Goal: Information Seeking & Learning: Learn about a topic

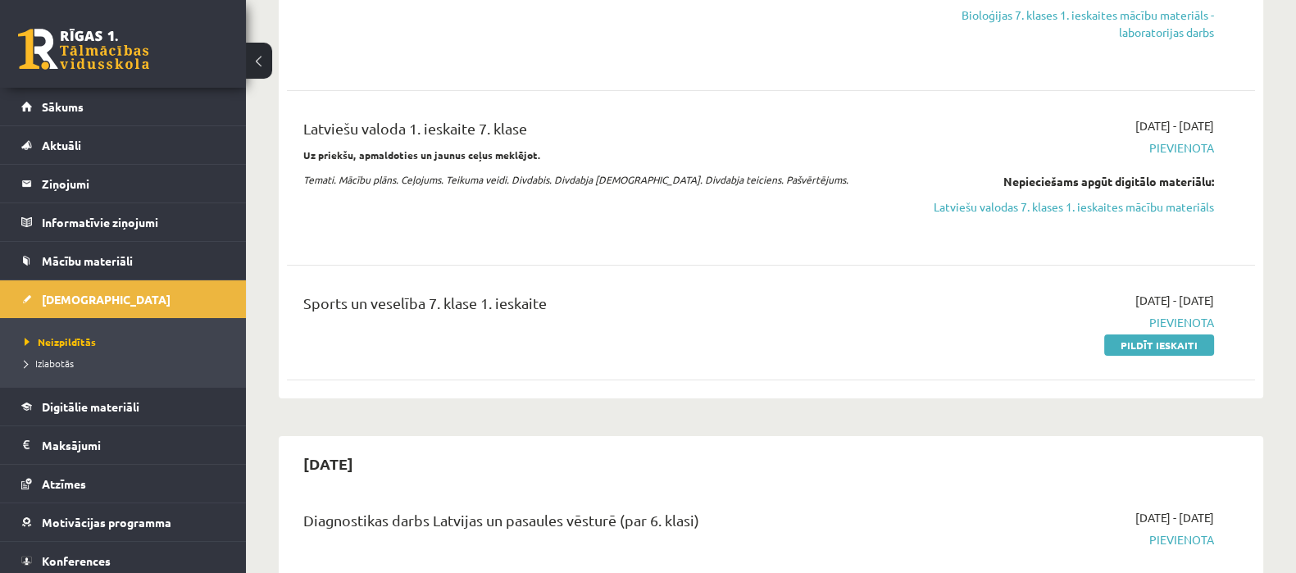
scroll to position [489, 0]
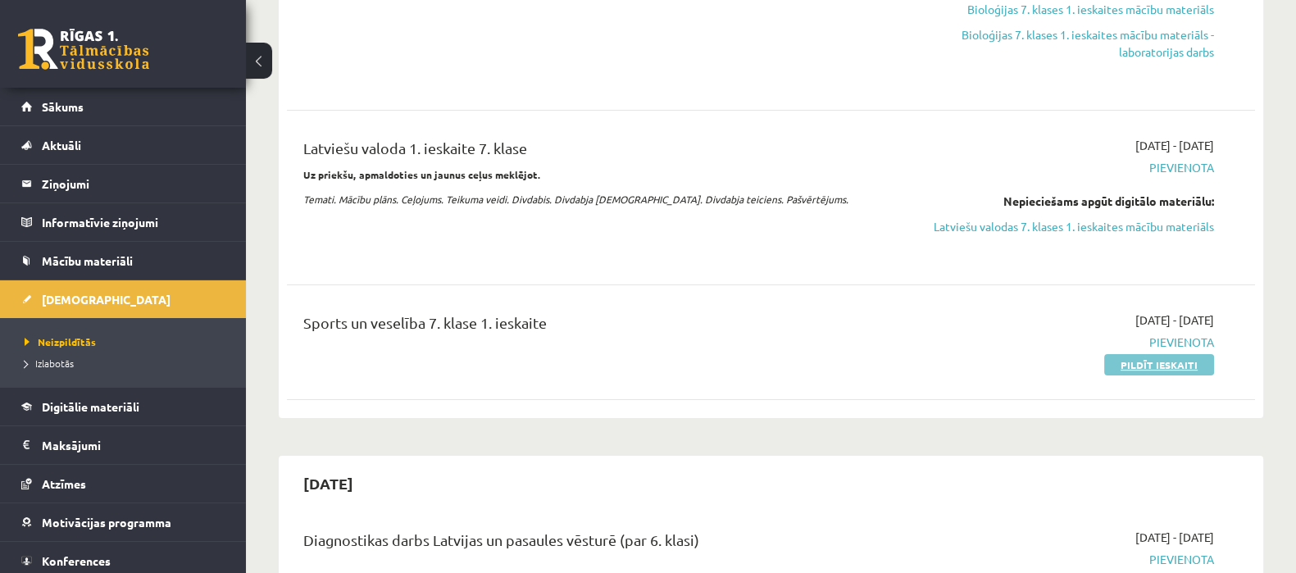
click at [1170, 370] on link "Pildīt ieskaiti" at bounding box center [1159, 364] width 110 height 21
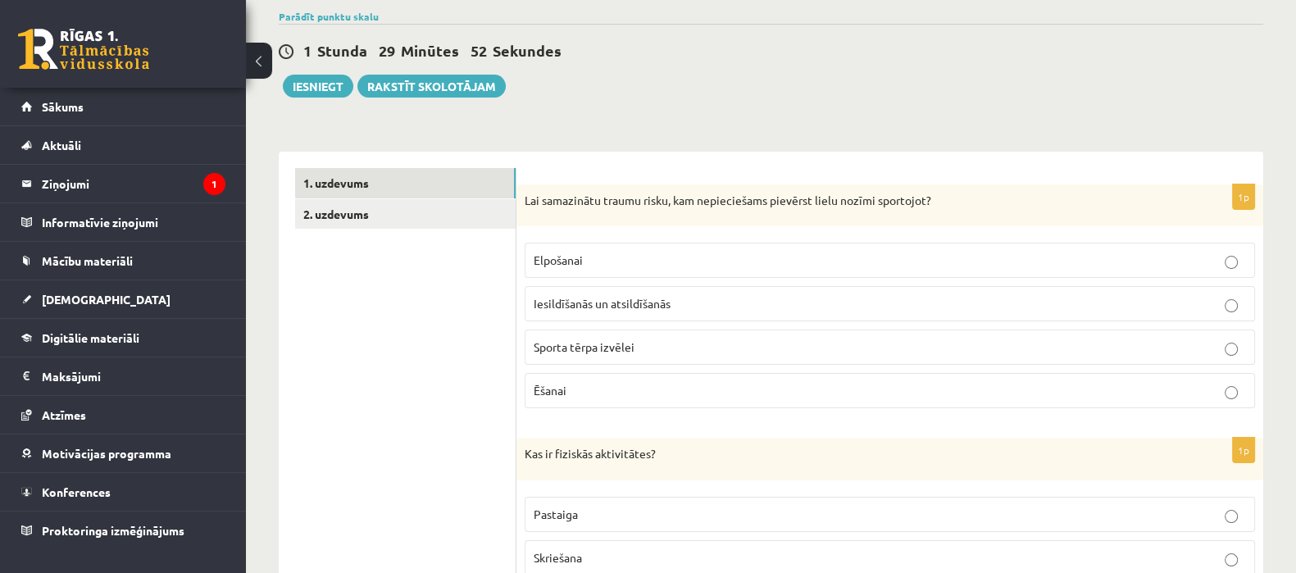
scroll to position [152, 0]
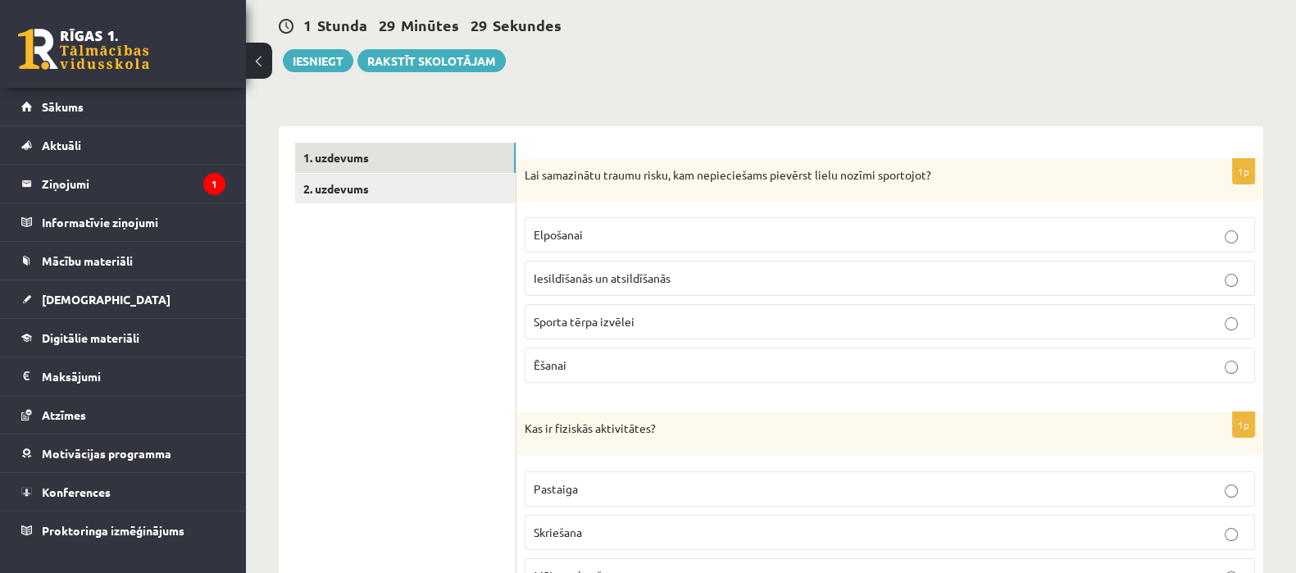
click at [590, 323] on span "Sporta tērpa izvēlei" at bounding box center [584, 321] width 101 height 15
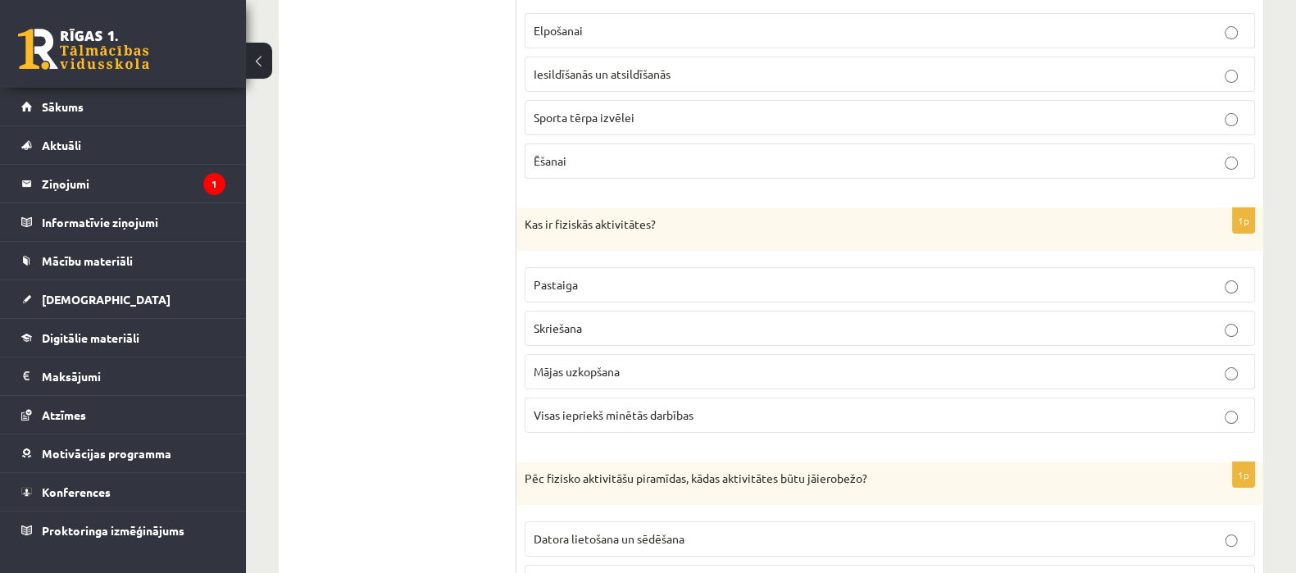
scroll to position [356, 0]
click at [709, 407] on p "Visas iepriekš minētās darbības" at bounding box center [890, 415] width 712 height 17
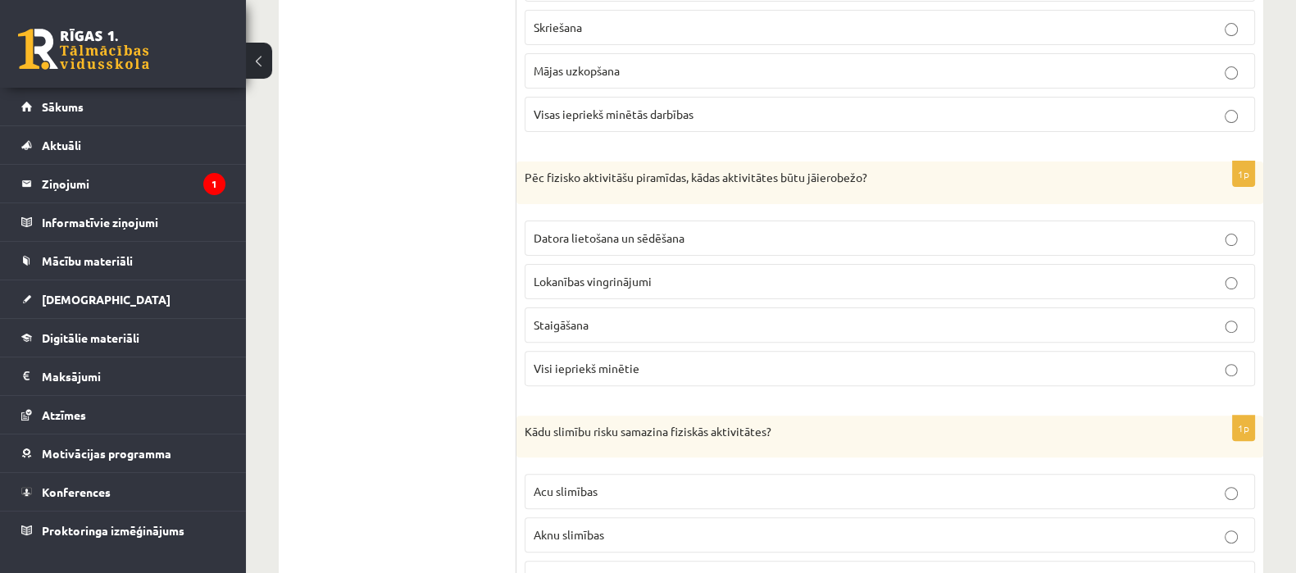
scroll to position [684, 0]
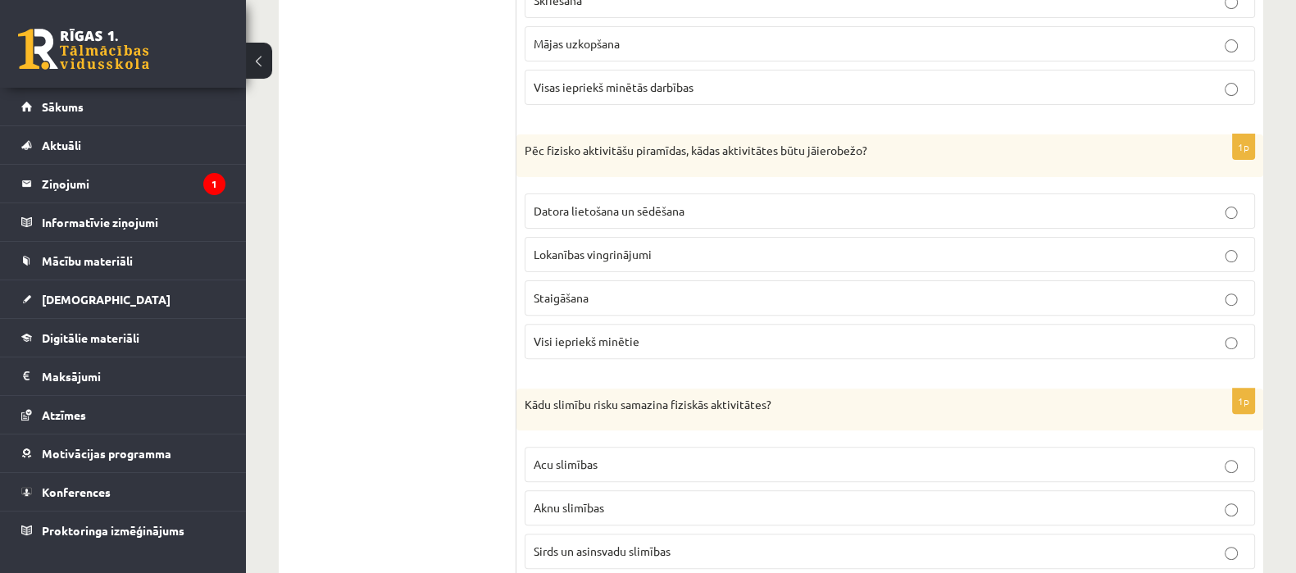
click at [772, 198] on label "Datora lietošana un sēdēšana" at bounding box center [890, 210] width 730 height 35
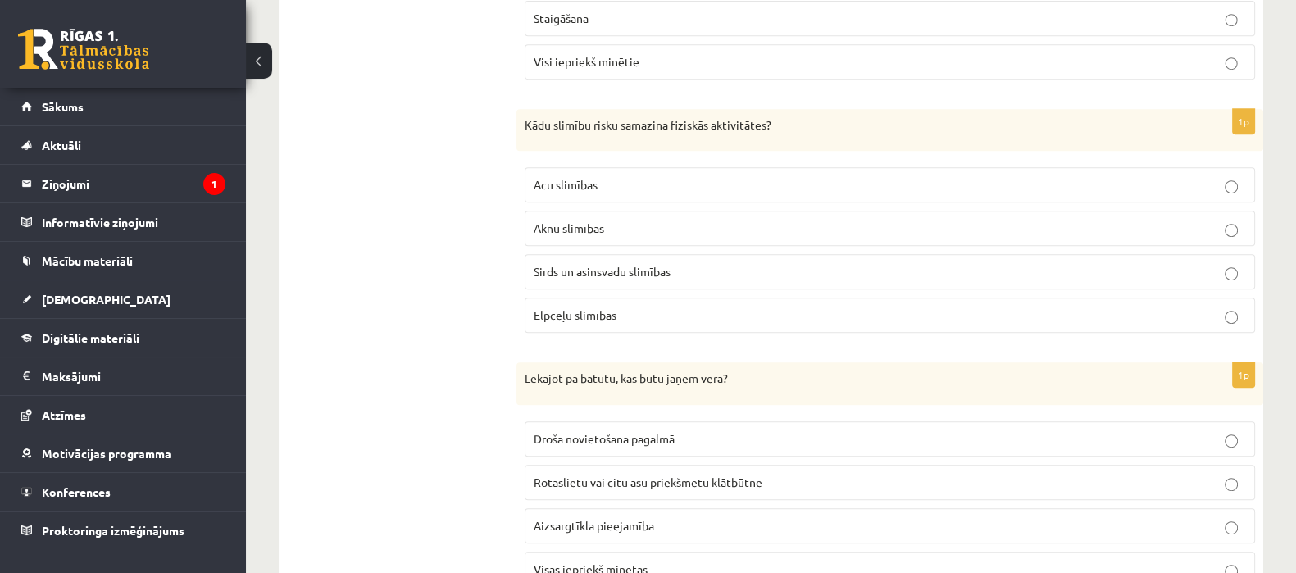
scroll to position [971, 0]
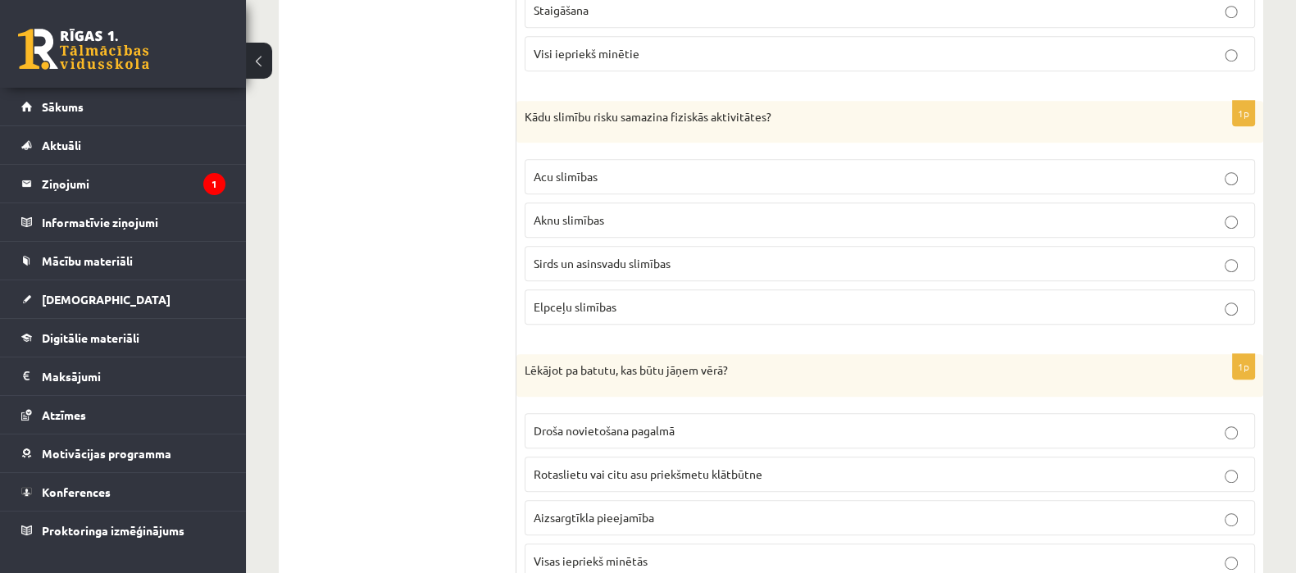
click at [670, 266] on p "Sirds un asinsvadu slimības" at bounding box center [890, 263] width 712 height 17
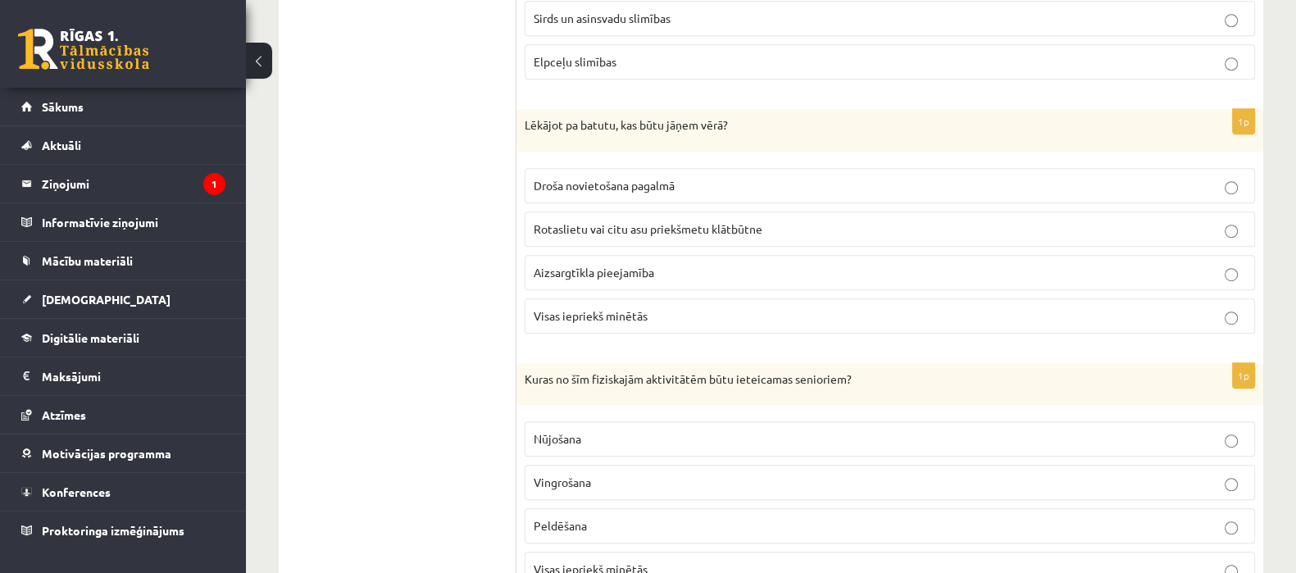
scroll to position [1217, 0]
click at [636, 316] on p "Visas iepriekš minētās" at bounding box center [890, 315] width 712 height 17
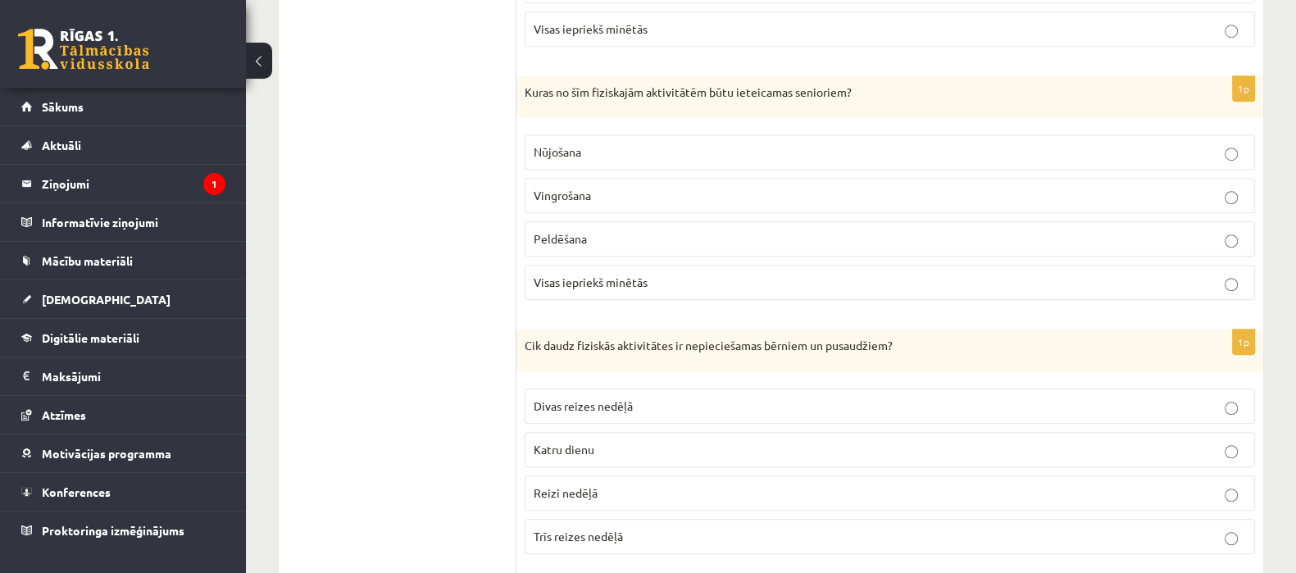
scroll to position [1503, 0]
click at [619, 275] on span "Visas iepriekš minētās" at bounding box center [591, 282] width 114 height 15
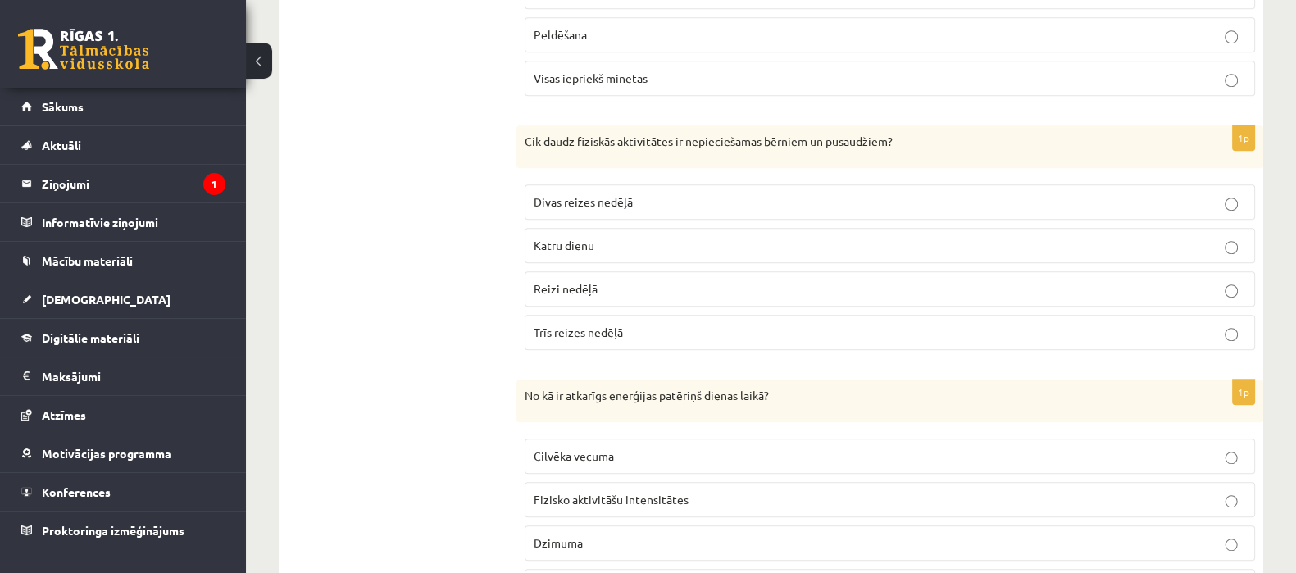
scroll to position [1709, 0]
click at [656, 241] on p "Katru dienu" at bounding box center [890, 243] width 712 height 17
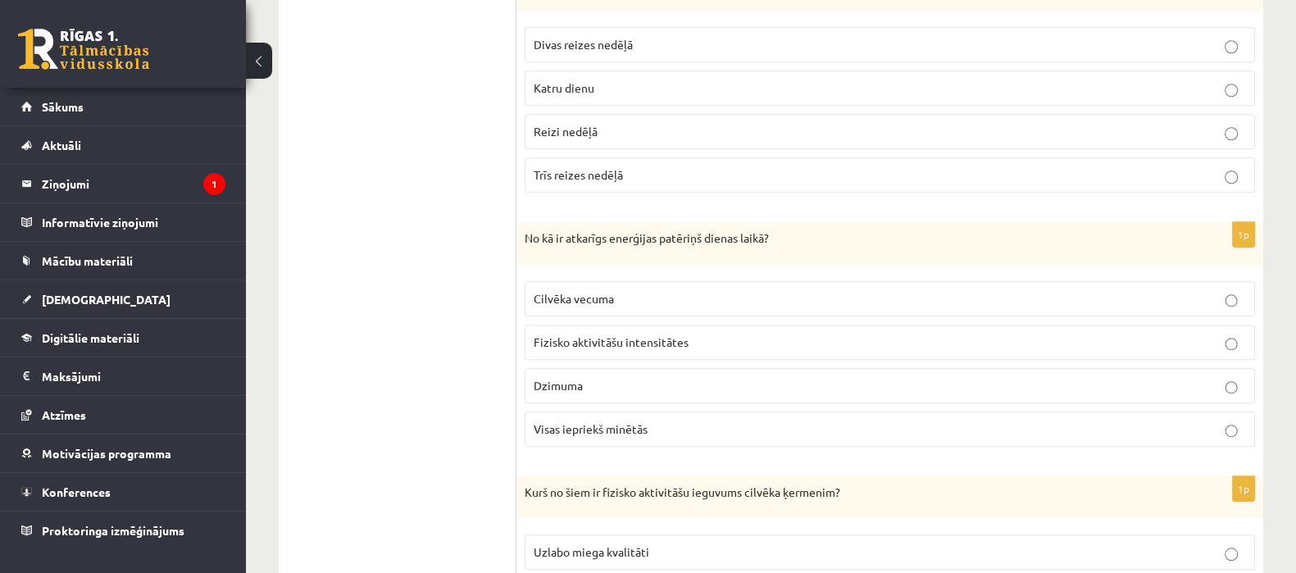
scroll to position [1914, 0]
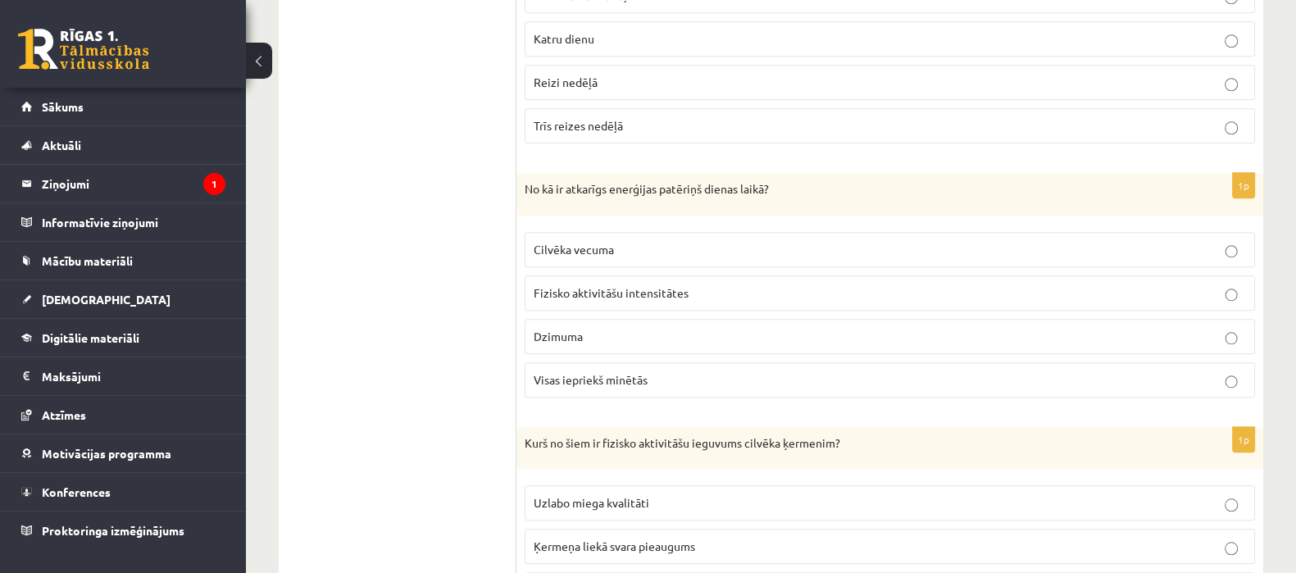
click at [624, 371] on p "Visas iepriekš minētās" at bounding box center [890, 379] width 712 height 17
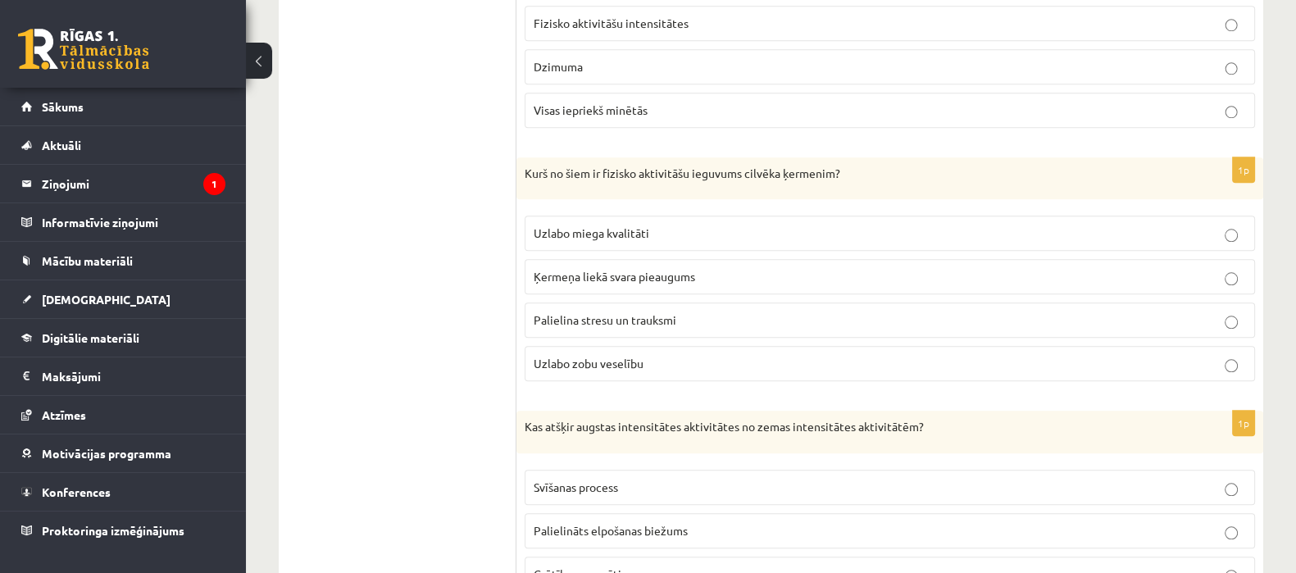
scroll to position [2201, 0]
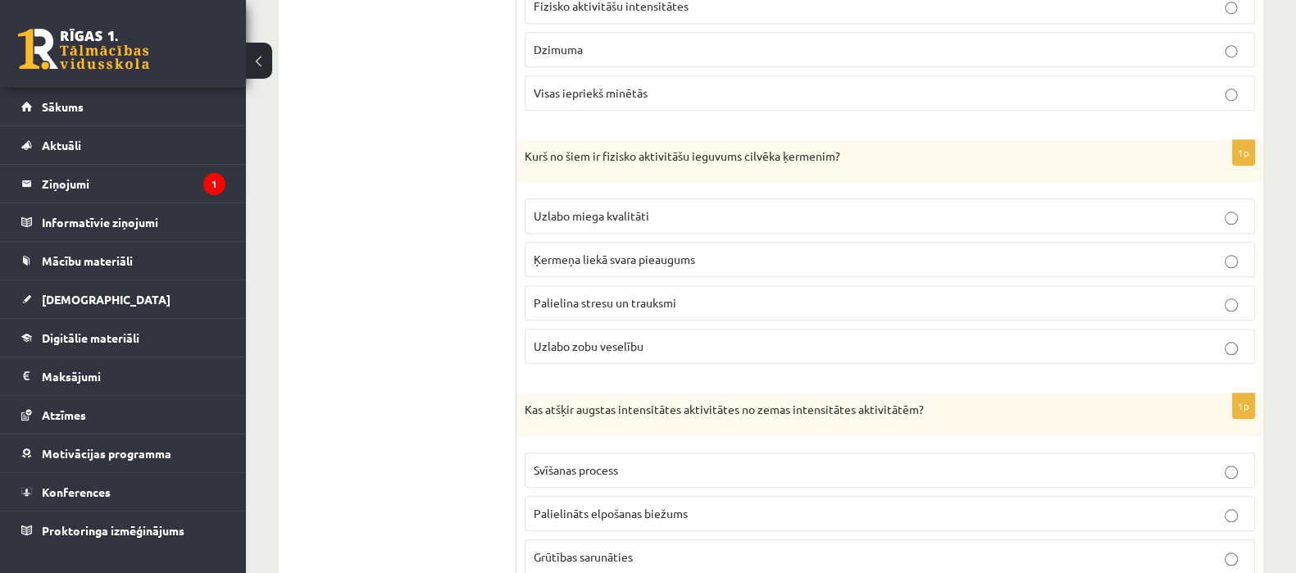
click at [756, 198] on label "Uzlabo miega kvalitāti" at bounding box center [890, 215] width 730 height 35
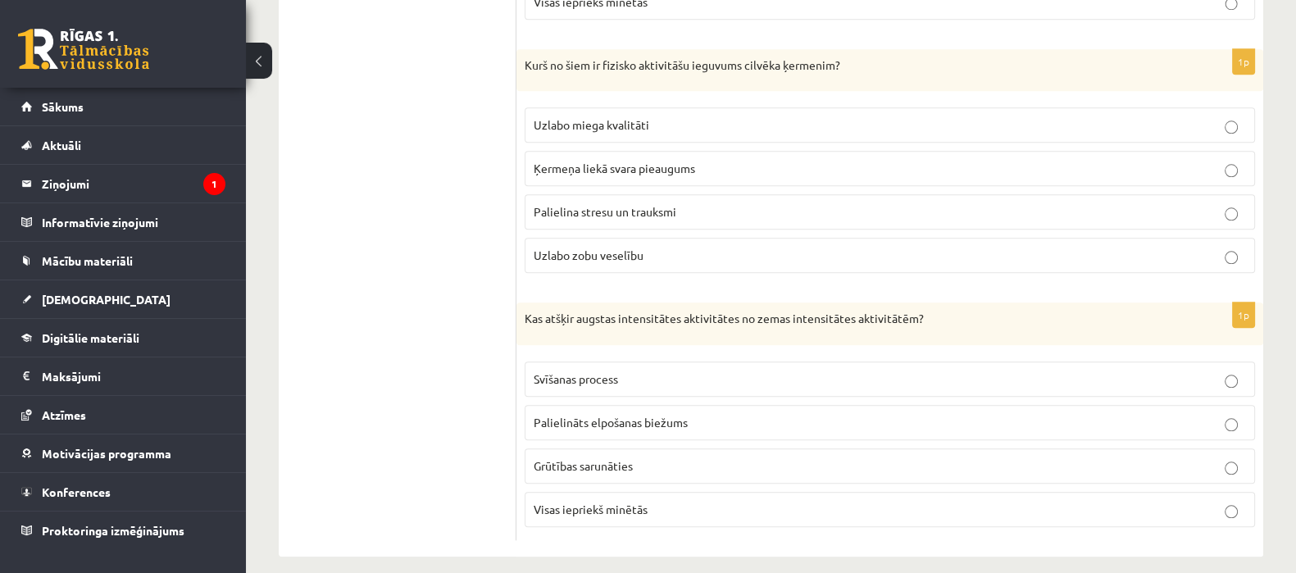
scroll to position [2296, 0]
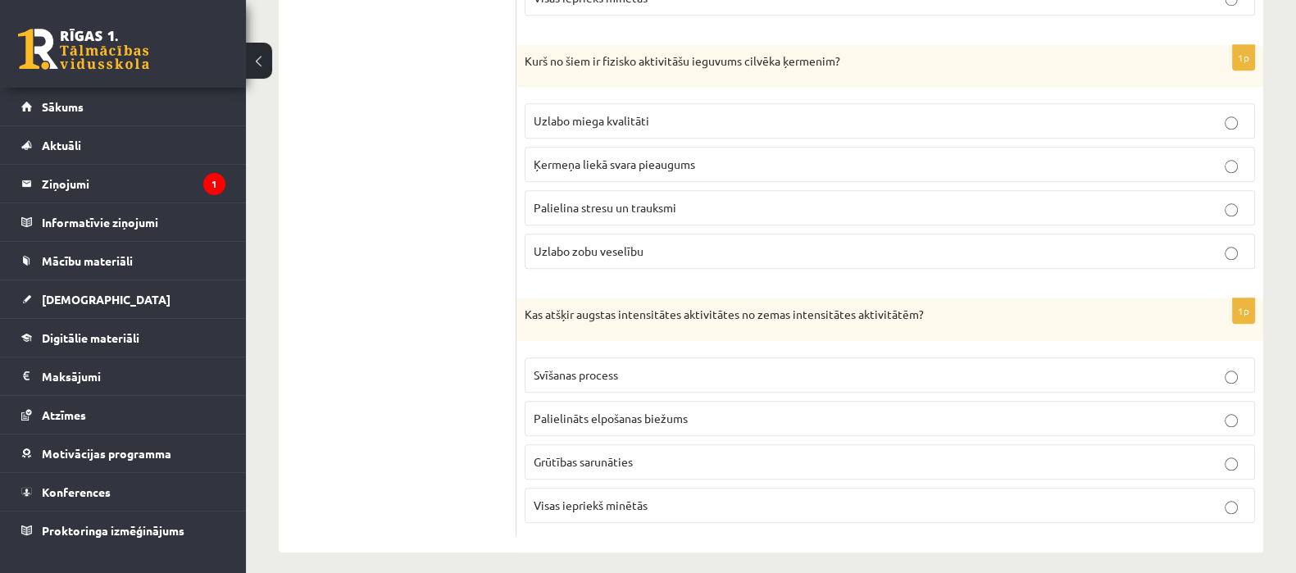
click at [656, 488] on label "Visas iepriekš minētās" at bounding box center [890, 505] width 730 height 35
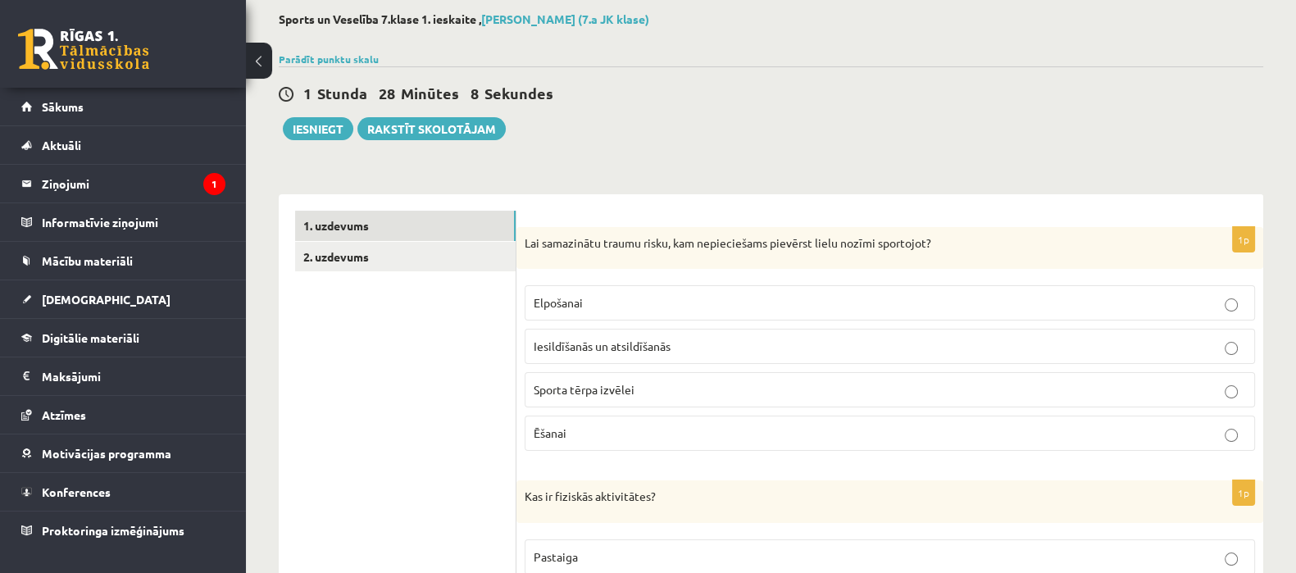
scroll to position [0, 0]
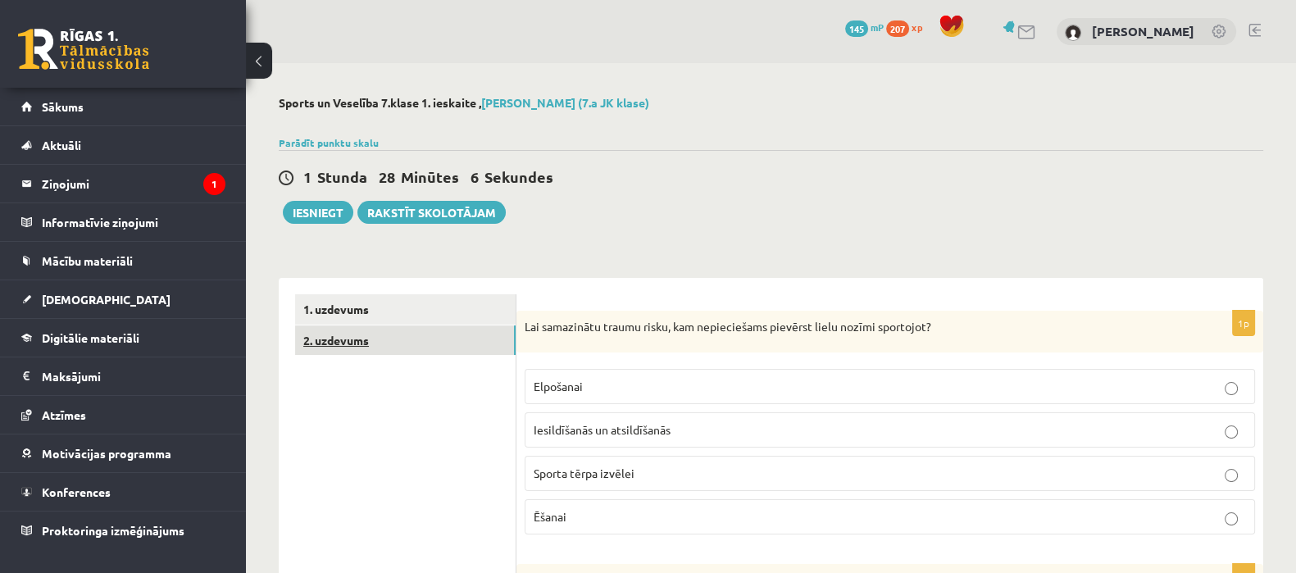
click at [324, 352] on link "2. uzdevums" at bounding box center [405, 340] width 220 height 30
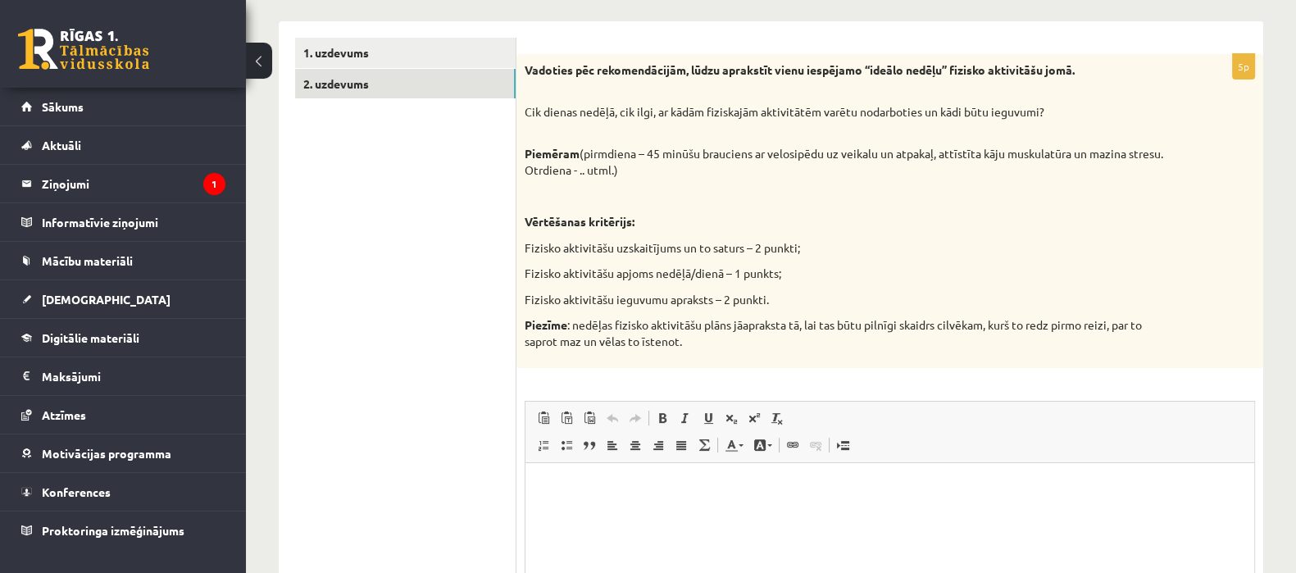
scroll to position [258, 0]
click at [734, 484] on p "Bagātinātā teksta redaktors, wiswyg-editor-user-answer-47024753663800" at bounding box center [890, 485] width 696 height 17
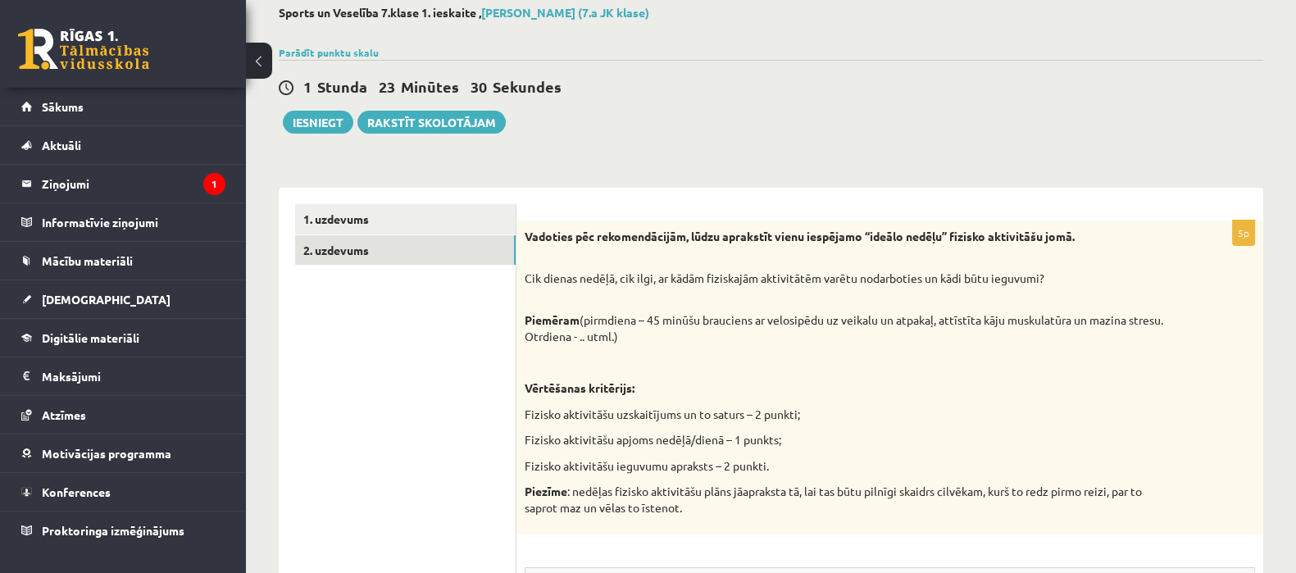
scroll to position [0, 0]
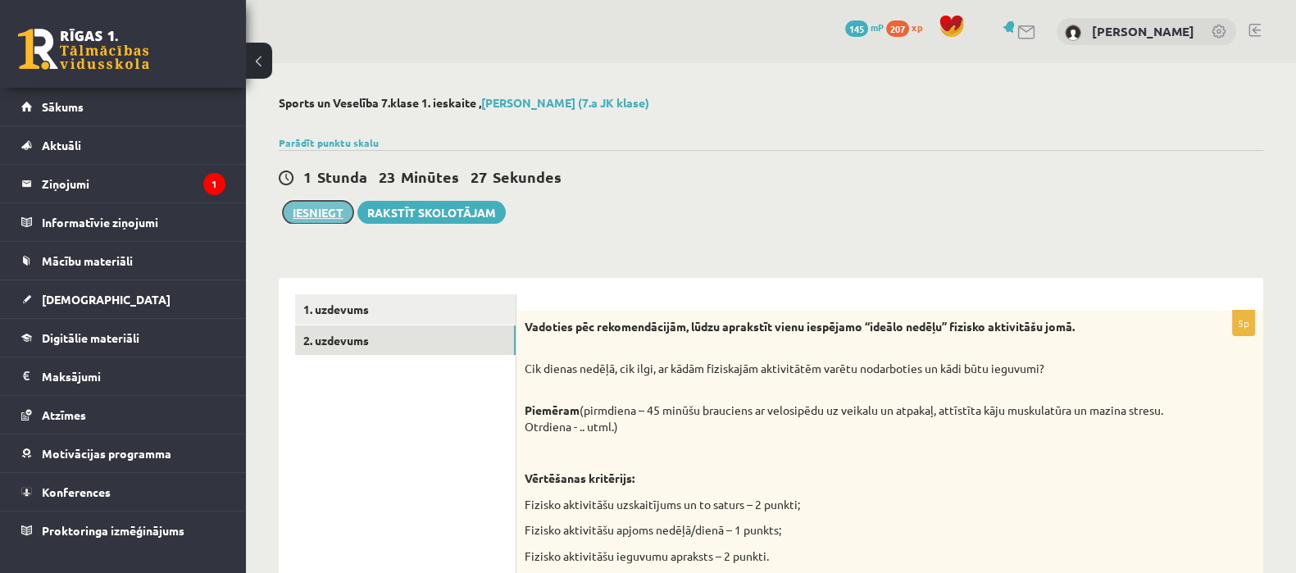
click at [310, 220] on button "Iesniegt" at bounding box center [318, 212] width 70 height 23
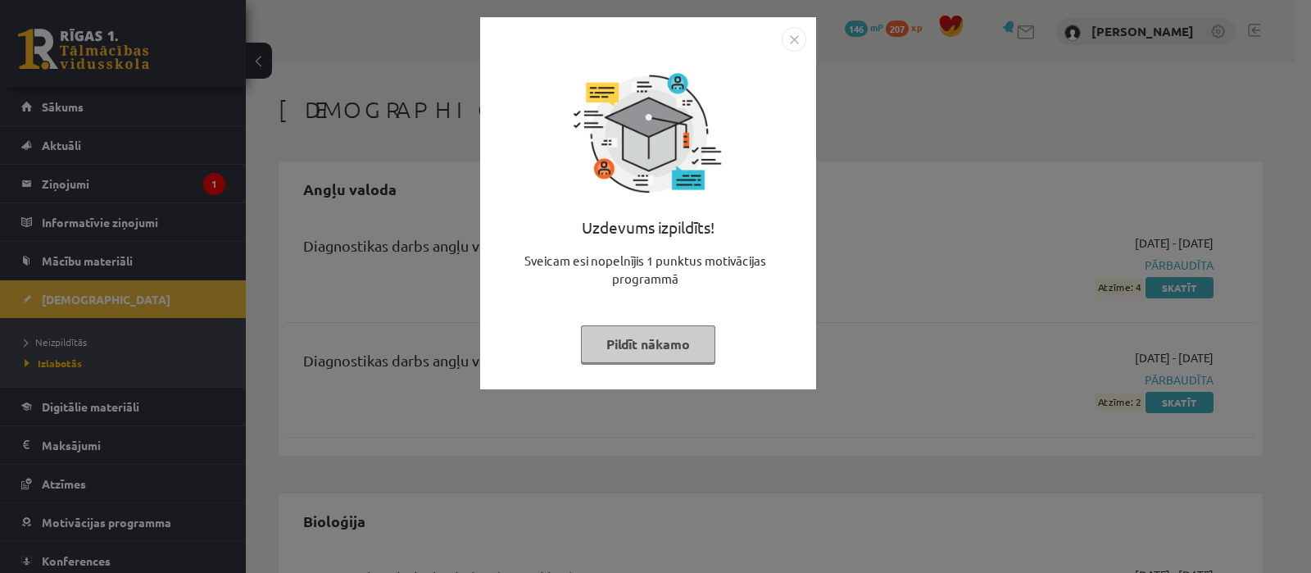
click at [101, 186] on div "Uzdevums izpildīts! Sveicam esi nopelnījis 1 punktus motivācijas programmā Pild…" at bounding box center [655, 286] width 1311 height 573
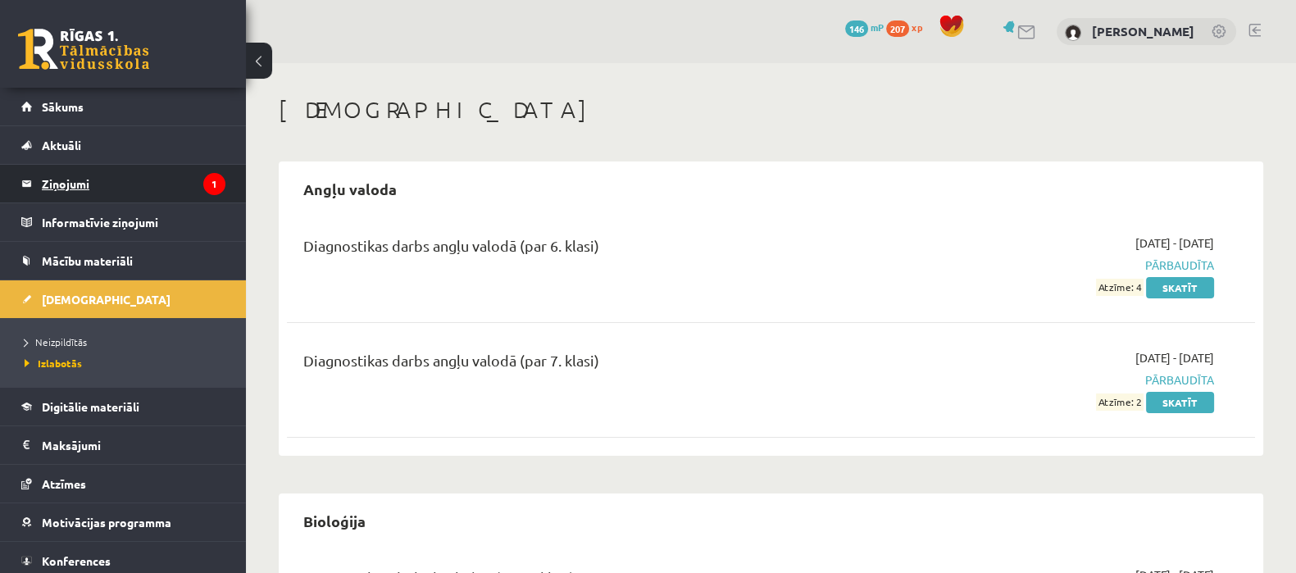
click at [53, 182] on legend "Ziņojumi 1" at bounding box center [134, 184] width 184 height 38
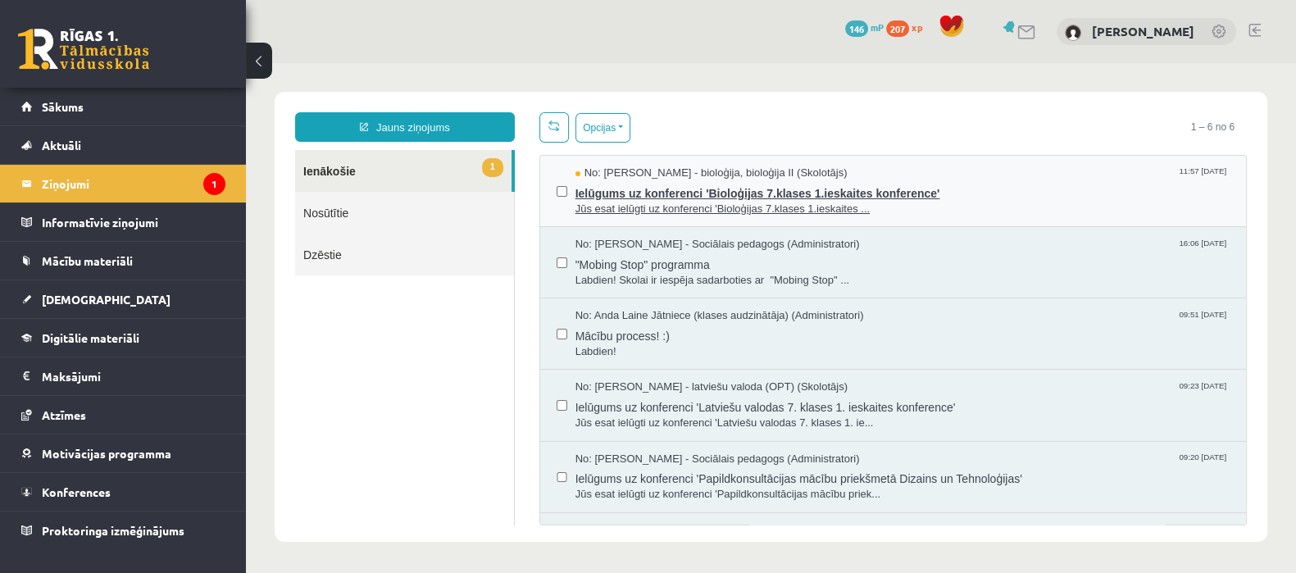
click at [695, 177] on span "No: Elza Saulīte - bioloģija, bioloģija II (Skolotājs)" at bounding box center [711, 174] width 272 height 16
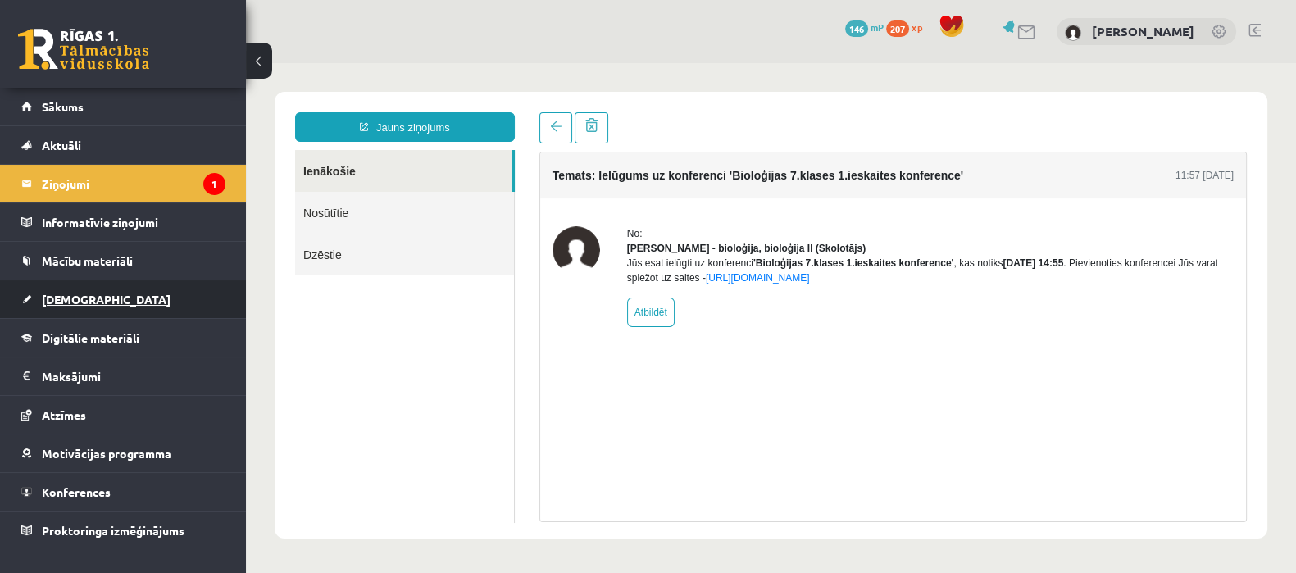
click at [111, 294] on link "[DEMOGRAPHIC_DATA]" at bounding box center [123, 299] width 204 height 38
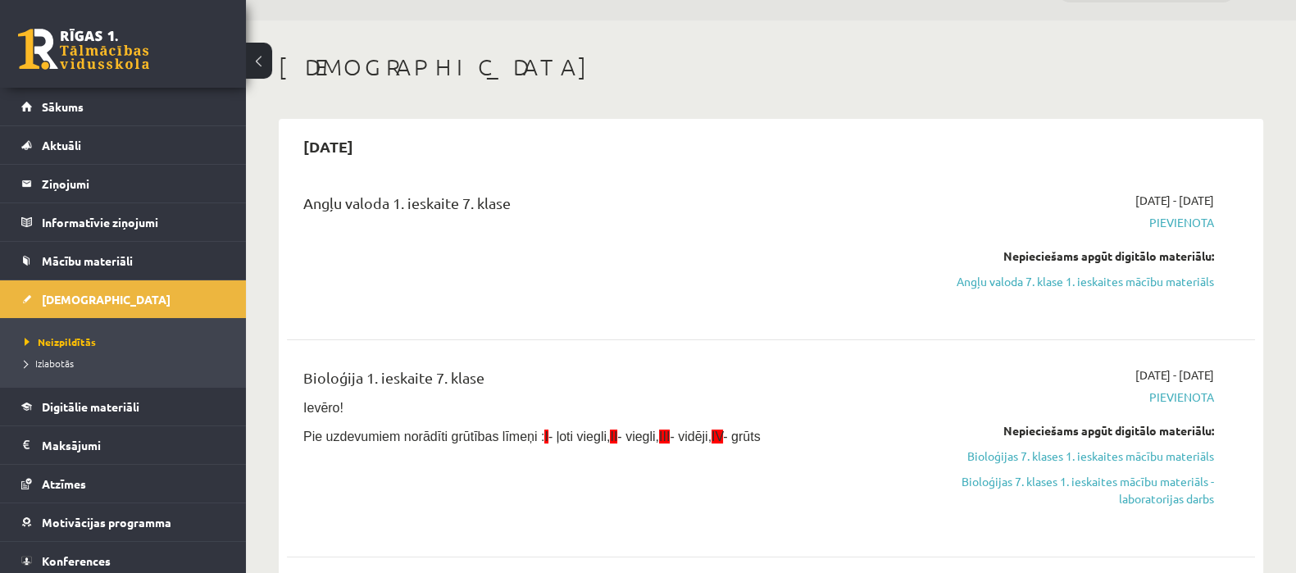
scroll to position [81, 0]
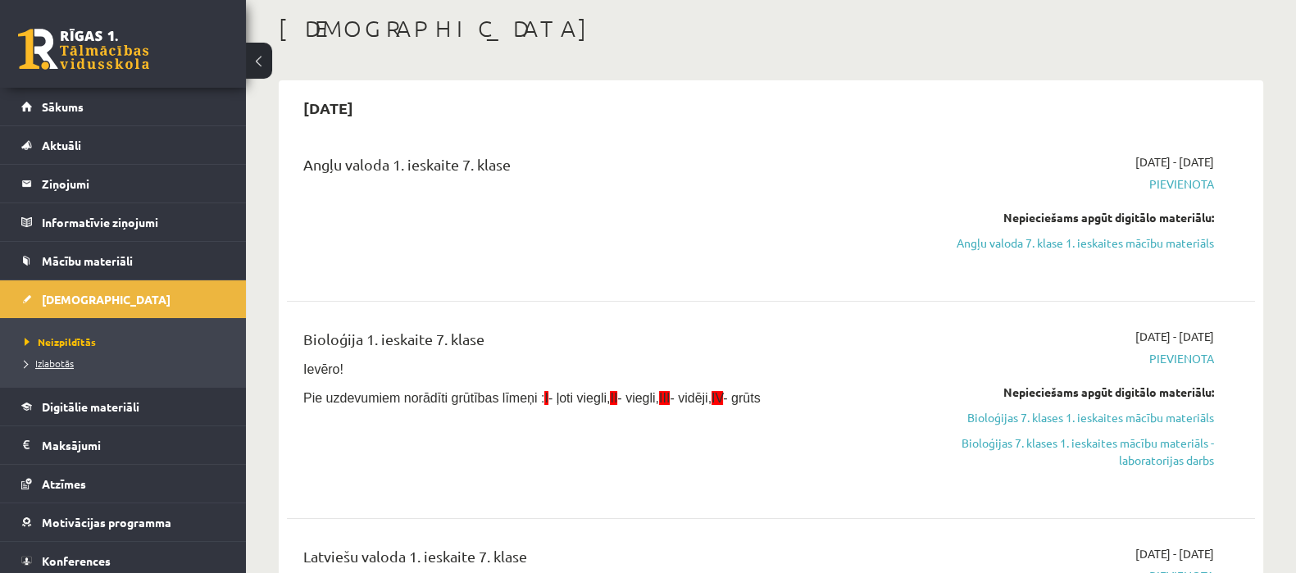
click at [50, 356] on link "Izlabotās" at bounding box center [127, 363] width 205 height 15
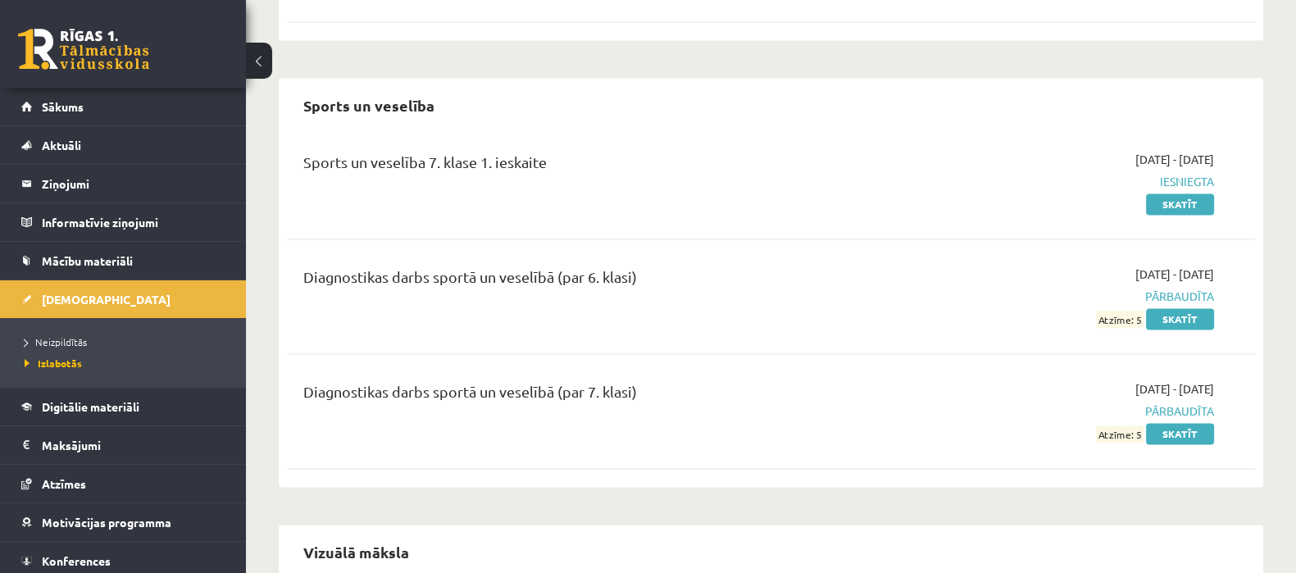
scroll to position [3032, 0]
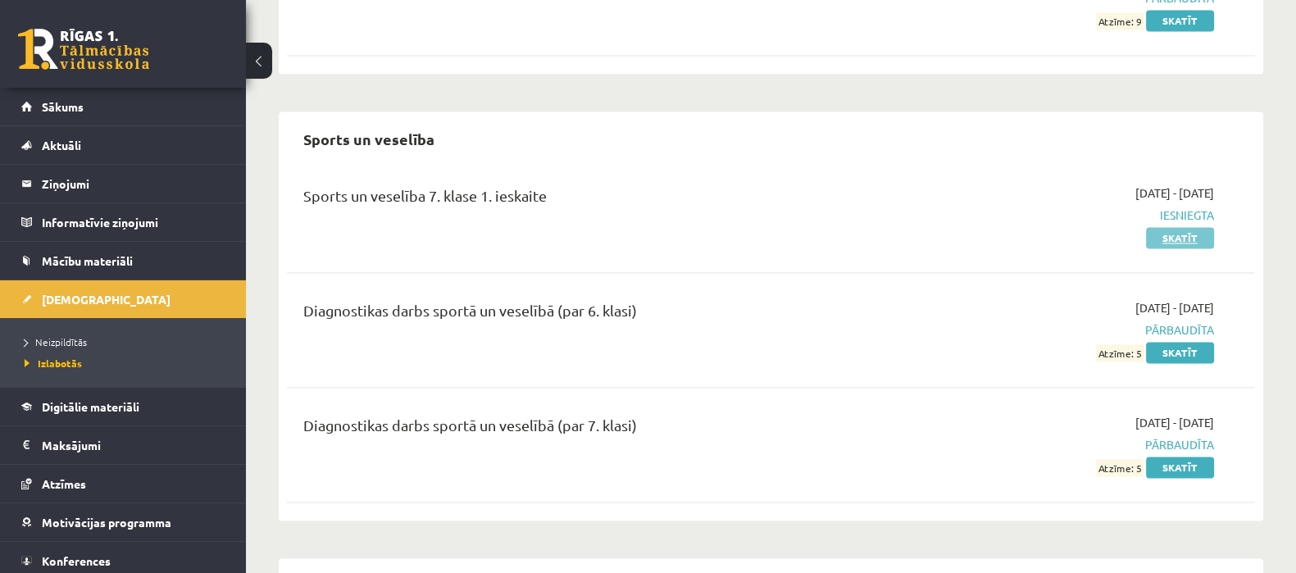
click at [1199, 227] on link "Skatīt" at bounding box center [1180, 237] width 68 height 21
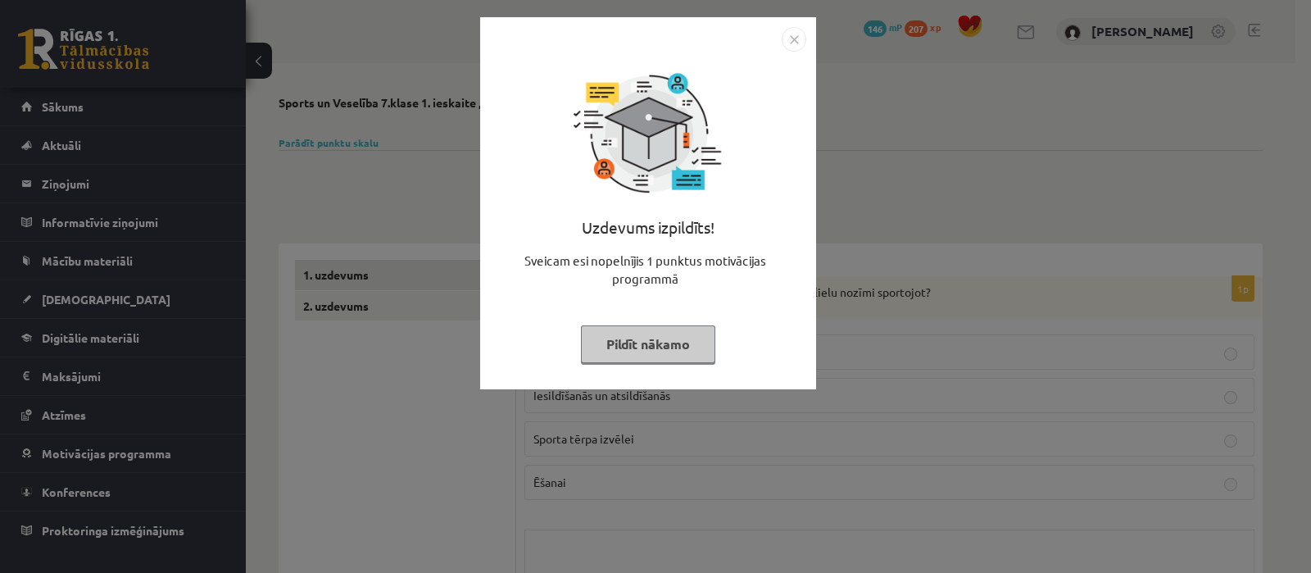
click at [659, 347] on button "Pildīt nākamo" at bounding box center [648, 344] width 134 height 38
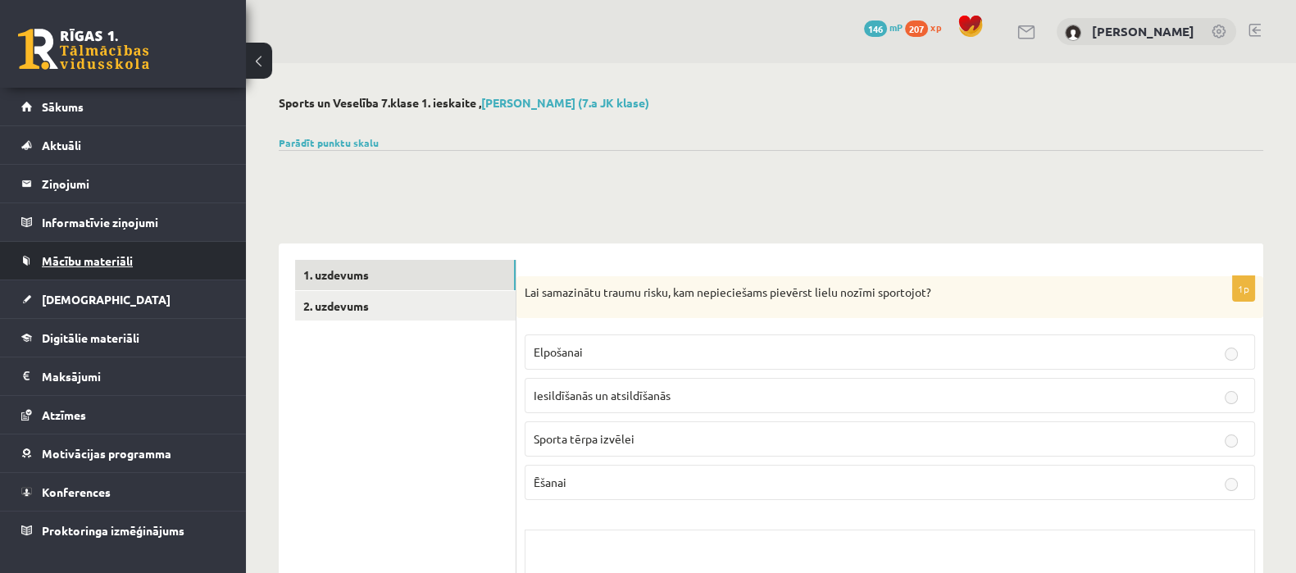
click at [103, 260] on span "Mācību materiāli" at bounding box center [87, 260] width 91 height 15
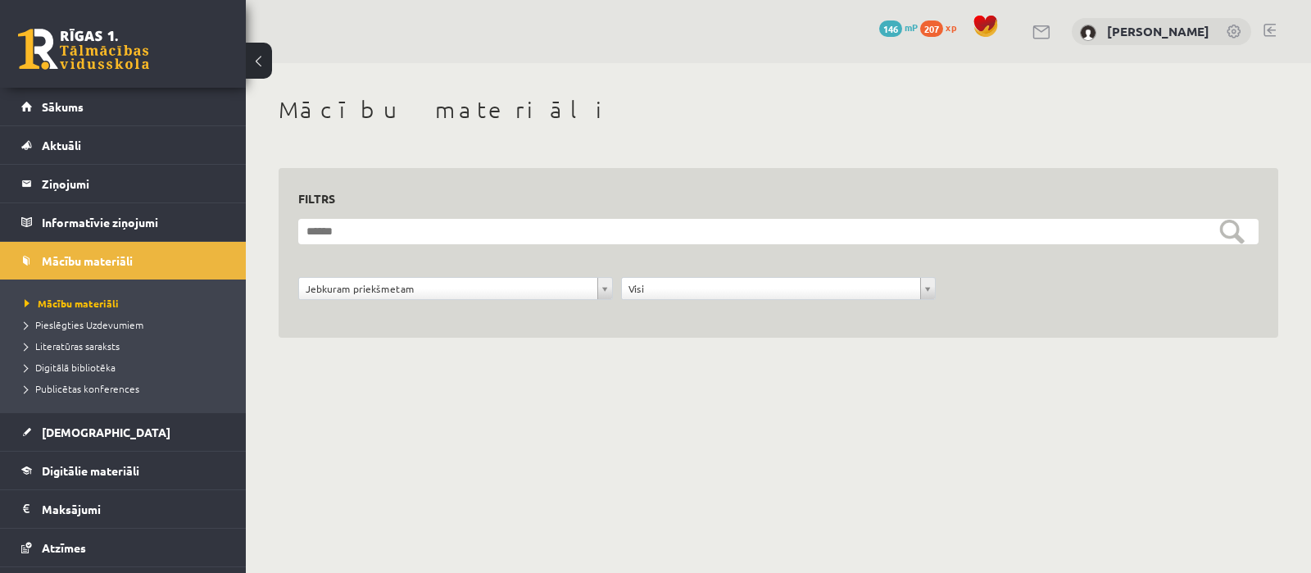
click at [965, 19] on div "207 xp" at bounding box center [942, 28] width 44 height 18
click at [943, 26] on span "207" at bounding box center [931, 28] width 23 height 16
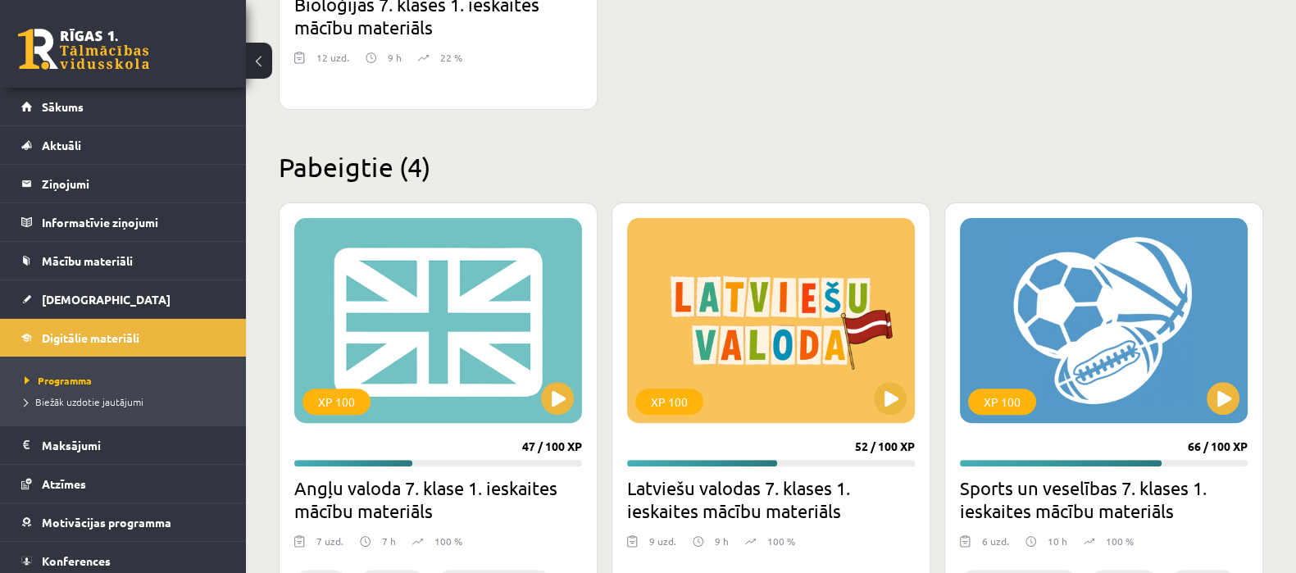
scroll to position [772, 0]
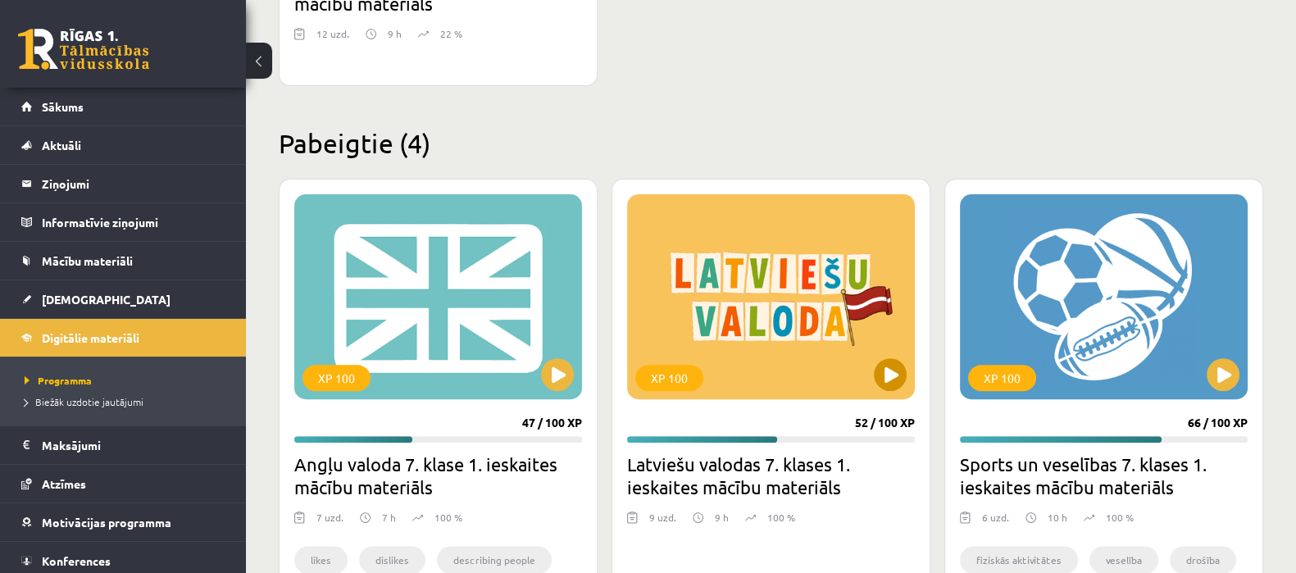
click at [758, 396] on div "XP 100" at bounding box center [771, 296] width 288 height 205
click at [716, 253] on div "XP 100" at bounding box center [771, 296] width 288 height 205
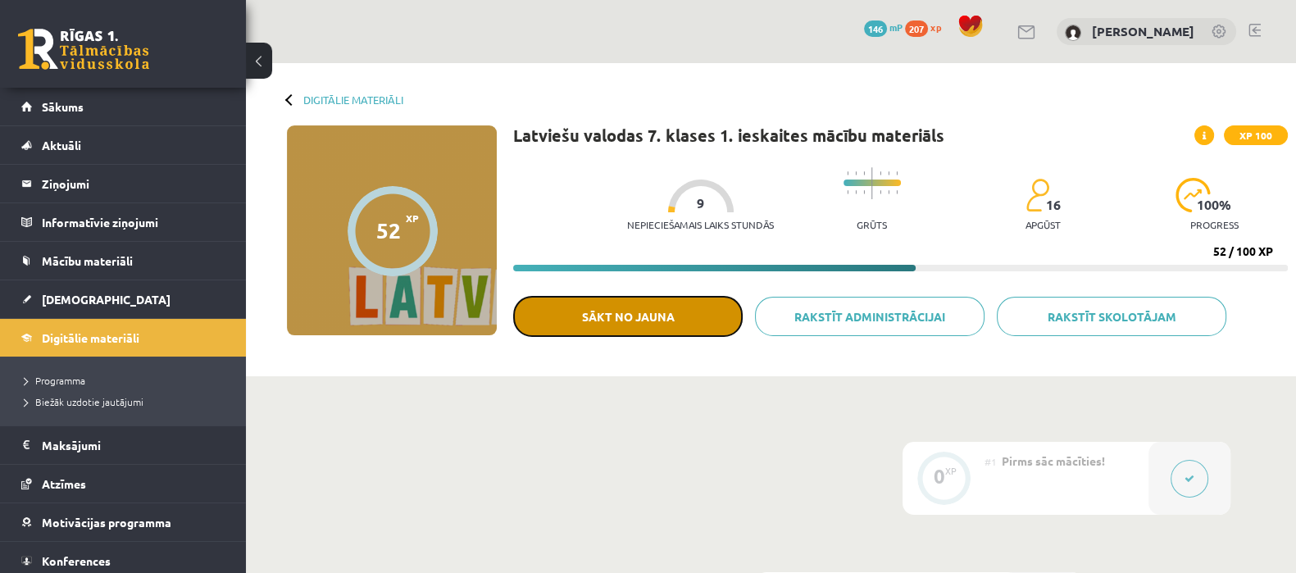
click at [616, 319] on button "Sākt no jauna" at bounding box center [627, 316] width 229 height 41
click at [700, 320] on button "Sākt no jauna" at bounding box center [627, 316] width 229 height 41
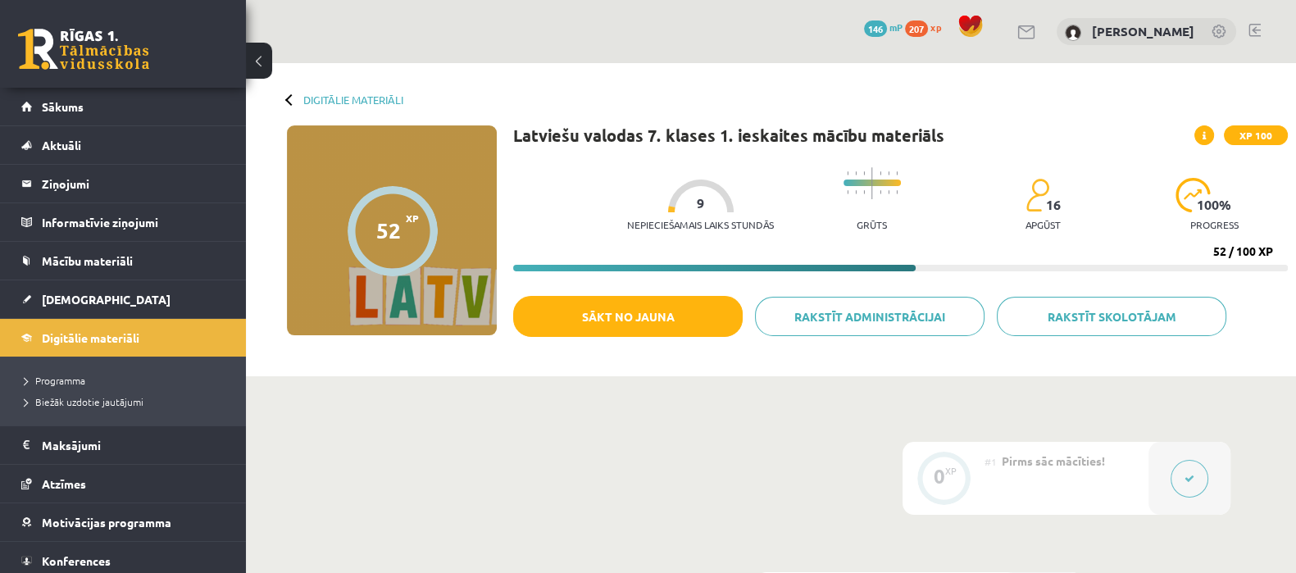
click at [843, 89] on div "Digitālie materiāli 52 XP XP 100 52 / 100 XP Latviešu valodas 7. klases 1. iesk…" at bounding box center [771, 219] width 1050 height 313
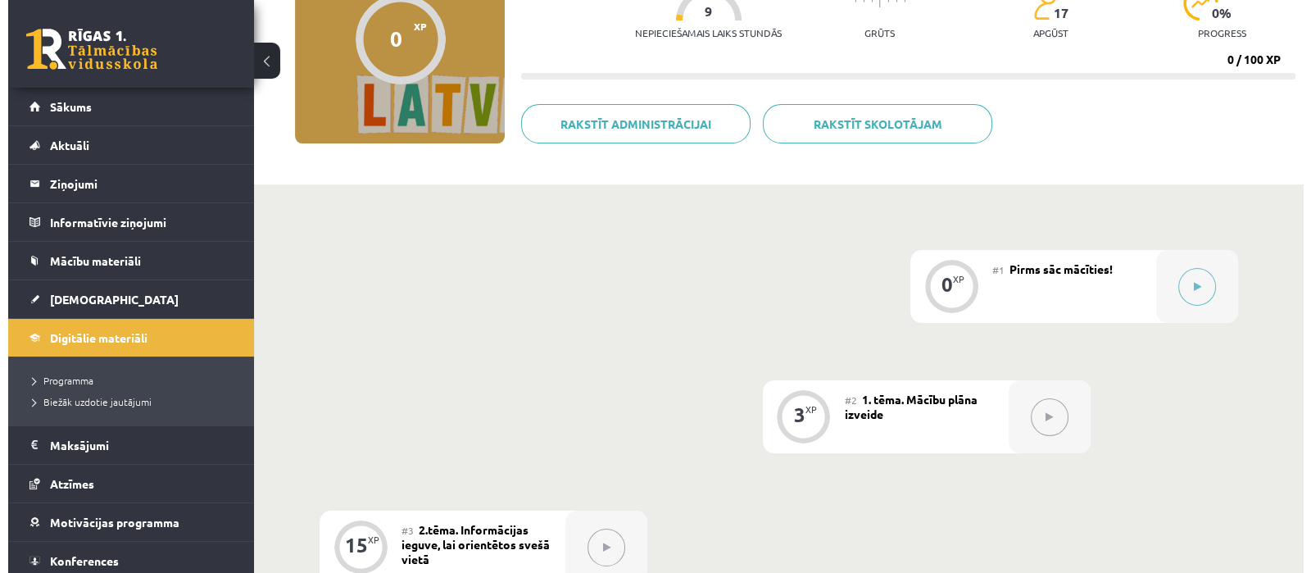
scroll to position [262, 0]
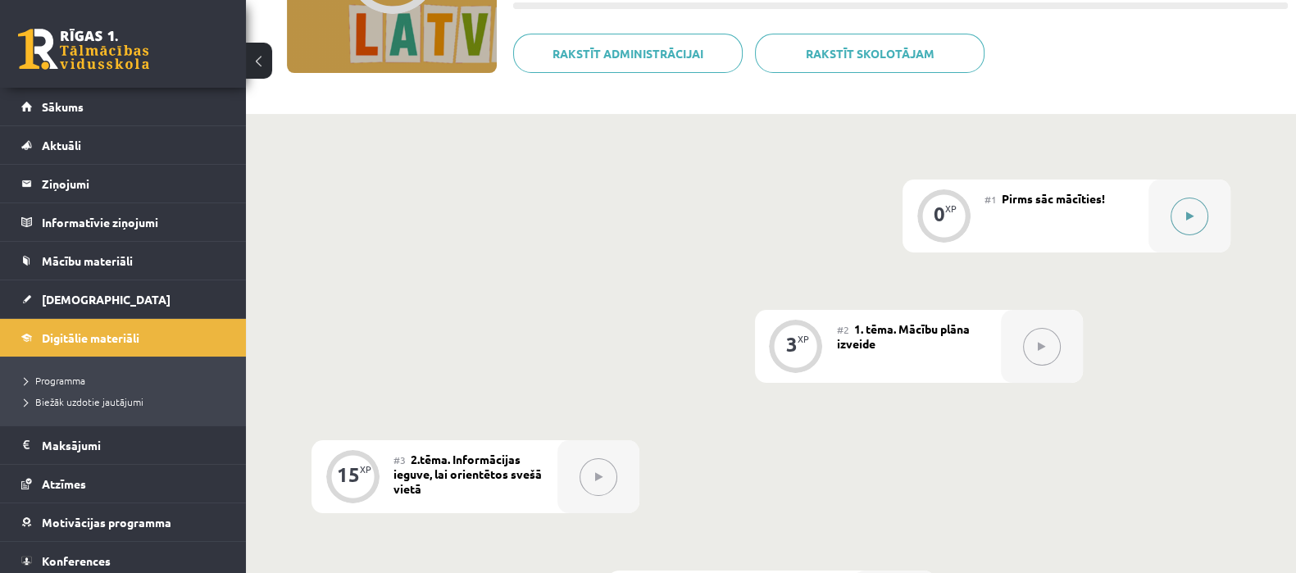
click at [1189, 206] on button at bounding box center [1189, 217] width 38 height 38
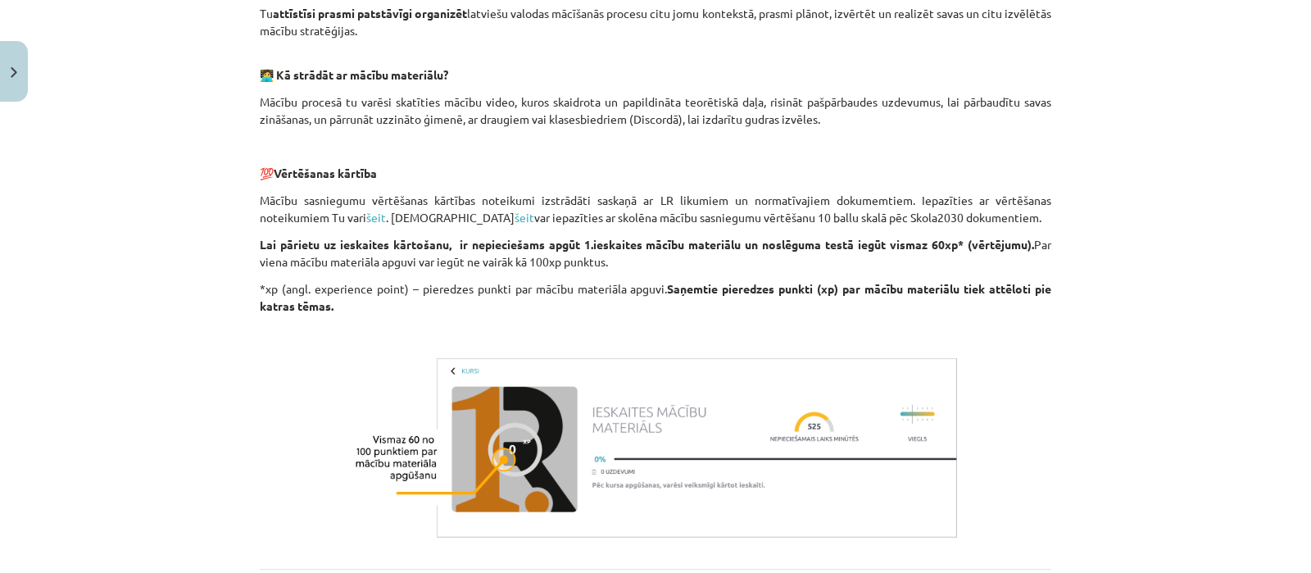
scroll to position [845, 0]
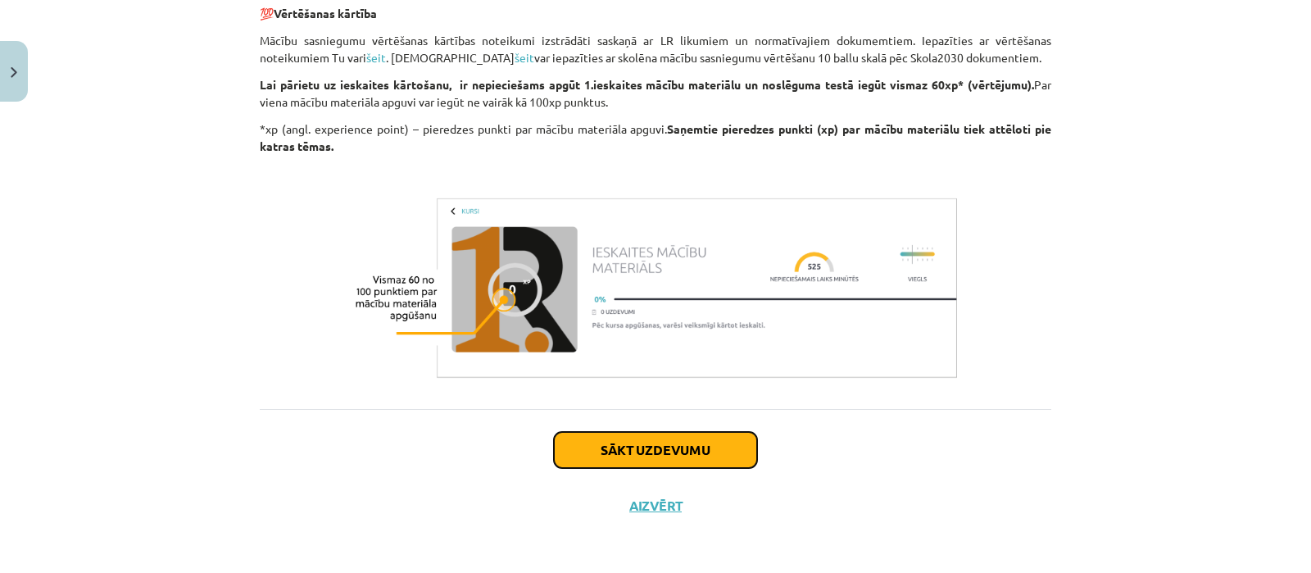
click at [729, 451] on button "Sākt uzdevumu" at bounding box center [655, 450] width 203 height 36
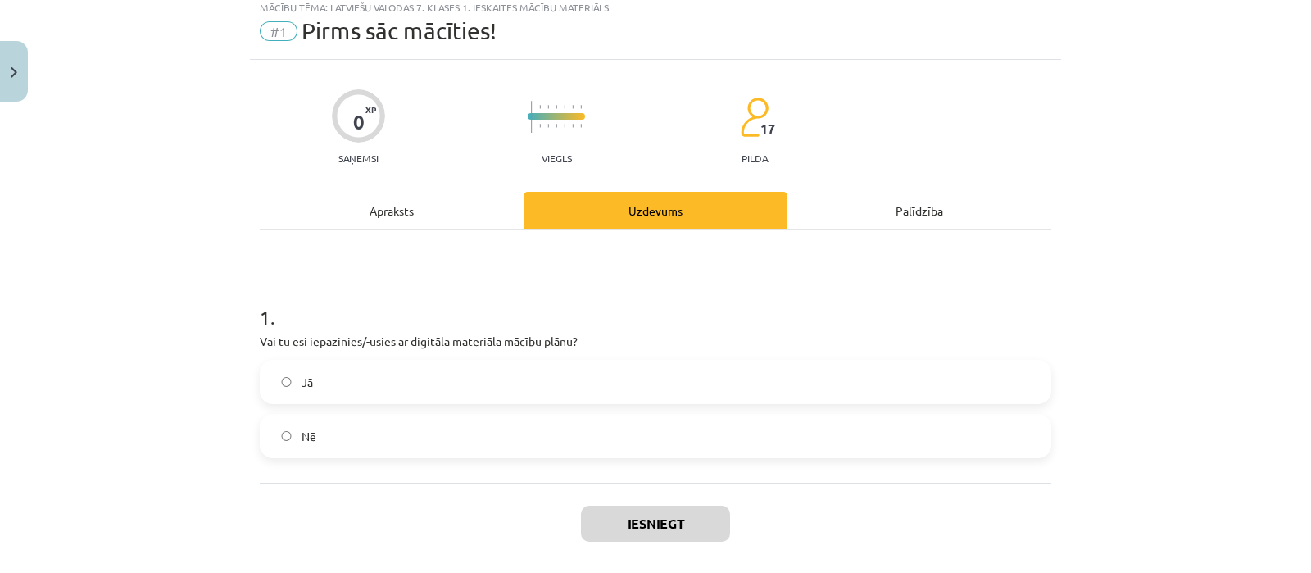
scroll to position [40, 0]
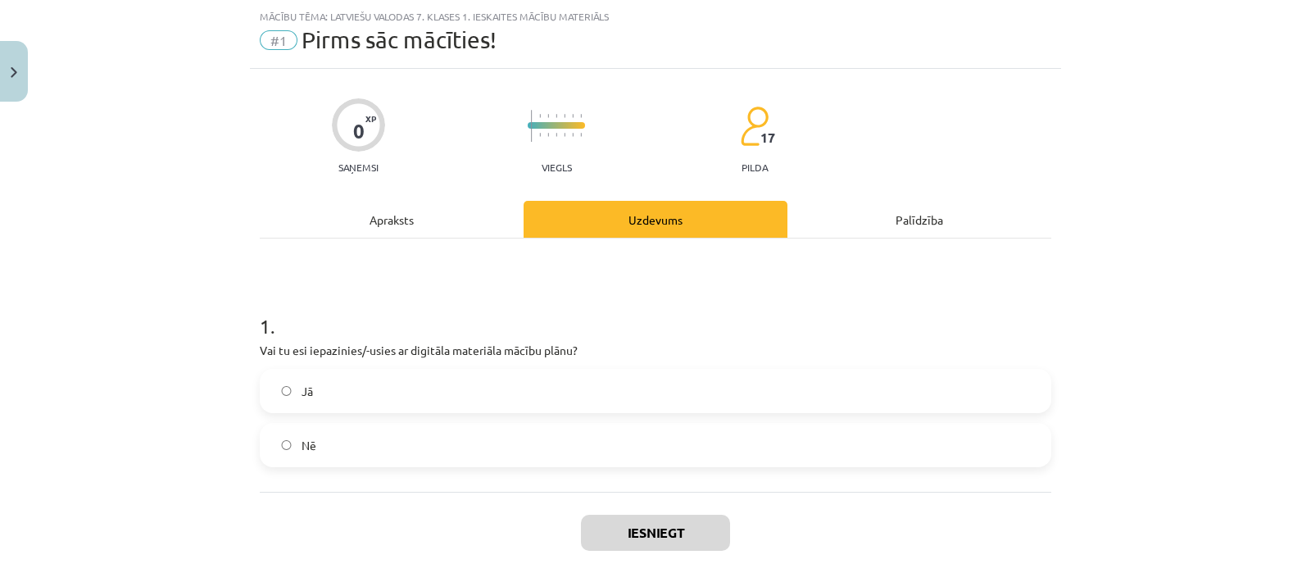
click at [696, 379] on label "Jā" at bounding box center [655, 390] width 788 height 41
click at [633, 521] on button "Iesniegt" at bounding box center [655, 533] width 149 height 36
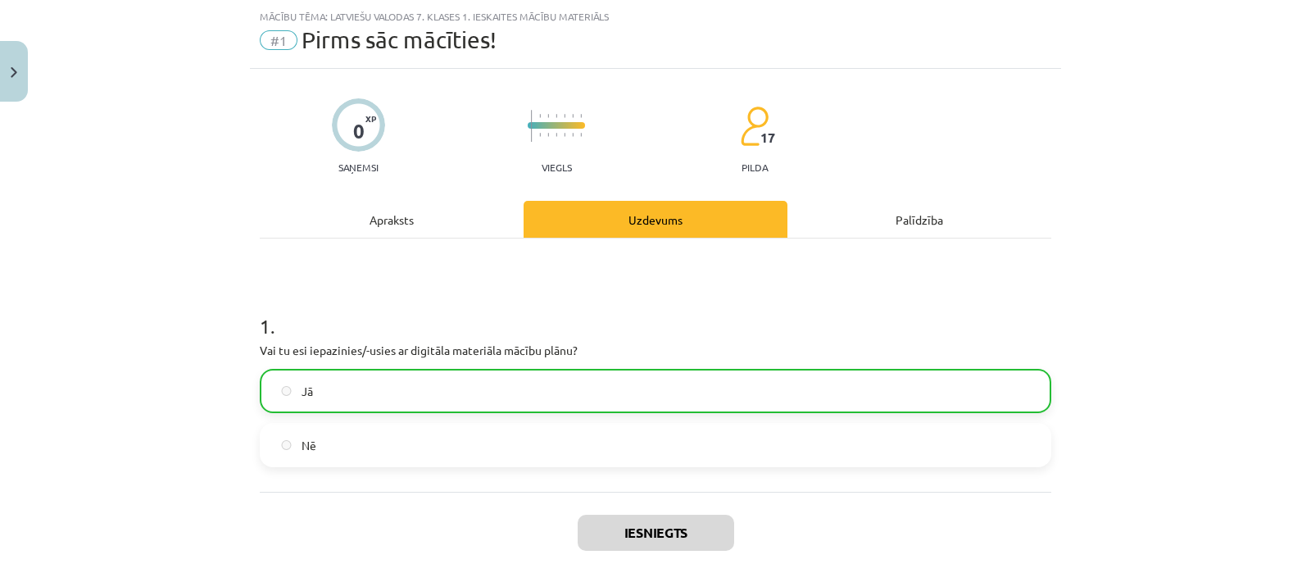
scroll to position [175, 0]
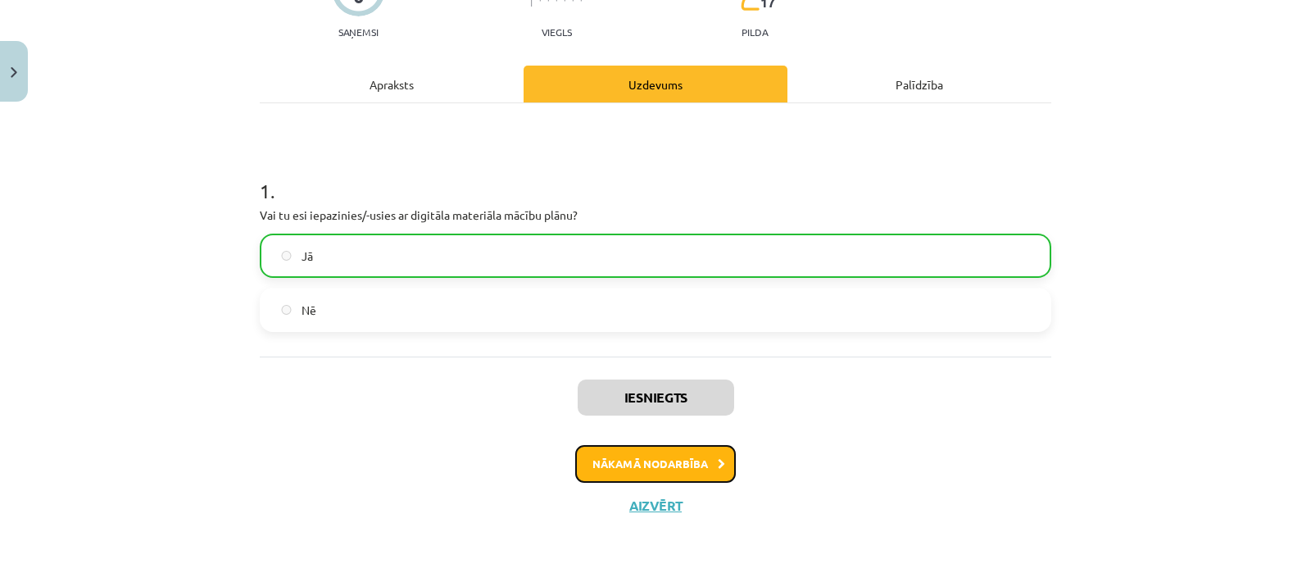
click at [636, 465] on button "Nākamā nodarbība" at bounding box center [655, 464] width 161 height 38
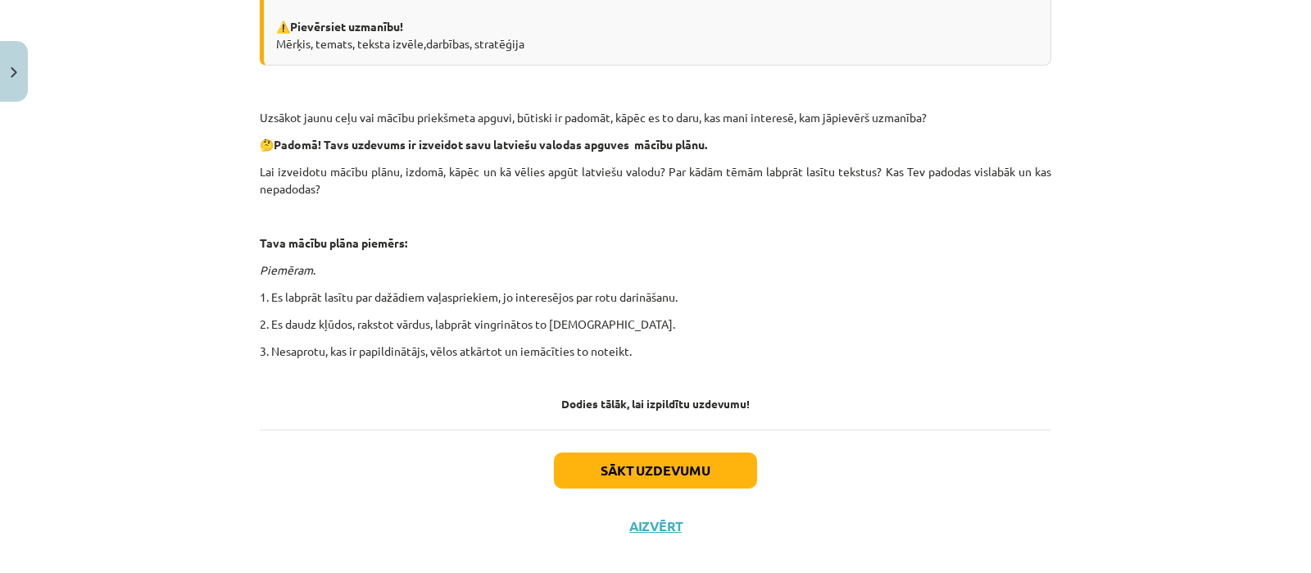
scroll to position [451, 0]
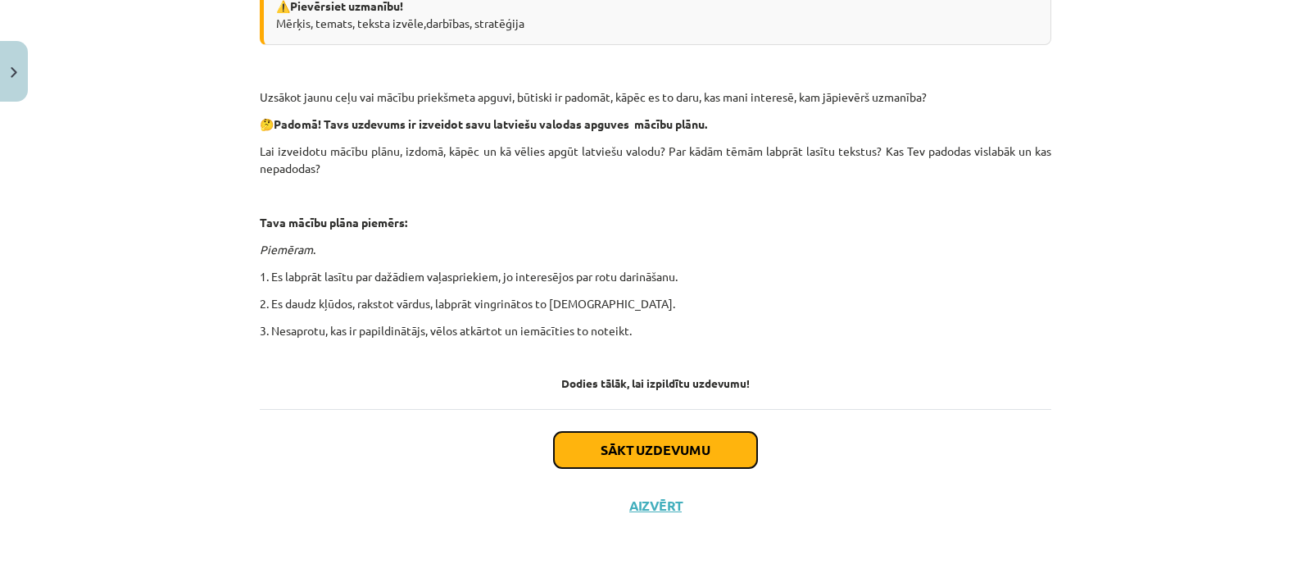
click at [661, 451] on button "Sākt uzdevumu" at bounding box center [655, 450] width 203 height 36
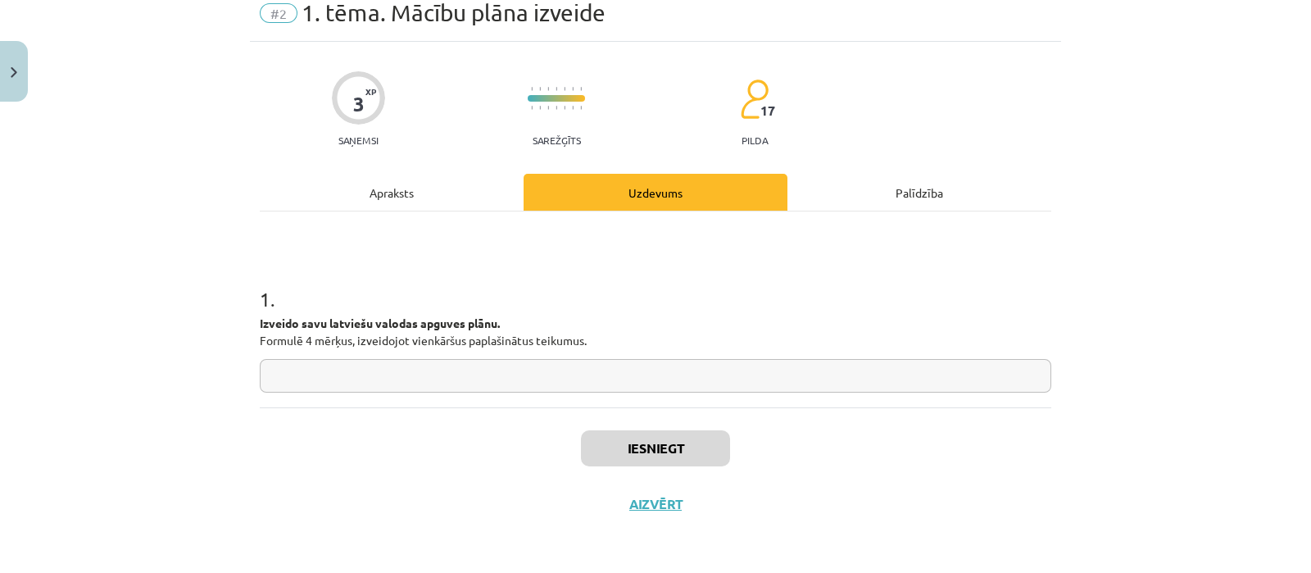
scroll to position [40, 0]
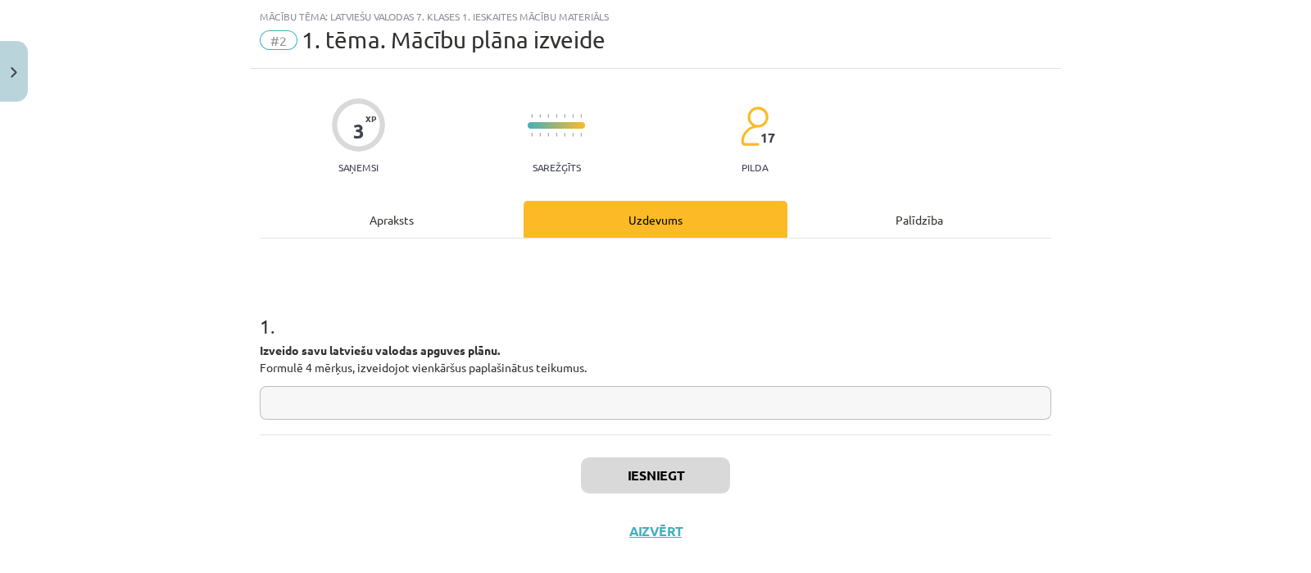
click at [438, 395] on input "text" at bounding box center [656, 403] width 792 height 34
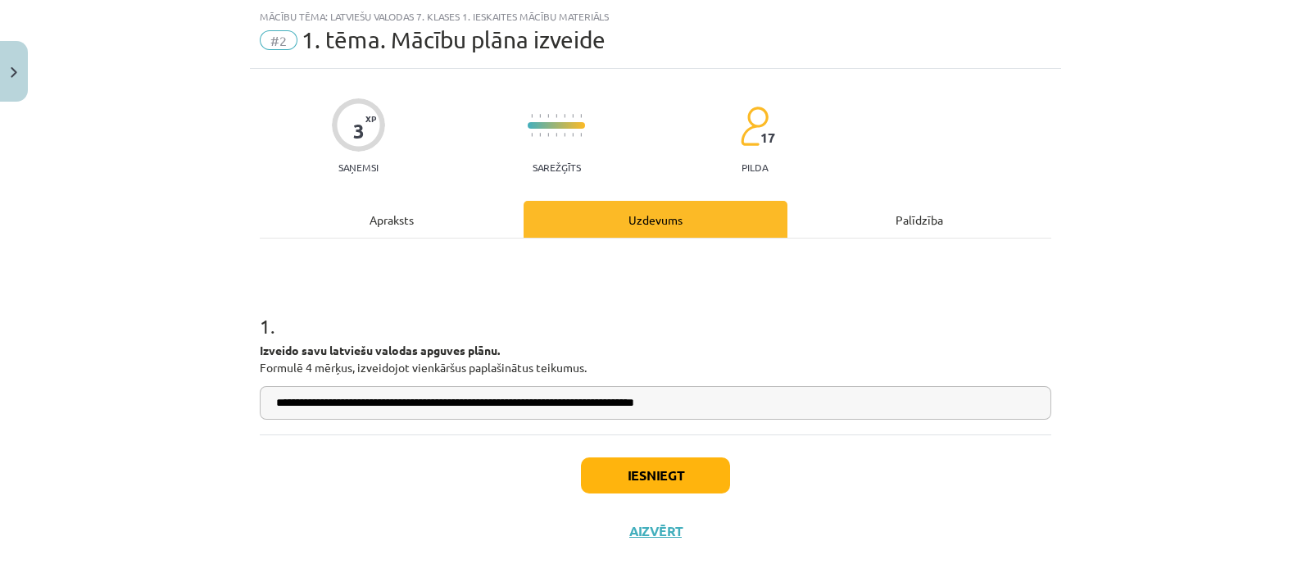
type input "**********"
click at [634, 473] on button "Iesniegt" at bounding box center [655, 475] width 149 height 36
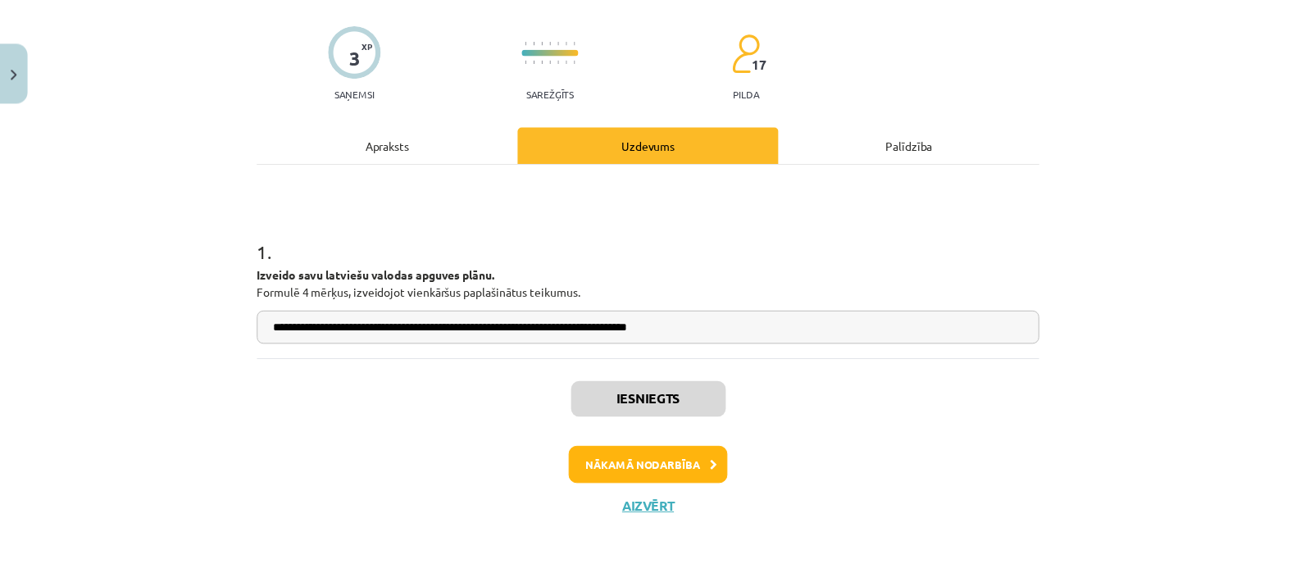
scroll to position [118, 0]
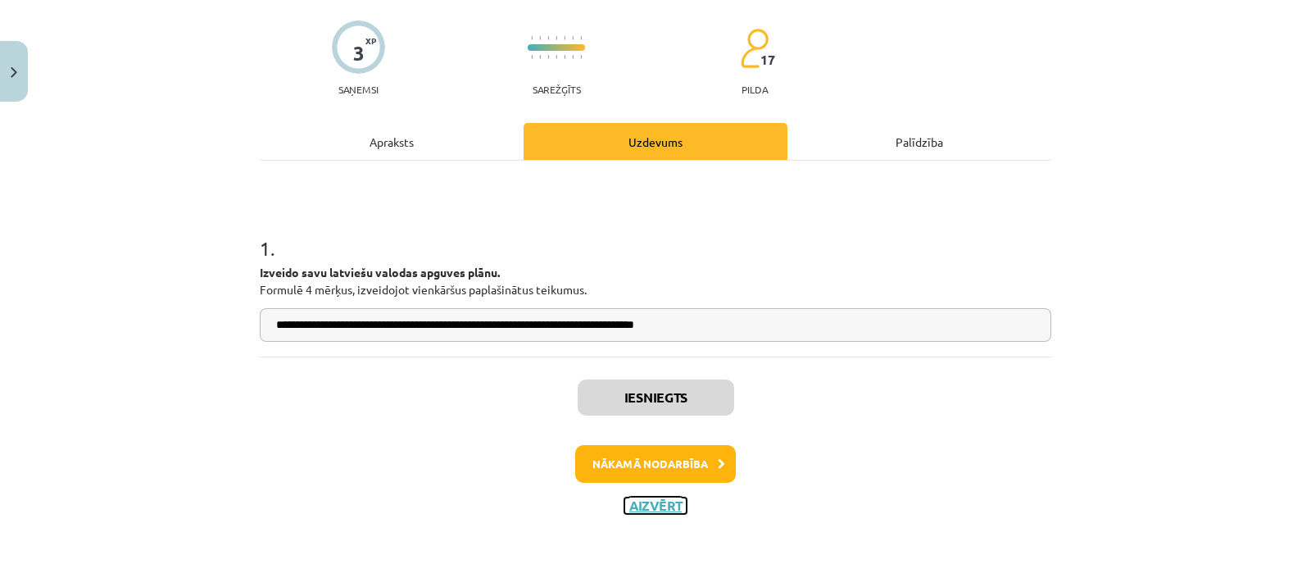
click at [633, 501] on button "Aizvērt" at bounding box center [656, 505] width 62 height 16
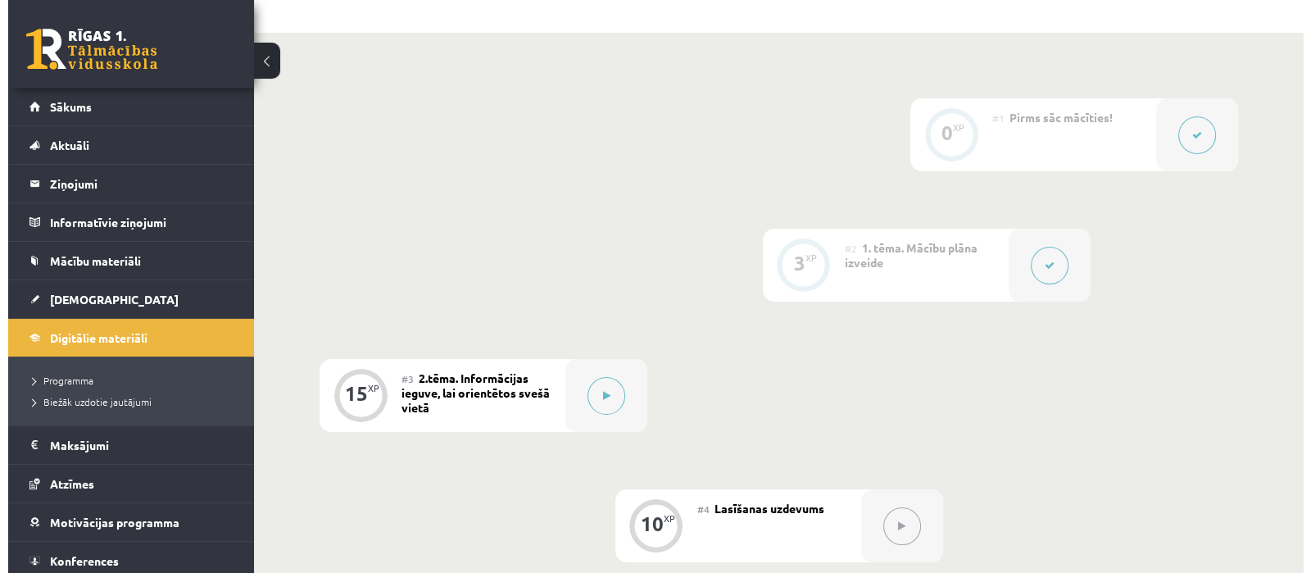
scroll to position [372, 0]
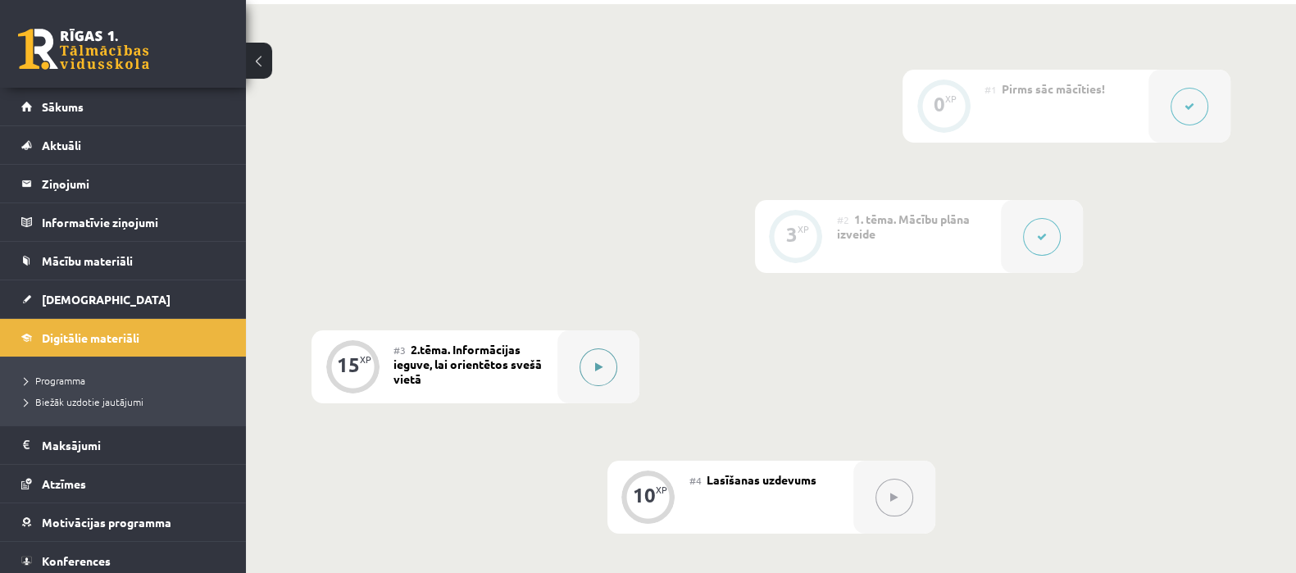
click at [602, 384] on button at bounding box center [598, 367] width 38 height 38
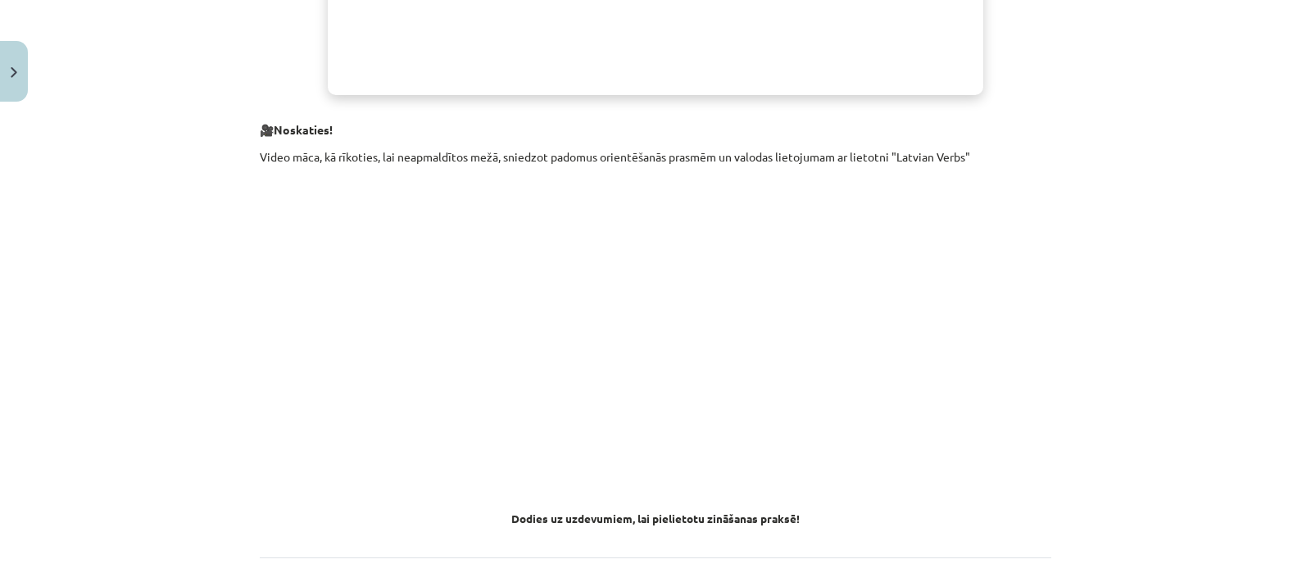
scroll to position [965, 0]
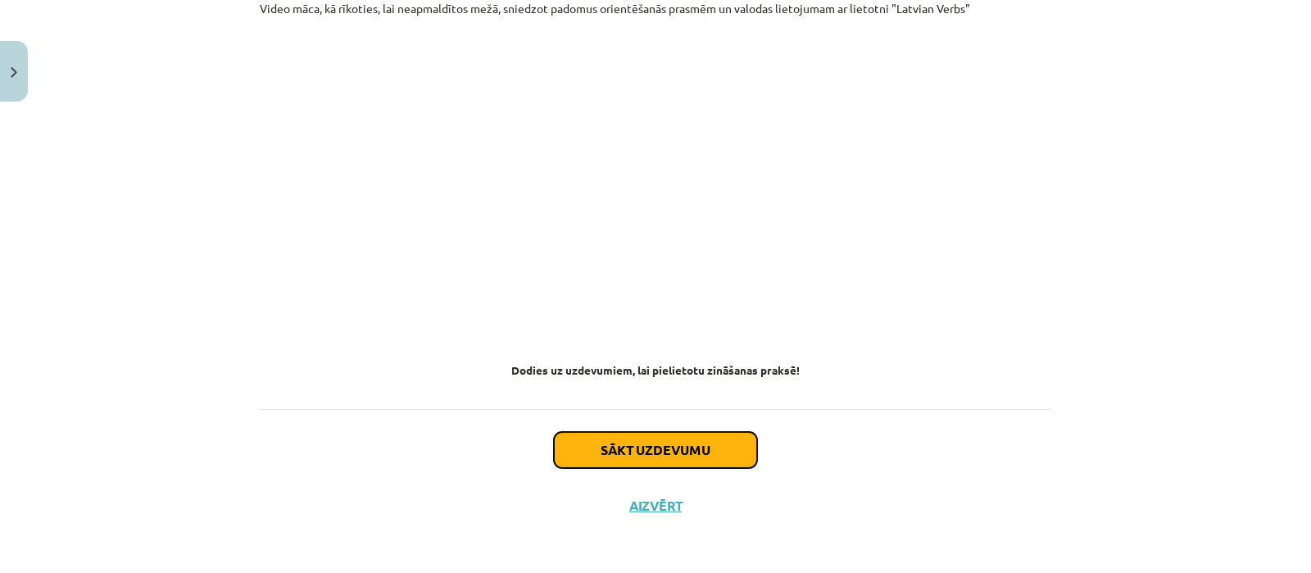
click at [634, 439] on button "Sākt uzdevumu" at bounding box center [655, 450] width 203 height 36
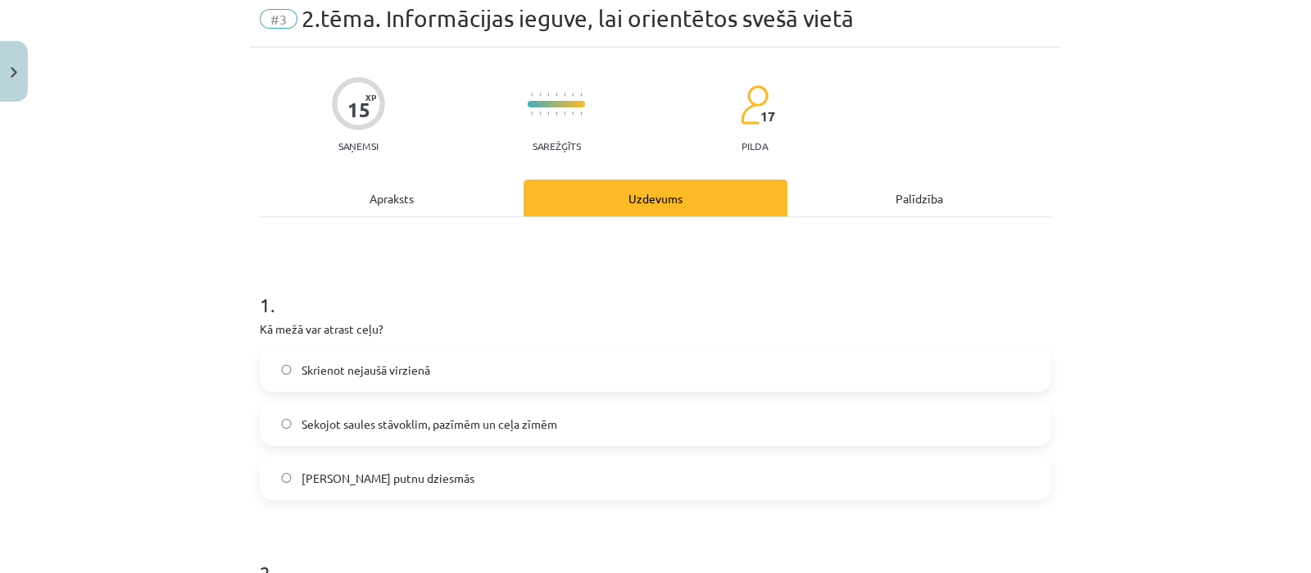
scroll to position [40, 0]
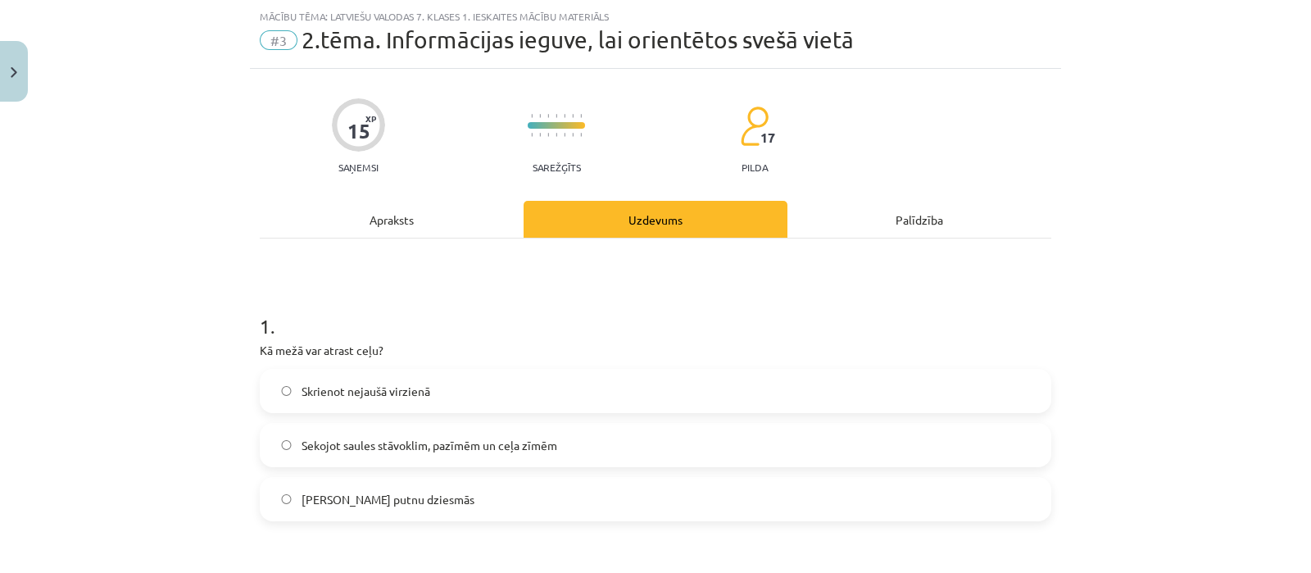
click at [578, 441] on label "Sekojot saules stāvoklim, pazīmēm un ceļa zīmēm" at bounding box center [655, 445] width 788 height 41
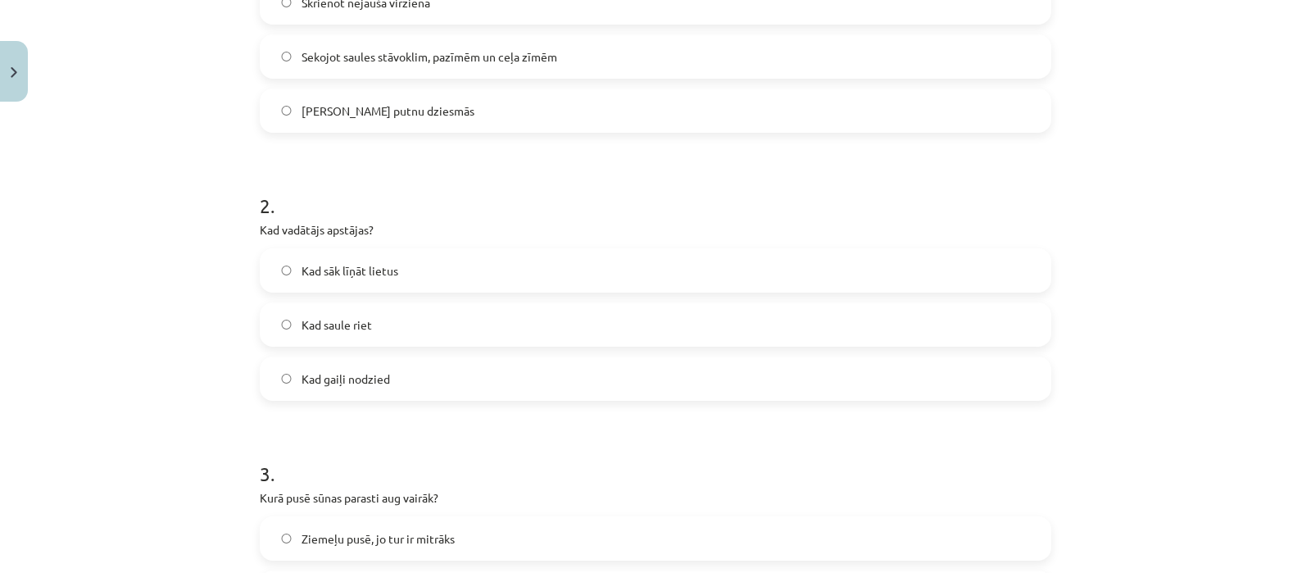
scroll to position [438, 0]
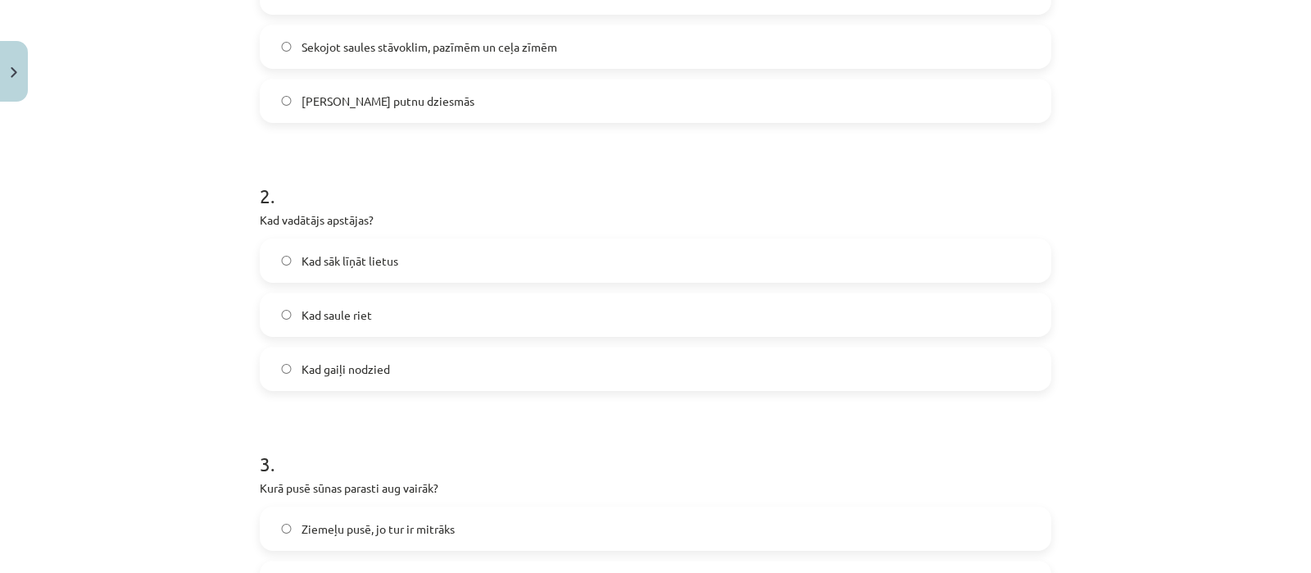
click at [375, 371] on span "Kad gaiļi nodzied" at bounding box center [346, 369] width 89 height 17
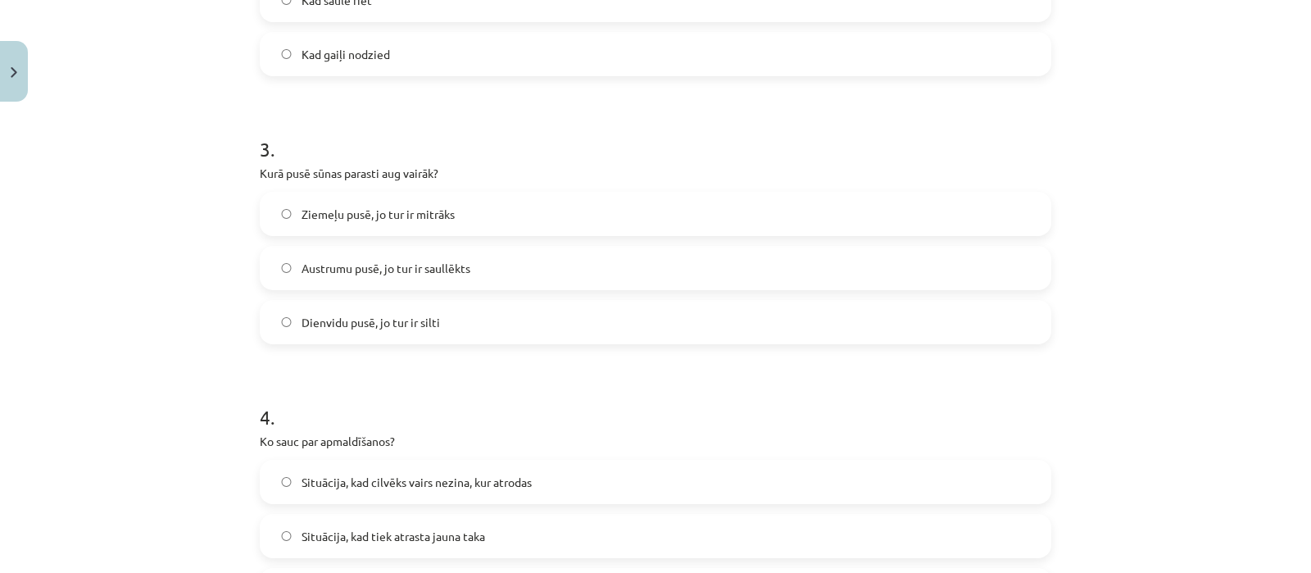
scroll to position [760, 0]
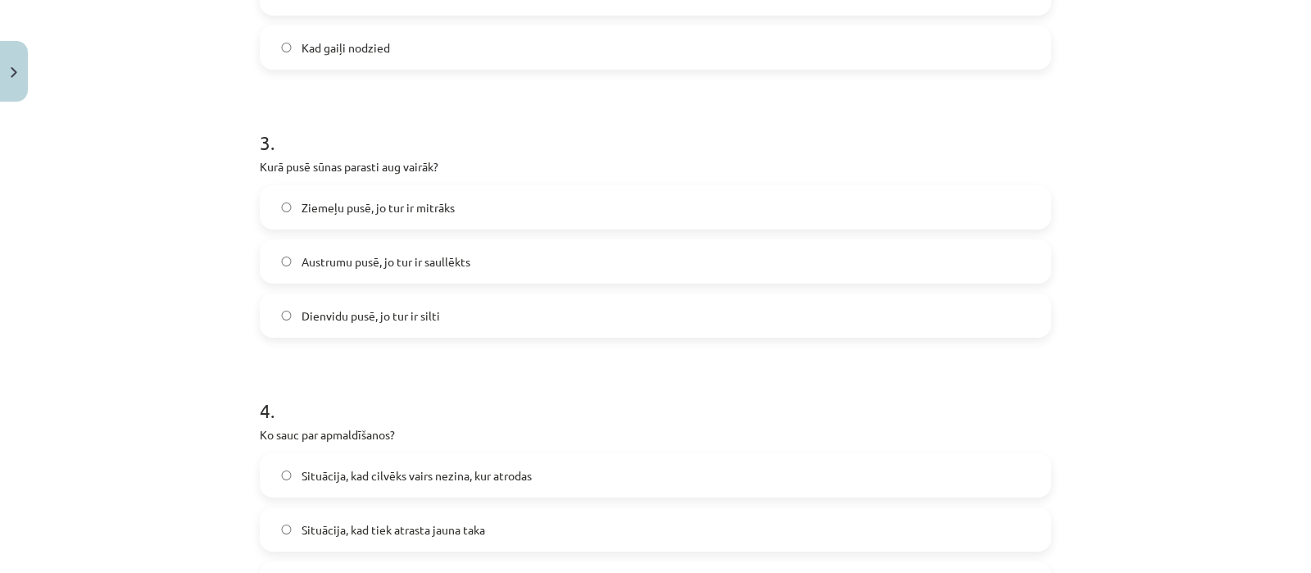
click at [497, 203] on label "Ziemeļu pusē, jo tur ir mitrāks" at bounding box center [655, 207] width 788 height 41
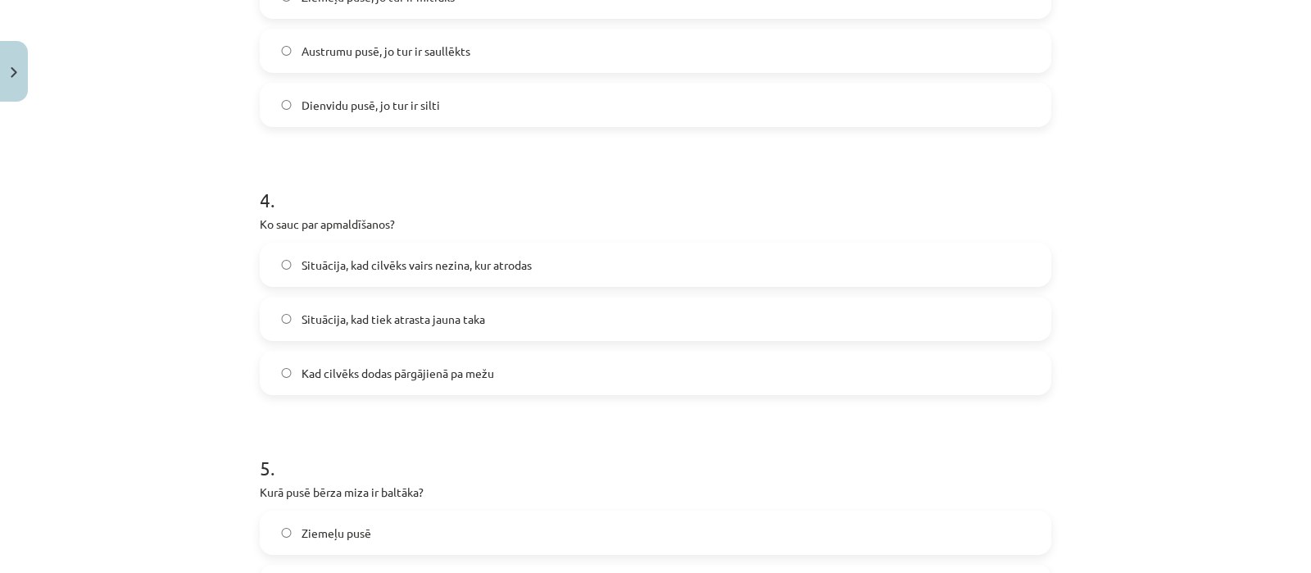
scroll to position [972, 0]
click at [453, 248] on label "Situācija, kad cilvēks vairs nezina, kur atrodas" at bounding box center [655, 263] width 788 height 41
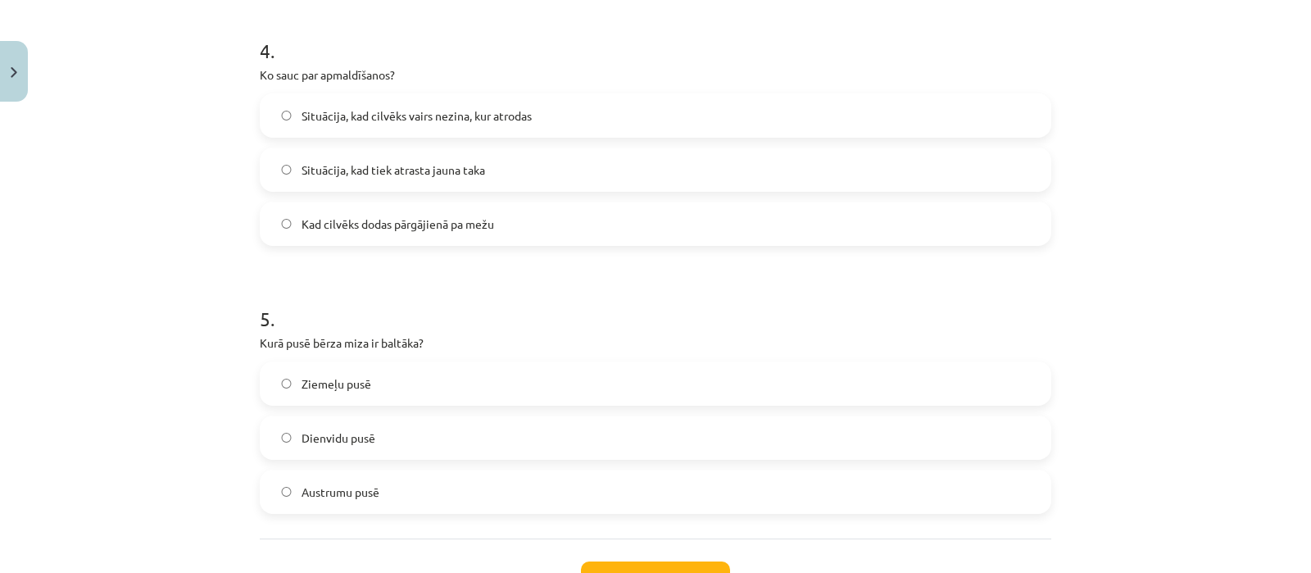
scroll to position [1129, 0]
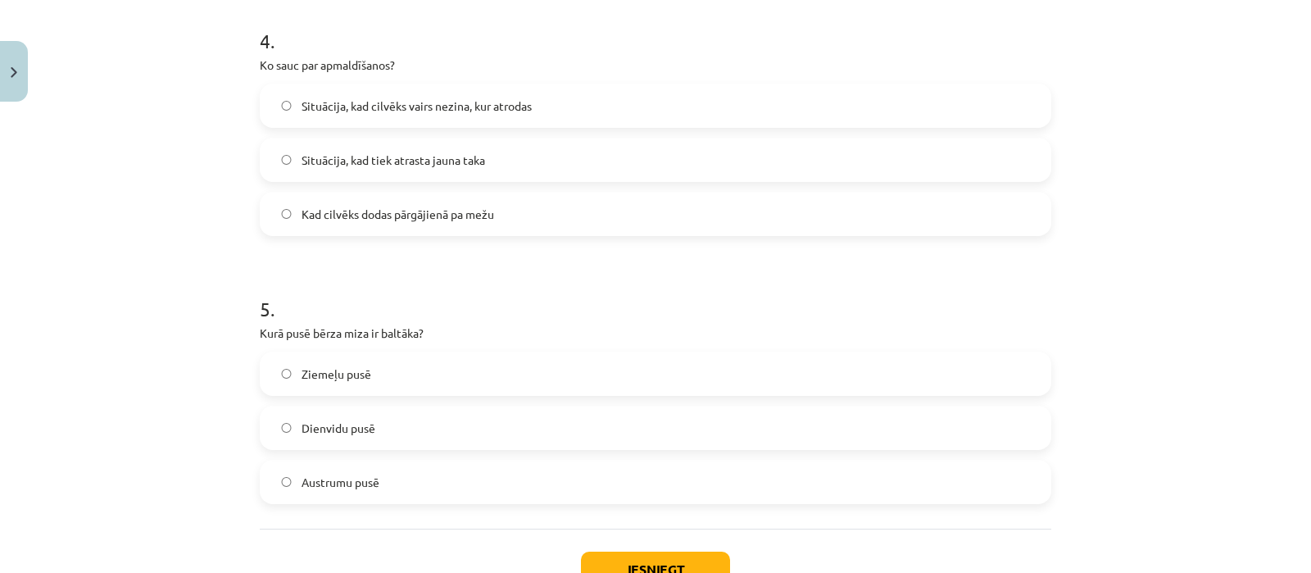
click at [422, 419] on label "Dienvidu pusē" at bounding box center [655, 427] width 788 height 41
click at [633, 556] on button "Iesniegt" at bounding box center [655, 570] width 149 height 36
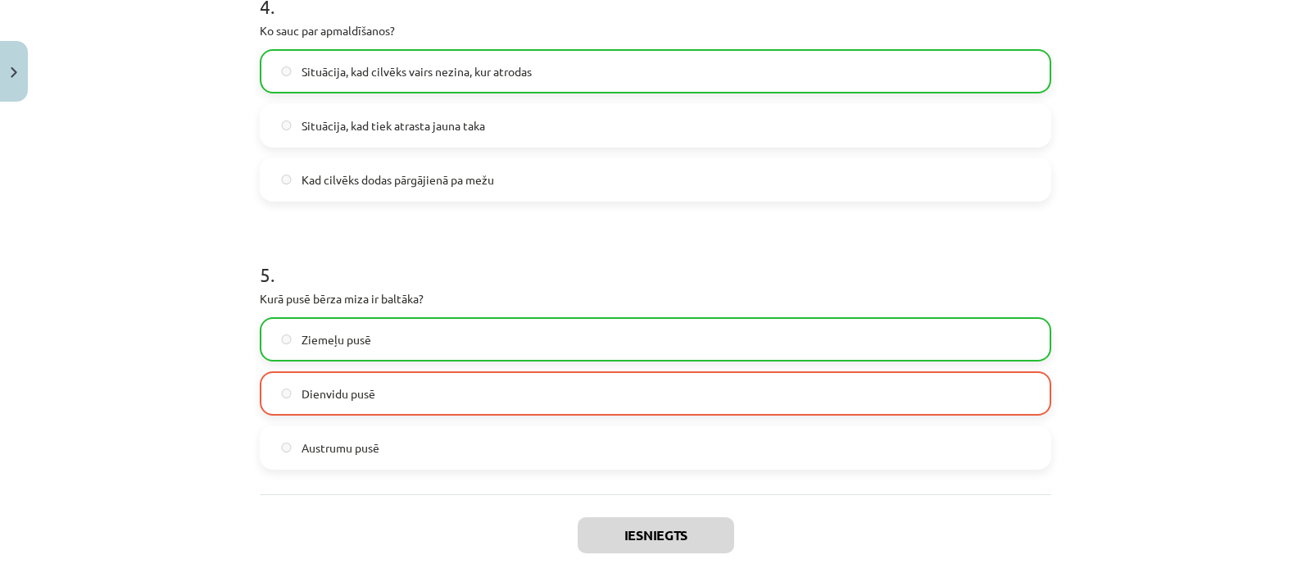
scroll to position [1183, 0]
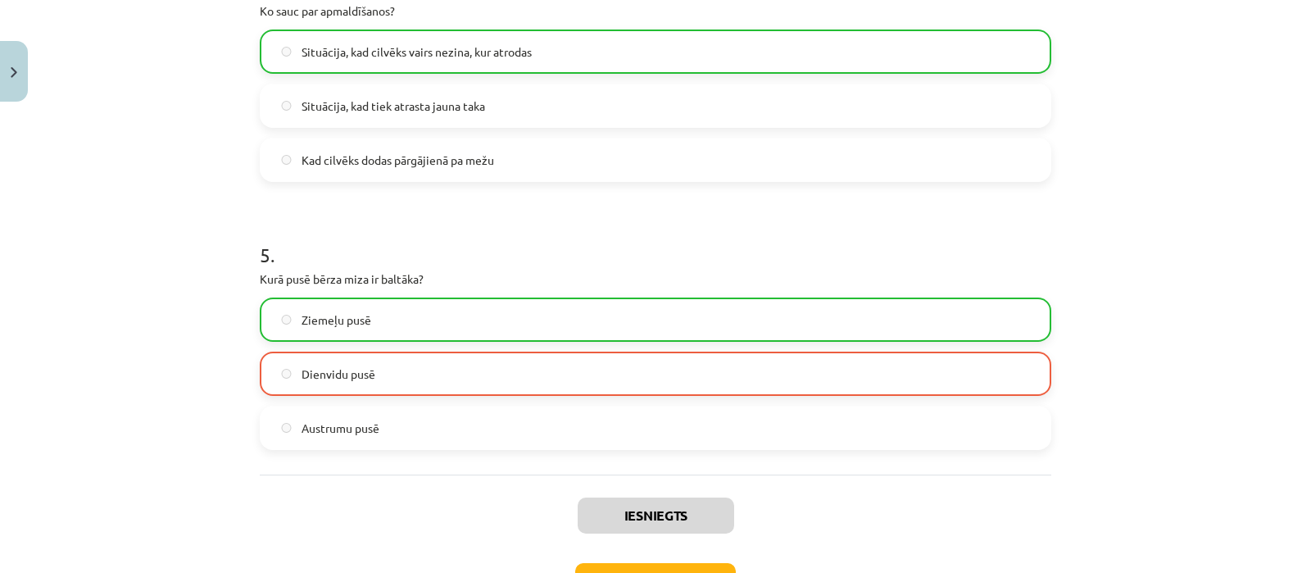
click at [684, 560] on div "Iesniegts Nākamā nodarbība Aizvērt" at bounding box center [656, 558] width 792 height 167
click at [686, 565] on button "Nākamā nodarbība" at bounding box center [655, 582] width 161 height 38
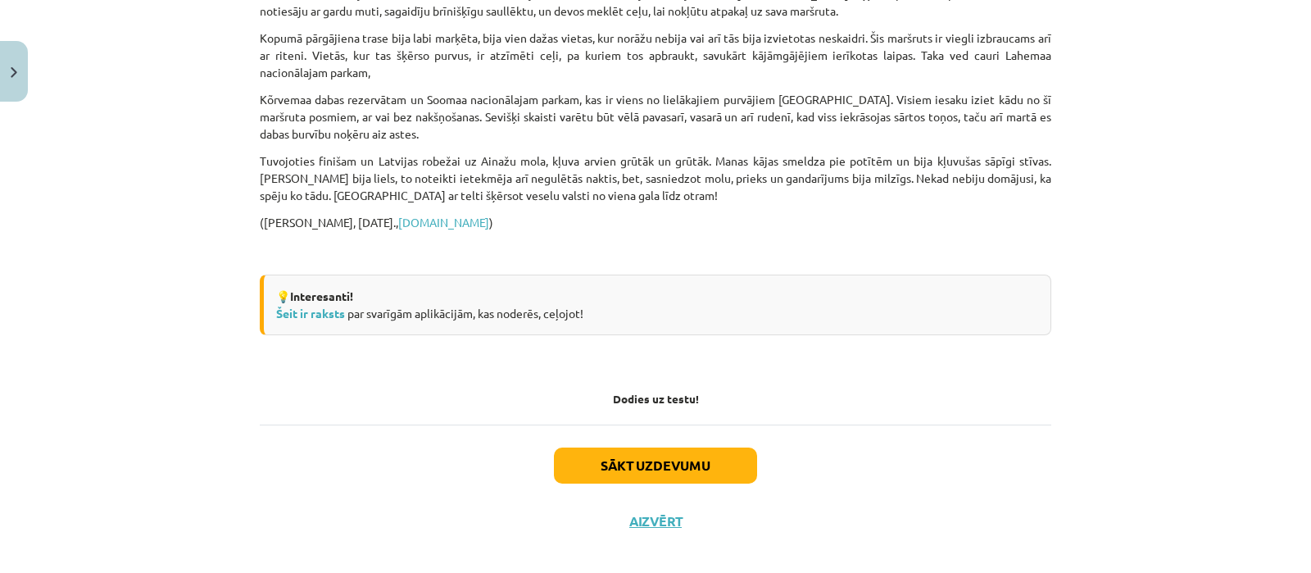
scroll to position [1540, 0]
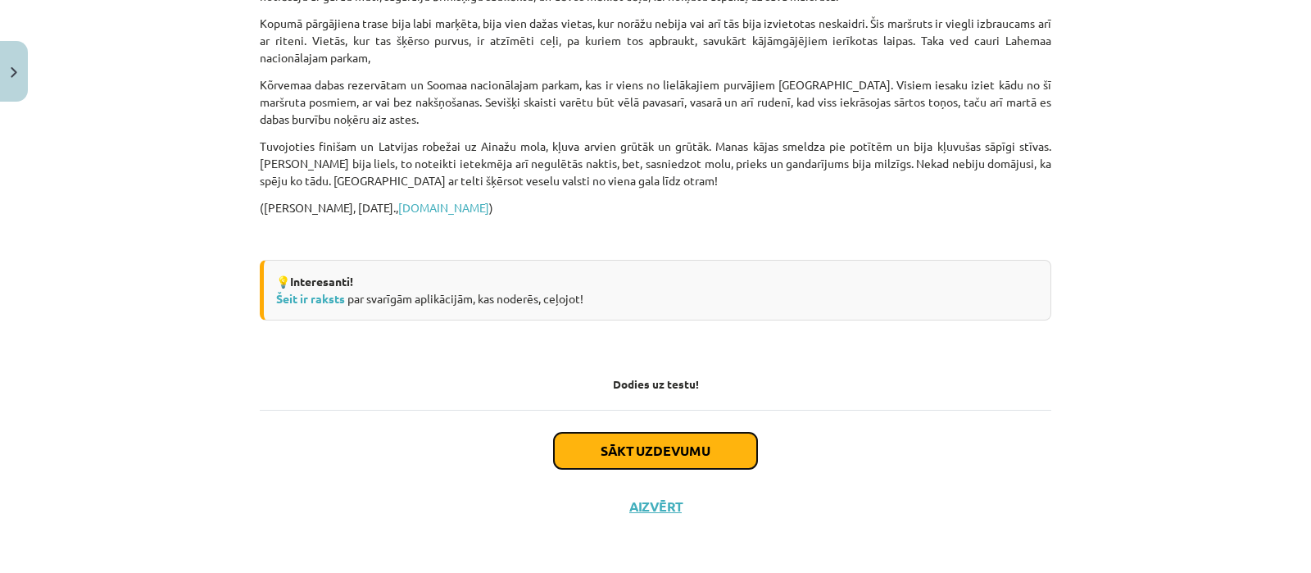
click at [647, 456] on button "Sākt uzdevumu" at bounding box center [655, 451] width 203 height 36
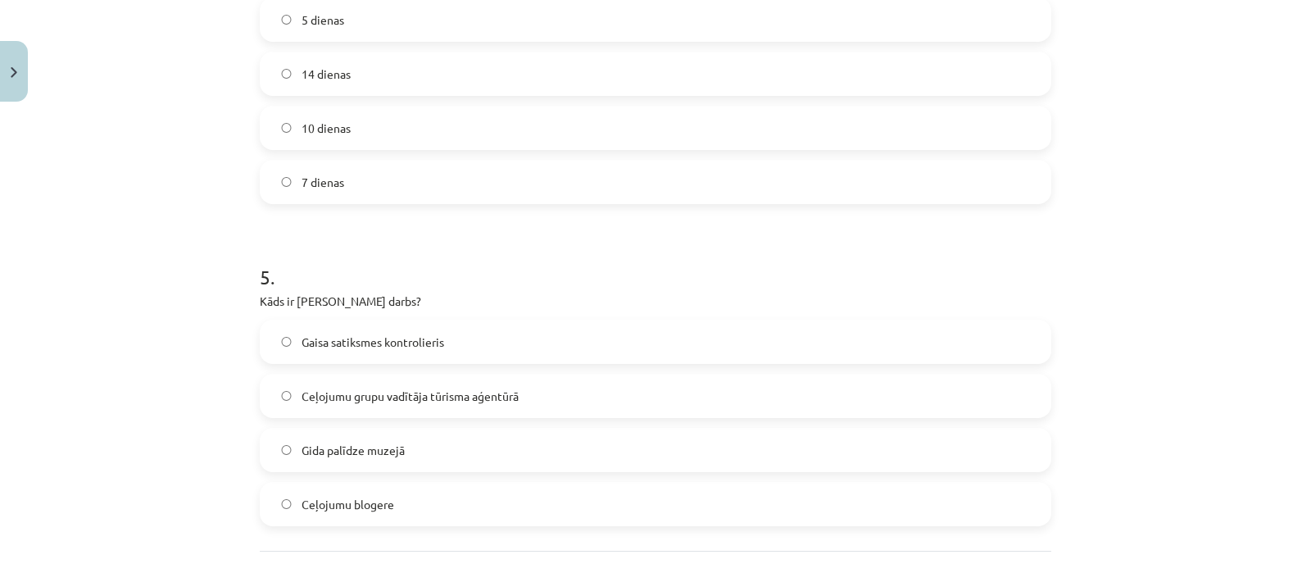
scroll to position [1519, 0]
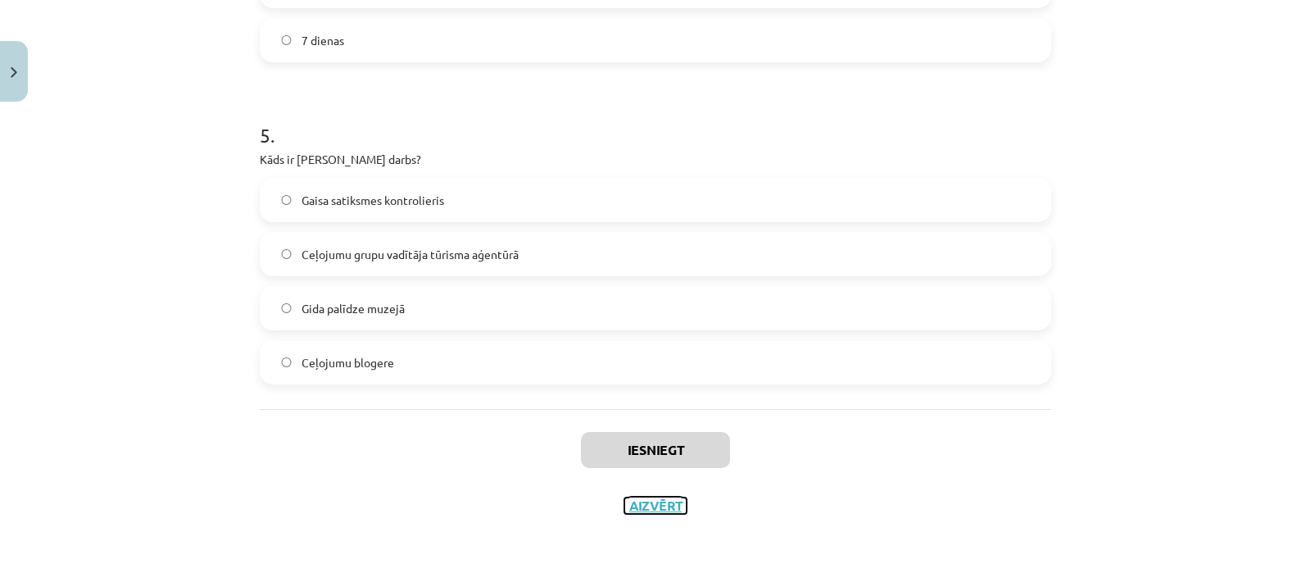
click at [659, 502] on button "Aizvērt" at bounding box center [656, 505] width 62 height 16
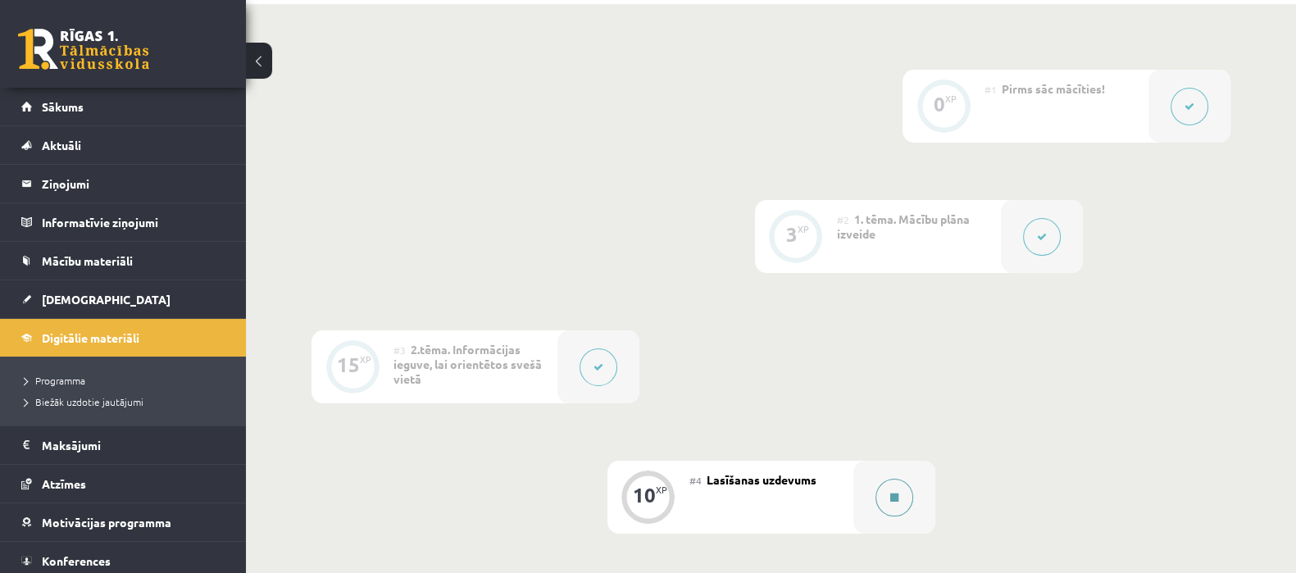
click at [862, 494] on div at bounding box center [894, 497] width 82 height 73
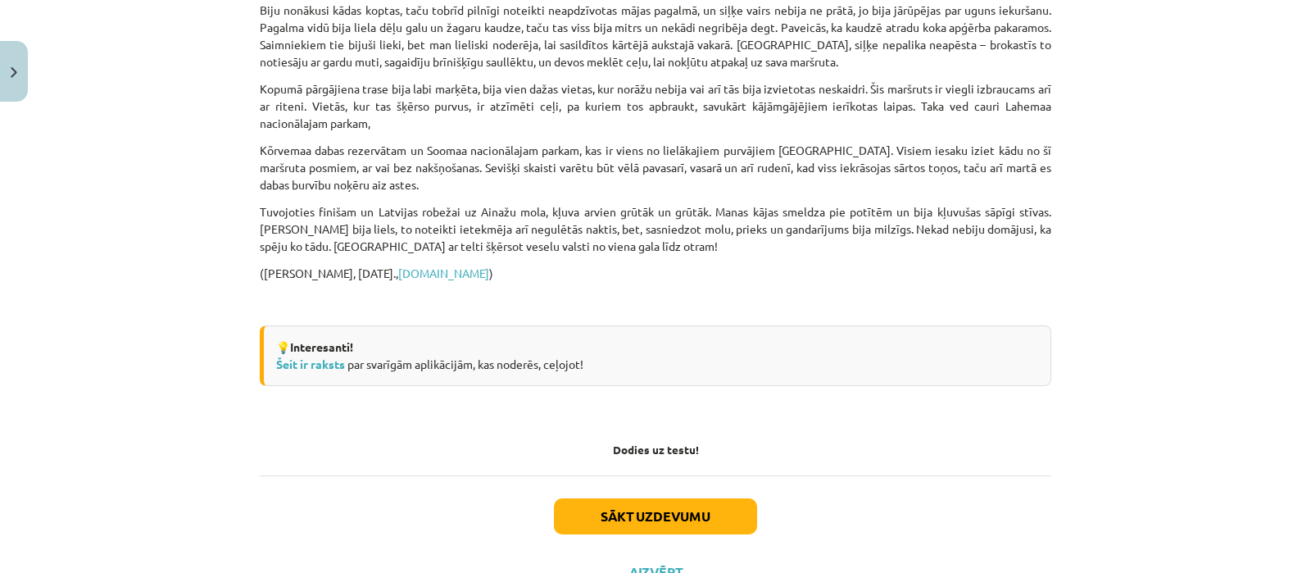
scroll to position [1540, 0]
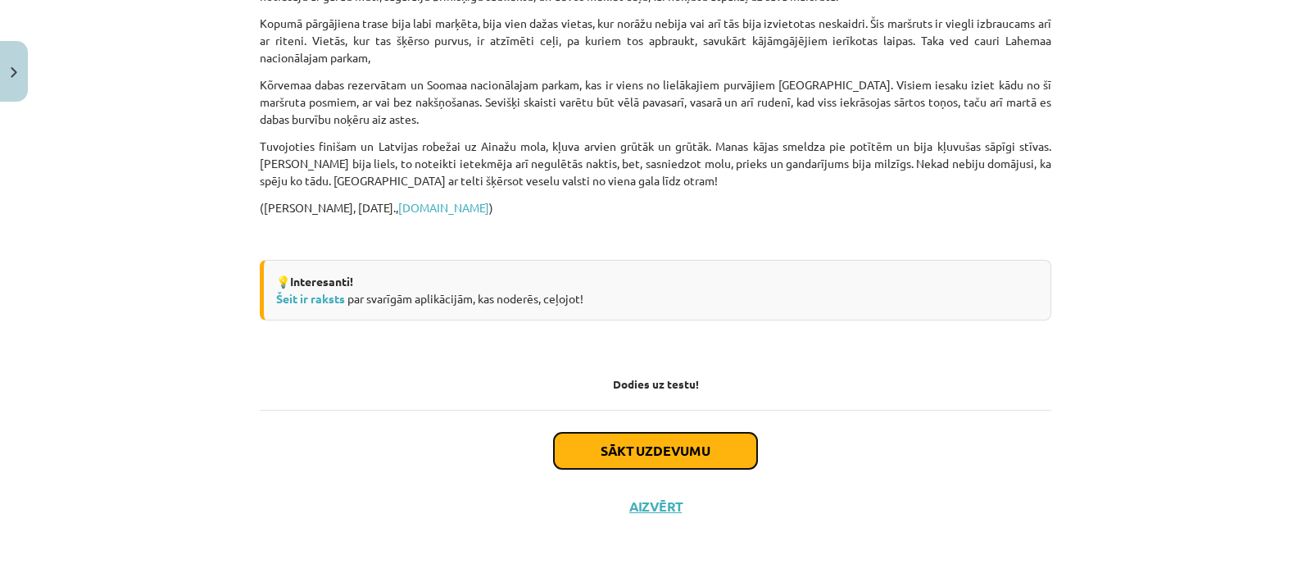
click at [692, 459] on button "Sākt uzdevumu" at bounding box center [655, 451] width 203 height 36
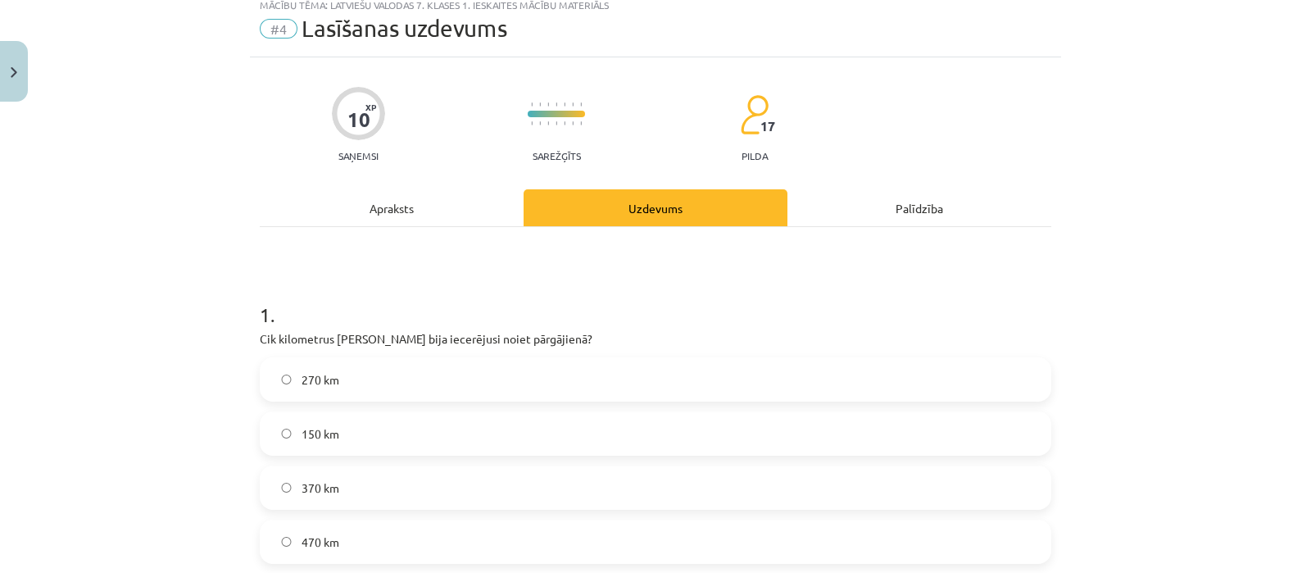
scroll to position [40, 0]
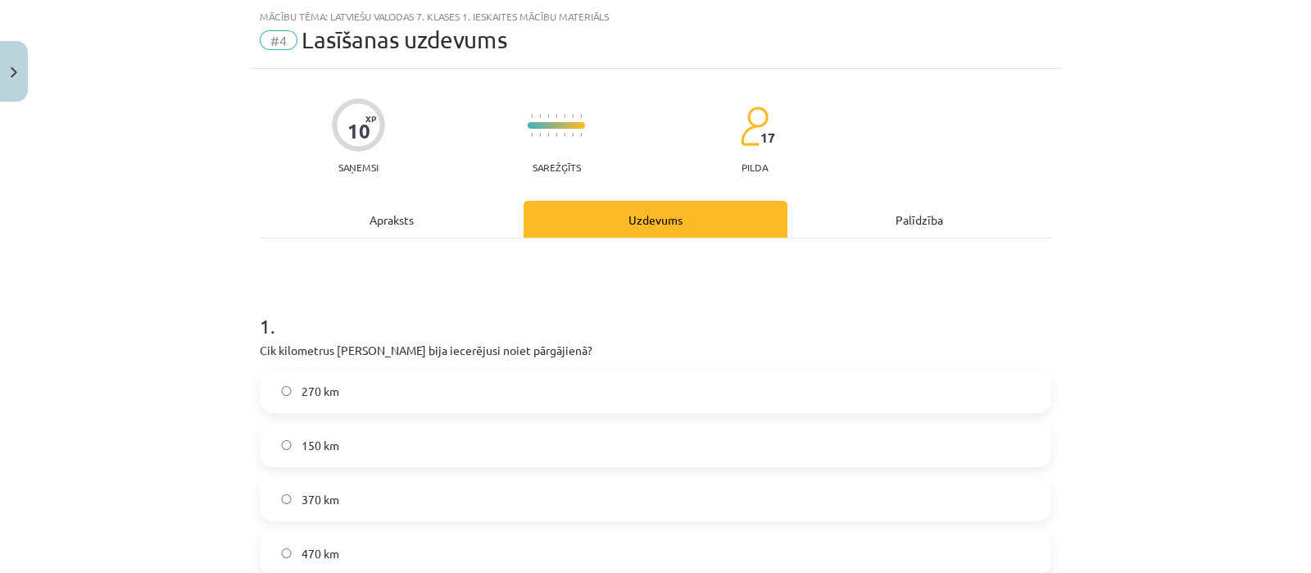
click at [505, 486] on label "370 km" at bounding box center [655, 499] width 788 height 41
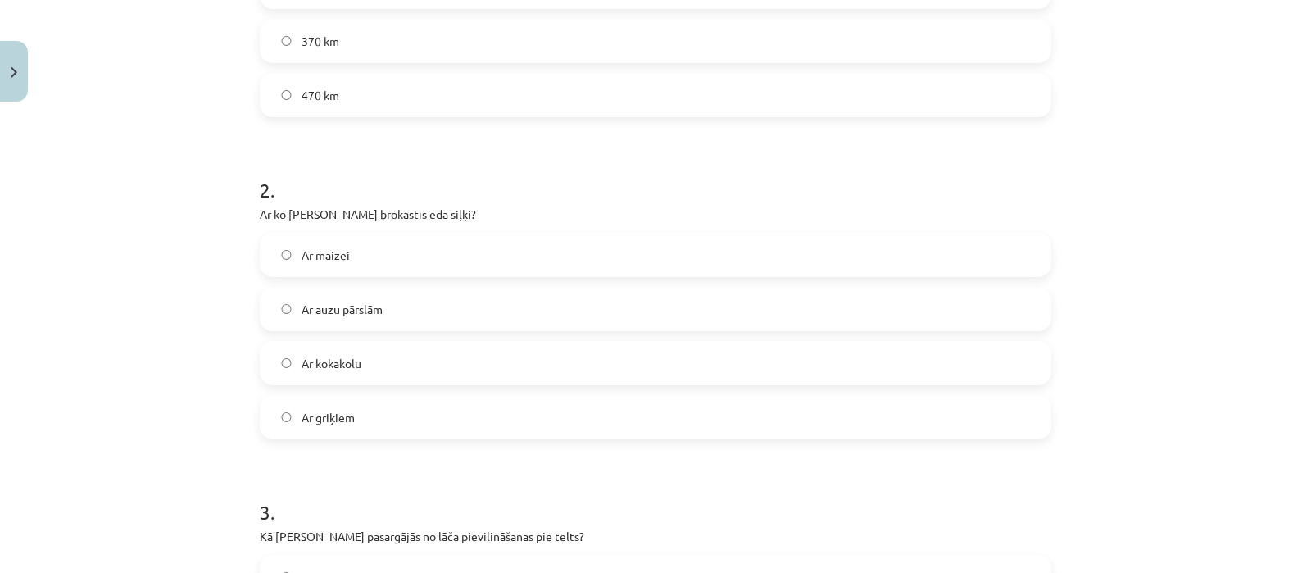
scroll to position [504, 0]
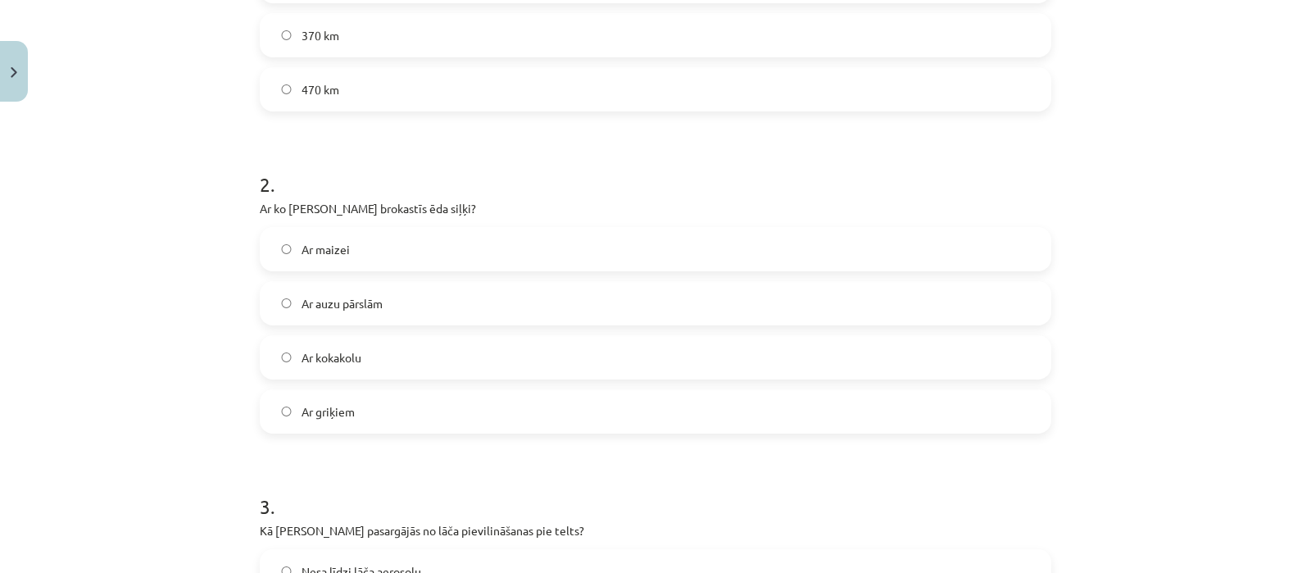
click at [329, 296] on span "Ar auzu pārslām" at bounding box center [342, 303] width 81 height 17
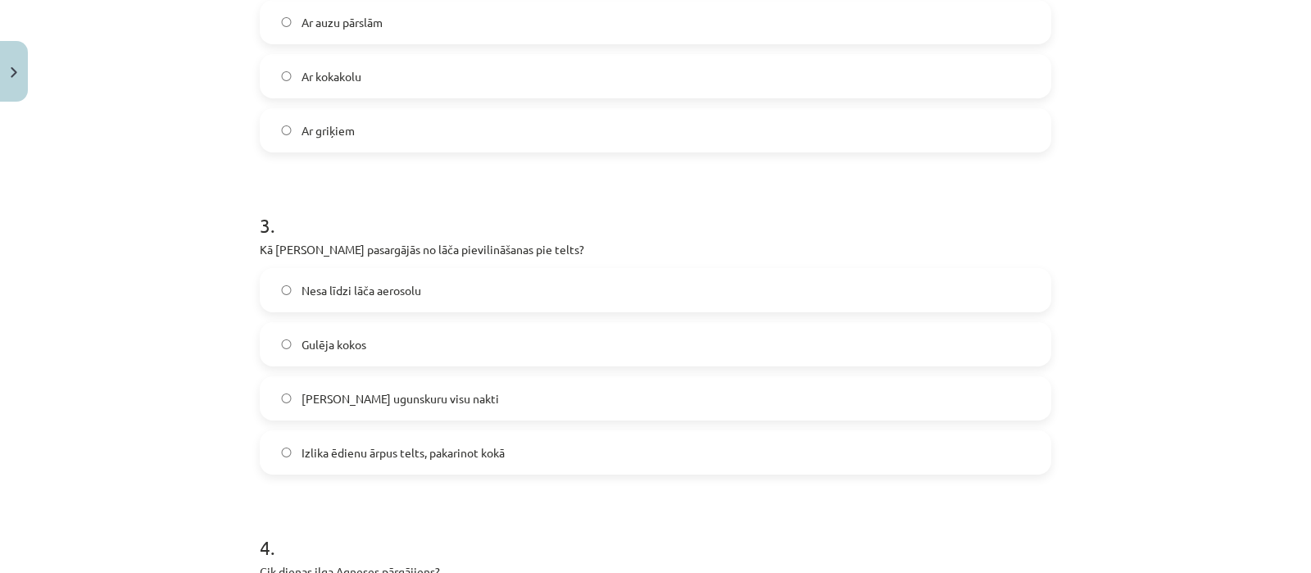
scroll to position [797, 0]
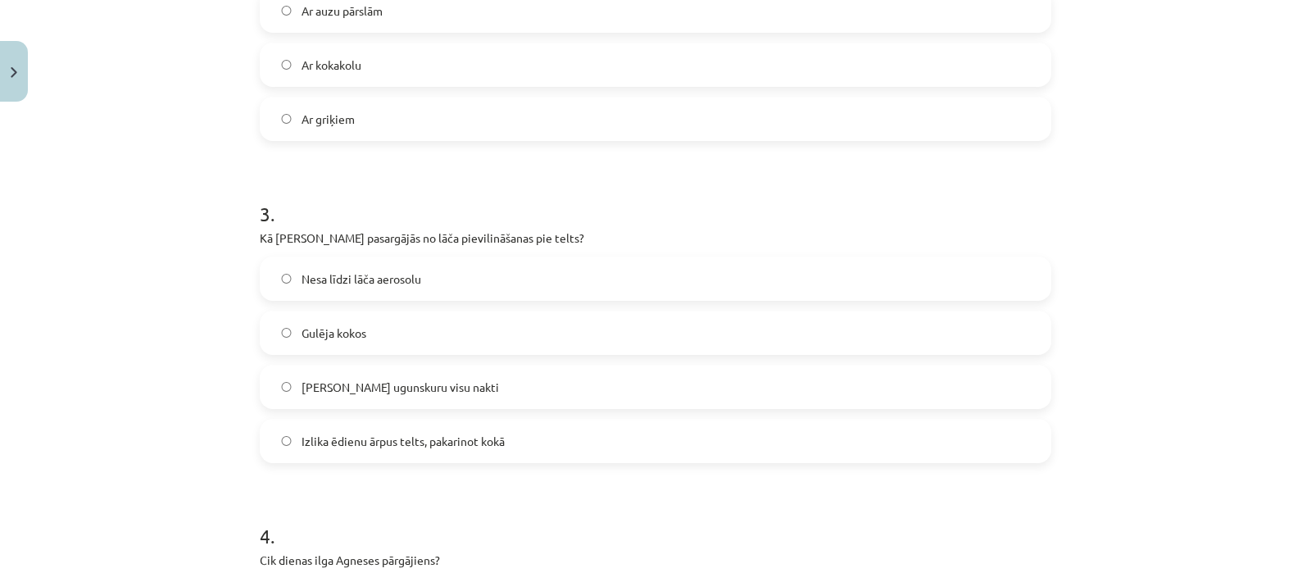
click at [472, 390] on label "Dedzināja ugunskuru visu nakti" at bounding box center [655, 386] width 788 height 41
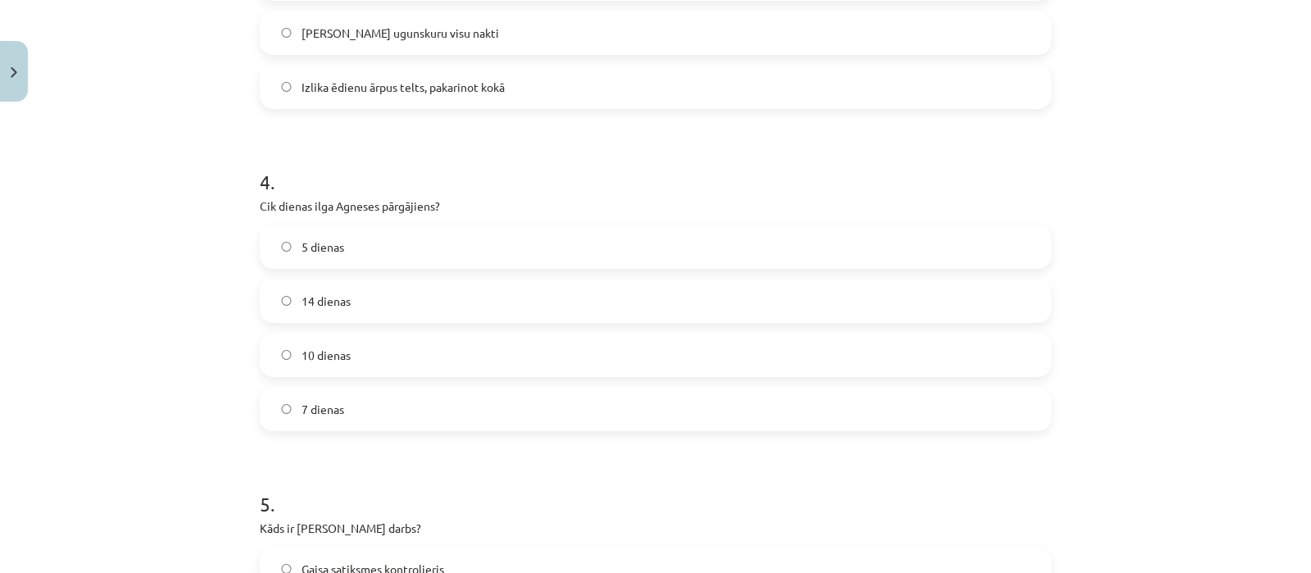
scroll to position [1156, 0]
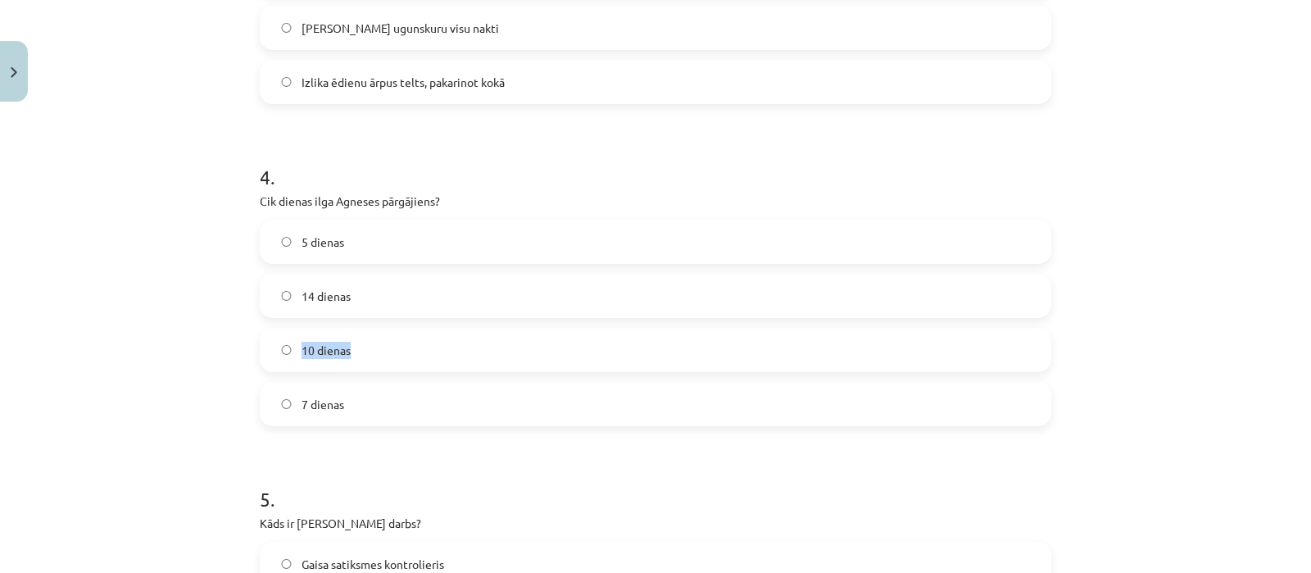
drag, startPoint x: 375, startPoint y: 309, endPoint x: 376, endPoint y: 346, distance: 36.9
click at [376, 346] on div "5 dienas 14 dienas 10 dienas 7 dienas" at bounding box center [656, 323] width 792 height 207
click at [376, 346] on label "10 dienas" at bounding box center [655, 349] width 788 height 41
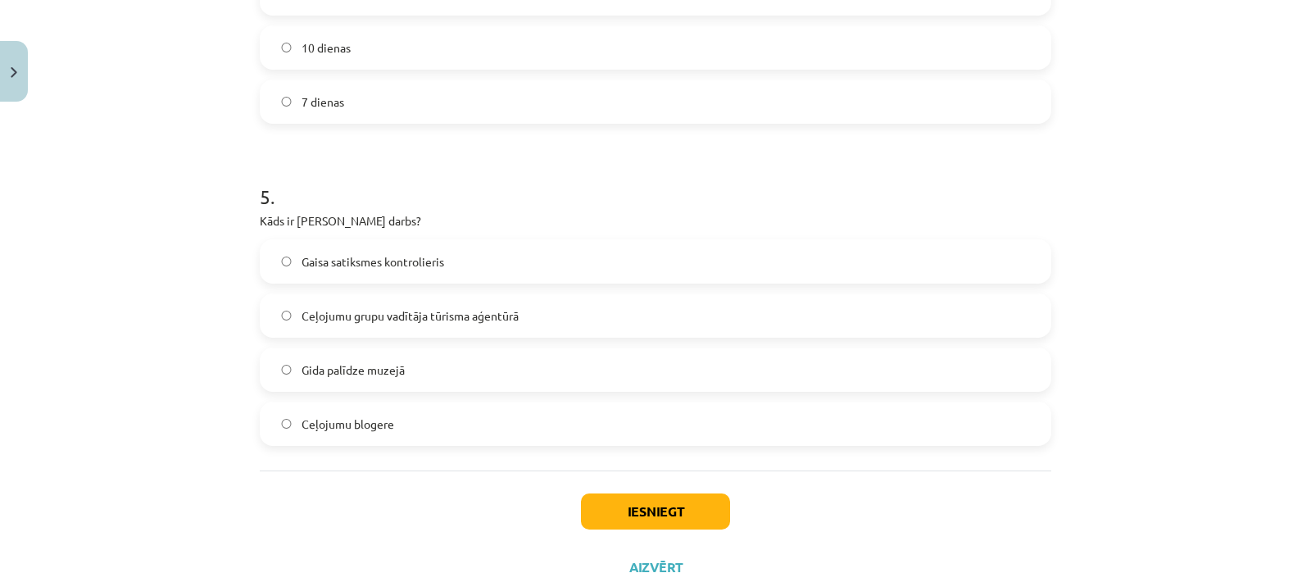
scroll to position [1519, 0]
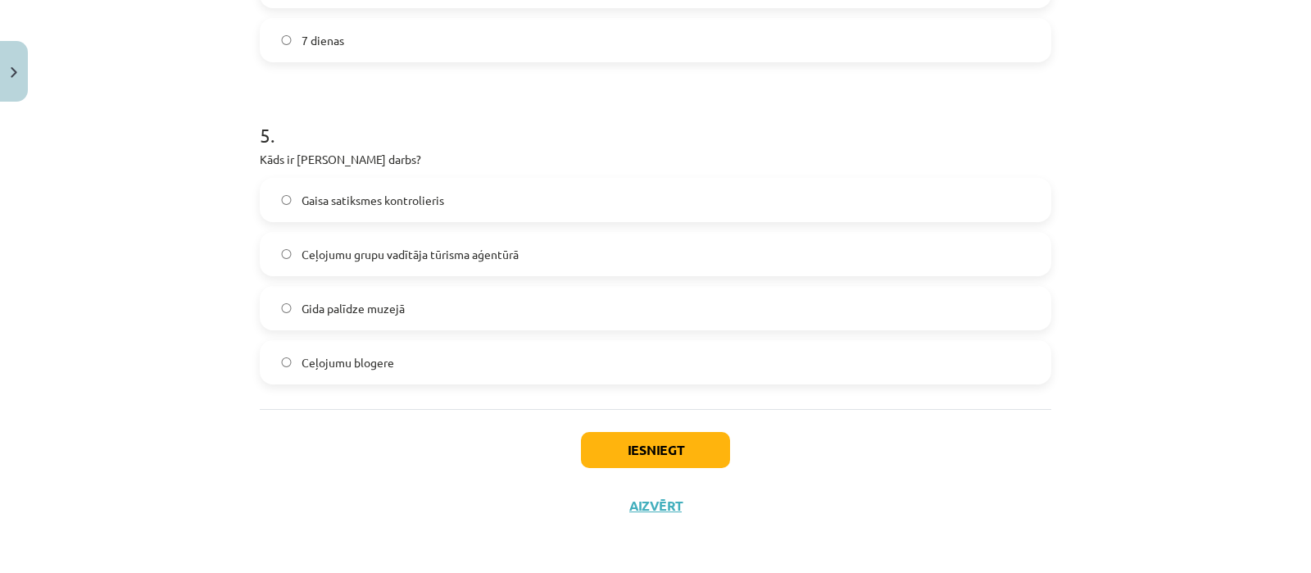
click at [490, 266] on label "Ceļojumu grupu vadītāja tūrisma aģentūrā" at bounding box center [655, 254] width 788 height 41
click at [606, 449] on button "Iesniegt" at bounding box center [655, 450] width 149 height 36
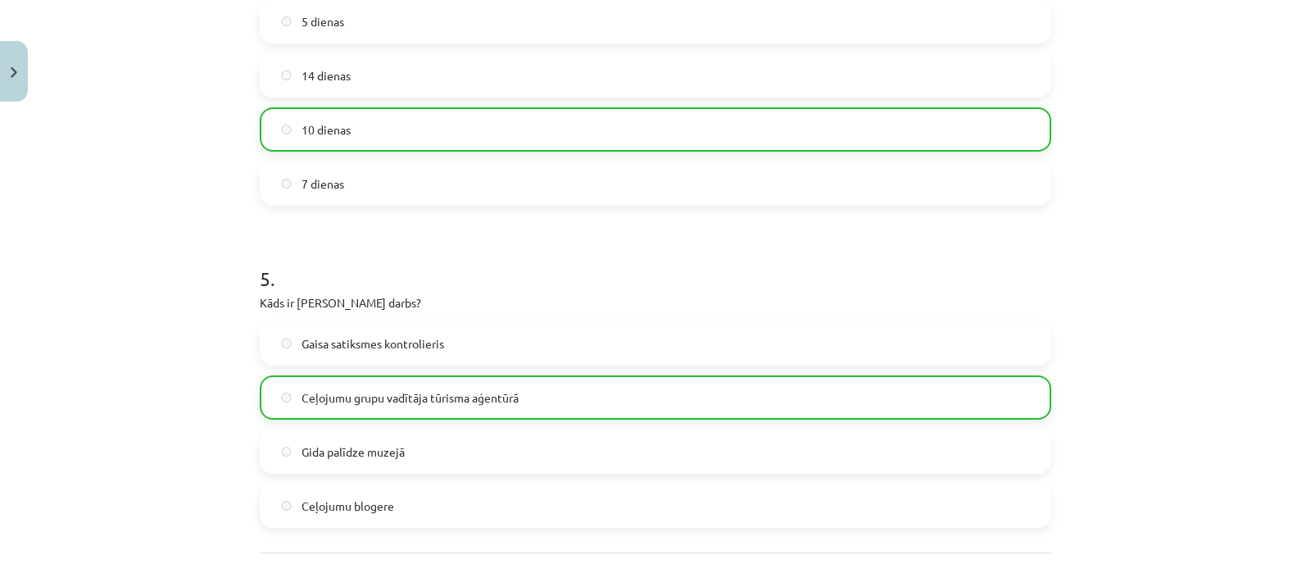
scroll to position [1572, 0]
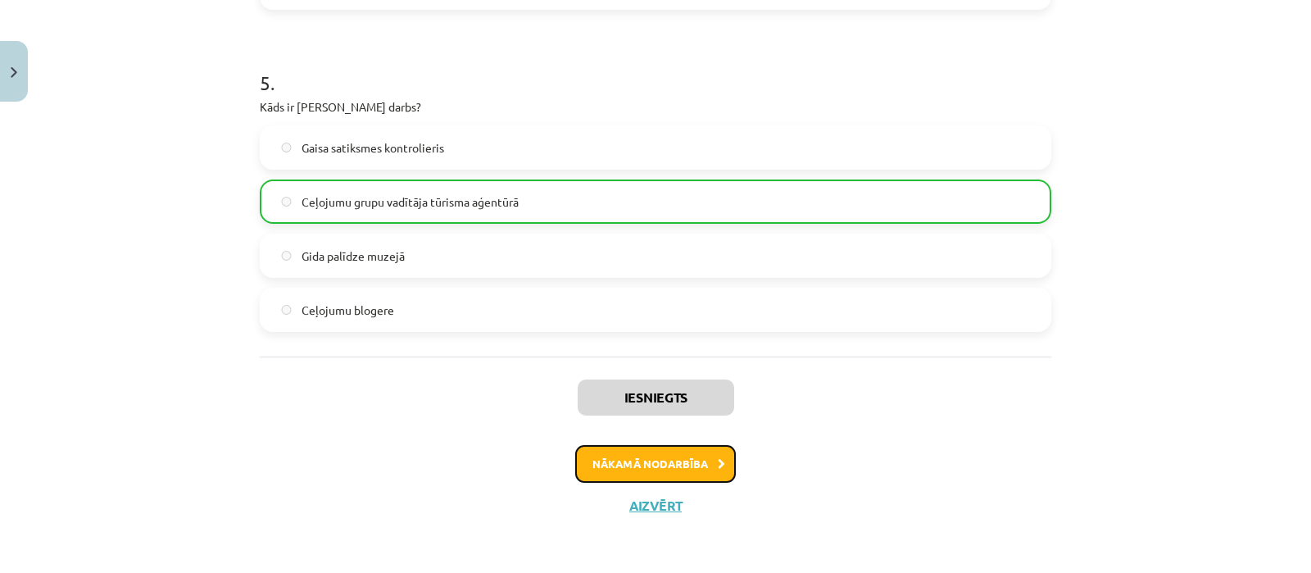
click at [638, 450] on button "Nākamā nodarbība" at bounding box center [655, 464] width 161 height 38
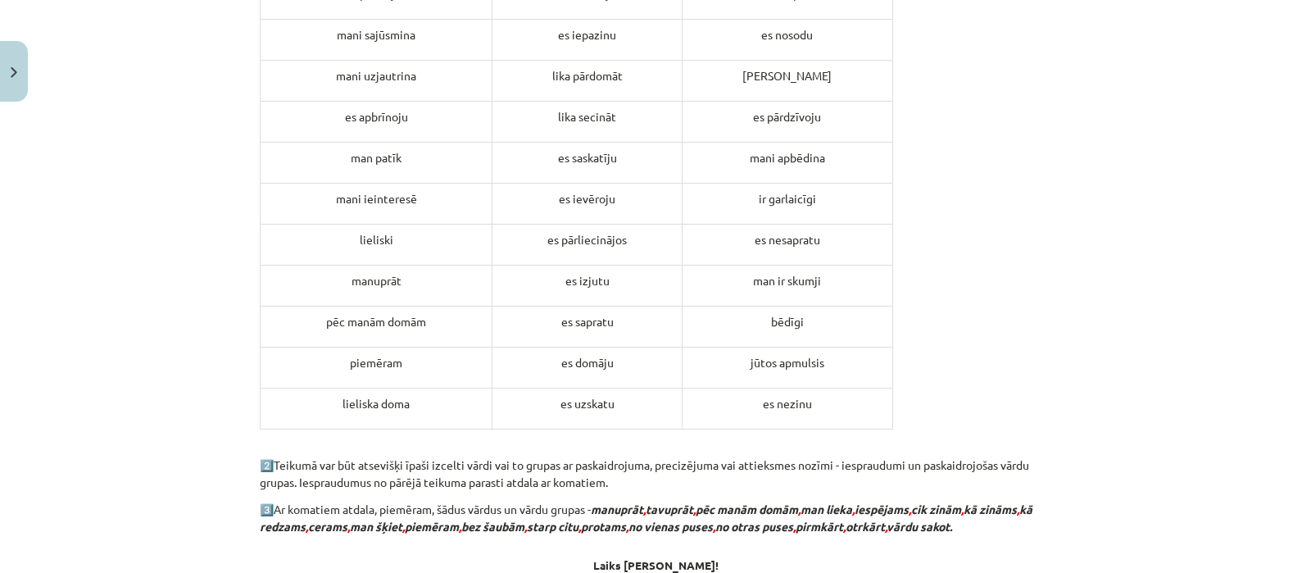
scroll to position [1763, 0]
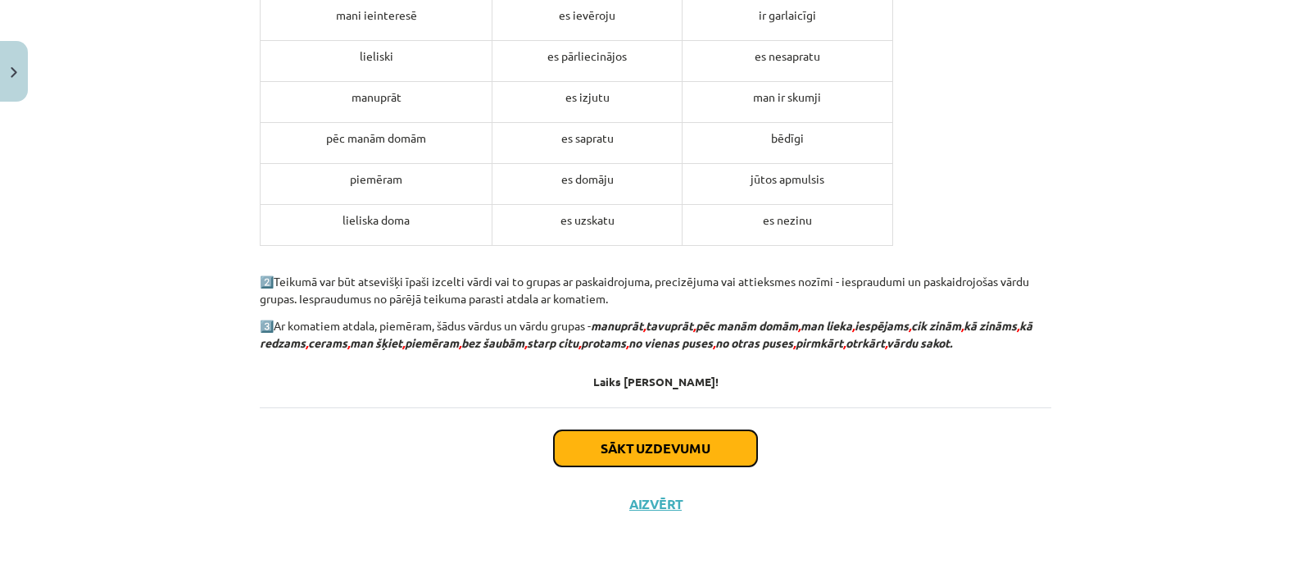
click at [620, 444] on button "Sākt uzdevumu" at bounding box center [655, 448] width 203 height 36
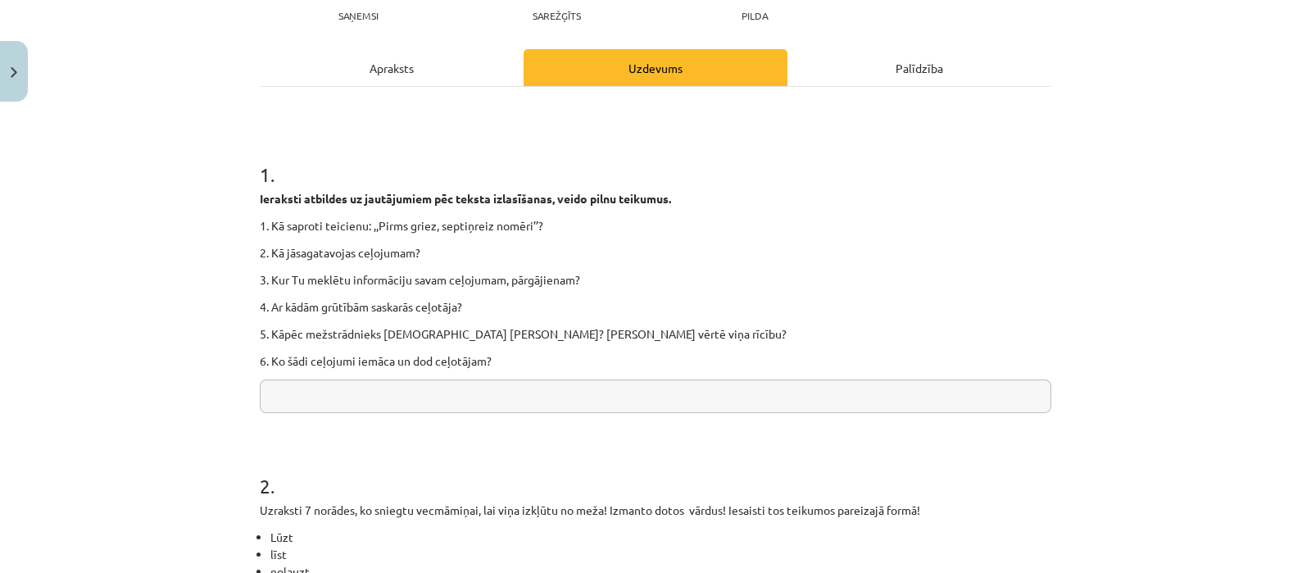
scroll to position [198, 0]
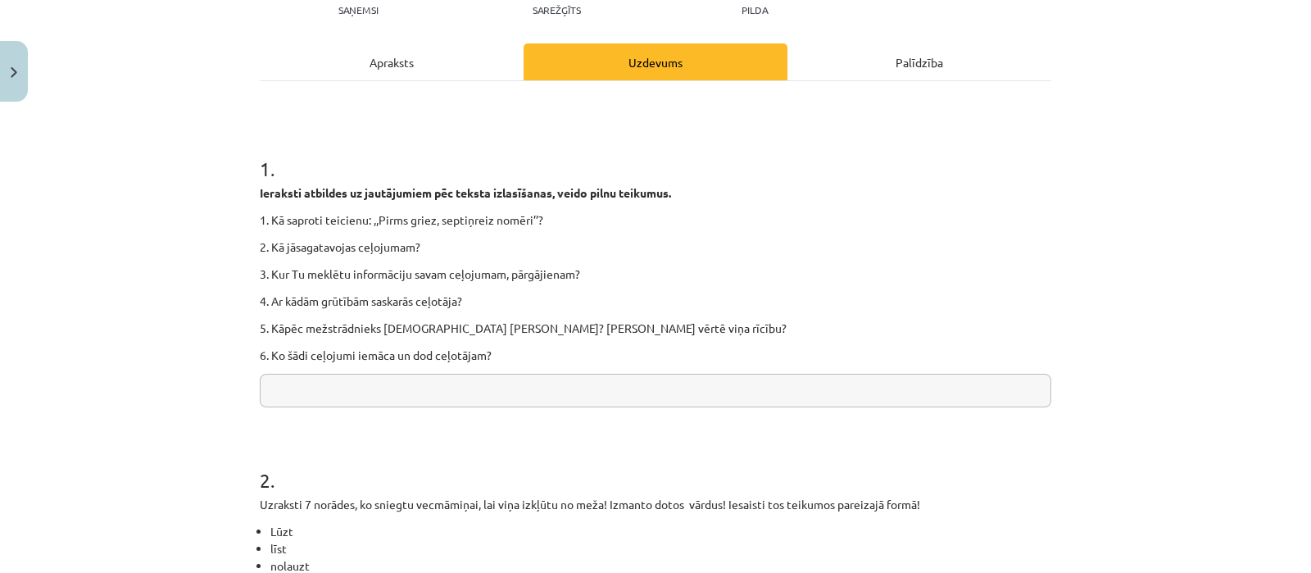
click at [520, 396] on input "text" at bounding box center [656, 391] width 792 height 34
click at [375, 390] on input "**********" at bounding box center [656, 391] width 792 height 34
click at [377, 387] on input "**********" at bounding box center [656, 391] width 792 height 34
click at [329, 387] on input "**********" at bounding box center [656, 391] width 792 height 34
click at [334, 390] on input "**********" at bounding box center [656, 391] width 792 height 34
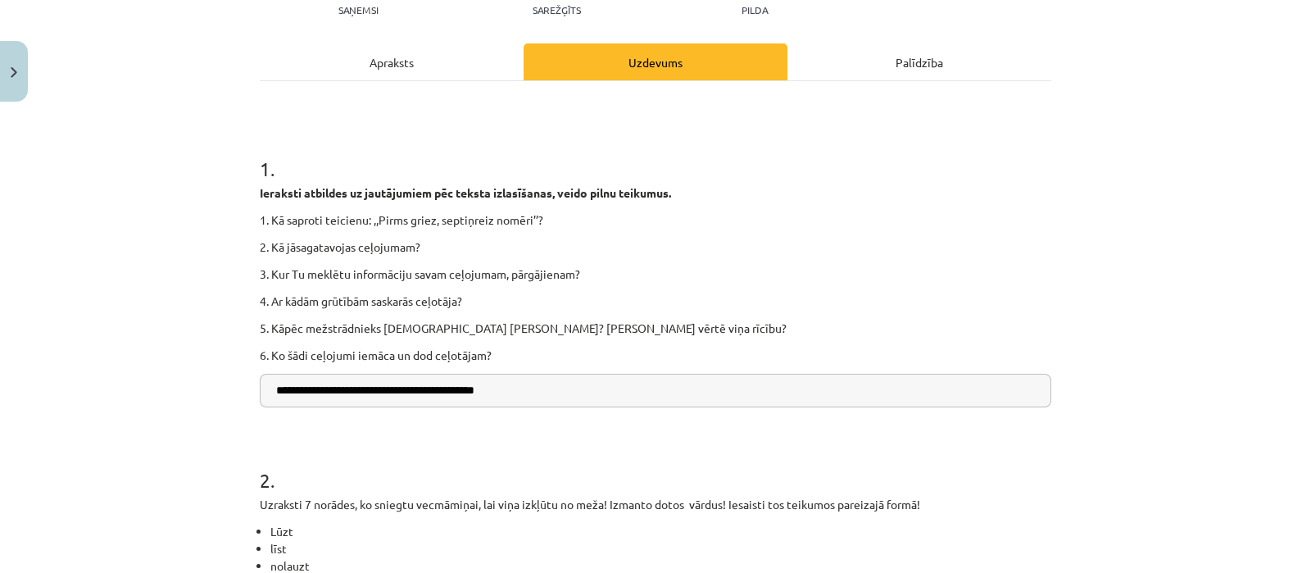
click at [359, 388] on input "**********" at bounding box center [656, 391] width 792 height 34
click at [361, 388] on input "**********" at bounding box center [656, 391] width 792 height 34
type input "**********"
drag, startPoint x: 447, startPoint y: 347, endPoint x: 634, endPoint y: 302, distance: 193.2
click at [628, 303] on div "Ieraksti atbildes uz jautājumiem pēc teksta izlasīšanas, veido pilnu teikumus. …" at bounding box center [656, 273] width 792 height 179
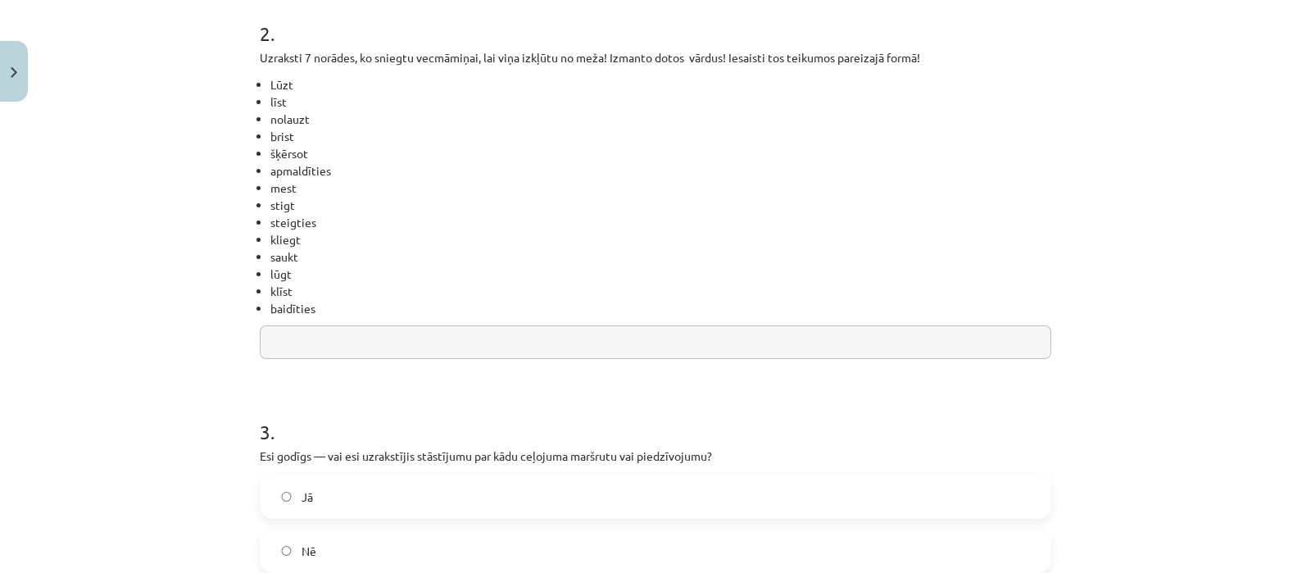
scroll to position [647, 0]
click at [388, 329] on input "text" at bounding box center [656, 340] width 792 height 34
click at [439, 331] on input "**********" at bounding box center [656, 340] width 792 height 34
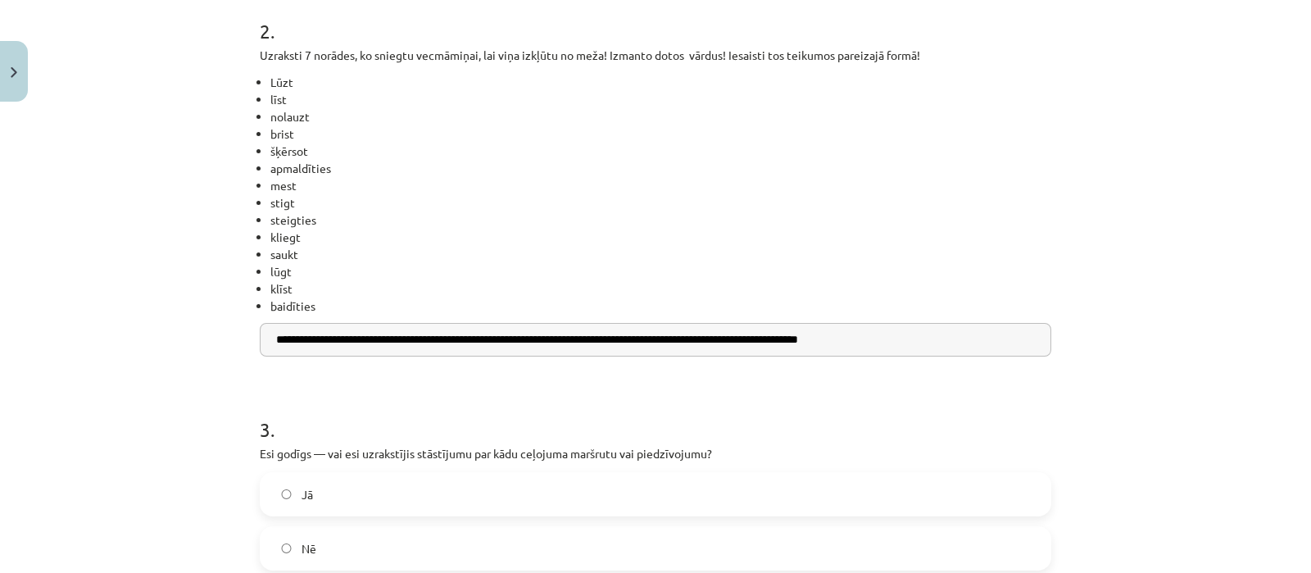
type input "**********"
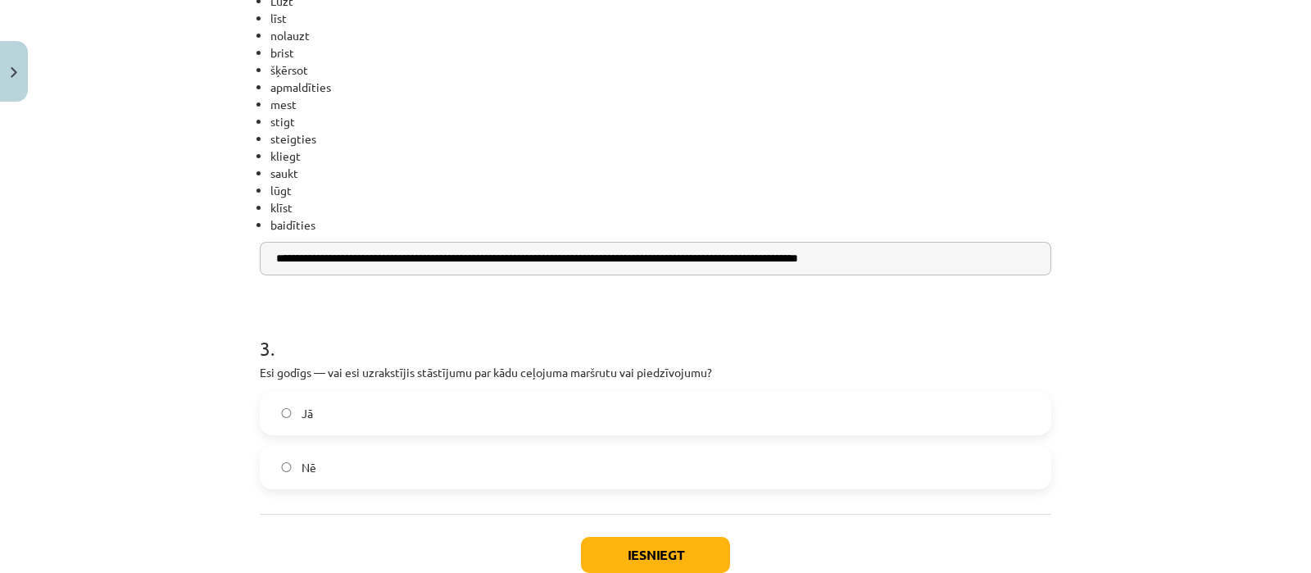
scroll to position [833, 0]
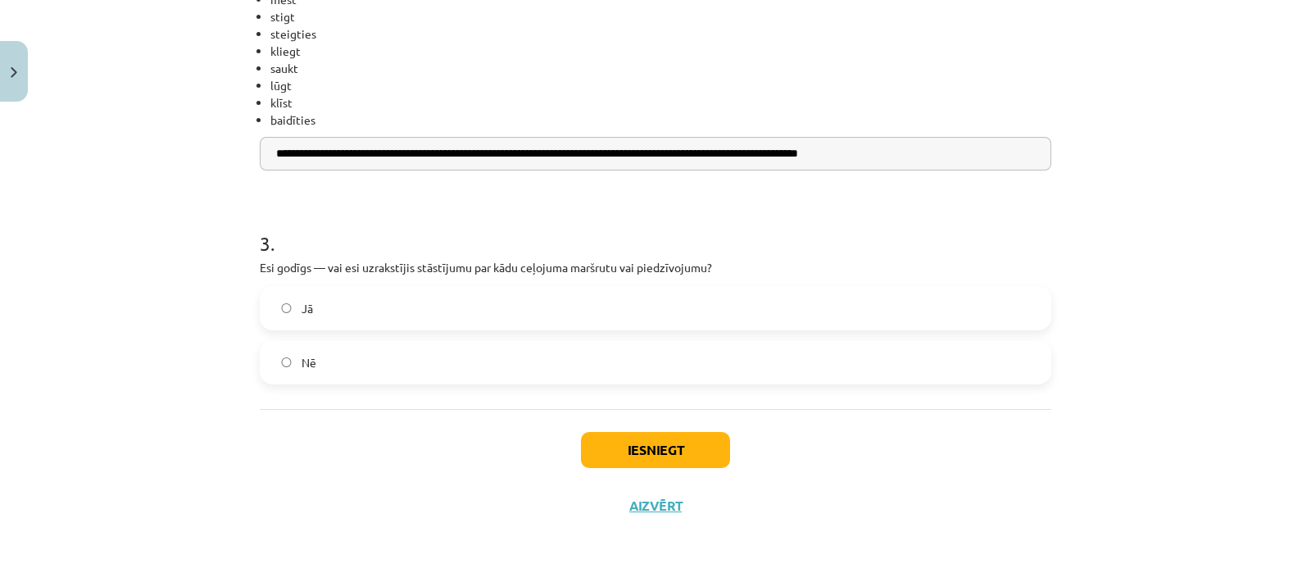
click at [496, 307] on label "Jā" at bounding box center [655, 308] width 788 height 41
click at [639, 461] on button "Iesniegt" at bounding box center [655, 450] width 149 height 36
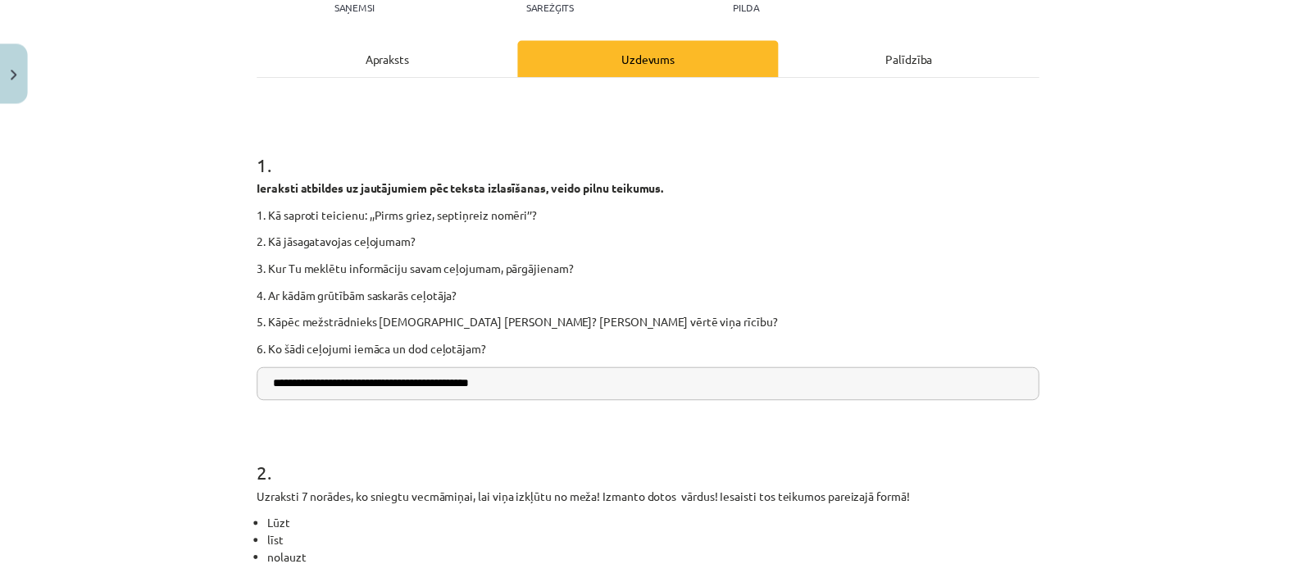
scroll to position [885, 0]
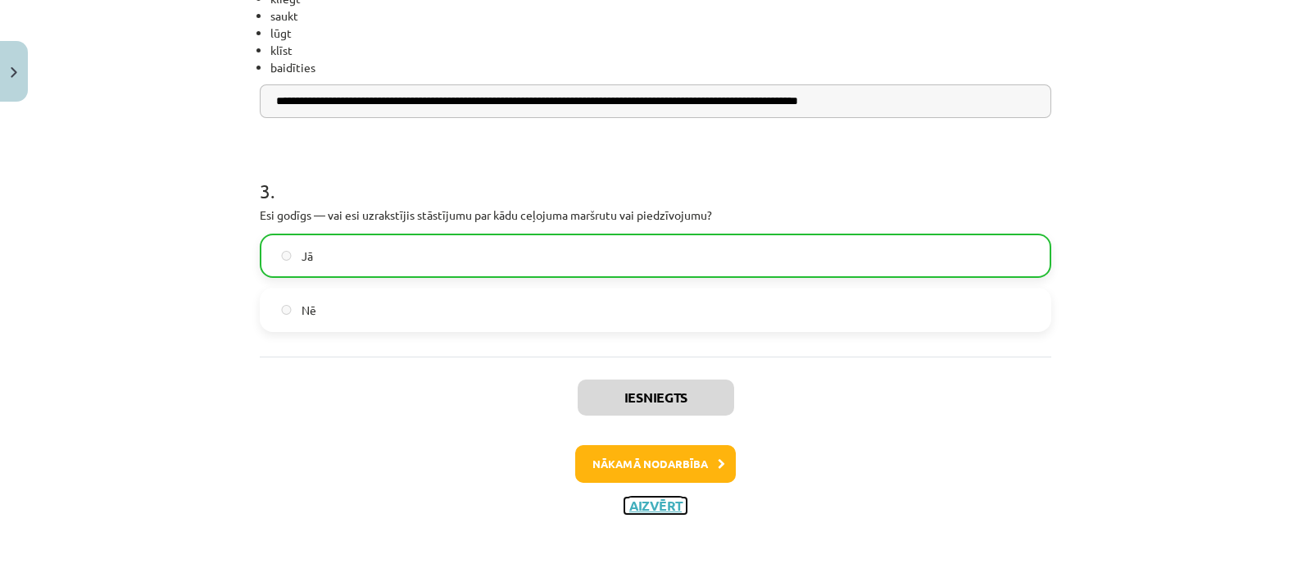
click at [668, 502] on button "Aizvērt" at bounding box center [656, 505] width 62 height 16
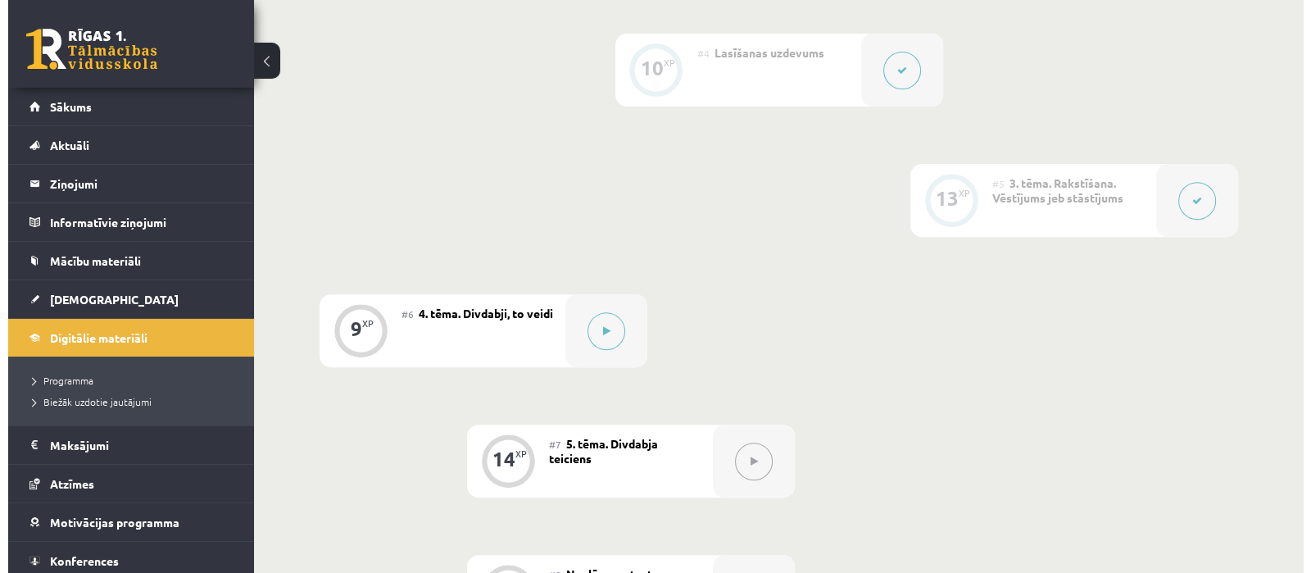
scroll to position [819, 0]
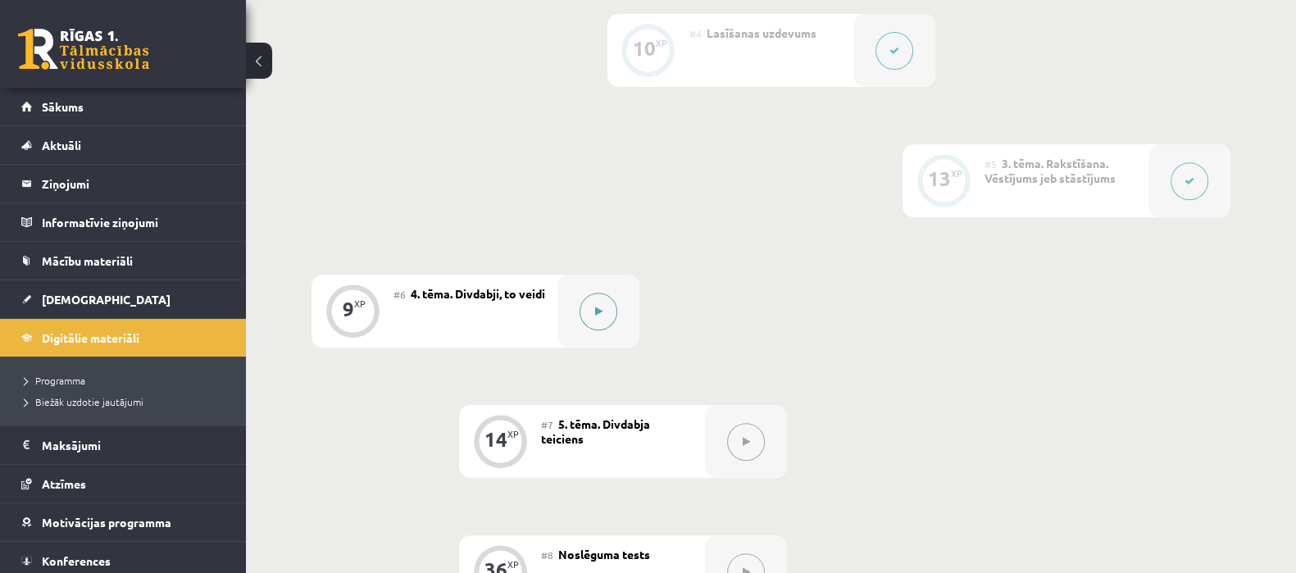
click at [596, 325] on button at bounding box center [598, 312] width 38 height 38
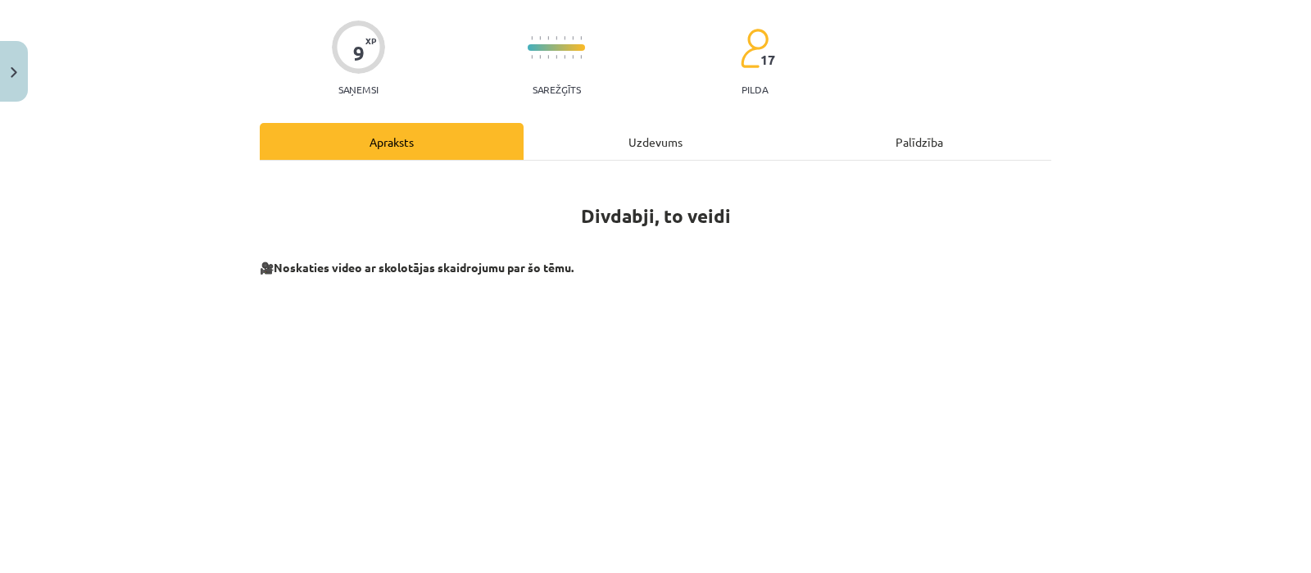
scroll to position [386, 0]
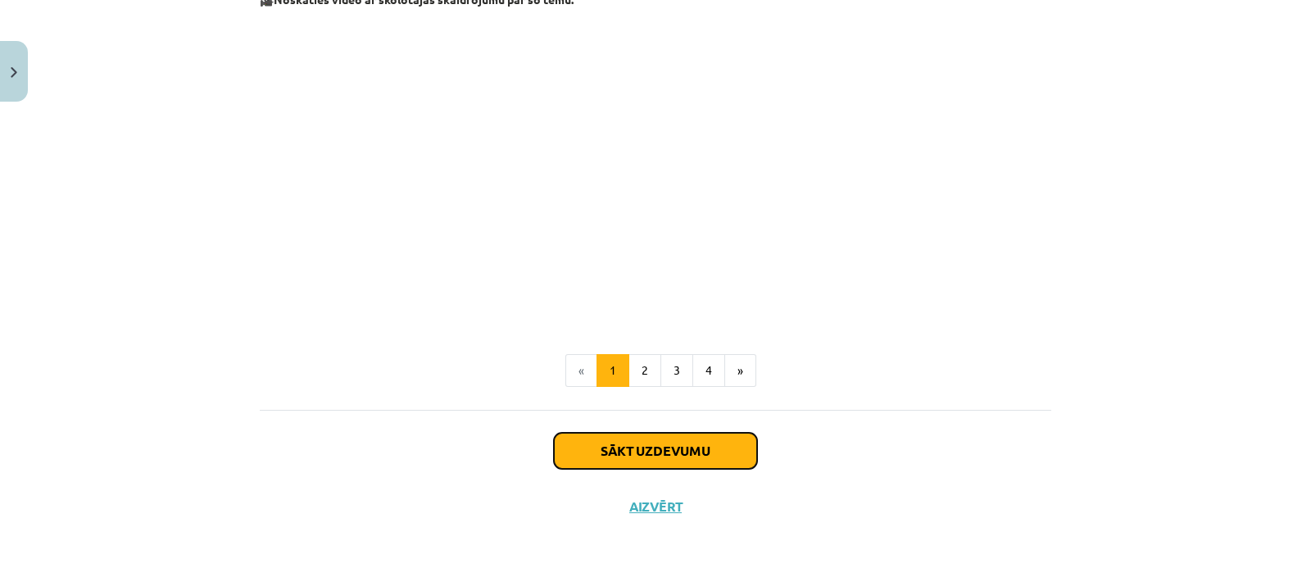
click at [689, 449] on button "Sākt uzdevumu" at bounding box center [655, 451] width 203 height 36
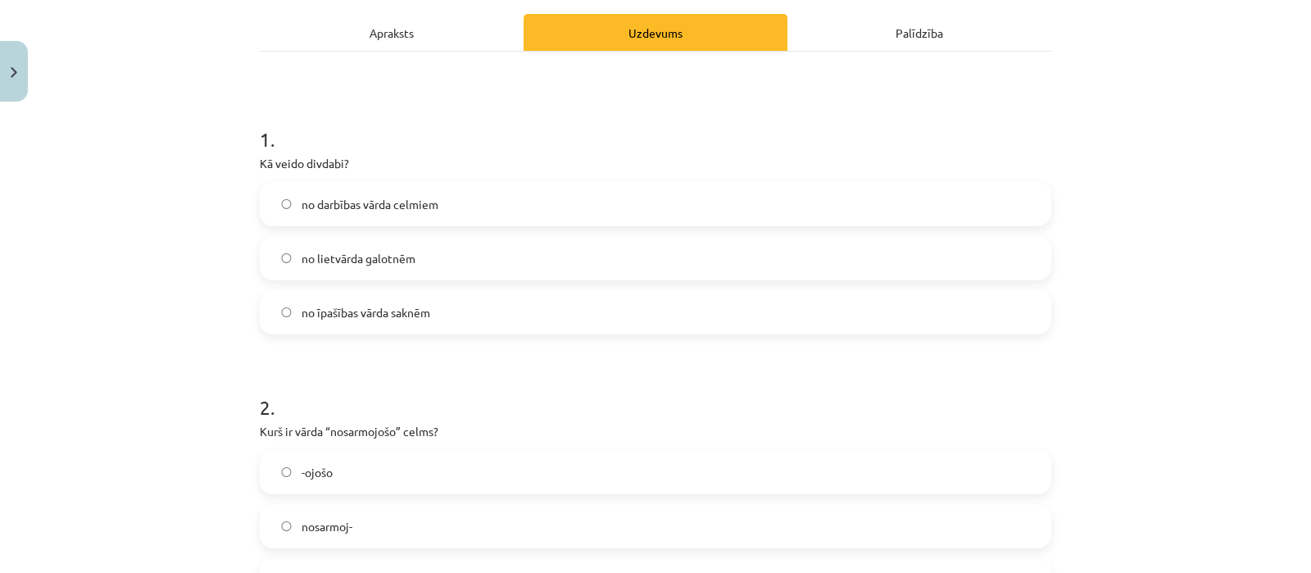
scroll to position [291, 0]
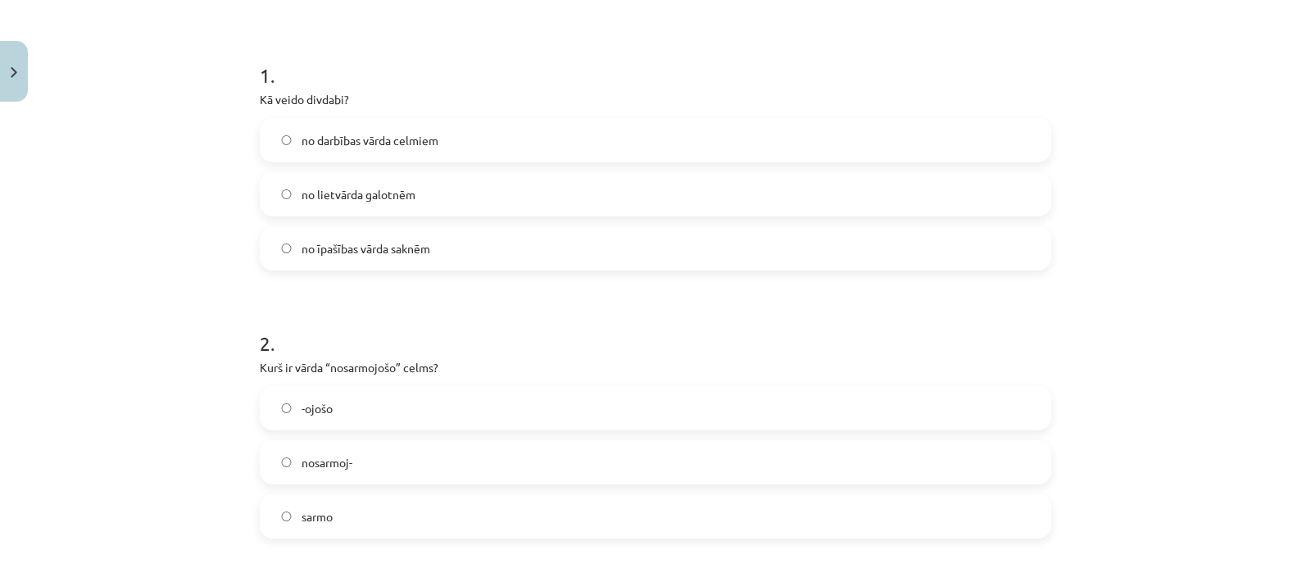
click at [438, 198] on label "no lietvārda galotnēm" at bounding box center [655, 194] width 788 height 41
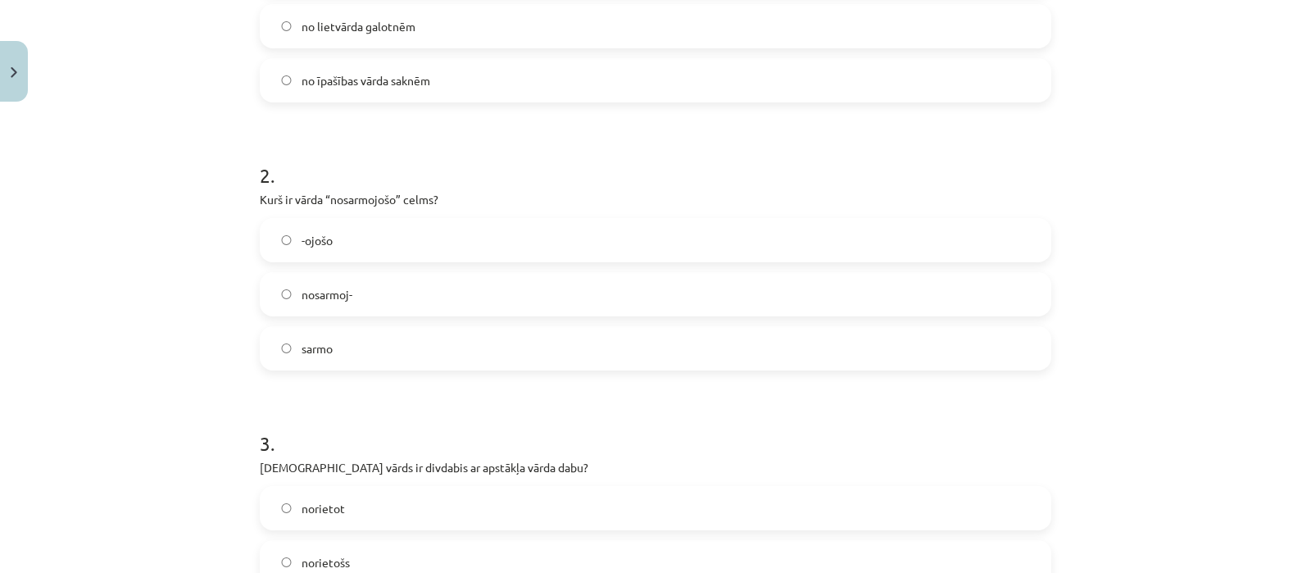
scroll to position [469, 0]
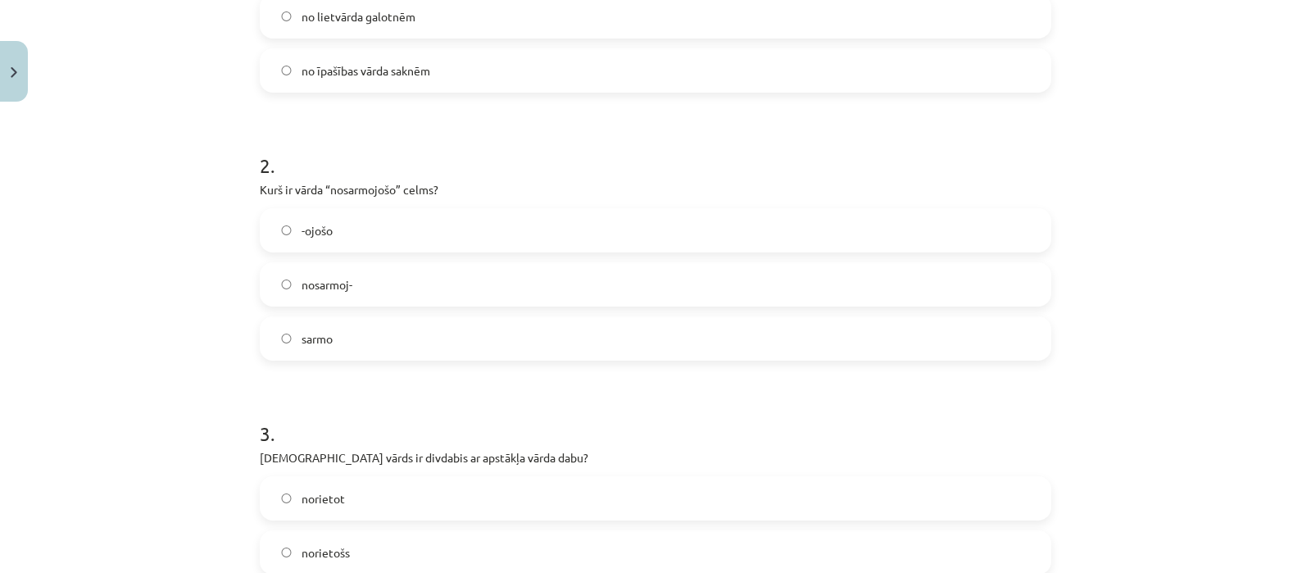
click at [416, 334] on label "sarmo" at bounding box center [655, 338] width 788 height 41
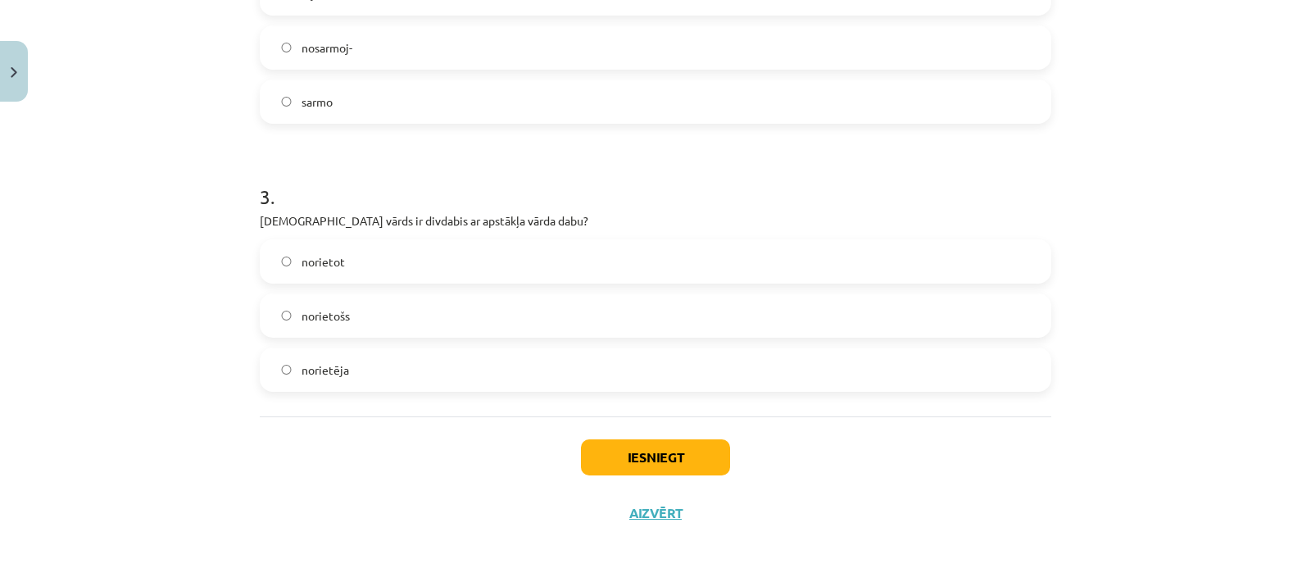
scroll to position [713, 0]
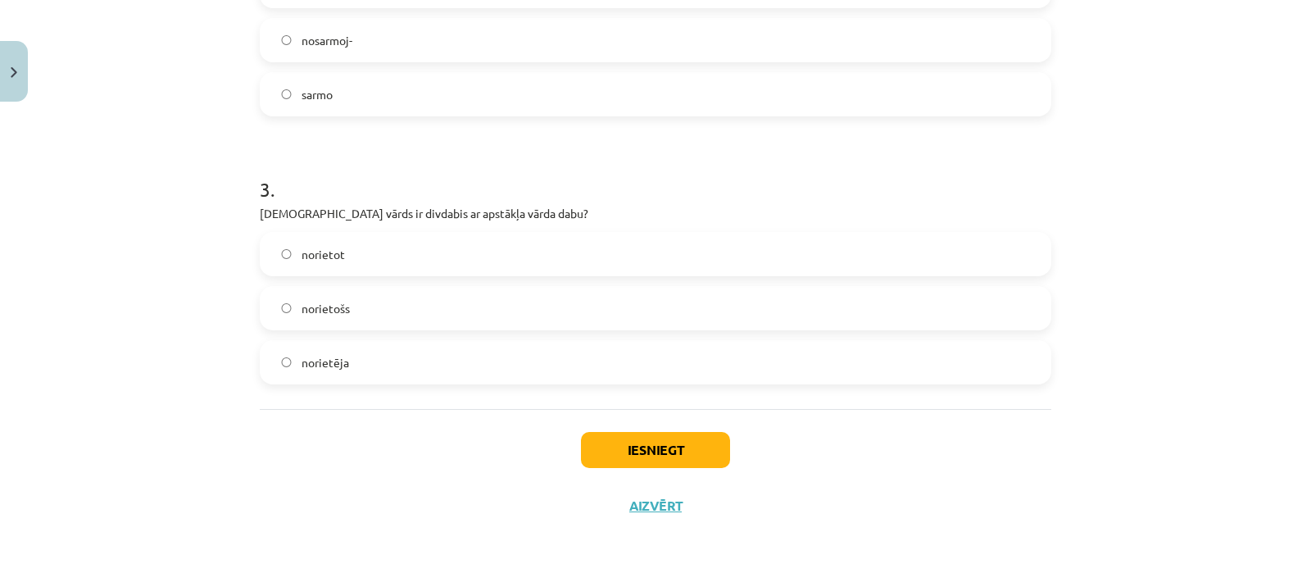
click at [348, 302] on label "norietošs" at bounding box center [655, 308] width 788 height 41
click at [625, 449] on button "Iesniegt" at bounding box center [655, 450] width 149 height 36
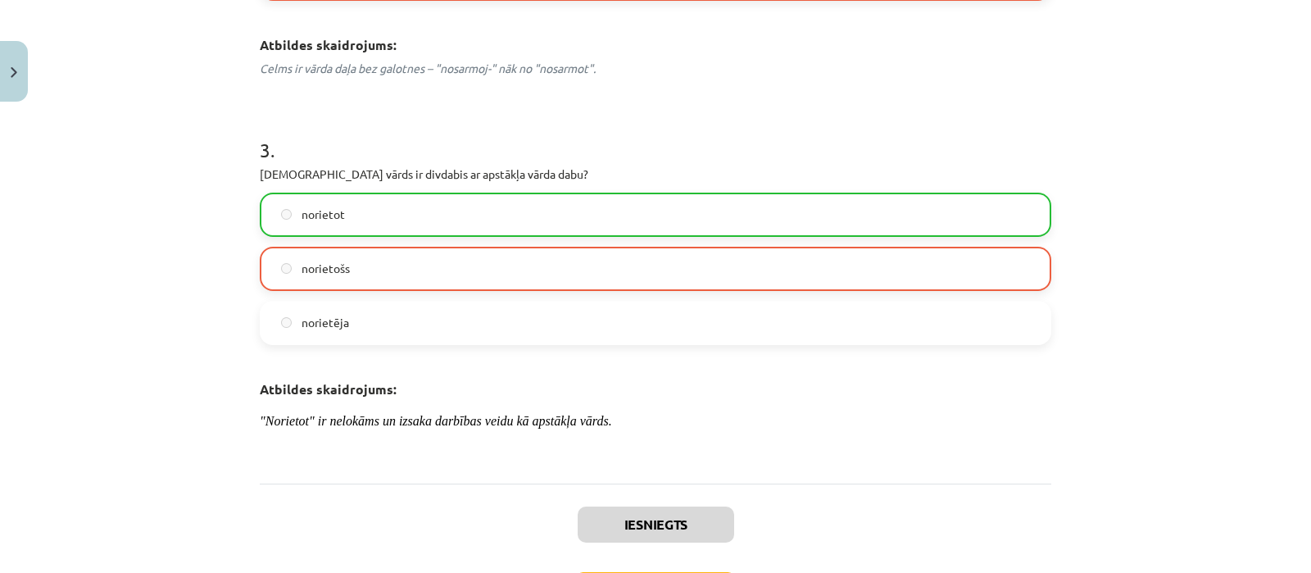
scroll to position [955, 0]
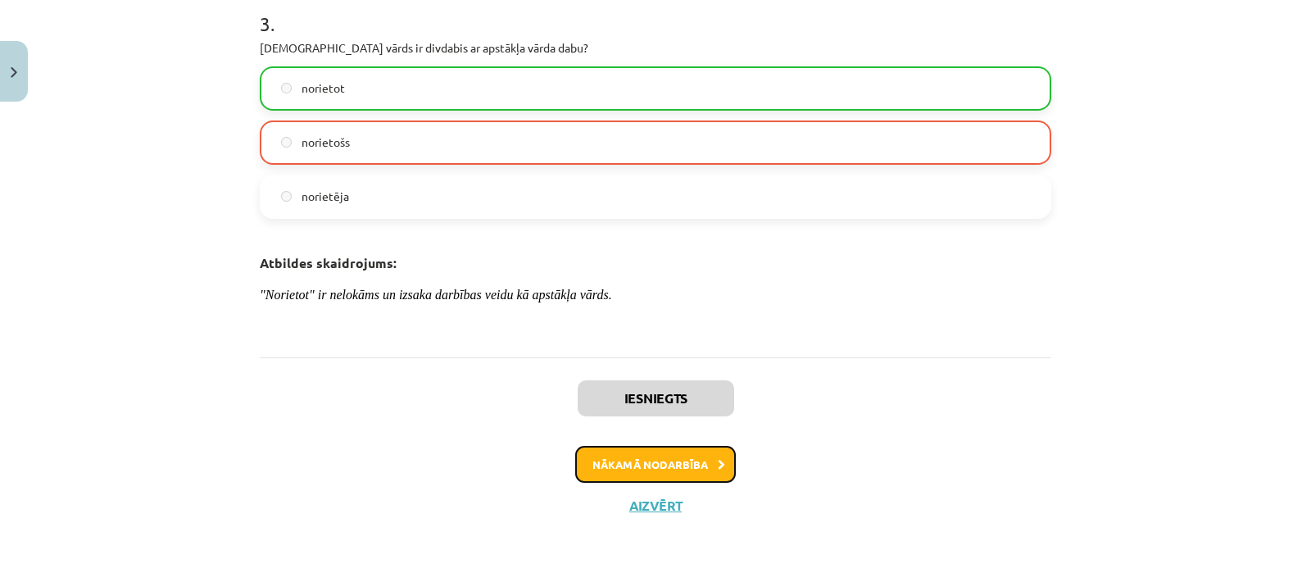
click at [707, 466] on button "Nākamā nodarbība" at bounding box center [655, 465] width 161 height 38
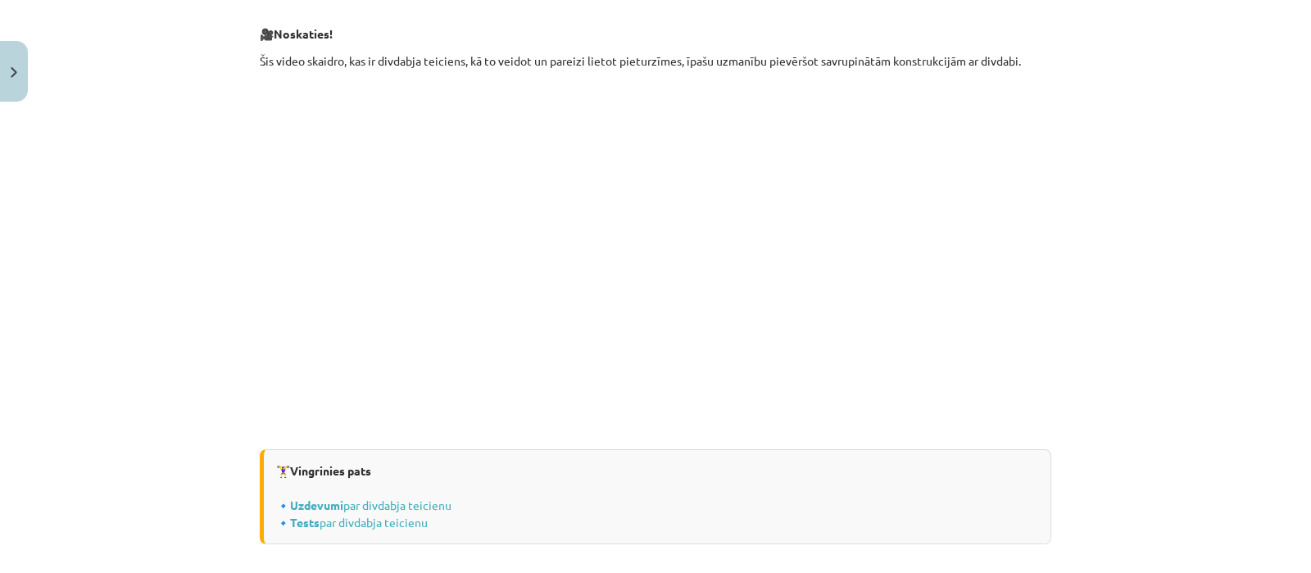
scroll to position [2096, 0]
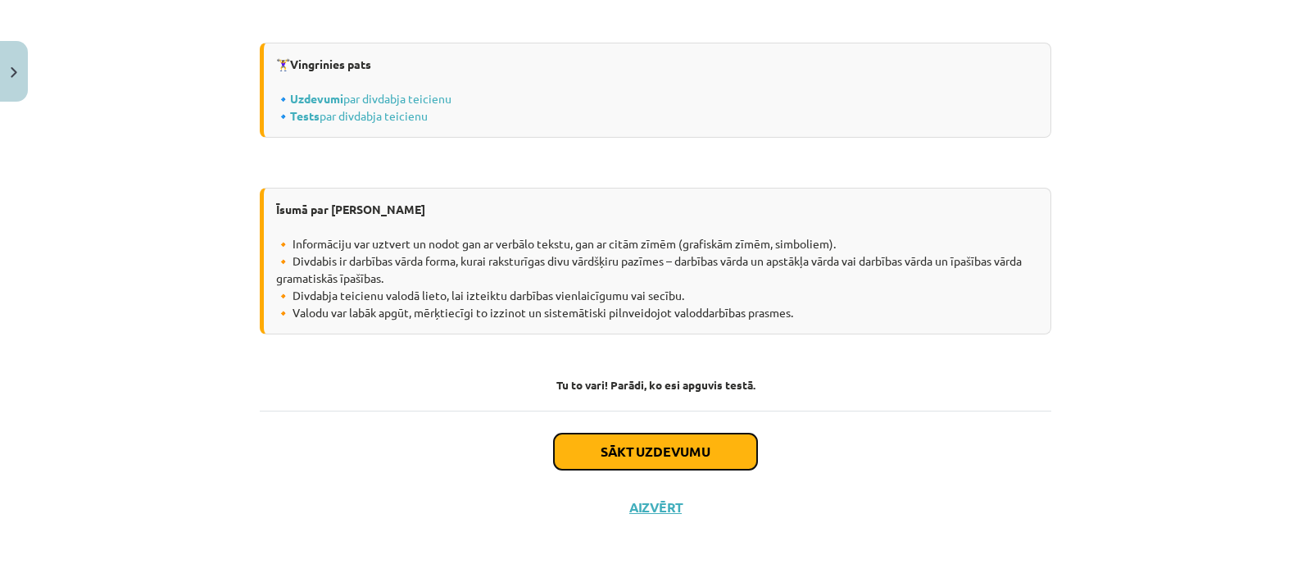
click at [597, 436] on button "Sākt uzdevumu" at bounding box center [655, 452] width 203 height 36
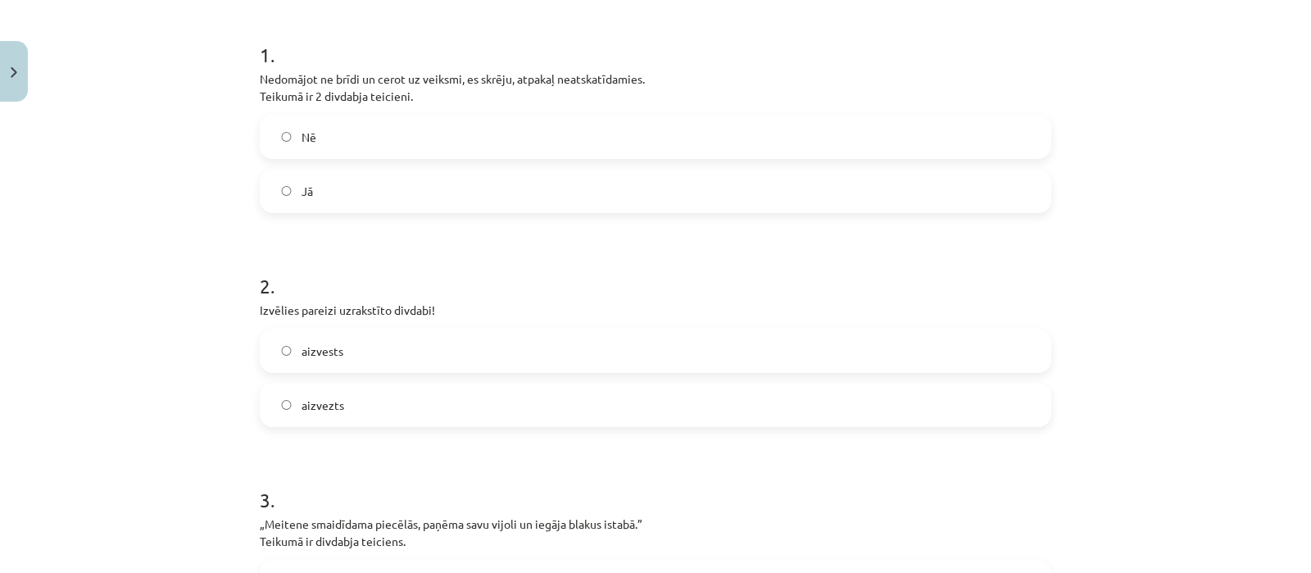
scroll to position [308, 0]
click at [515, 59] on h1 "1 ." at bounding box center [656, 43] width 792 height 51
click at [333, 184] on label "Jā" at bounding box center [655, 194] width 788 height 41
click at [393, 361] on label "aizvests" at bounding box center [655, 354] width 788 height 41
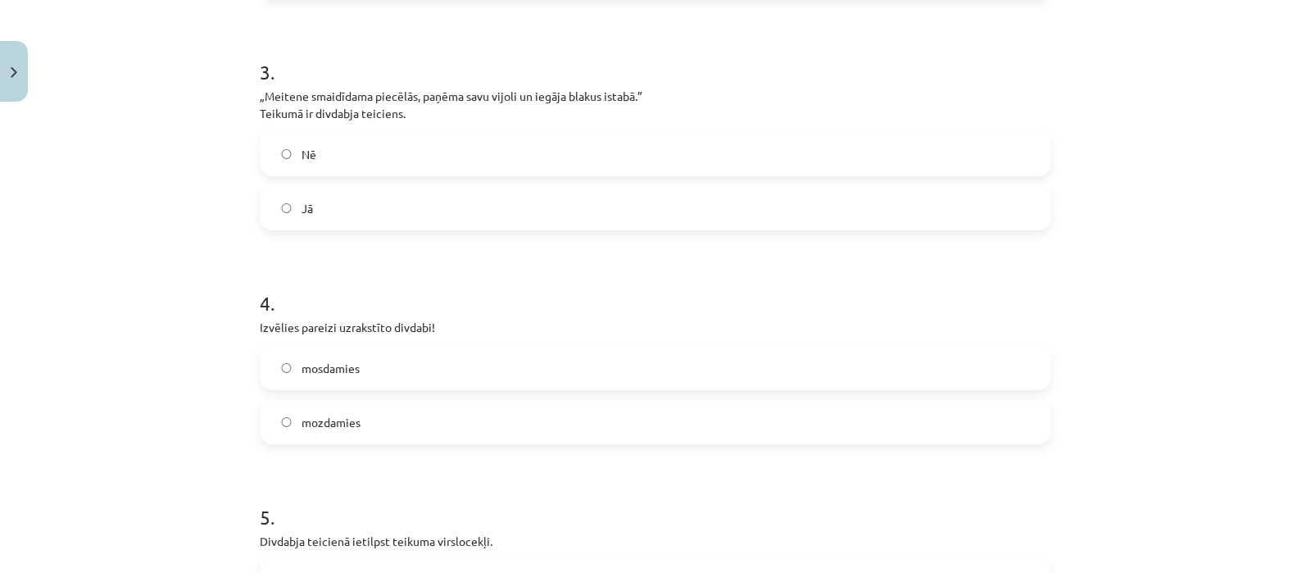
scroll to position [749, 0]
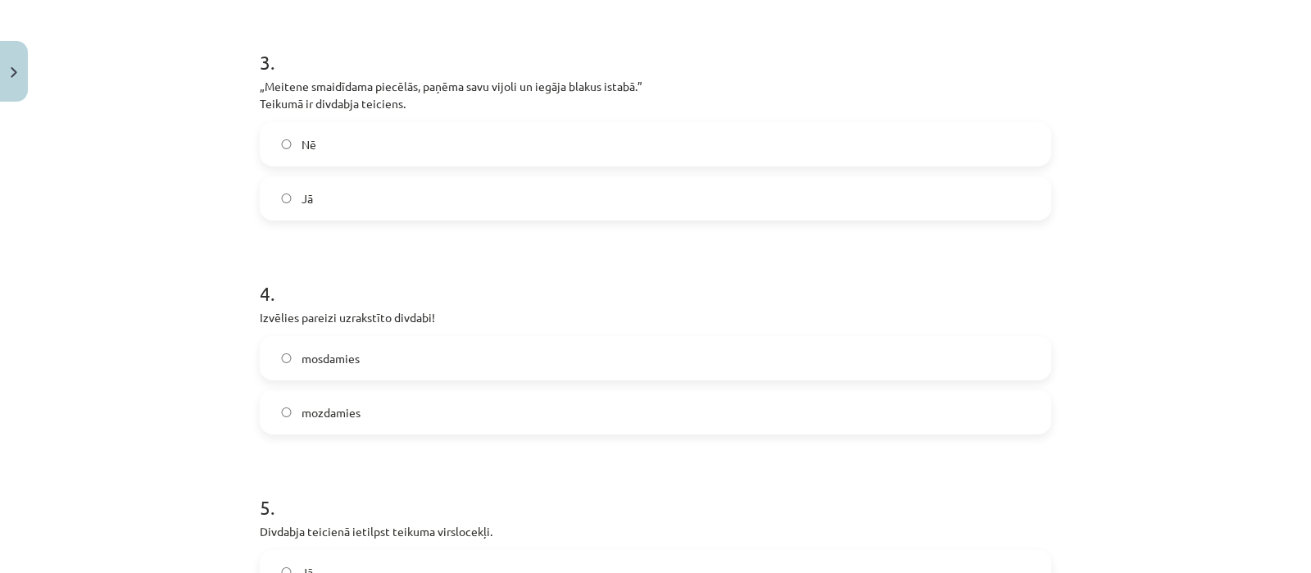
click at [393, 127] on label "Nē" at bounding box center [655, 144] width 788 height 41
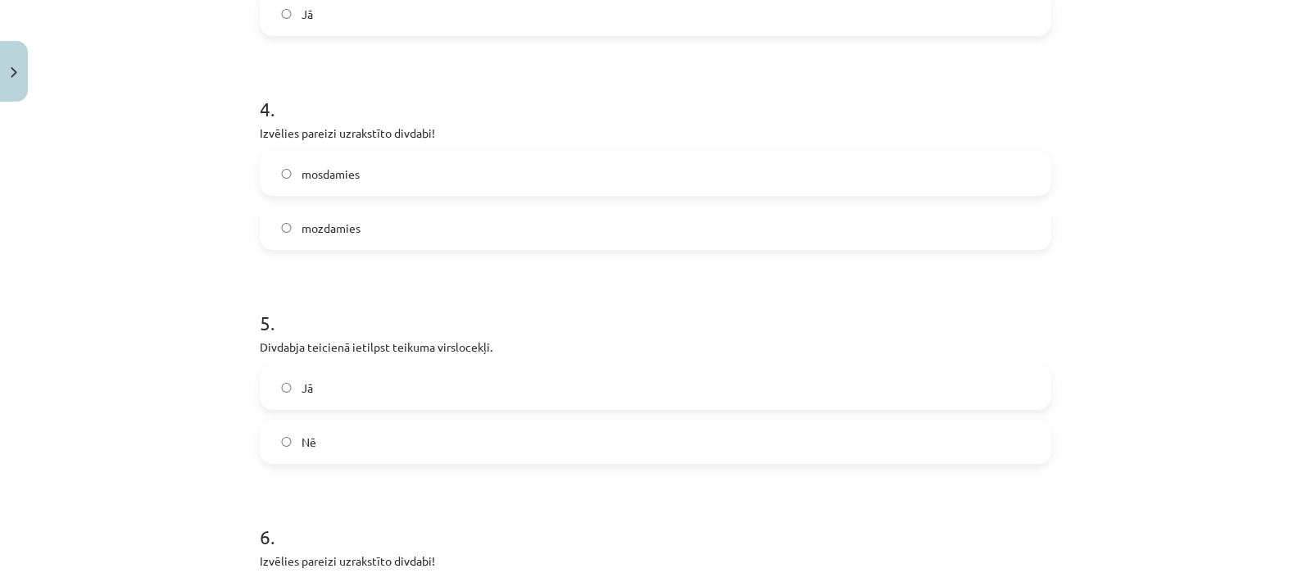
scroll to position [938, 0]
click at [459, 215] on label "mozdamies" at bounding box center [655, 222] width 788 height 41
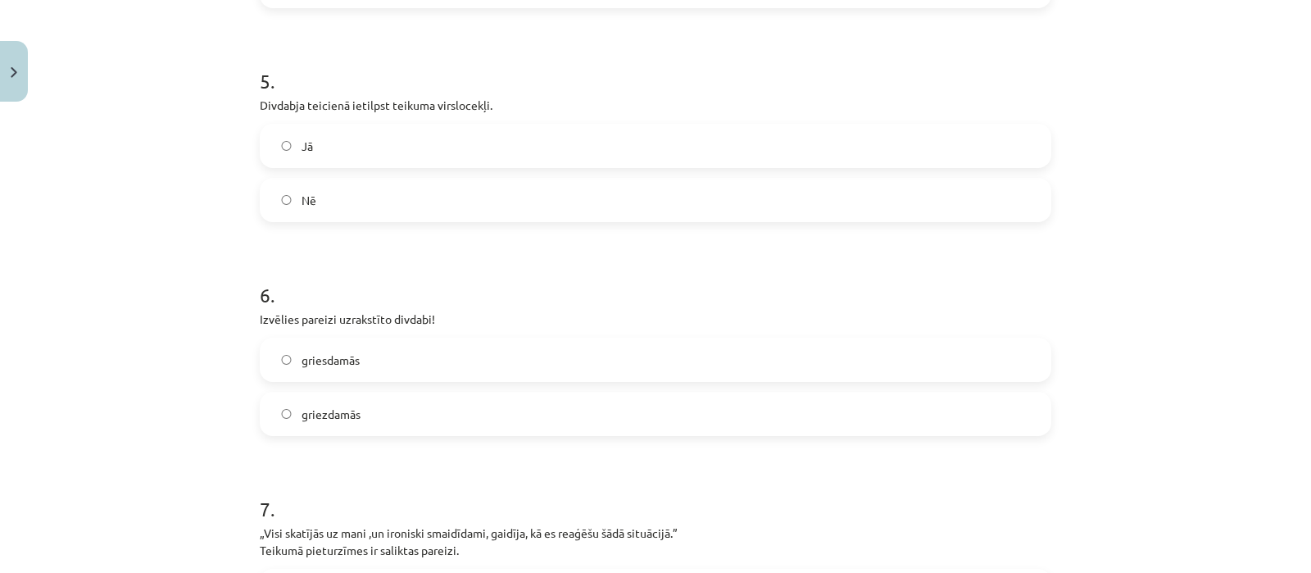
scroll to position [1219, 0]
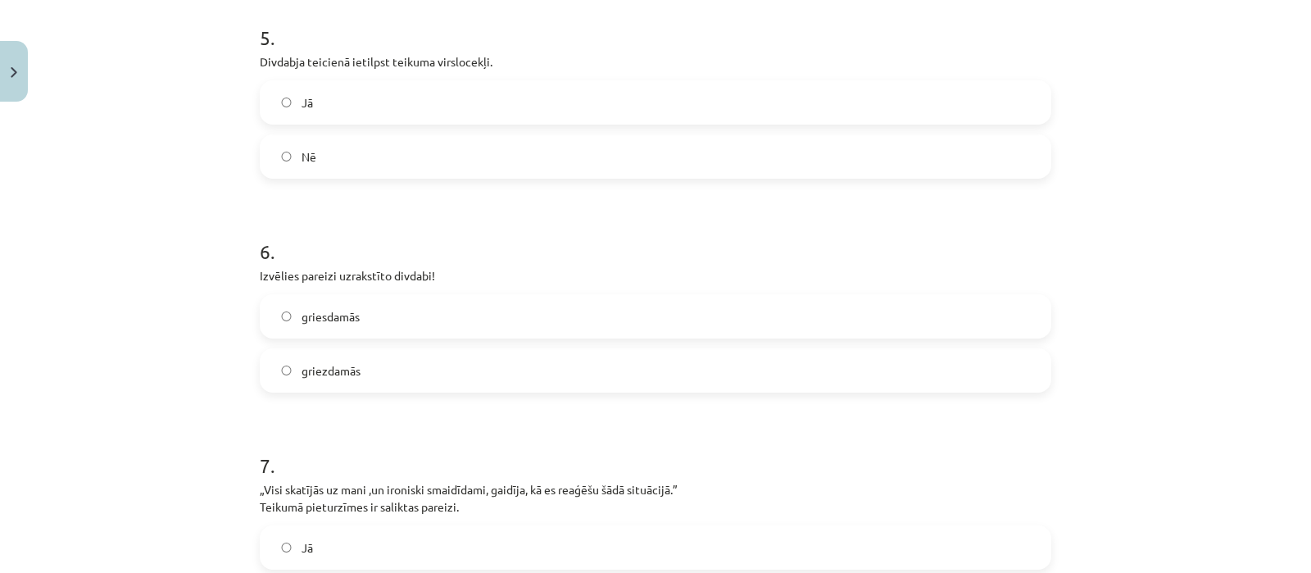
click at [301, 113] on label "Jā" at bounding box center [655, 102] width 788 height 41
click at [329, 350] on label "griezdamās" at bounding box center [655, 370] width 788 height 41
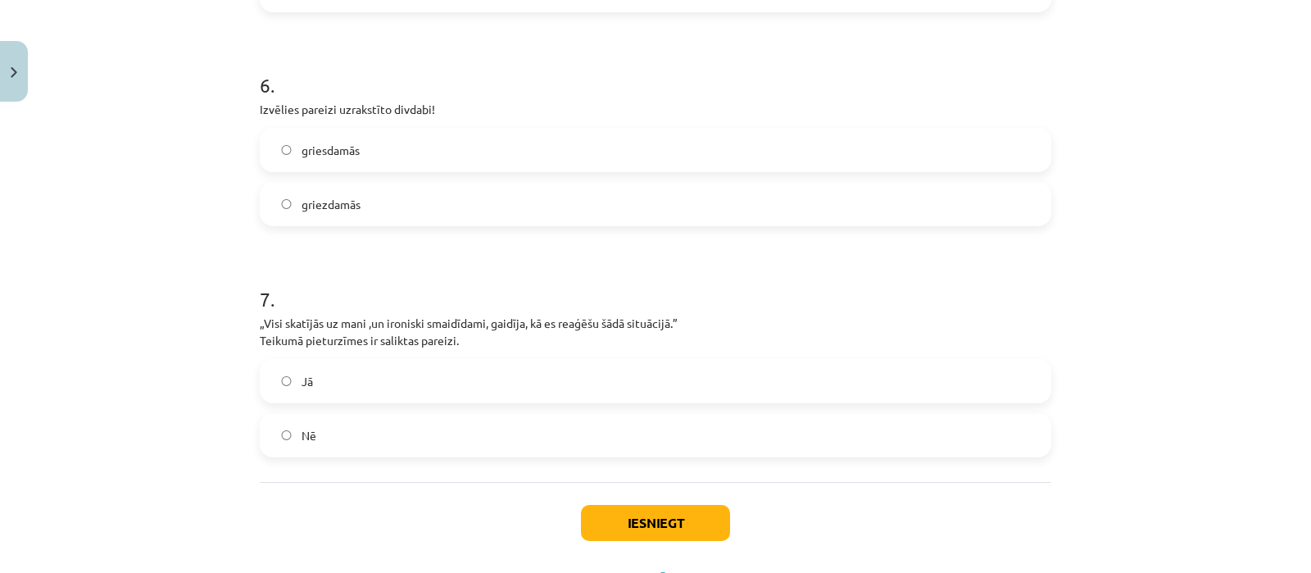
scroll to position [1458, 0]
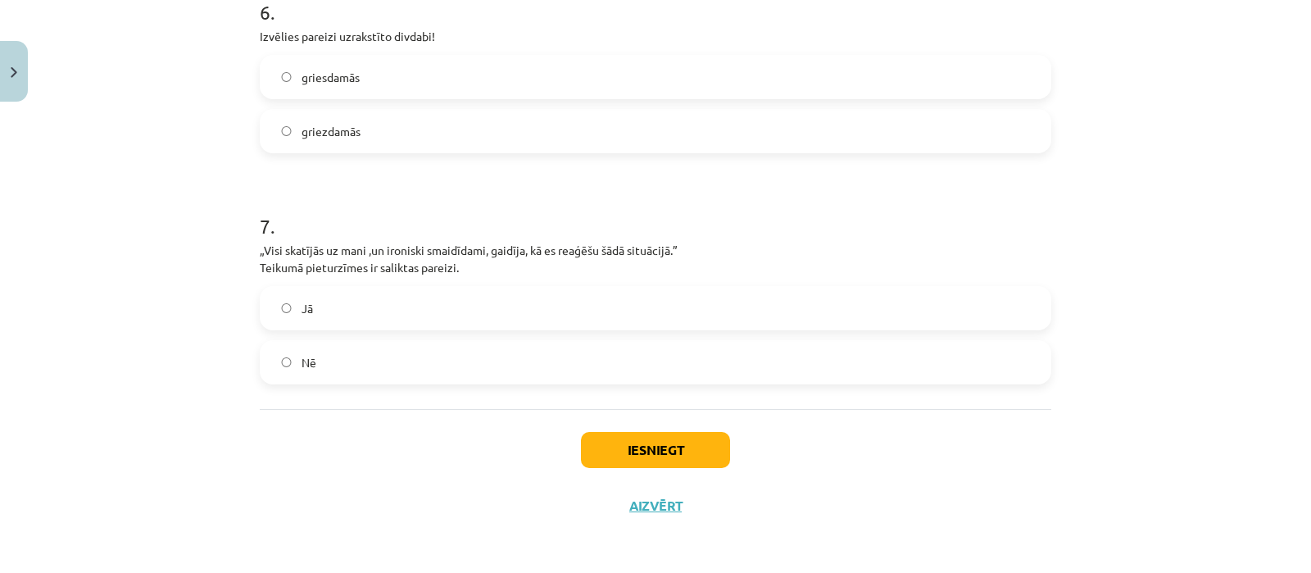
click at [561, 301] on label "Jā" at bounding box center [655, 308] width 788 height 41
click at [557, 359] on label "Nē" at bounding box center [655, 362] width 788 height 41
click at [620, 436] on button "Iesniegt" at bounding box center [655, 450] width 149 height 36
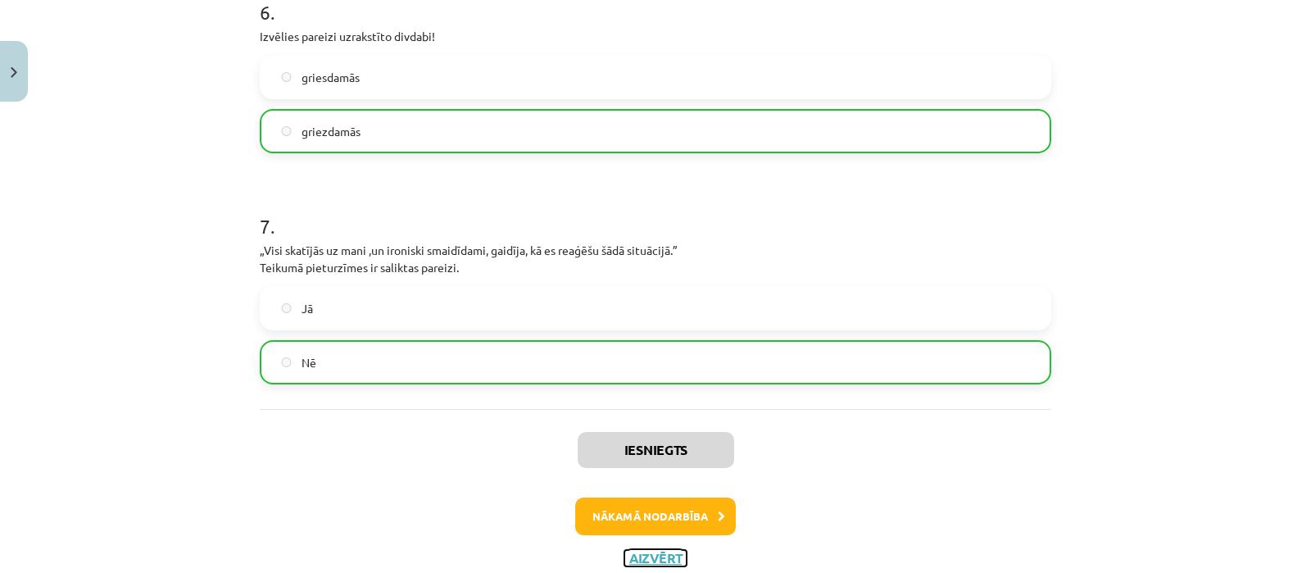
click at [658, 550] on button "Aizvērt" at bounding box center [656, 558] width 62 height 16
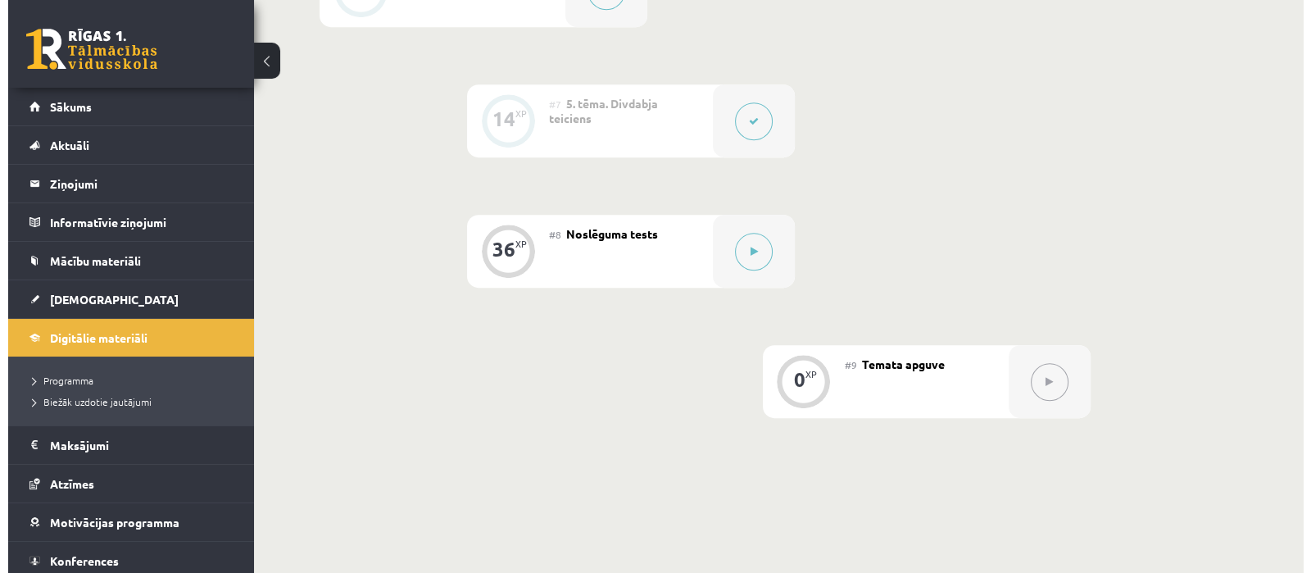
scroll to position [1134, 0]
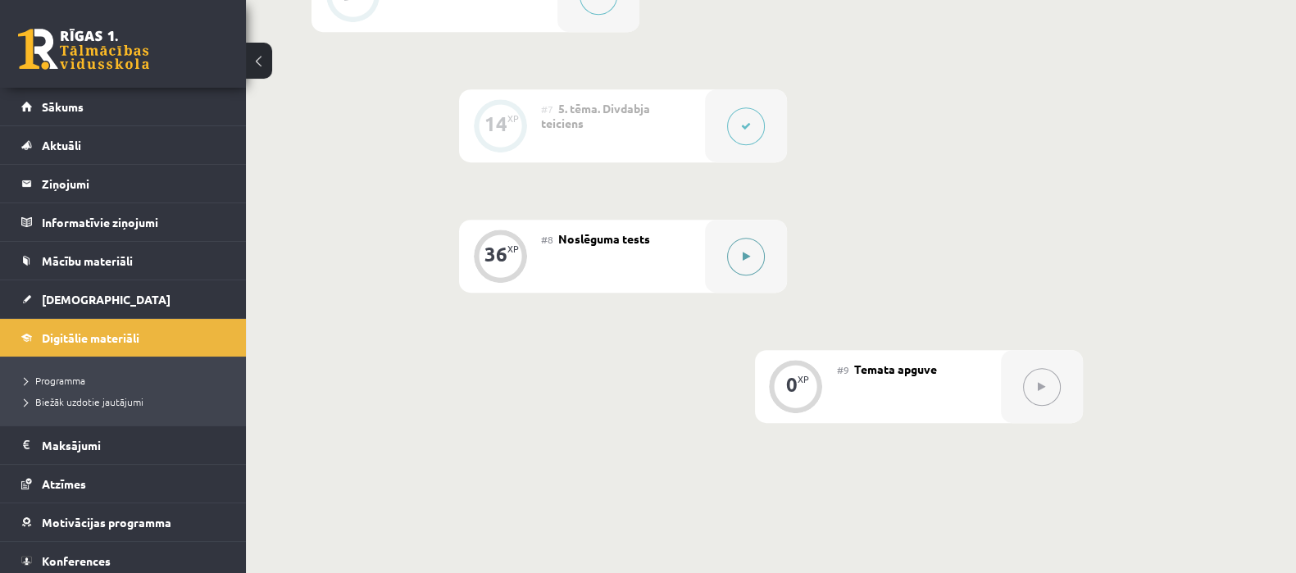
click at [749, 264] on button at bounding box center [746, 257] width 38 height 38
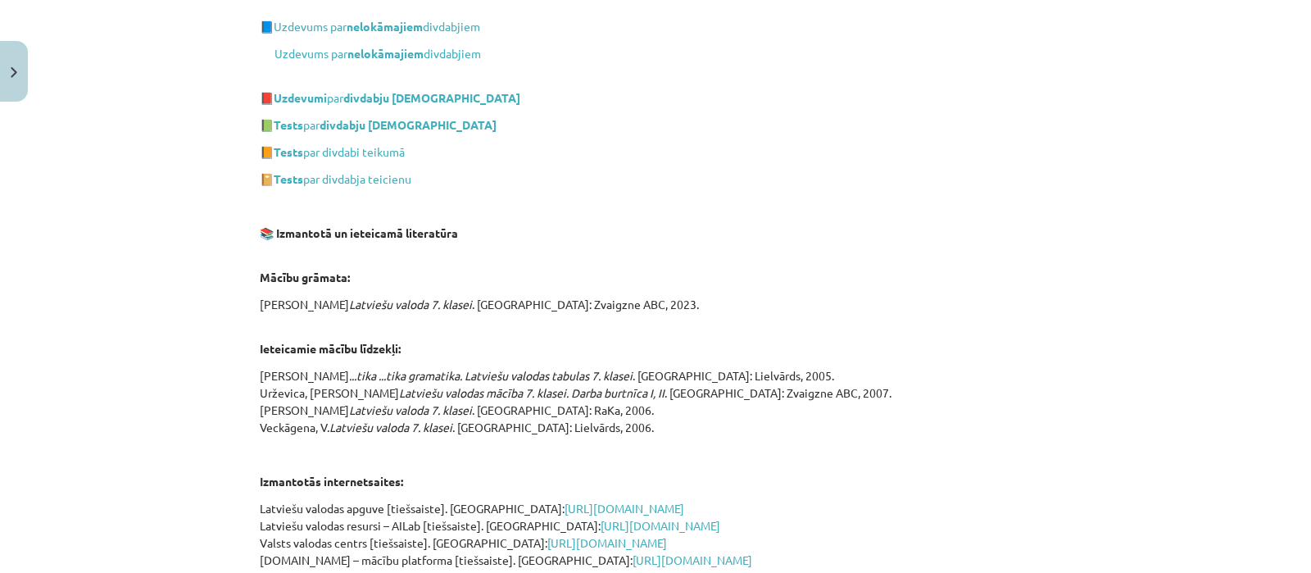
scroll to position [1576, 0]
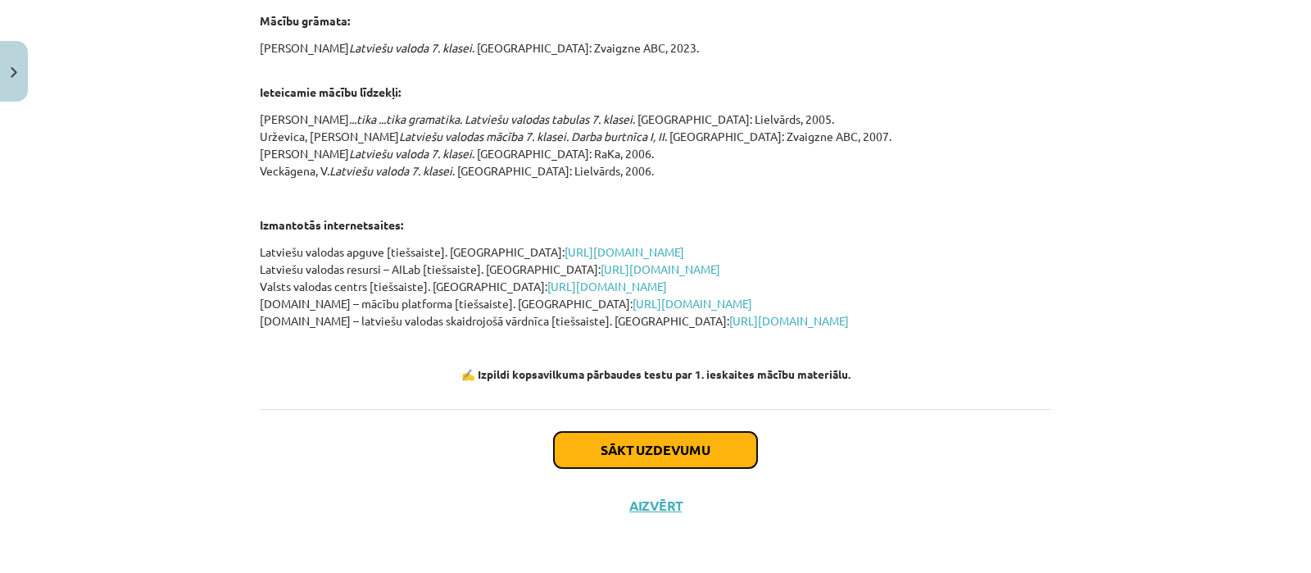
click at [684, 443] on button "Sākt uzdevumu" at bounding box center [655, 450] width 203 height 36
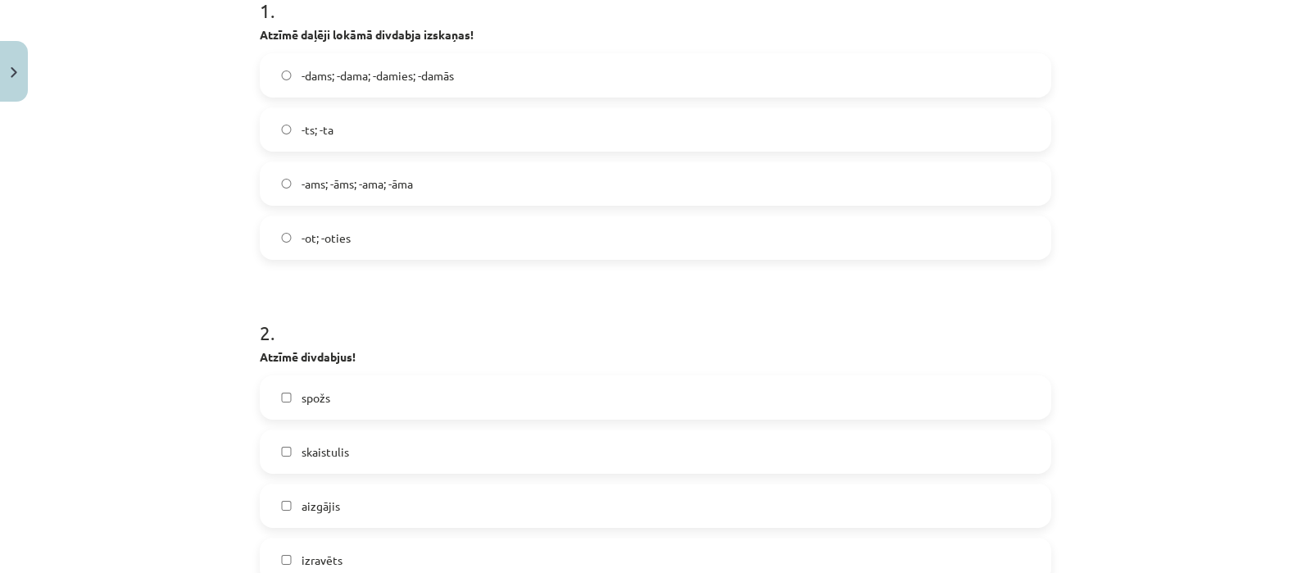
scroll to position [361, 0]
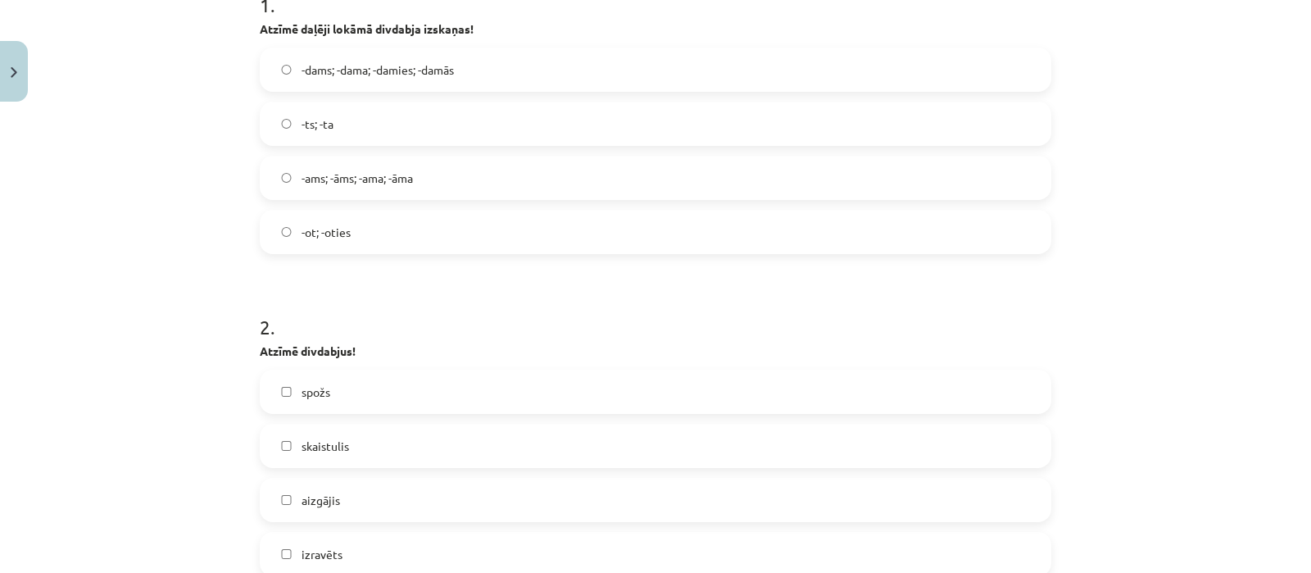
click at [553, 75] on label "-dams; -dama; -damies; -damās" at bounding box center [655, 69] width 788 height 41
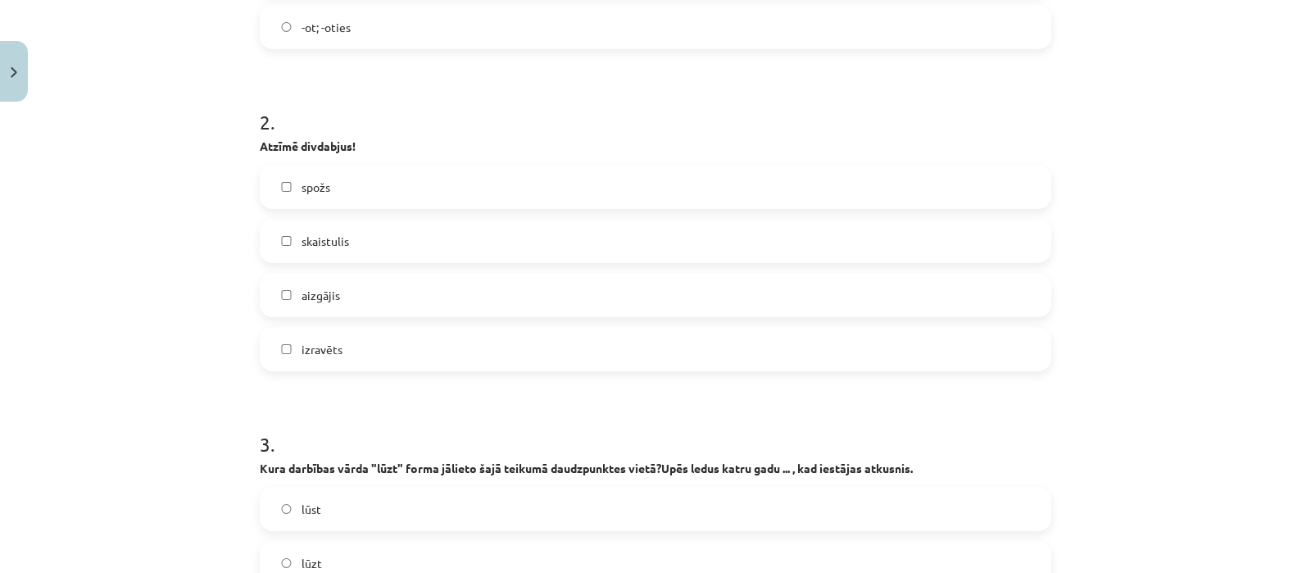
scroll to position [607, 0]
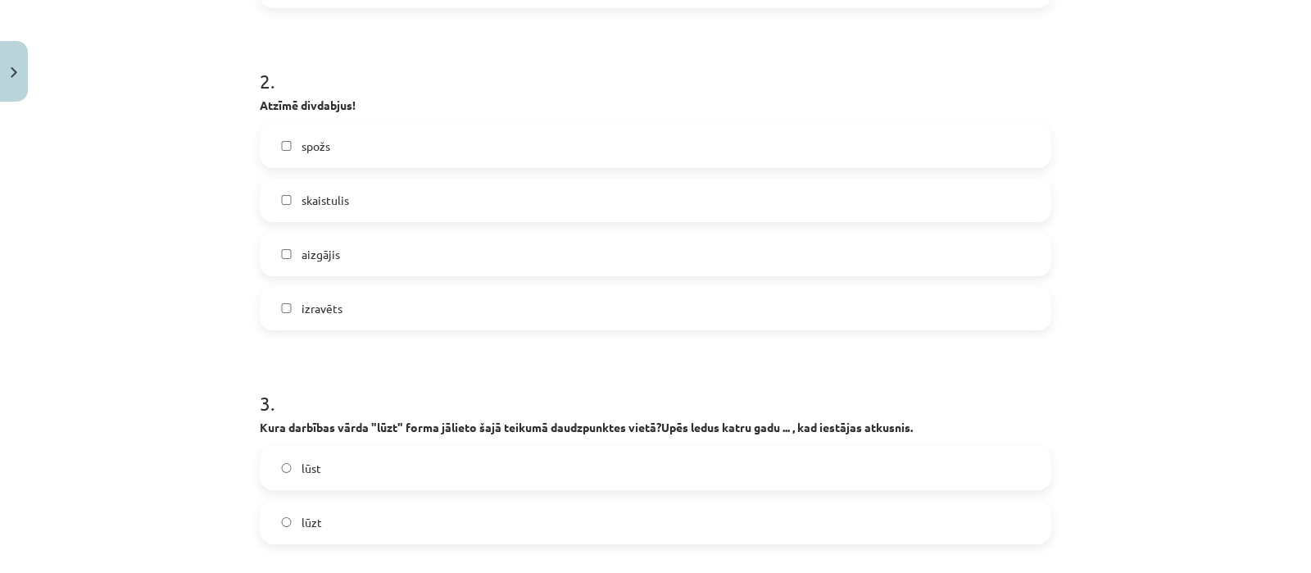
click at [405, 309] on label "izravēts" at bounding box center [655, 308] width 788 height 41
click at [400, 261] on label "aizgājis" at bounding box center [655, 254] width 788 height 41
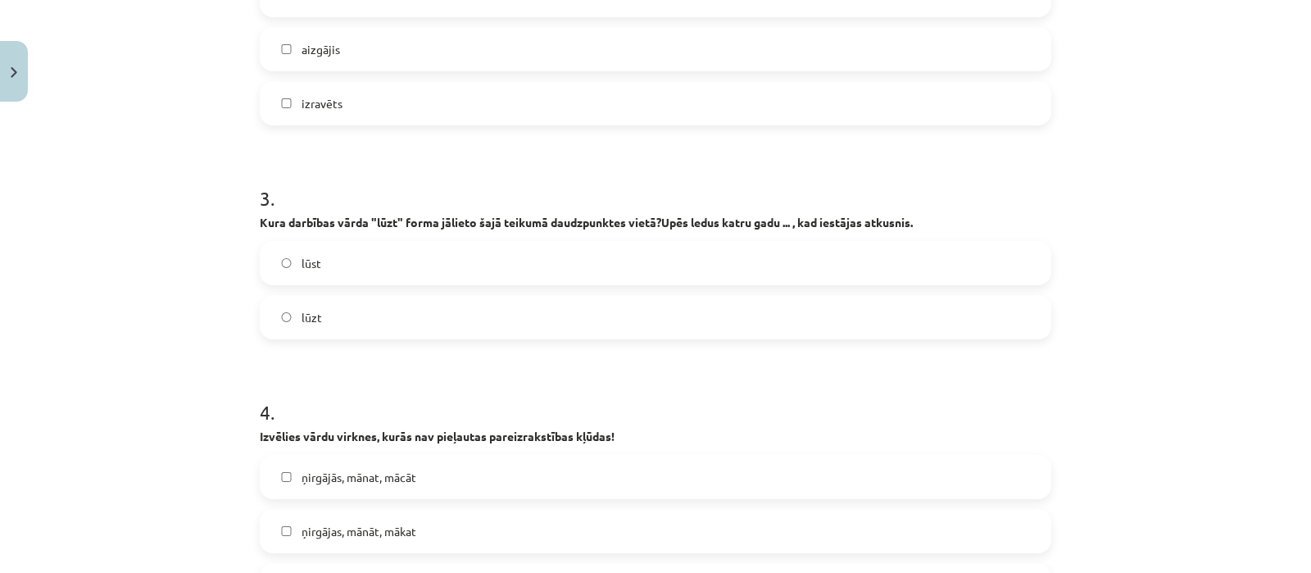
scroll to position [853, 0]
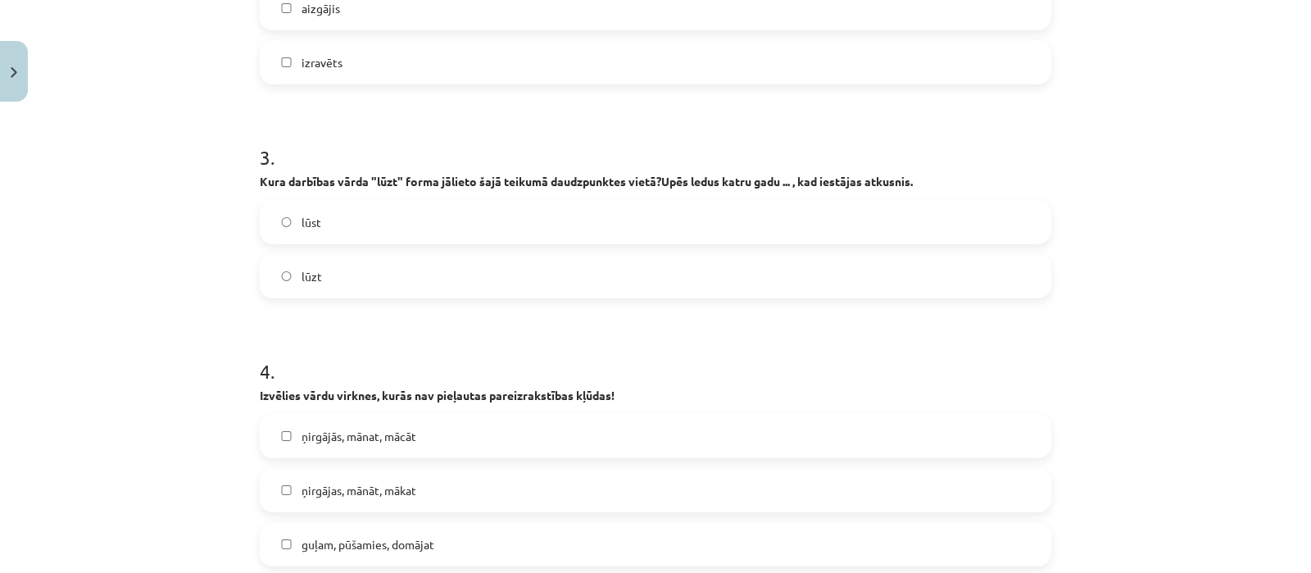
click at [319, 216] on label "lūst" at bounding box center [655, 222] width 788 height 41
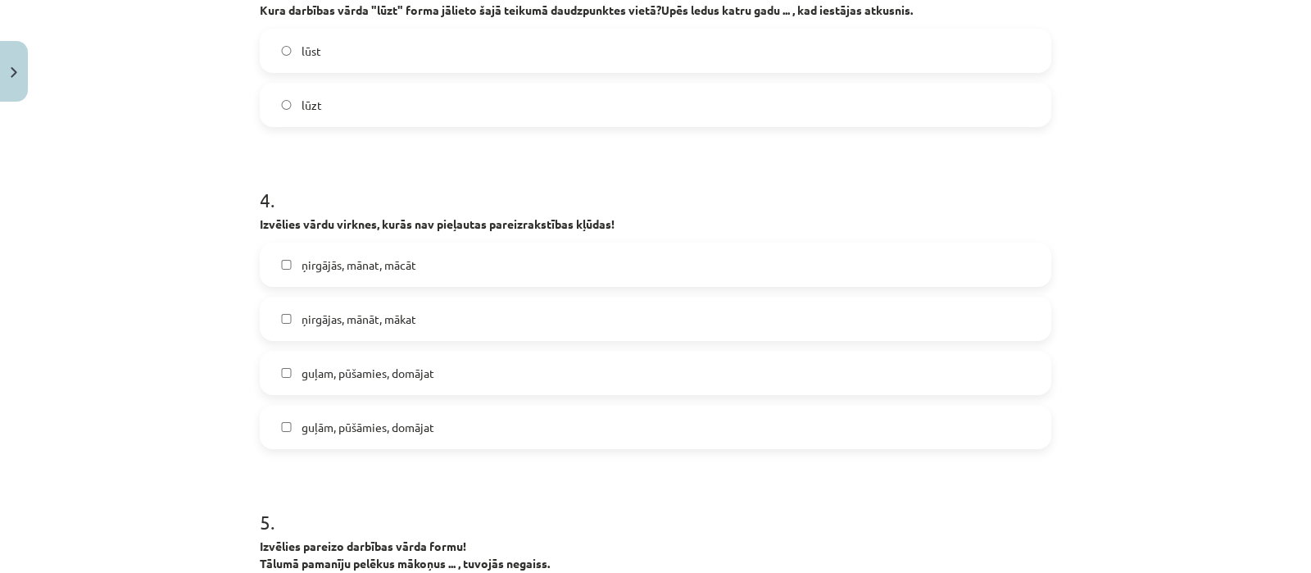
scroll to position [997, 0]
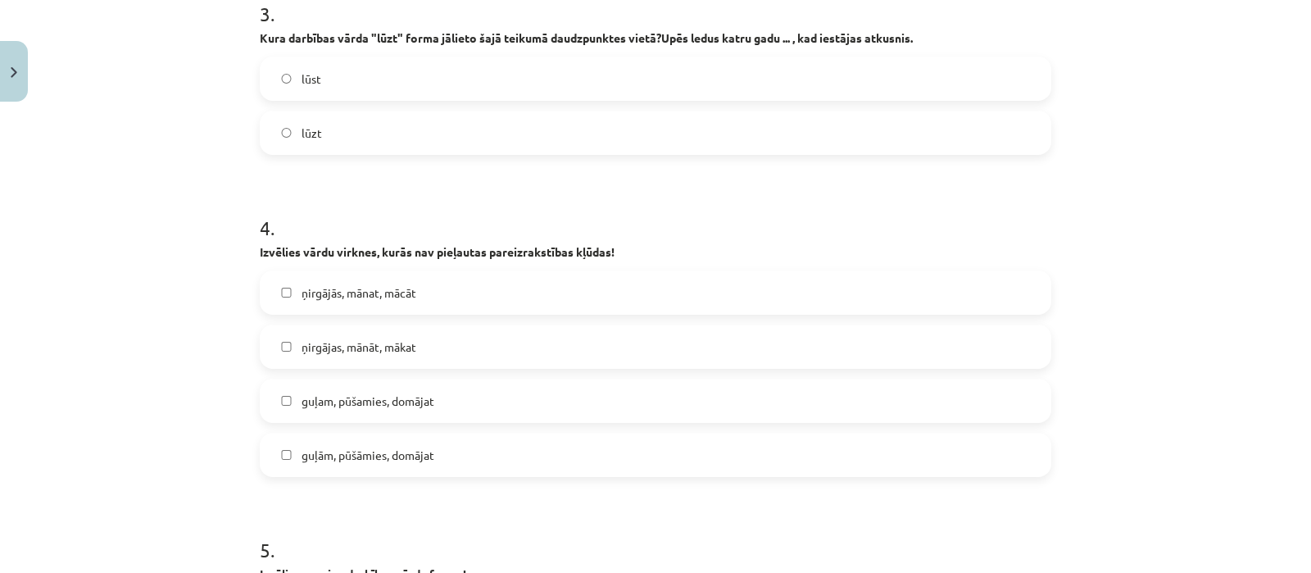
click at [410, 404] on span "guļam, pūšamies, domājat" at bounding box center [368, 401] width 133 height 17
click at [413, 294] on label "ņirgājās, mānat, mācāt" at bounding box center [655, 292] width 788 height 41
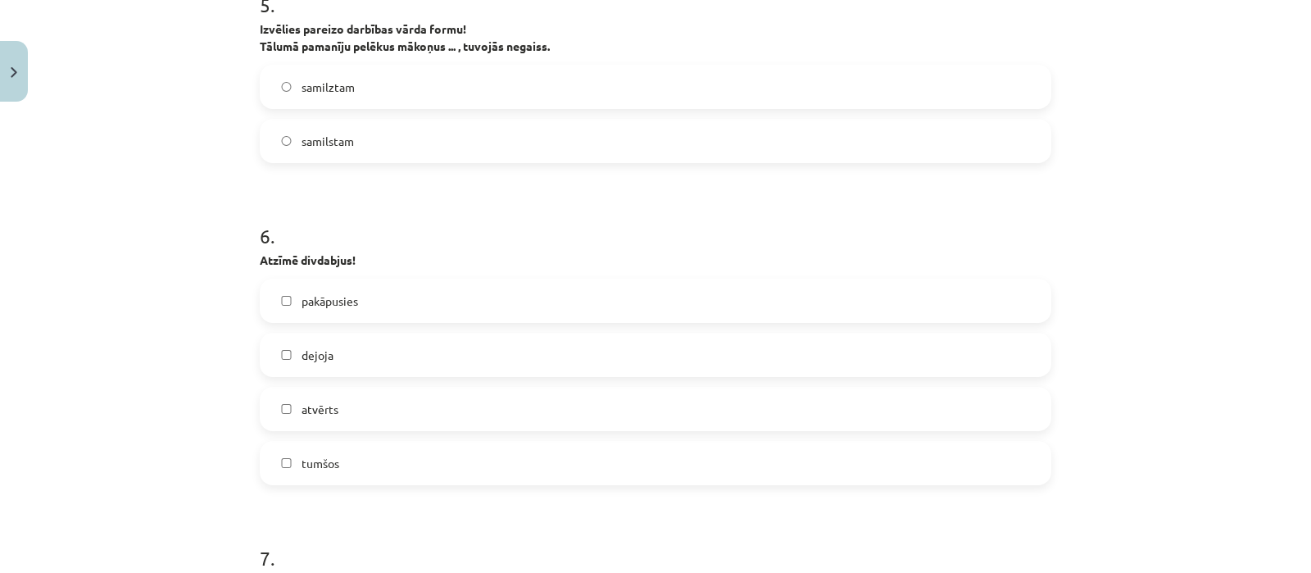
scroll to position [1511, 0]
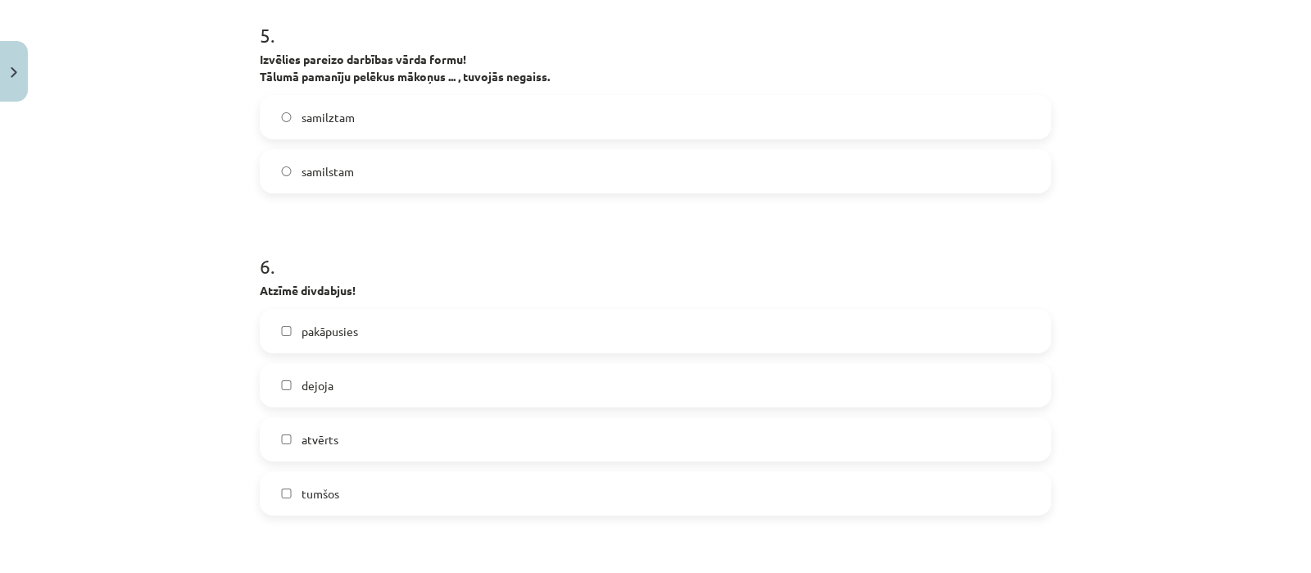
click at [407, 125] on label "samilztam" at bounding box center [655, 117] width 788 height 41
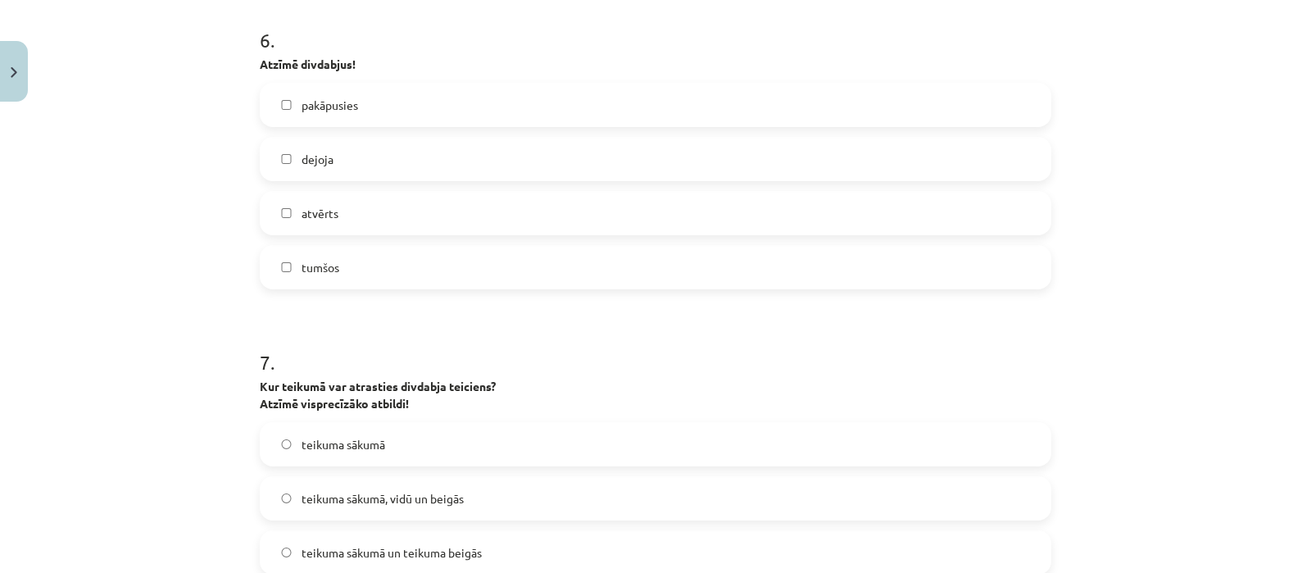
scroll to position [1733, 0]
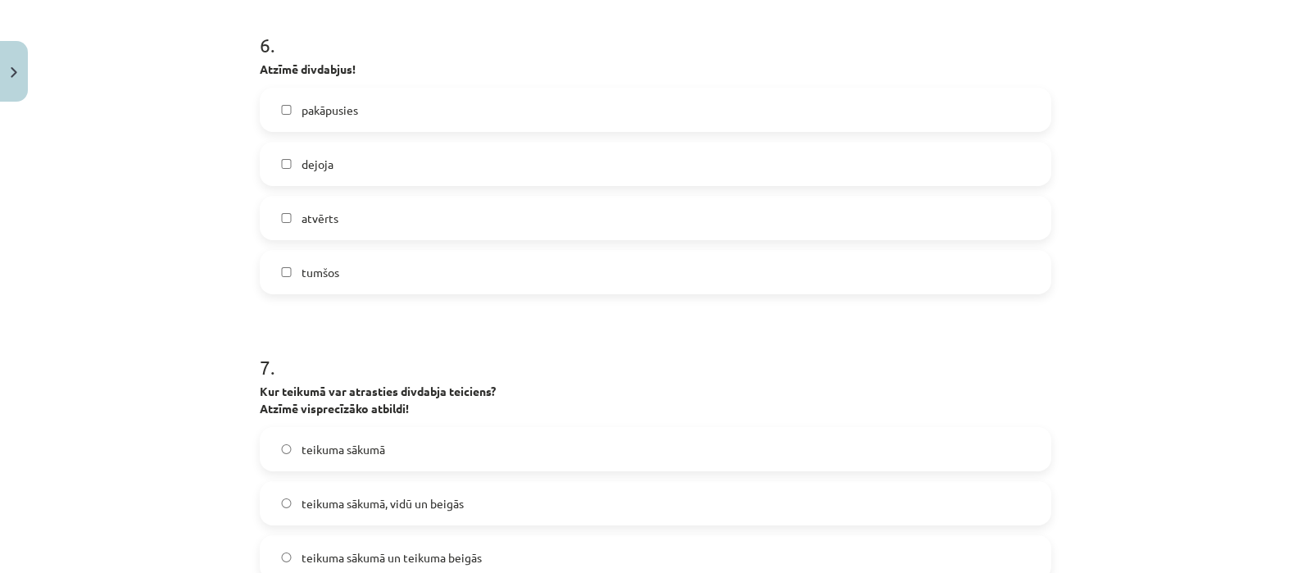
click at [334, 156] on label "dejoja" at bounding box center [655, 163] width 788 height 41
click at [389, 220] on label "atvērts" at bounding box center [655, 218] width 788 height 41
click at [474, 269] on label "tumšos" at bounding box center [655, 272] width 788 height 41
click at [461, 210] on label "atvērts" at bounding box center [655, 218] width 788 height 41
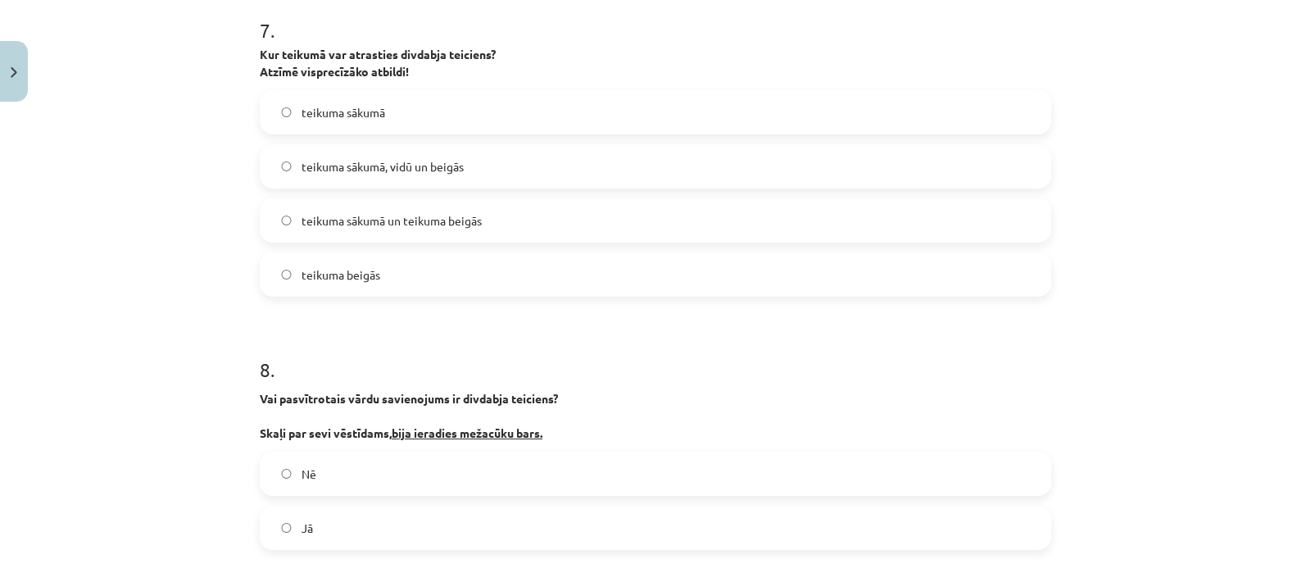
scroll to position [2059, 0]
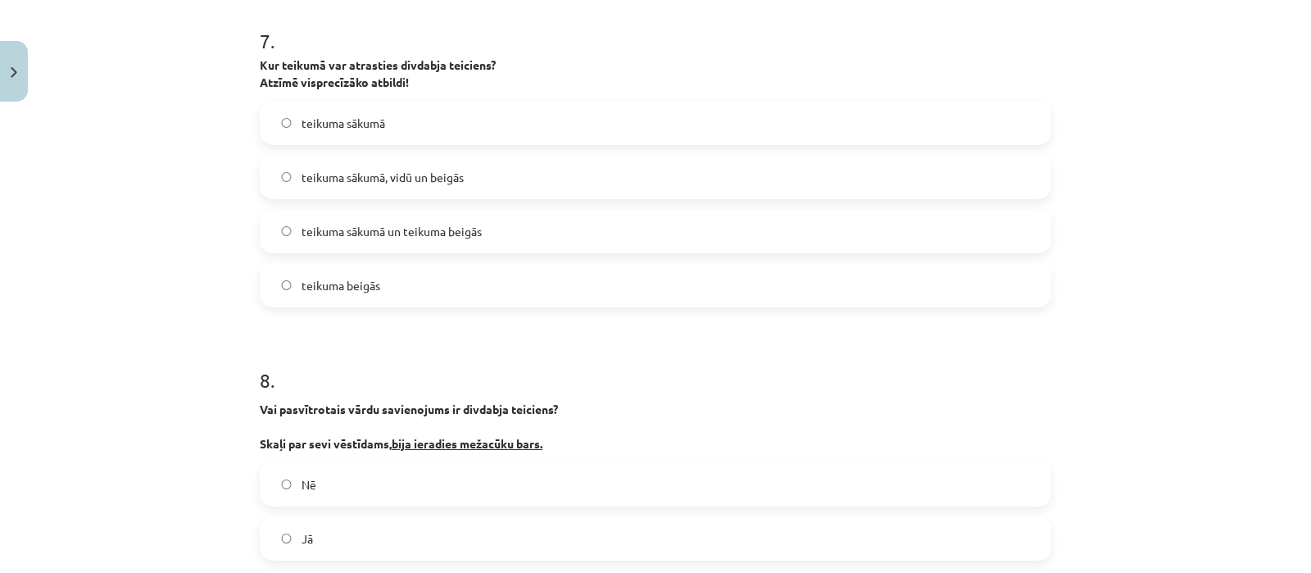
click at [445, 186] on label "teikuma sākumā, vidū un beigās" at bounding box center [655, 177] width 788 height 41
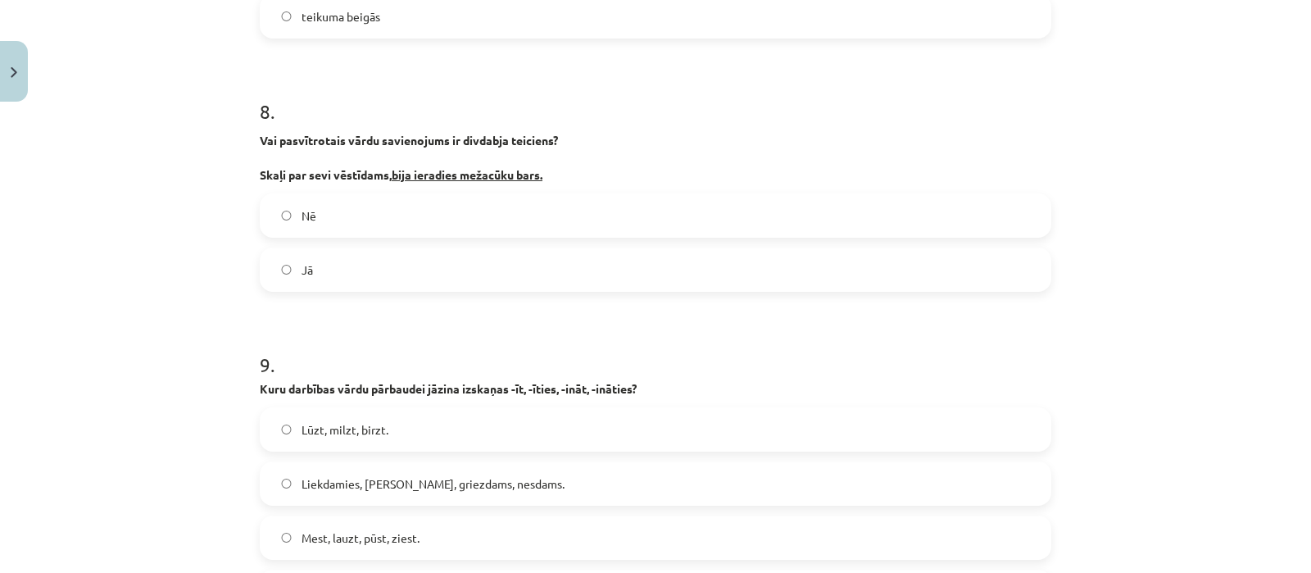
scroll to position [2344, 0]
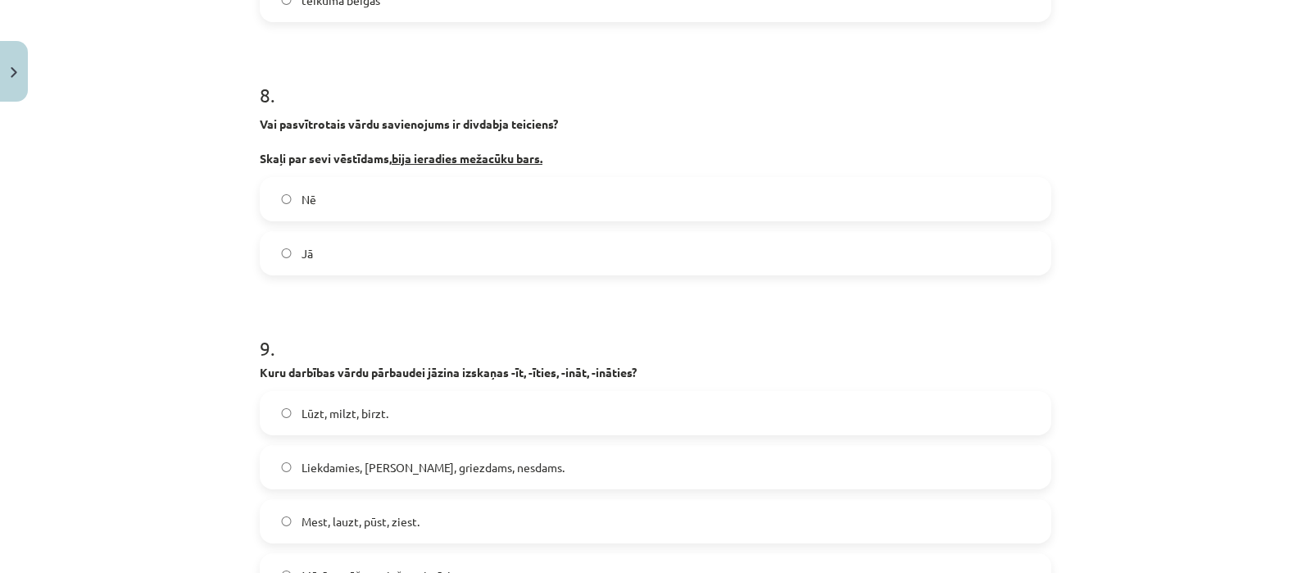
click at [407, 244] on label "Jā" at bounding box center [655, 253] width 788 height 41
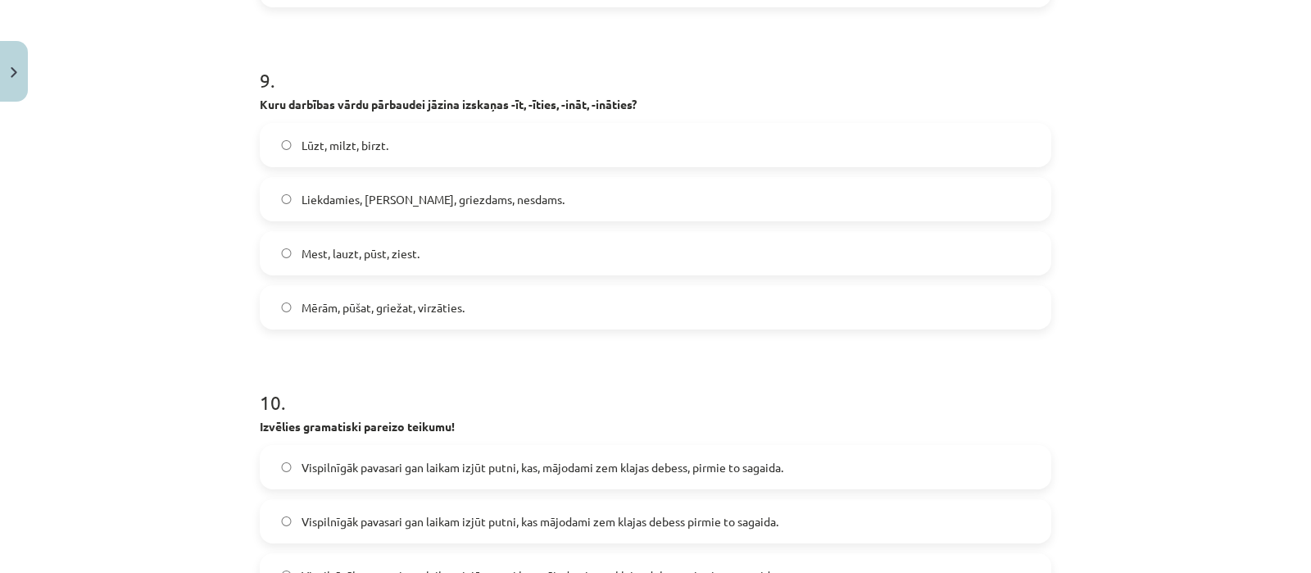
scroll to position [2622, 0]
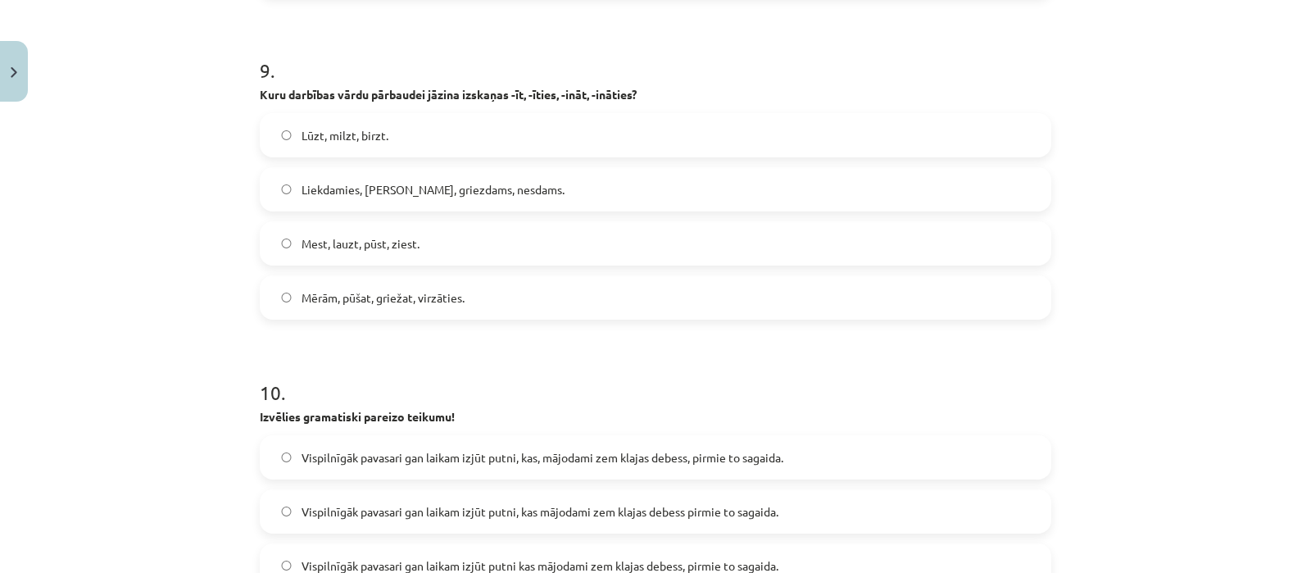
click at [461, 289] on label "Mērām, pūšat, griežat, virzāties." at bounding box center [655, 297] width 788 height 41
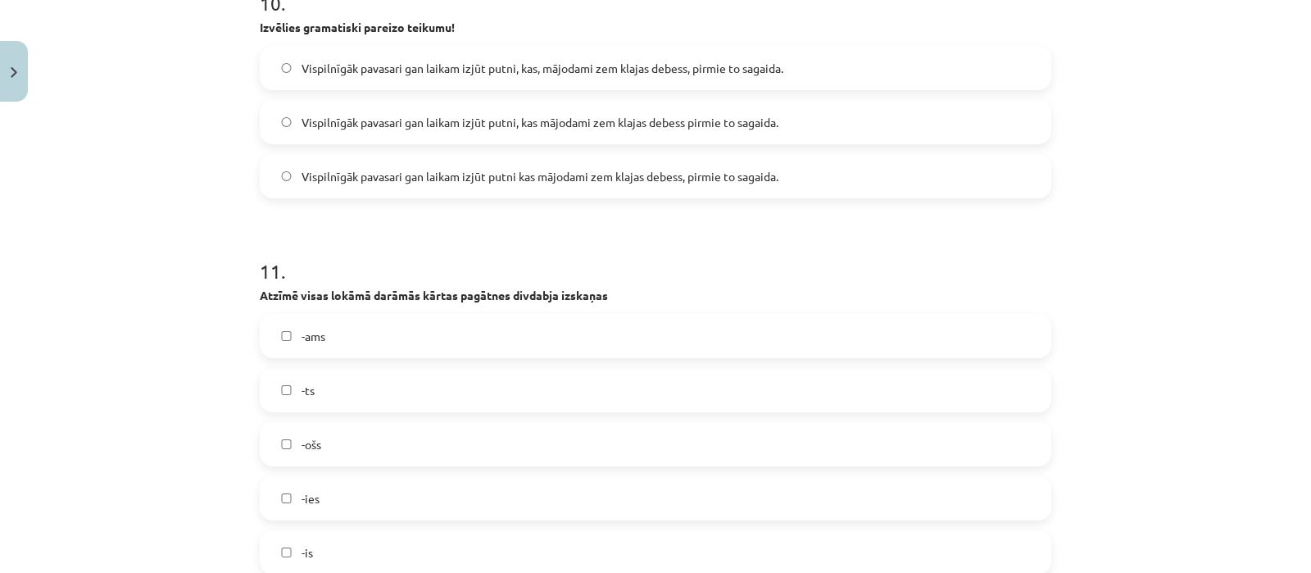
scroll to position [2974, 0]
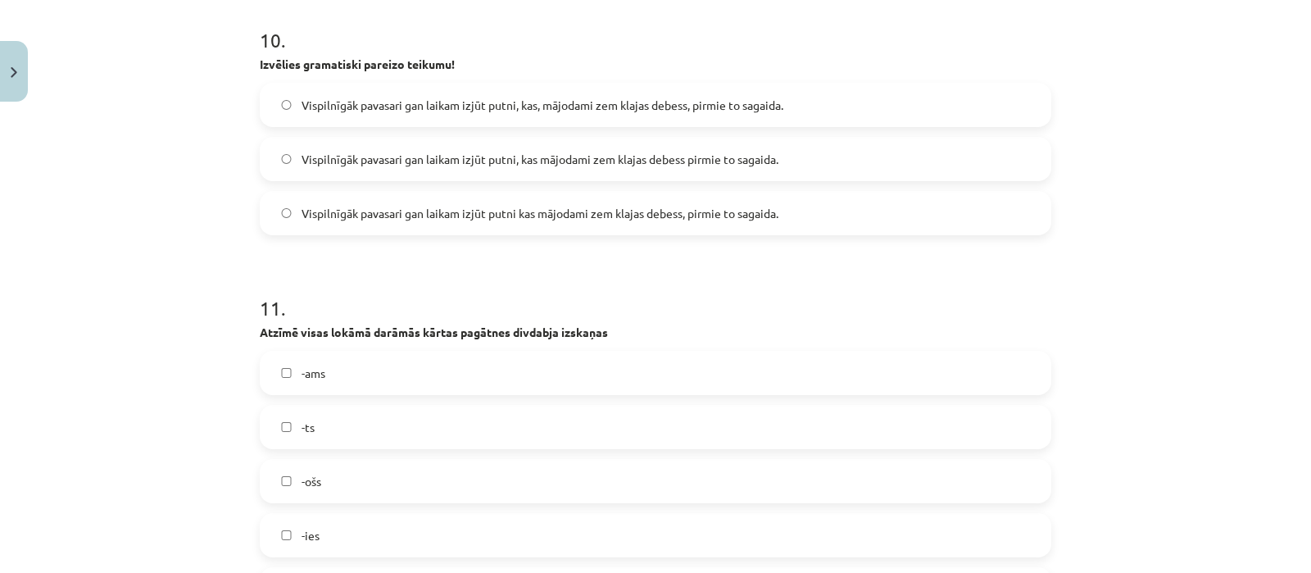
click at [594, 178] on div "Vispilnīgāk pavasari gan laikam izjūt putni, kas mājodami zem klajas debess pir…" at bounding box center [656, 159] width 792 height 44
click at [586, 174] on label "Vispilnīgāk pavasari gan laikam izjūt putni, kas mājodami zem klajas debess pir…" at bounding box center [655, 159] width 788 height 41
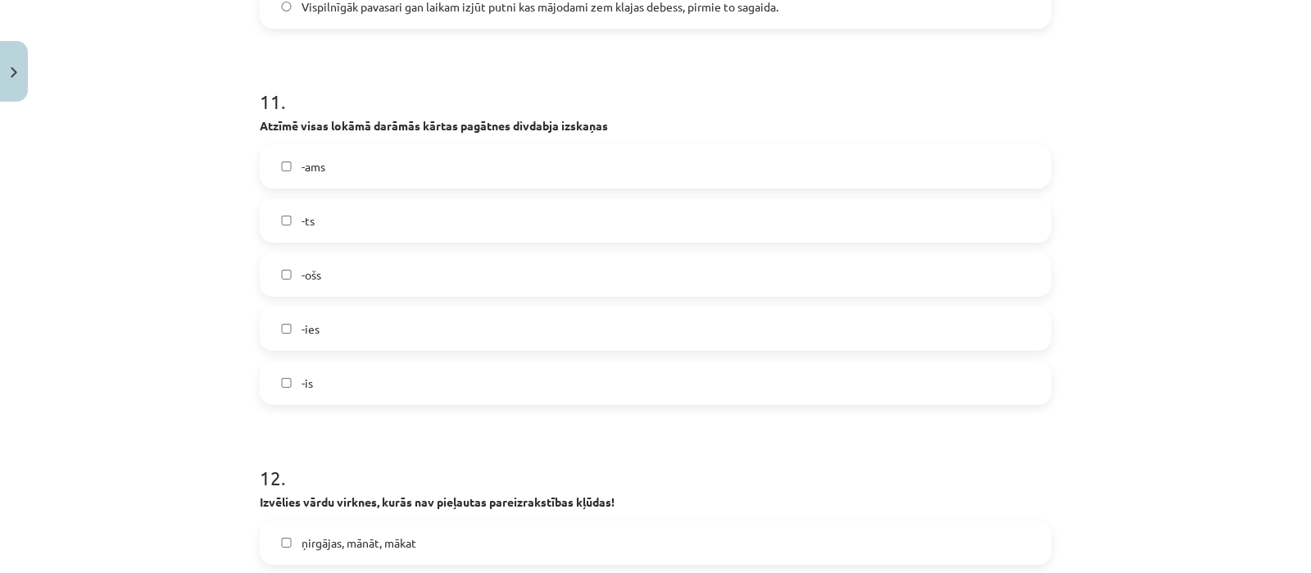
scroll to position [3223, 0]
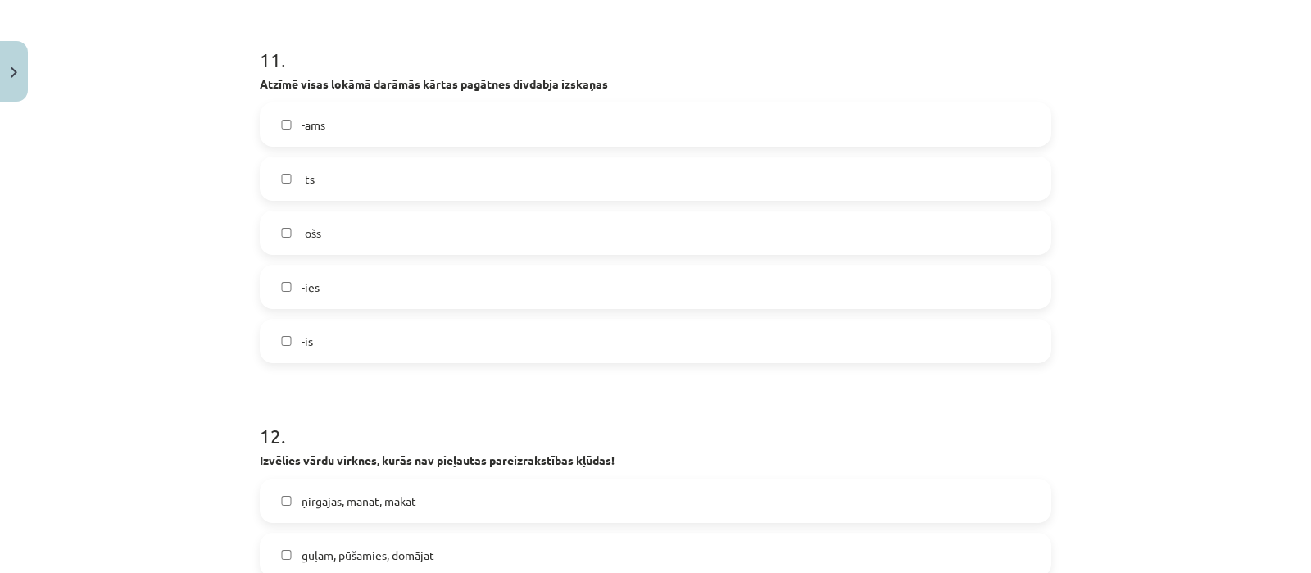
click at [410, 104] on label "-ams" at bounding box center [655, 124] width 788 height 41
click at [311, 300] on label "-ies" at bounding box center [655, 286] width 788 height 41
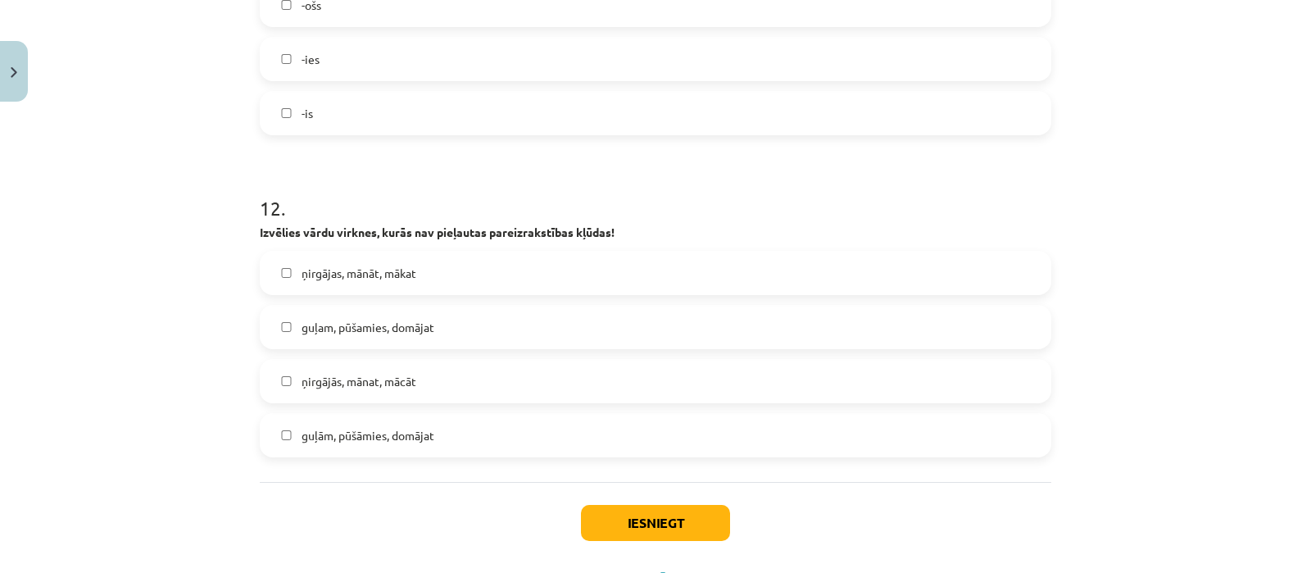
scroll to position [3523, 0]
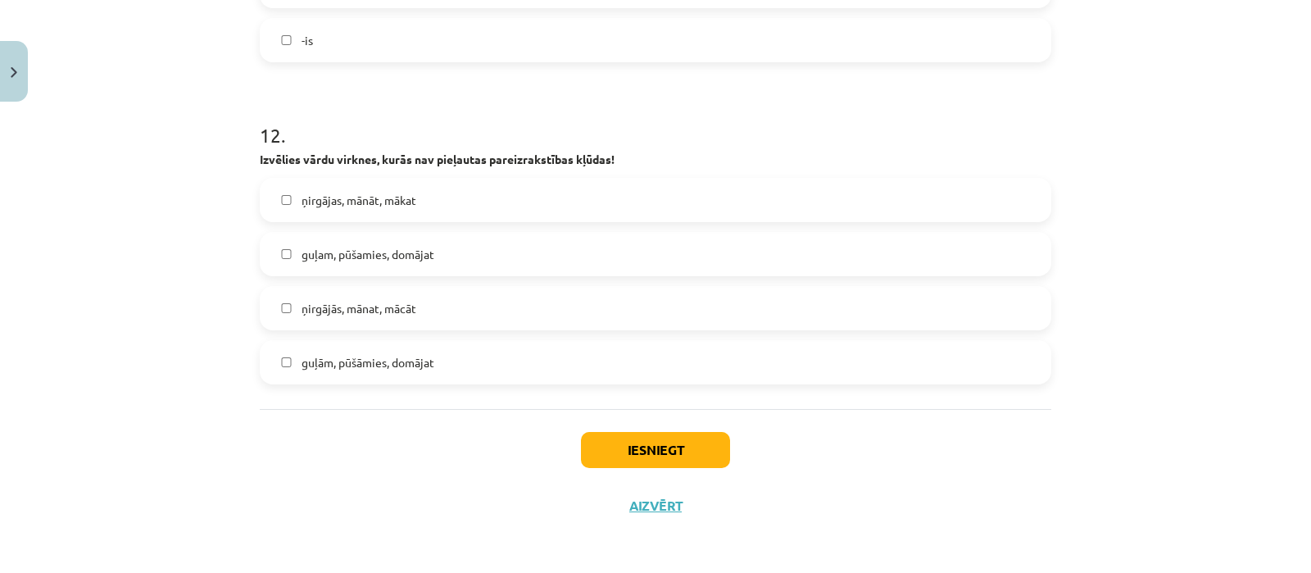
click at [457, 298] on label "ņirgājās, mānat, mācāt" at bounding box center [655, 308] width 788 height 41
drag, startPoint x: 428, startPoint y: 198, endPoint x: 443, endPoint y: 190, distance: 17.6
click at [443, 190] on label "ņirgājas, mānāt, mākat" at bounding box center [655, 199] width 788 height 41
click at [674, 444] on button "Iesniegt" at bounding box center [655, 450] width 149 height 36
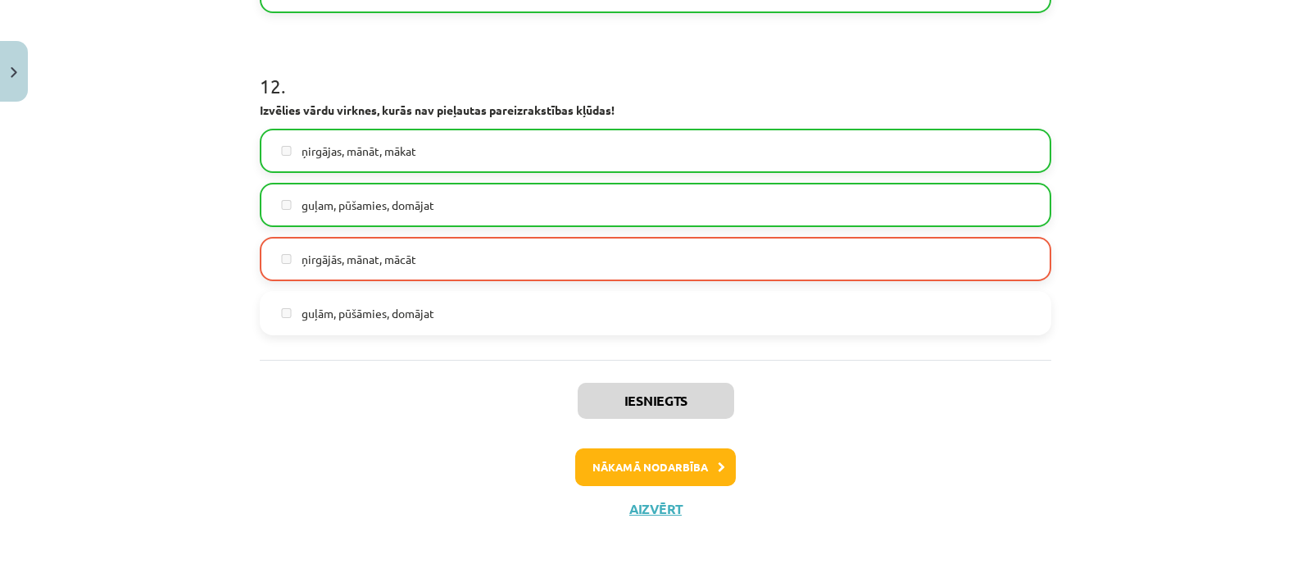
scroll to position [3575, 0]
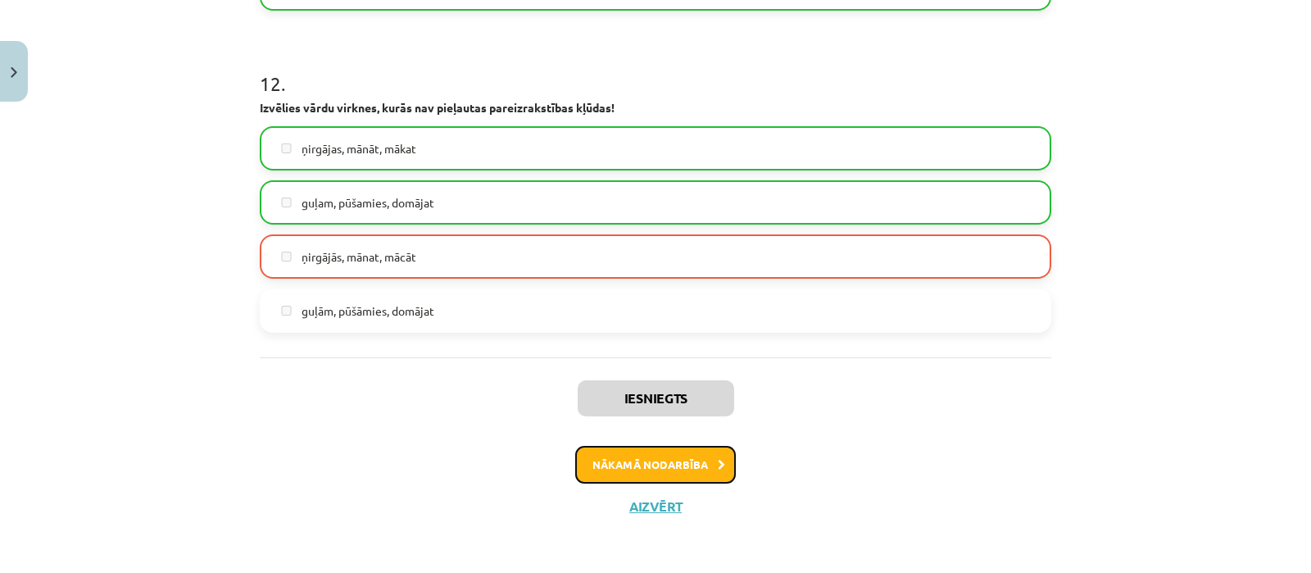
click at [668, 465] on button "Nākamā nodarbība" at bounding box center [655, 465] width 161 height 38
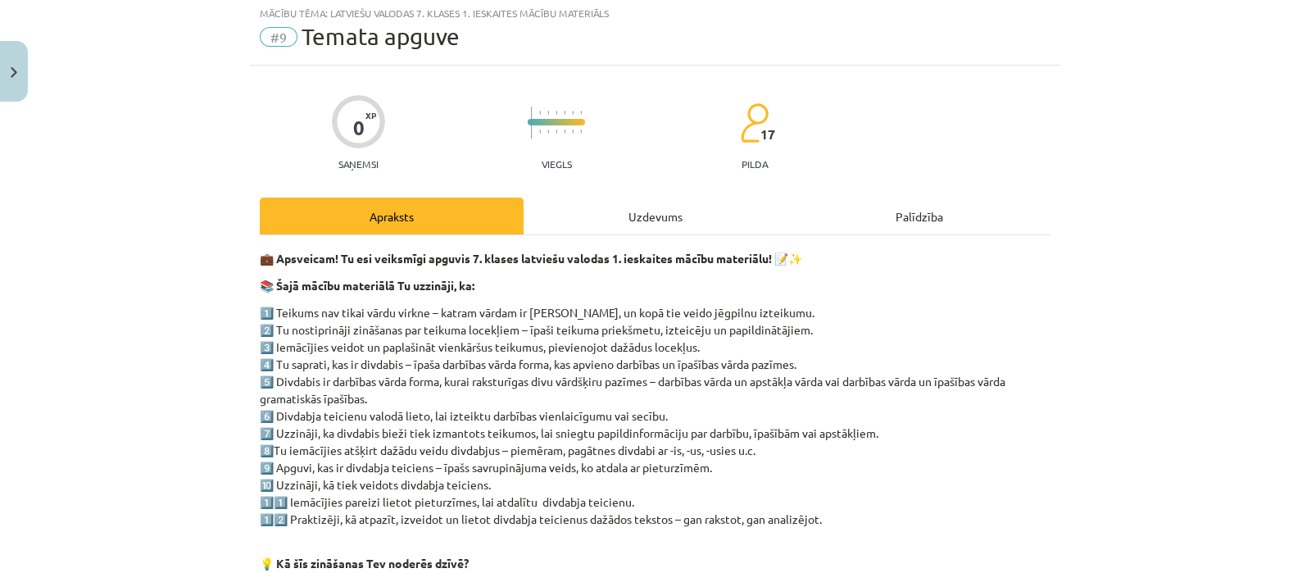
scroll to position [337, 0]
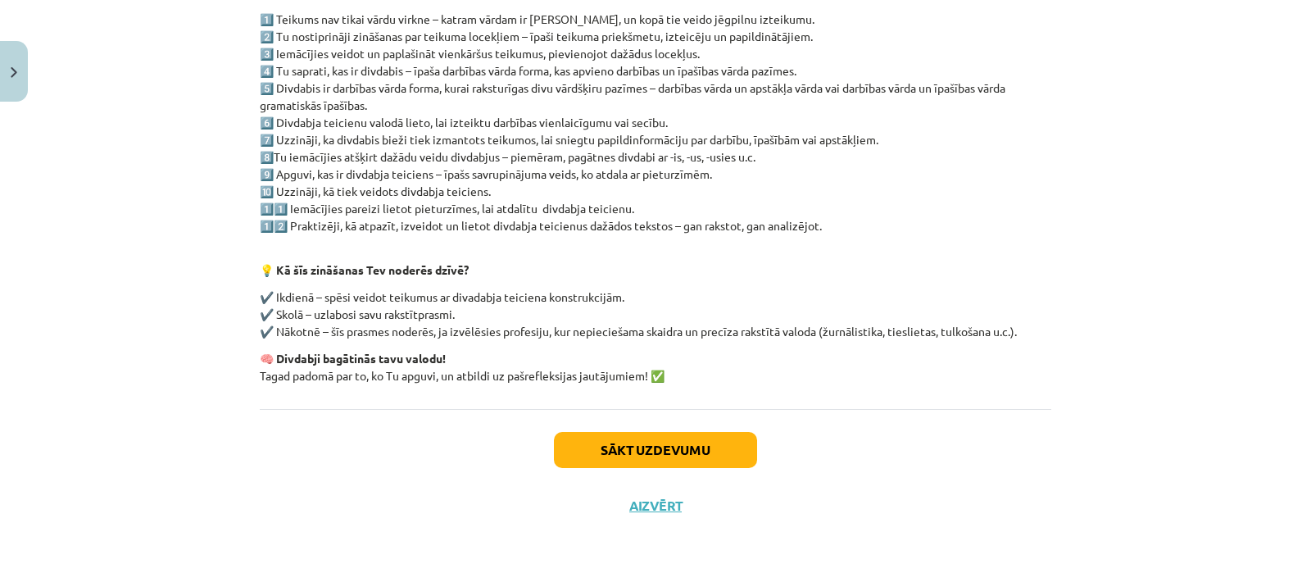
click at [611, 470] on div "Sākt uzdevumu Aizvērt" at bounding box center [656, 466] width 792 height 115
click at [613, 462] on button "Sākt uzdevumu" at bounding box center [655, 450] width 203 height 36
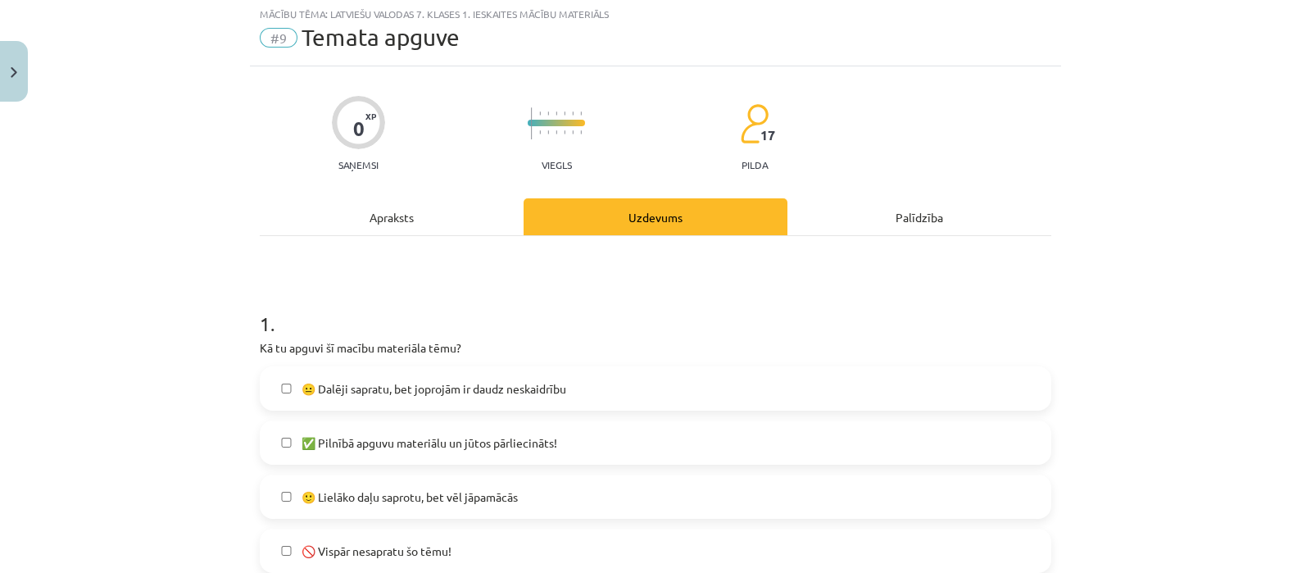
scroll to position [40, 0]
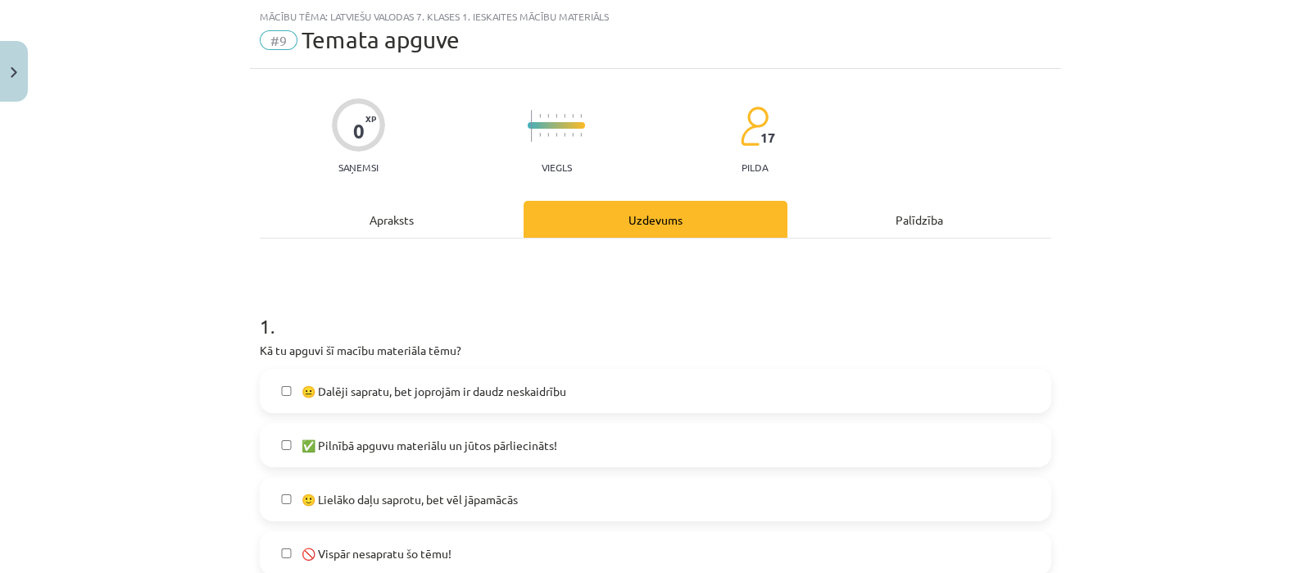
click at [715, 500] on label "🙂 Lielāko daļu saprotu, bet vēl jāpamācās" at bounding box center [655, 499] width 788 height 41
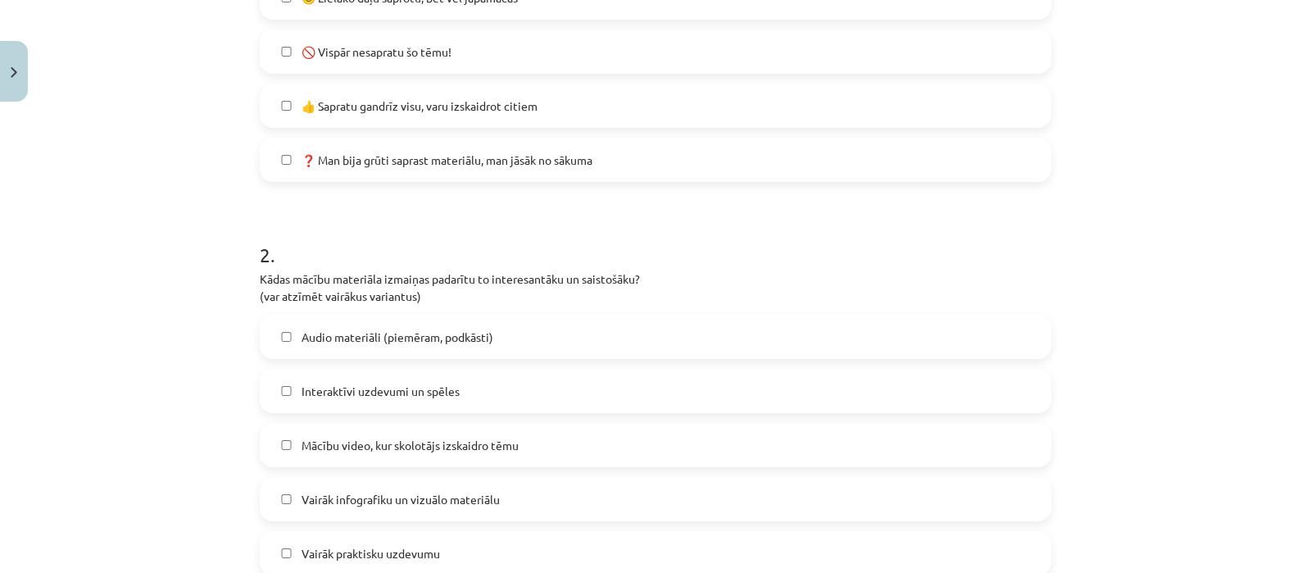
click at [443, 383] on span "Interaktīvi uzdevumi un spēles" at bounding box center [381, 391] width 158 height 17
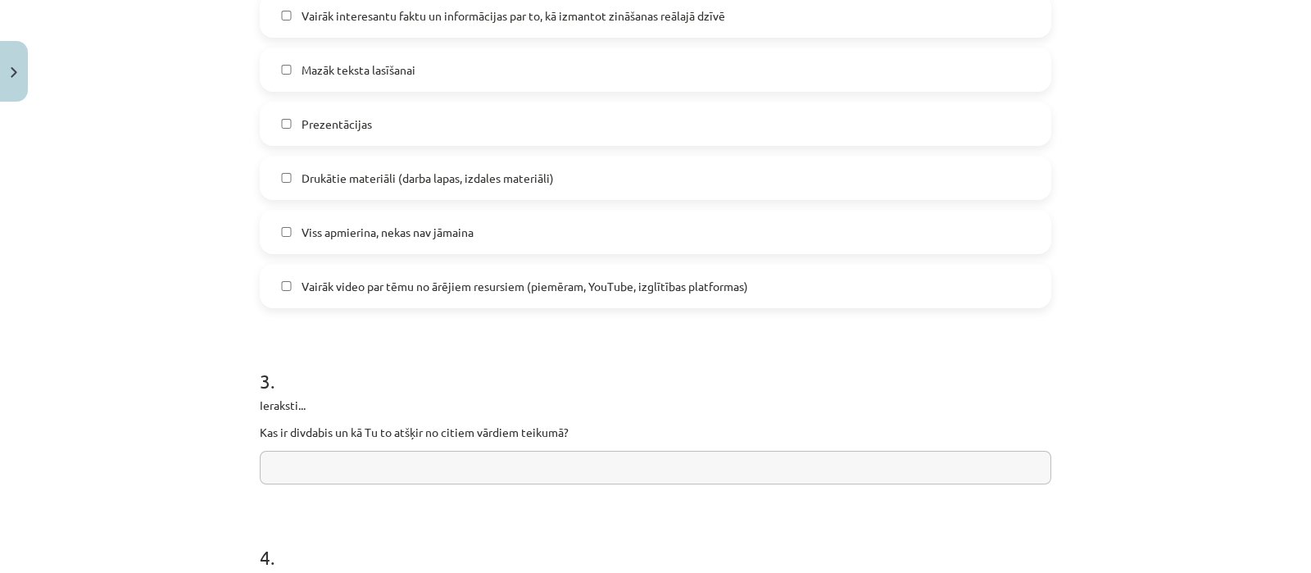
scroll to position [1252, 0]
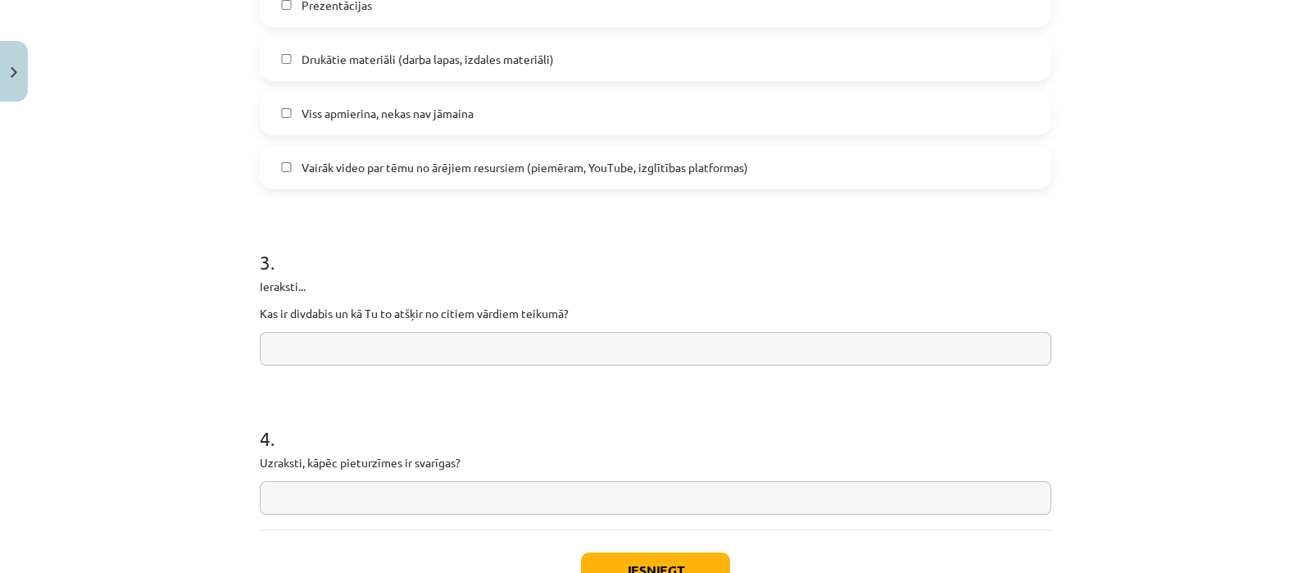
click at [598, 347] on input "text" at bounding box center [656, 349] width 792 height 34
type input "*****"
click at [631, 560] on button "Iesniegt" at bounding box center [655, 570] width 149 height 36
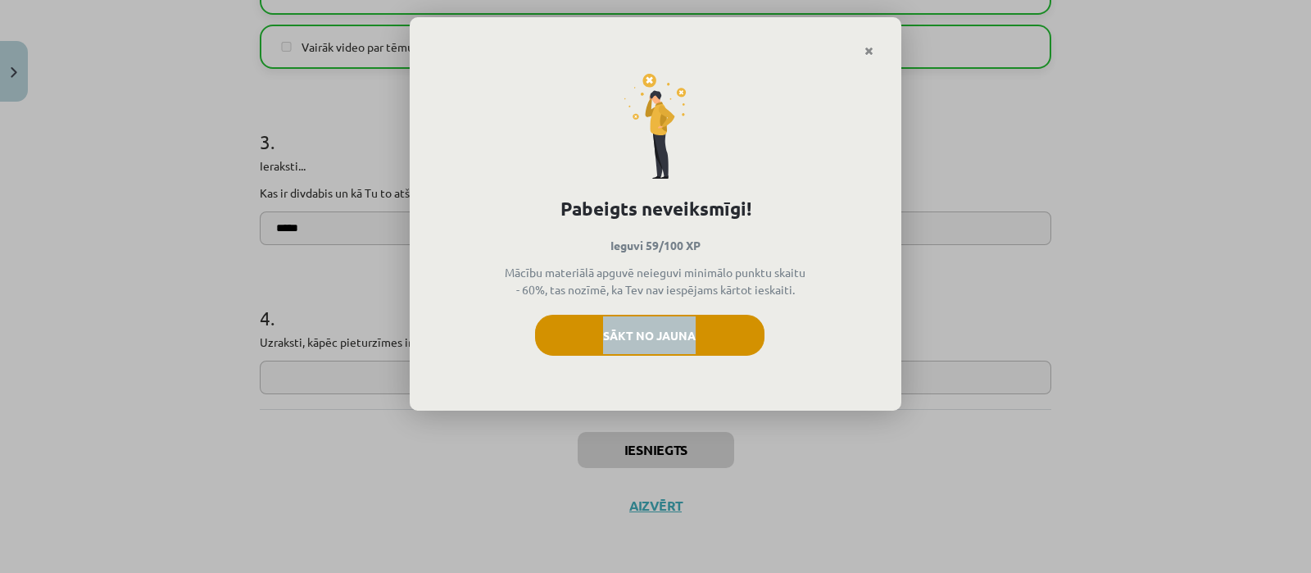
drag, startPoint x: 502, startPoint y: 468, endPoint x: 603, endPoint y: 352, distance: 153.9
click at [602, 355] on div "Pabeigts neveiksmīgi! Ieguvi 59/100 XP Mācību materiālā apguvē neieguvi minimāl…" at bounding box center [655, 286] width 1311 height 573
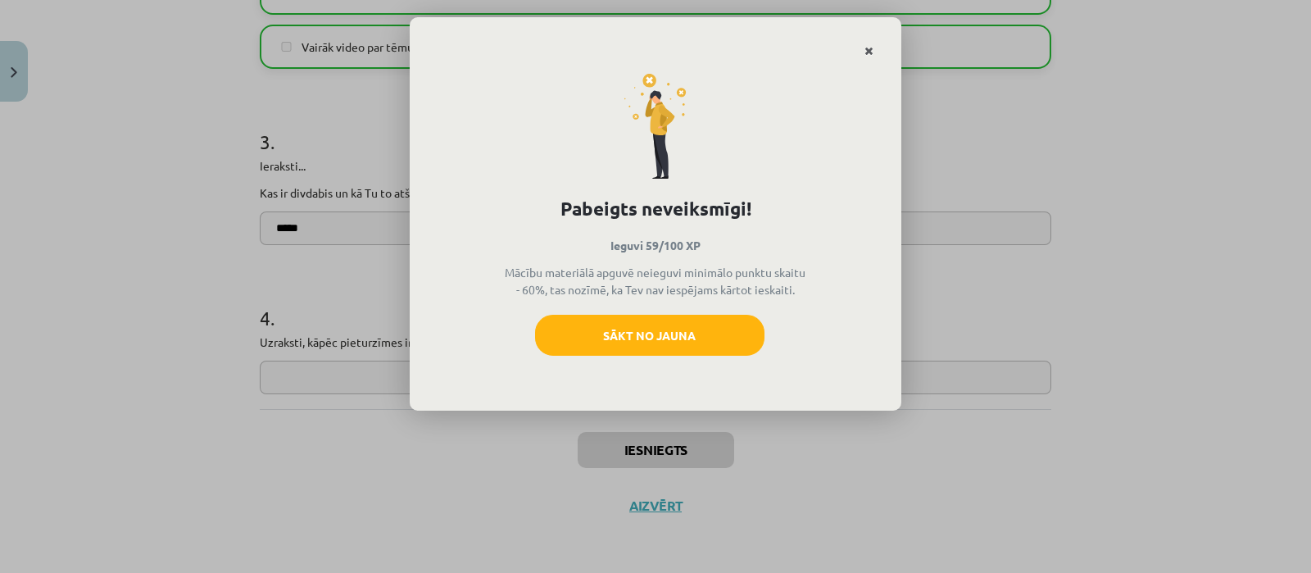
click at [878, 45] on link "Close" at bounding box center [869, 51] width 29 height 32
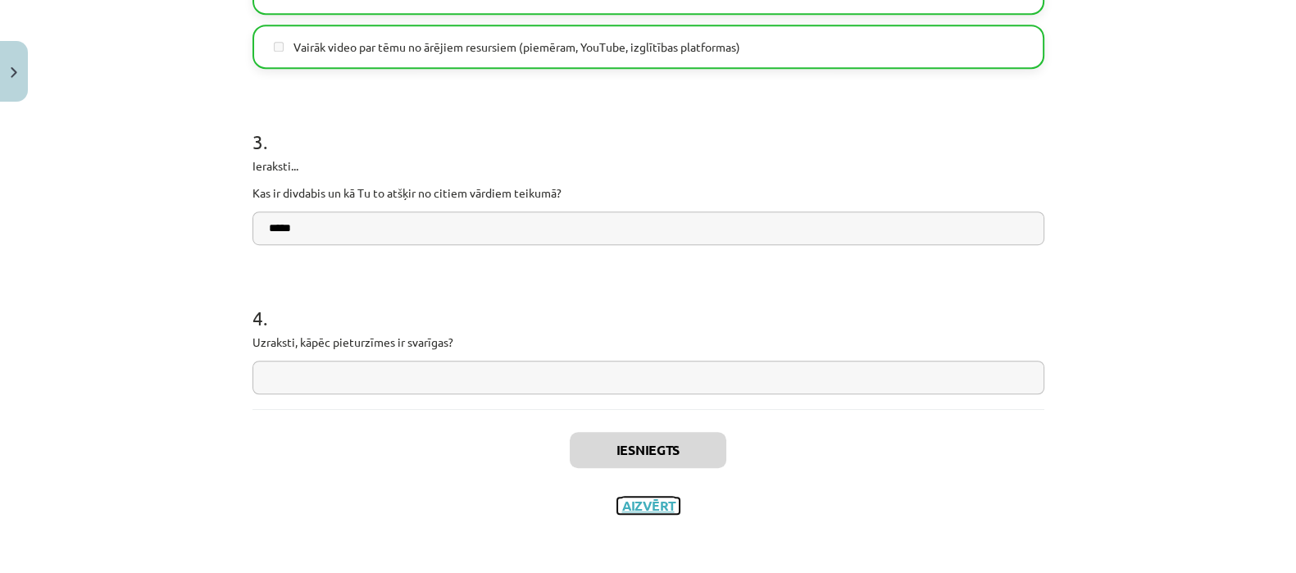
click at [652, 505] on button "Aizvērt" at bounding box center [648, 505] width 62 height 16
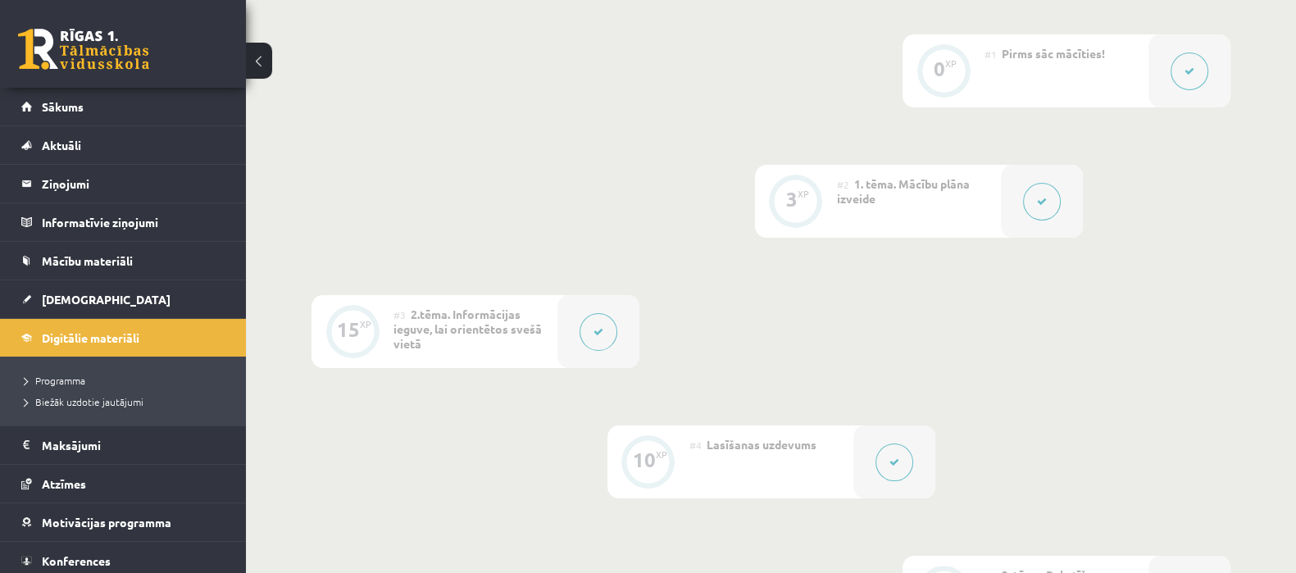
scroll to position [0, 0]
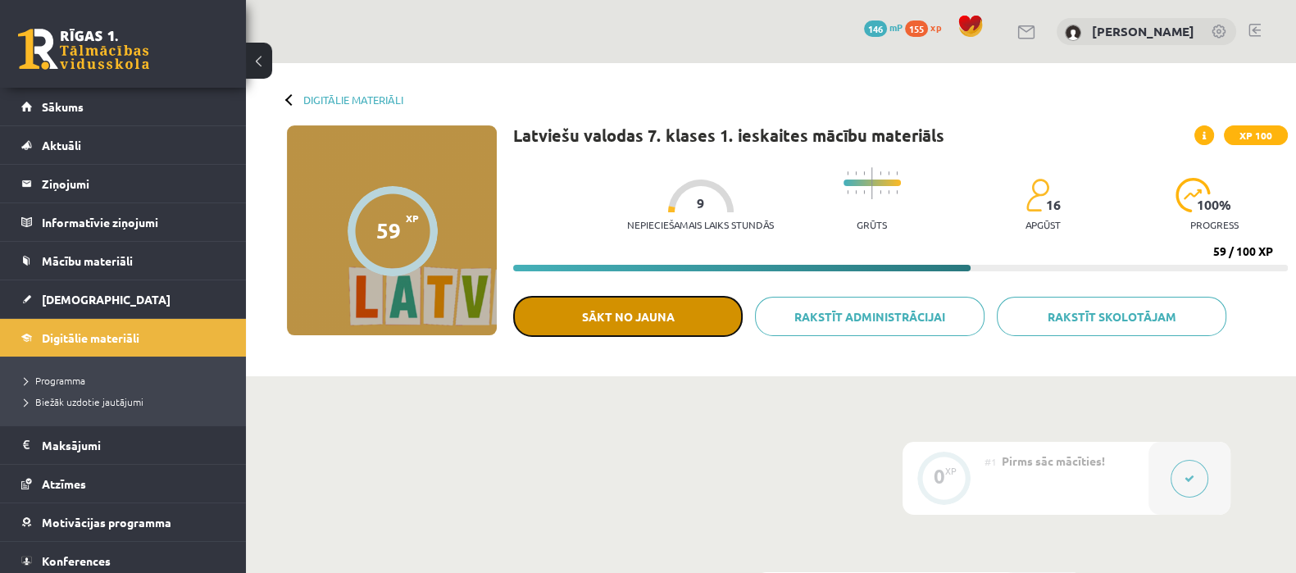
click at [649, 313] on button "Sākt no jauna" at bounding box center [627, 316] width 229 height 41
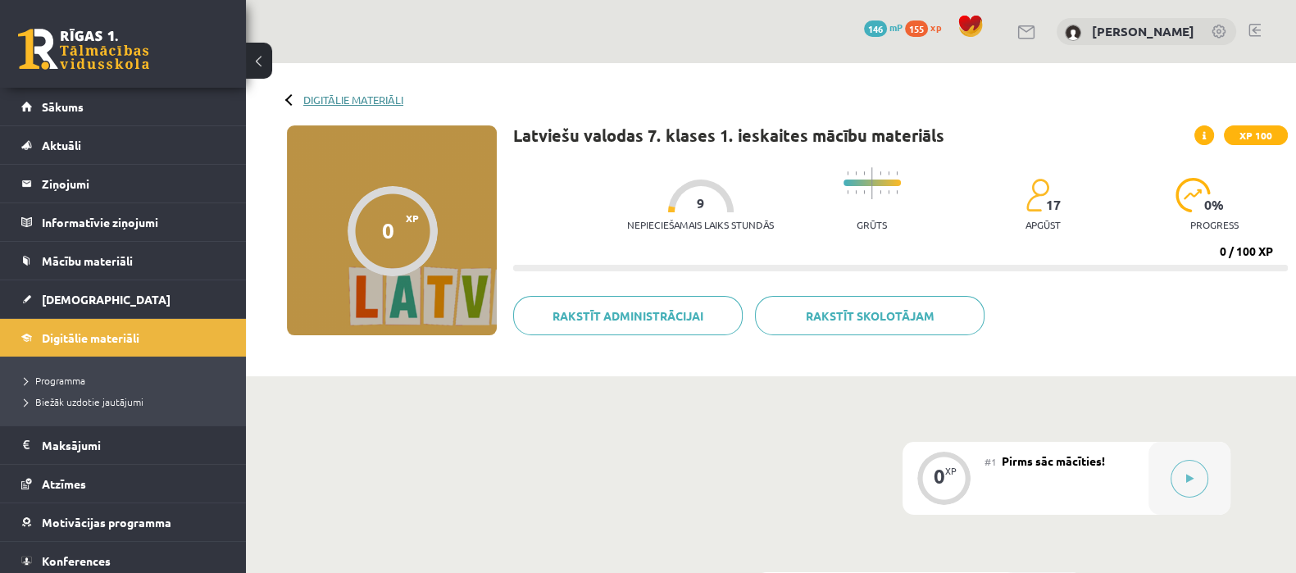
click at [367, 97] on link "Digitālie materiāli" at bounding box center [353, 99] width 100 height 12
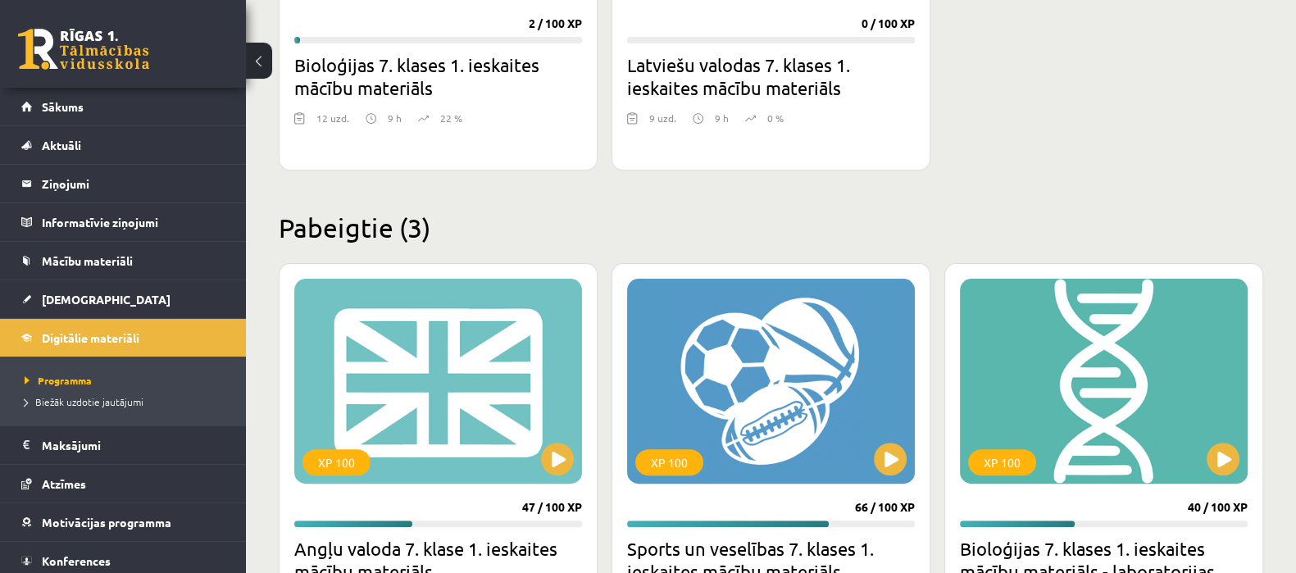
scroll to position [696, 0]
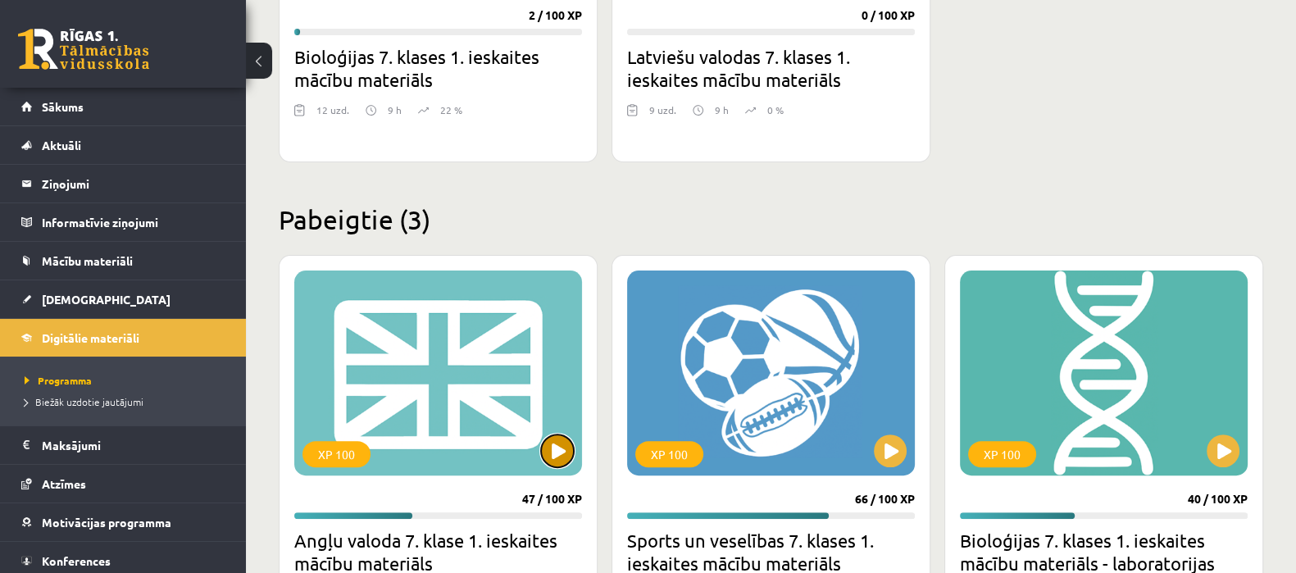
click at [571, 450] on button at bounding box center [557, 450] width 33 height 33
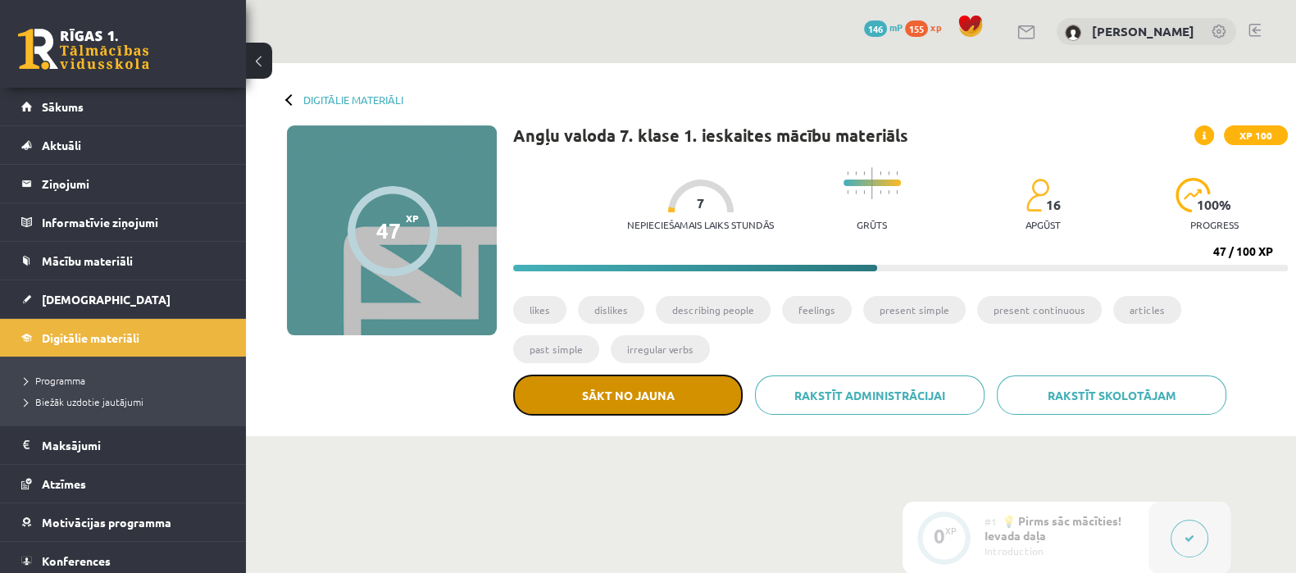
click at [675, 380] on button "Sākt no jauna" at bounding box center [627, 395] width 229 height 41
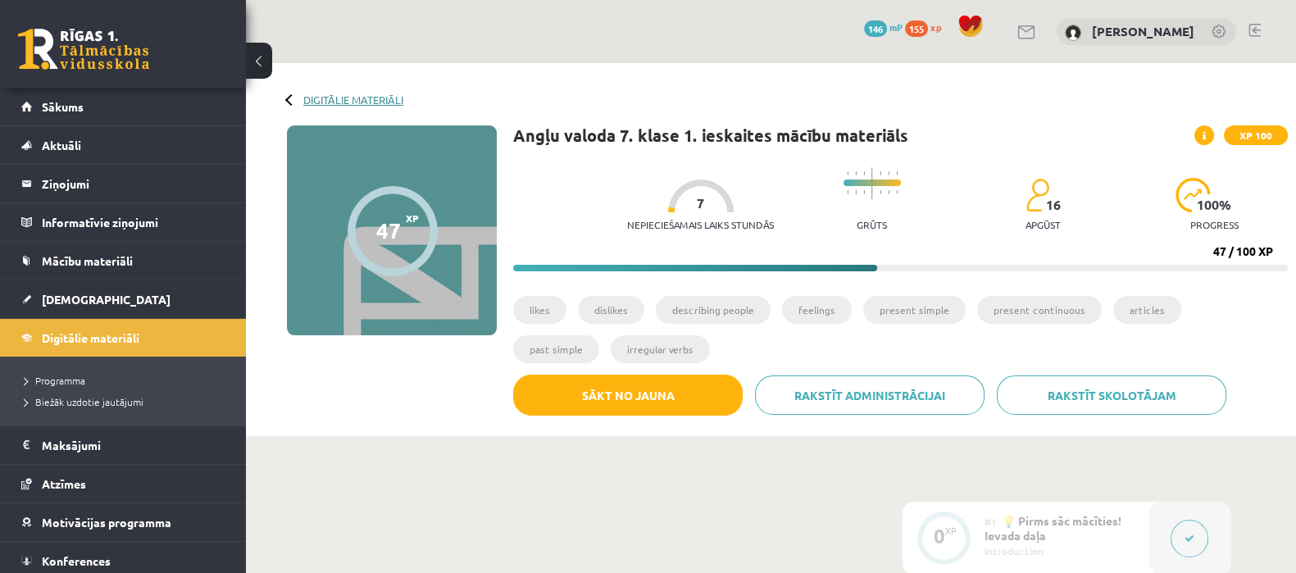
click at [356, 98] on link "Digitālie materiāli" at bounding box center [353, 99] width 100 height 12
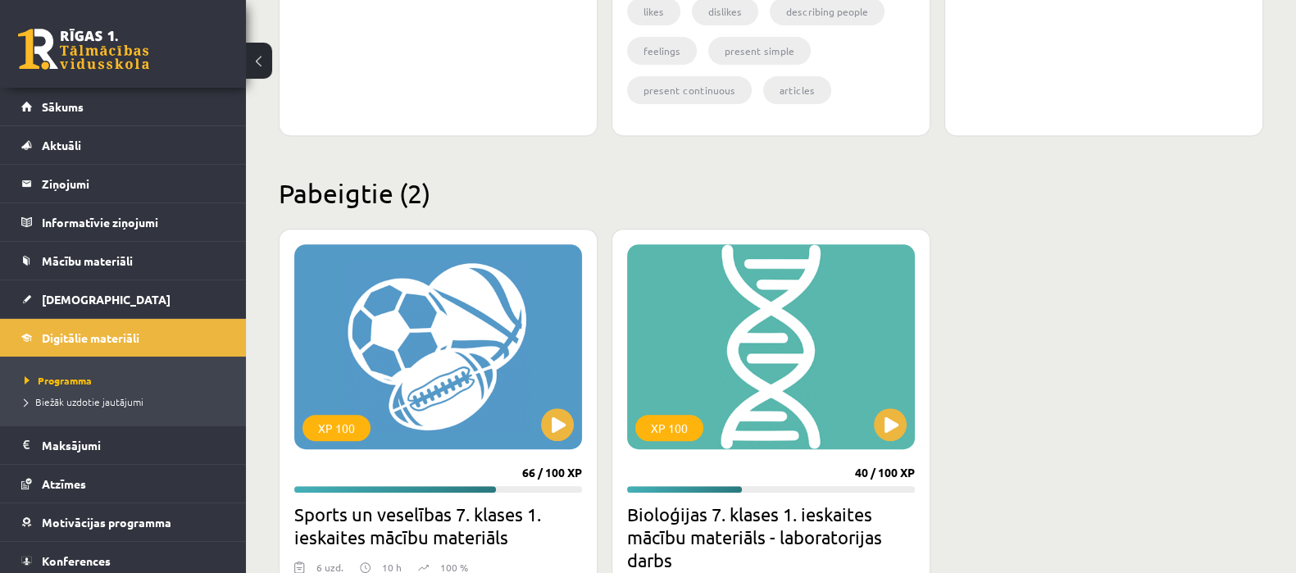
scroll to position [955, 0]
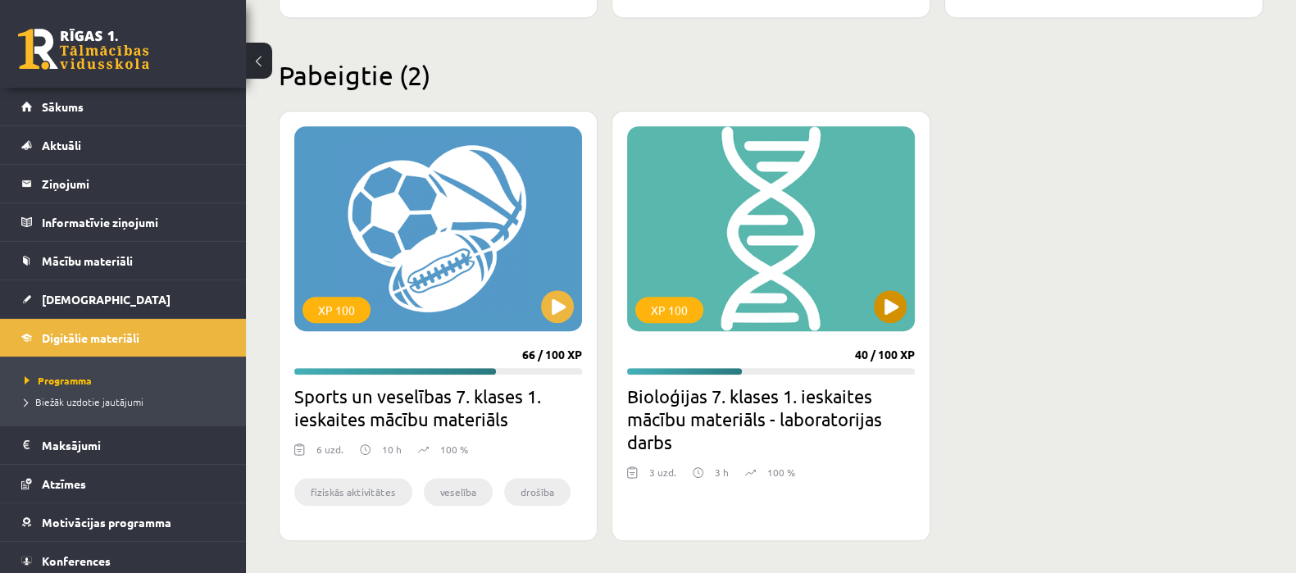
click at [878, 291] on div "XP 100" at bounding box center [771, 228] width 288 height 205
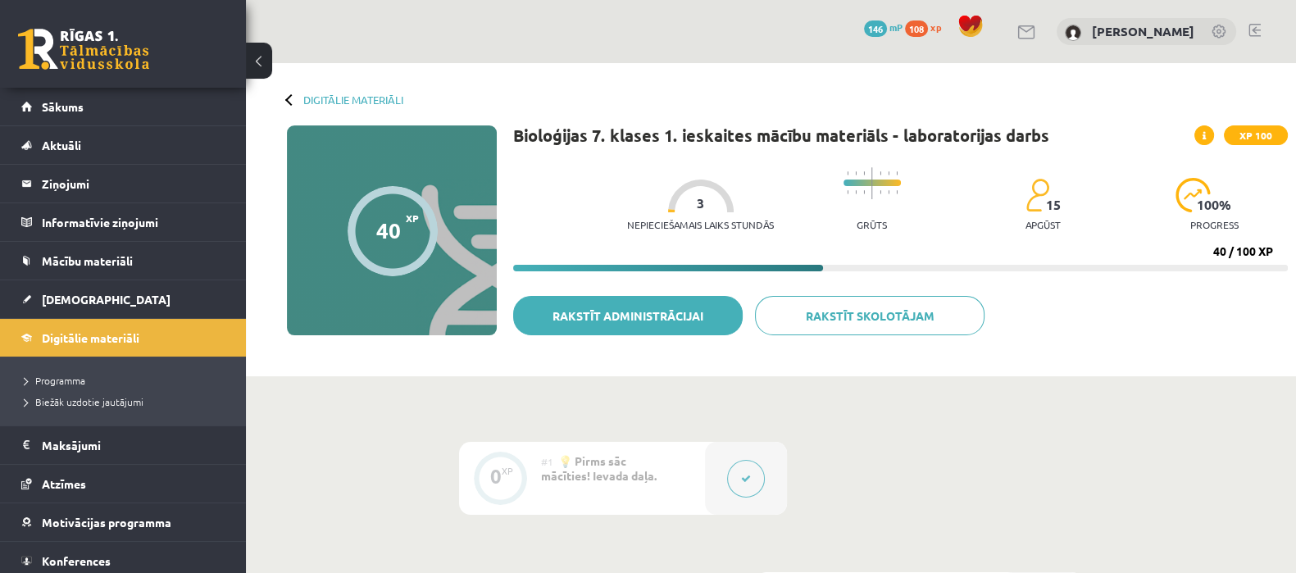
click at [636, 320] on link "Rakstīt administrācijai" at bounding box center [627, 315] width 229 height 39
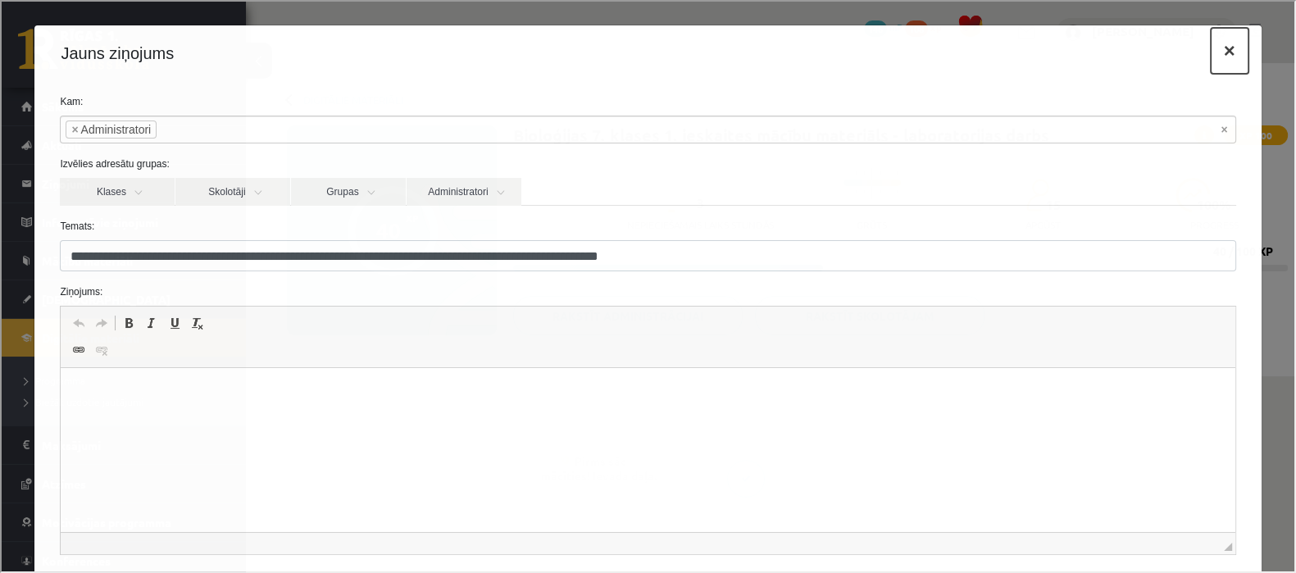
click at [1209, 45] on button "×" at bounding box center [1228, 49] width 38 height 46
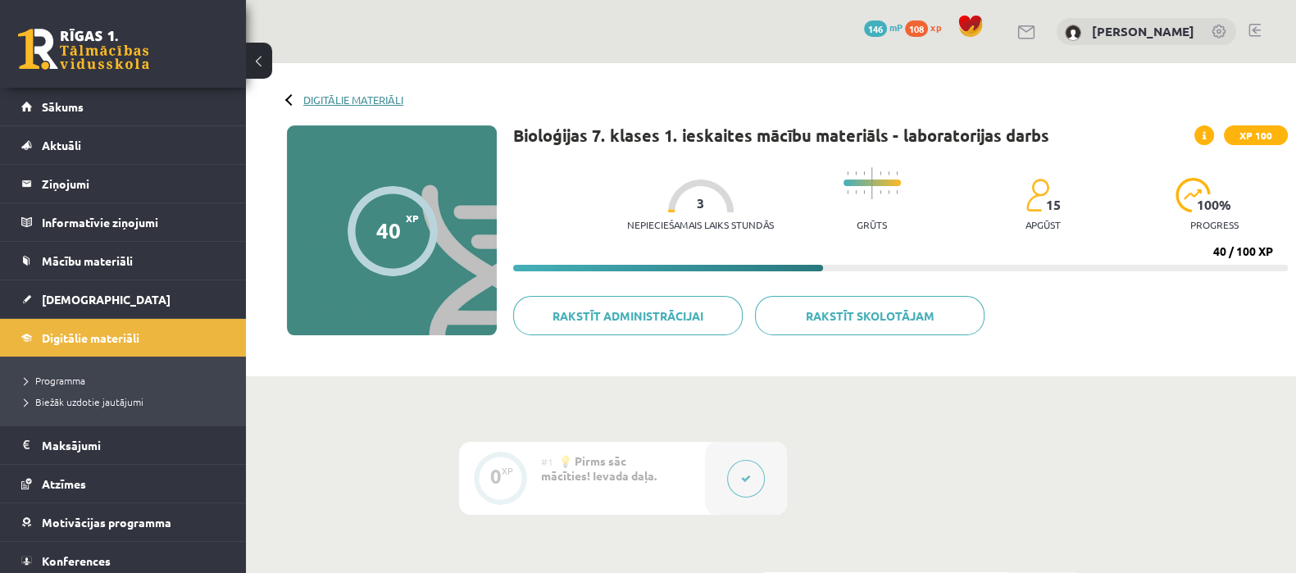
click at [376, 103] on link "Digitālie materiāli" at bounding box center [353, 99] width 100 height 12
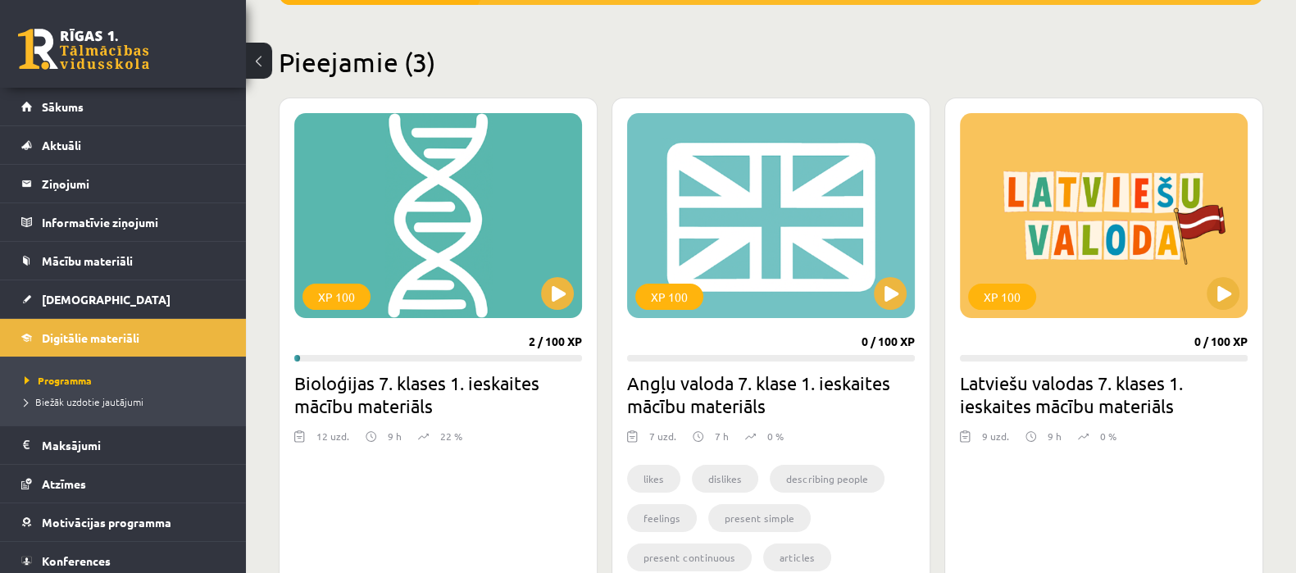
scroll to position [372, 0]
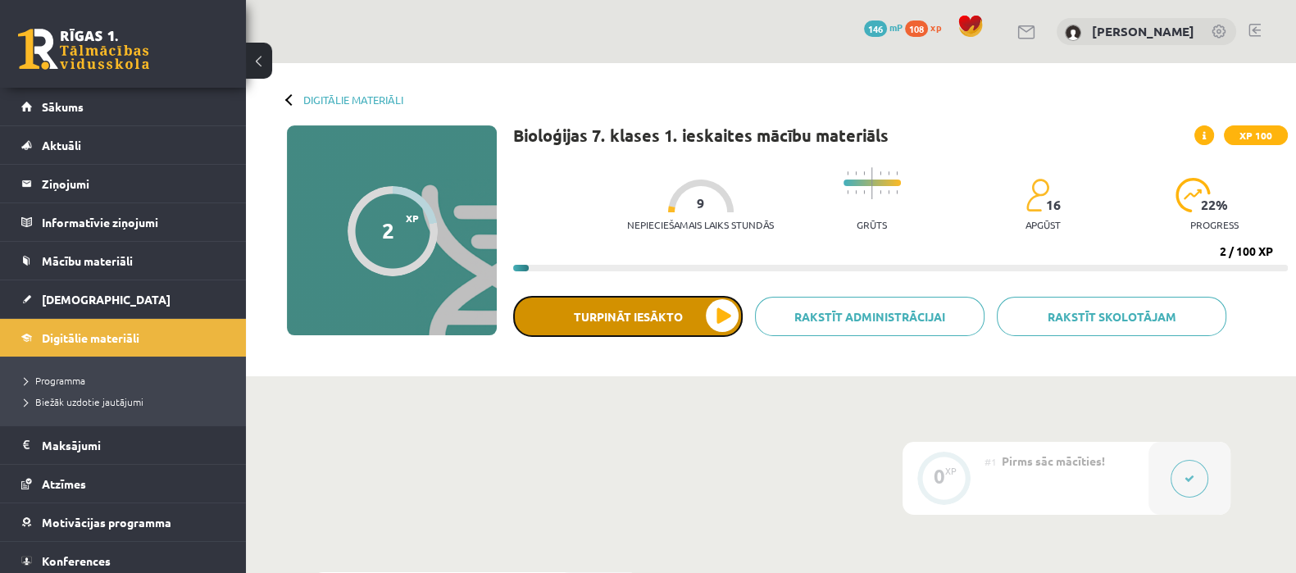
click at [612, 320] on button "Turpināt iesākto" at bounding box center [627, 316] width 229 height 41
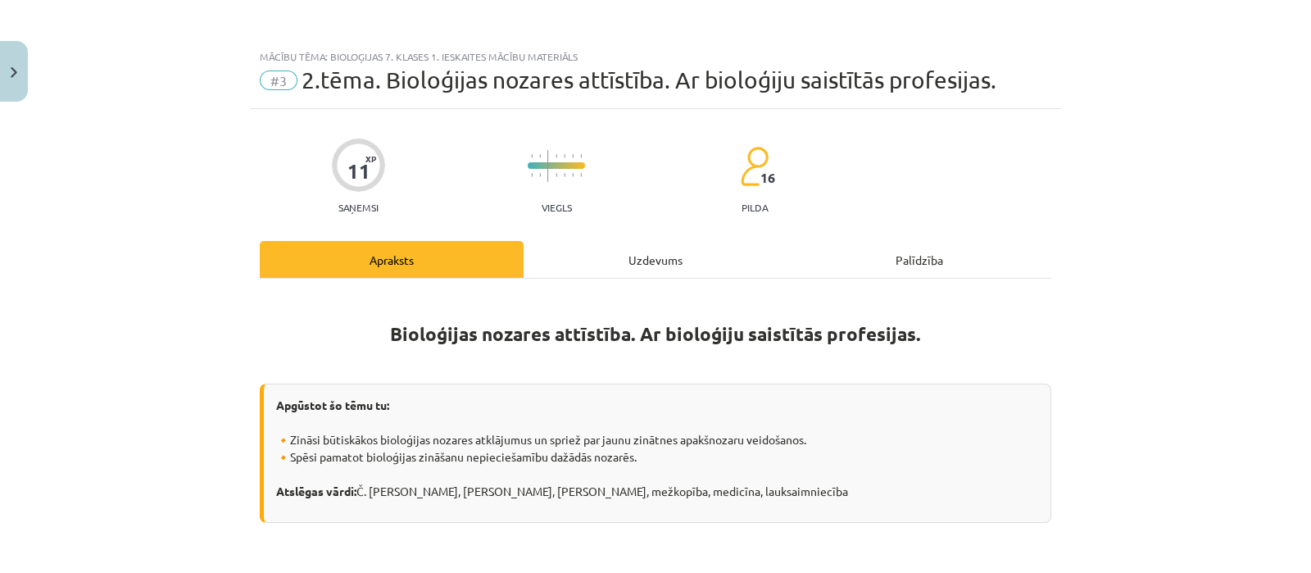
scroll to position [647, 0]
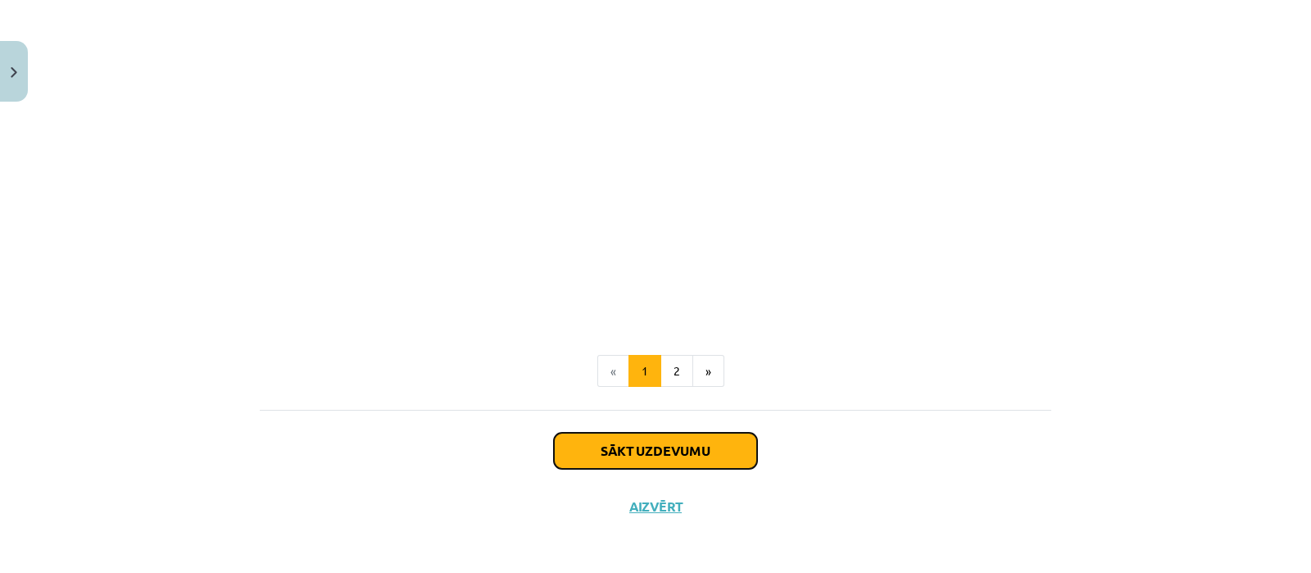
click at [665, 452] on button "Sākt uzdevumu" at bounding box center [655, 451] width 203 height 36
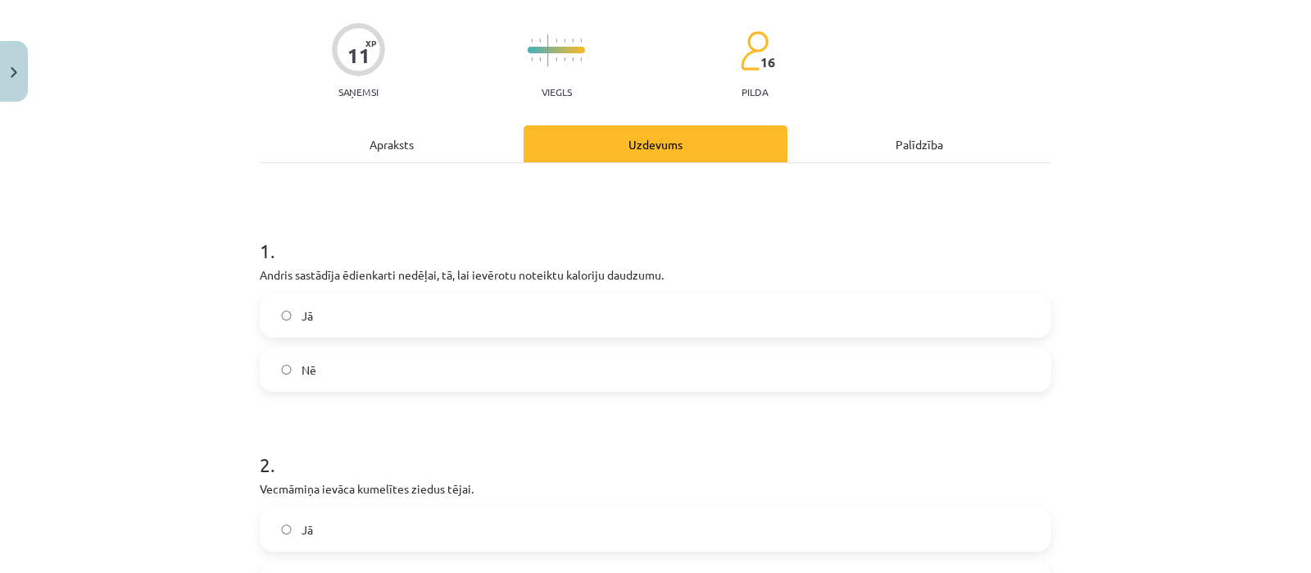
scroll to position [133, 0]
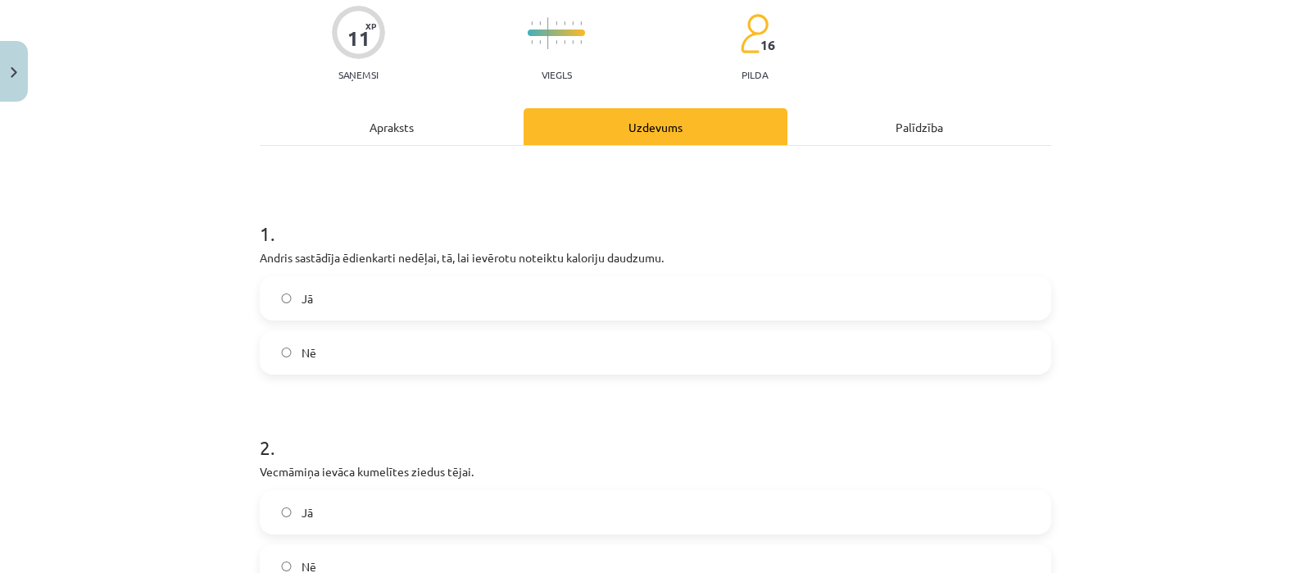
click at [350, 304] on label "Jā" at bounding box center [655, 298] width 788 height 41
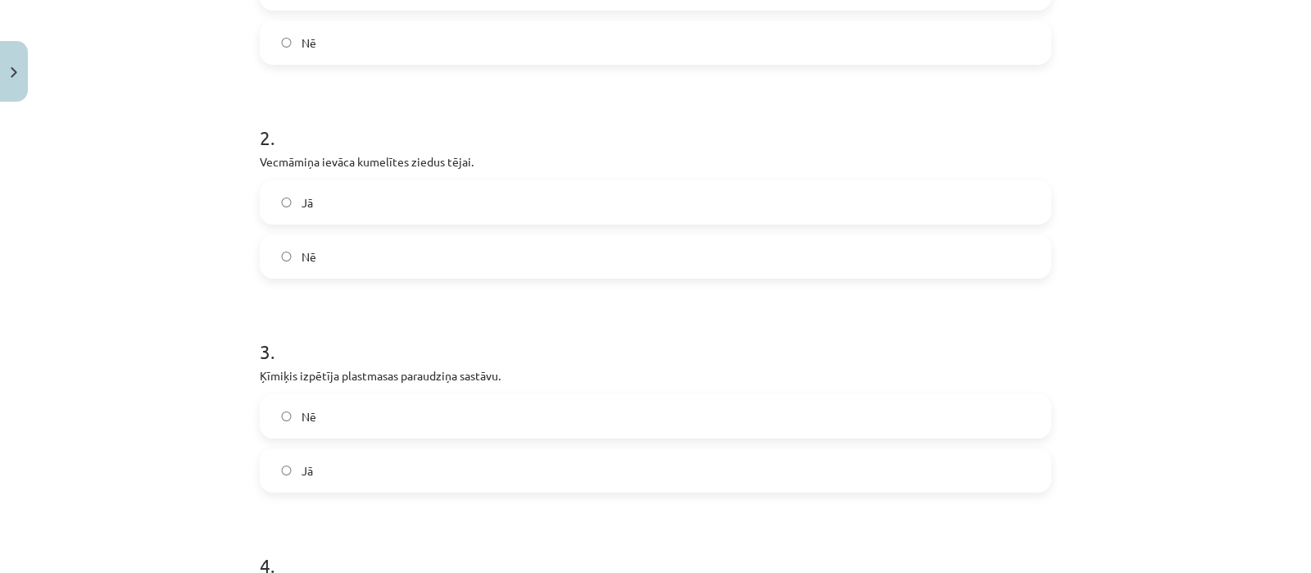
scroll to position [445, 0]
click at [372, 198] on label "Jā" at bounding box center [655, 199] width 788 height 41
click at [380, 403] on label "Nē" at bounding box center [655, 413] width 788 height 41
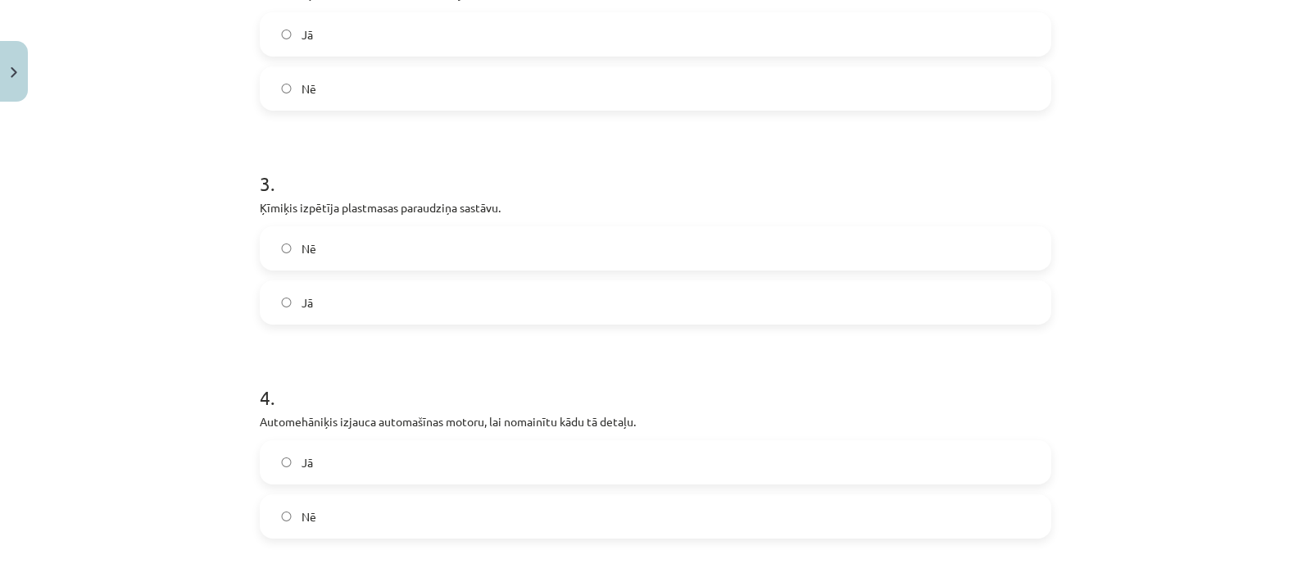
scroll to position [623, 0]
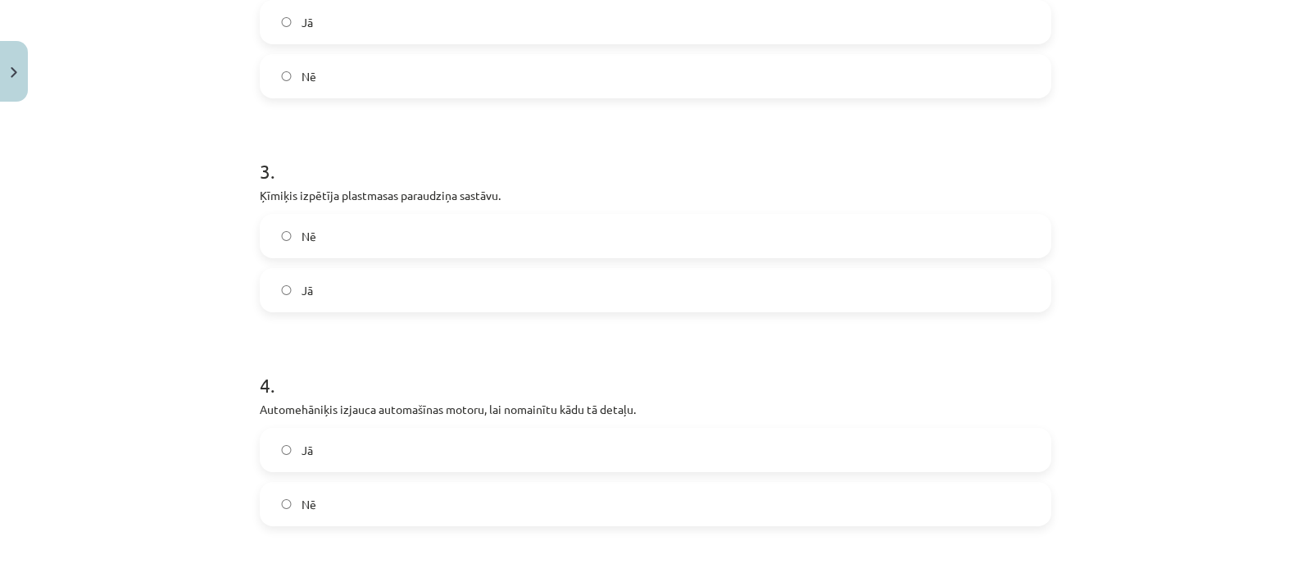
click at [819, 289] on label "Jā" at bounding box center [655, 290] width 788 height 41
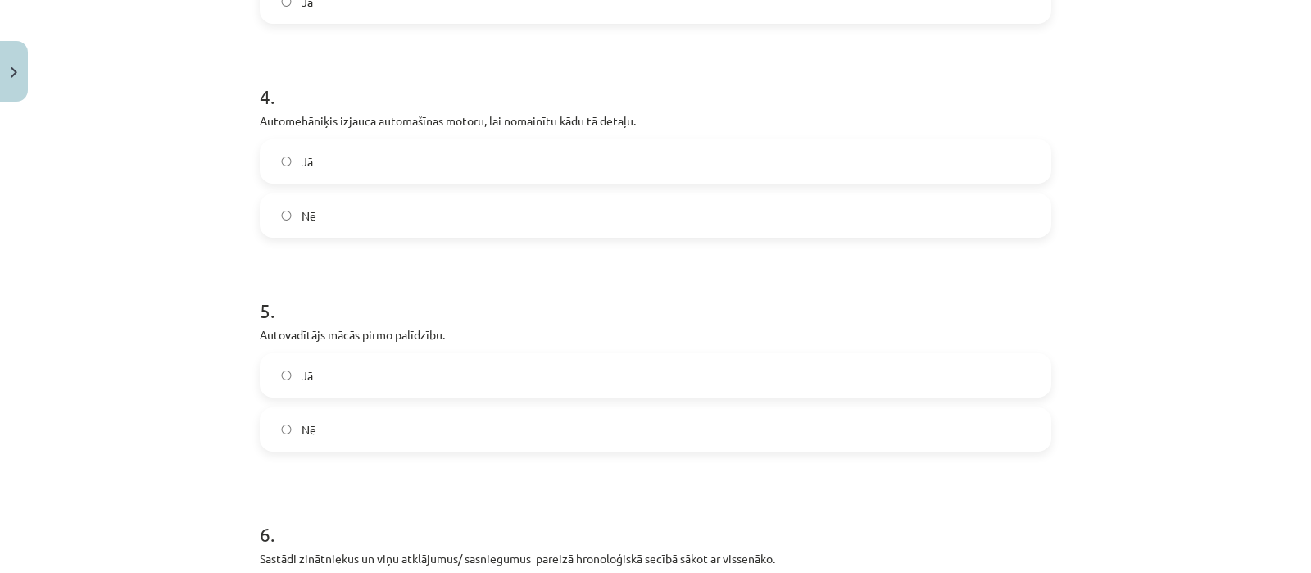
scroll to position [914, 0]
click at [529, 194] on label "Nē" at bounding box center [655, 213] width 788 height 41
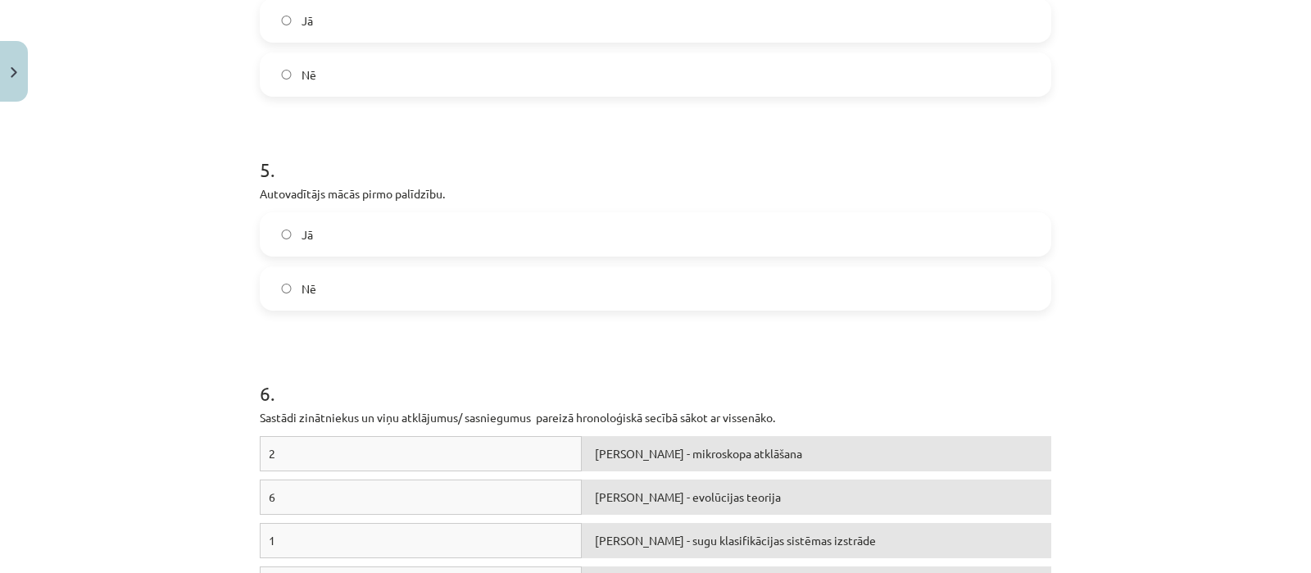
scroll to position [1078, 0]
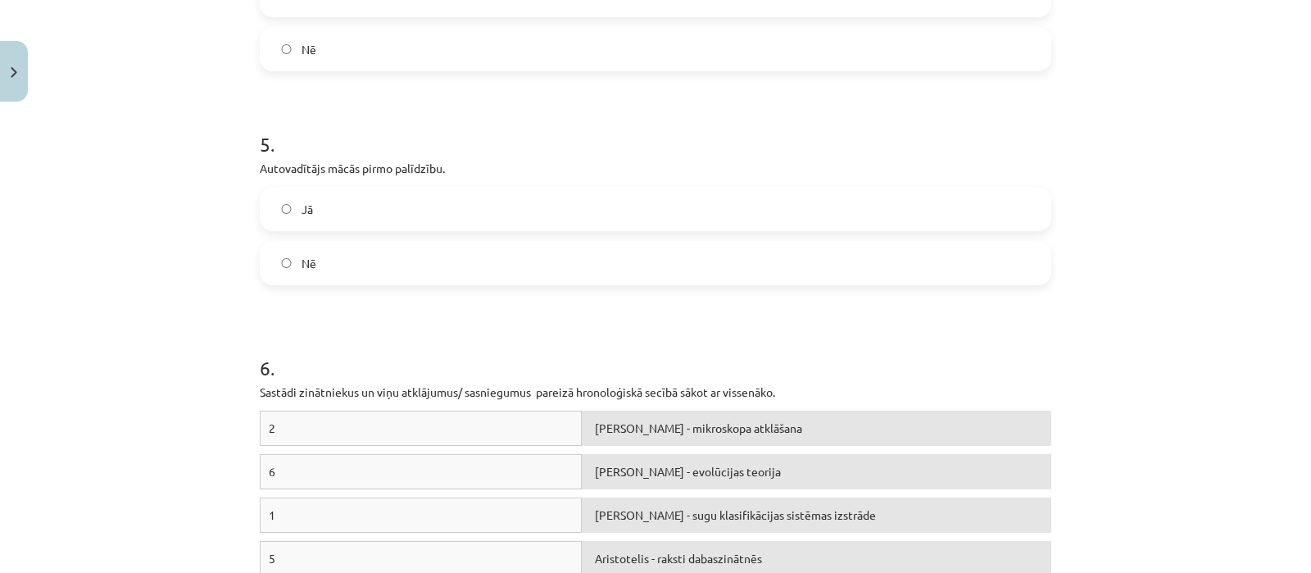
click at [420, 203] on label "Jā" at bounding box center [655, 209] width 788 height 41
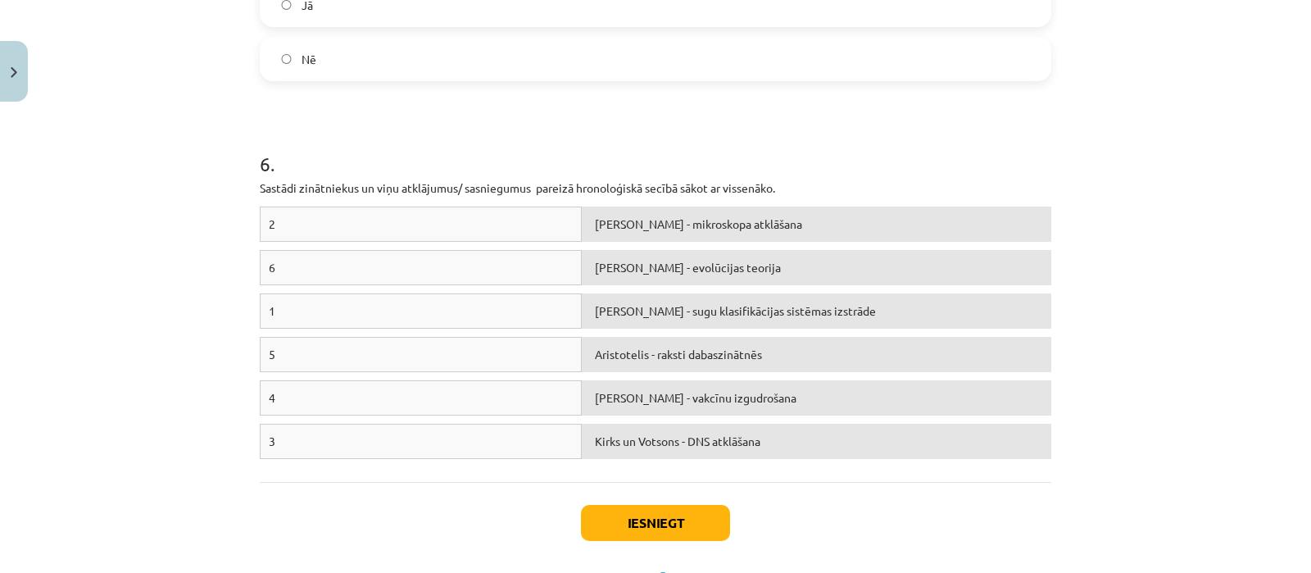
scroll to position [1287, 0]
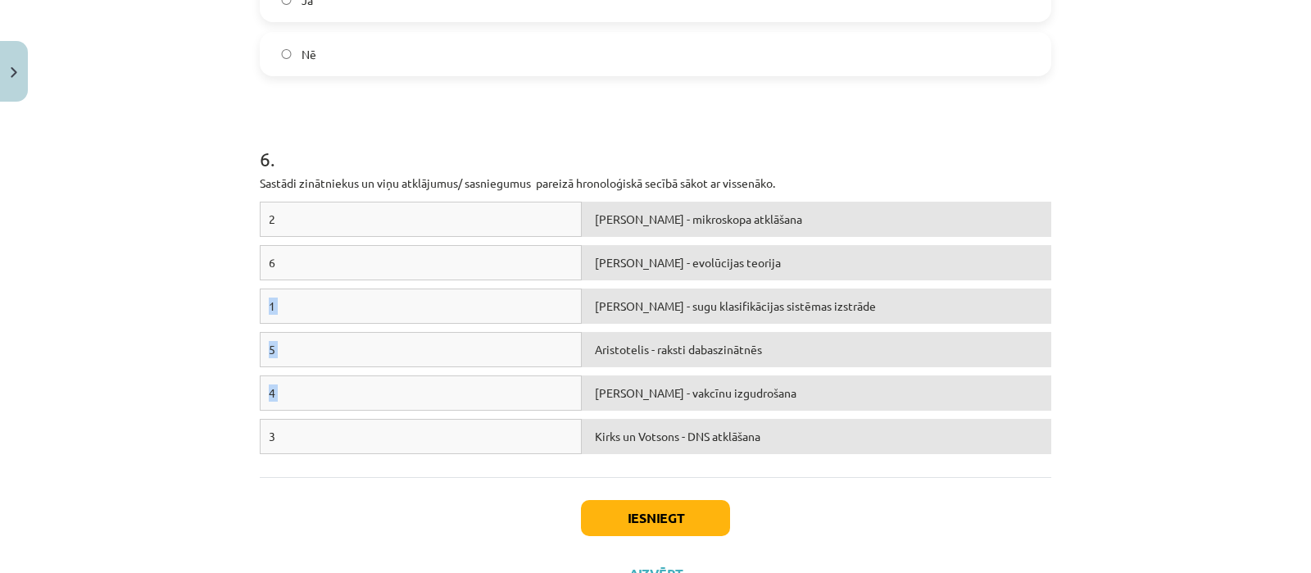
drag, startPoint x: 865, startPoint y: 411, endPoint x: 808, endPoint y: 245, distance: 175.7
click at [808, 247] on div "2 Antonijs van Lēvenhuks - mikroskopa atklāšana 6 Čārlzs Darvins - evolūcijas t…" at bounding box center [656, 332] width 792 height 261
drag, startPoint x: 775, startPoint y: 248, endPoint x: 775, endPoint y: 220, distance: 27.9
click at [775, 220] on div "2 Antonijs van Lēvenhuks - mikroskopa atklāšana 6 Aristotelis - raksti dabaszin…" at bounding box center [656, 332] width 792 height 261
drag, startPoint x: 785, startPoint y: 412, endPoint x: 766, endPoint y: 275, distance: 139.0
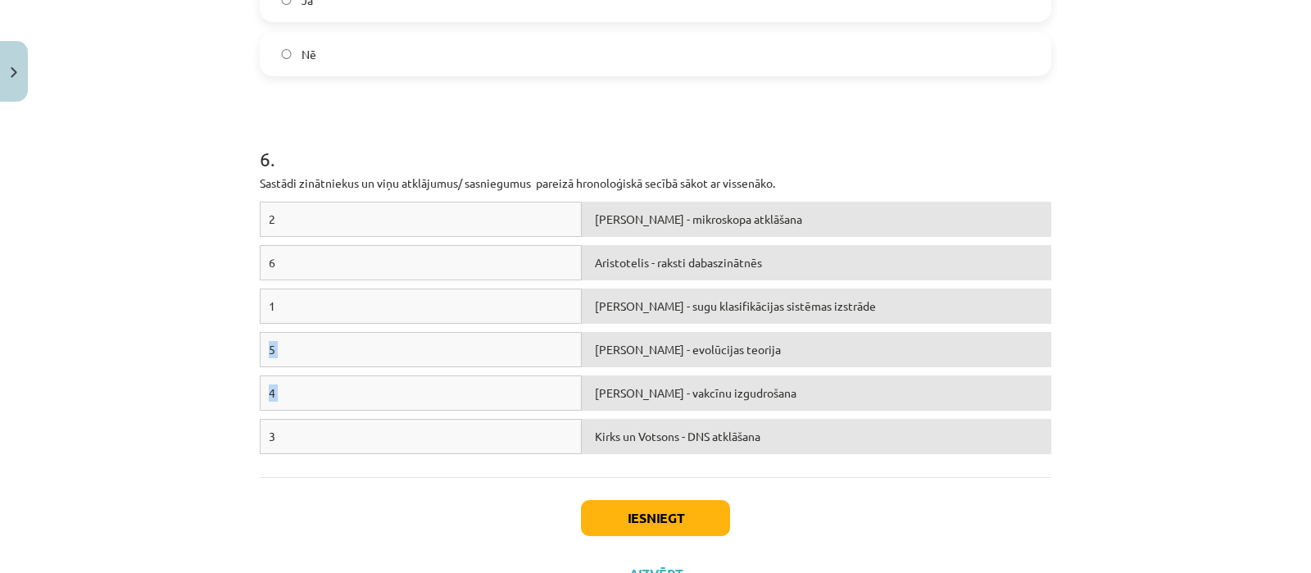
click at [766, 280] on div "2 Antonijs van Lēvenhuks - mikroskopa atklāšana 6 Aristotelis - raksti dabaszin…" at bounding box center [656, 332] width 792 height 261
drag, startPoint x: 772, startPoint y: 282, endPoint x: 774, endPoint y: 357, distance: 75.4
click at [774, 342] on div "2 Antonijs van Lēvenhuks - mikroskopa atklāšana 6 Aristotelis - raksti dabaszin…" at bounding box center [656, 332] width 792 height 261
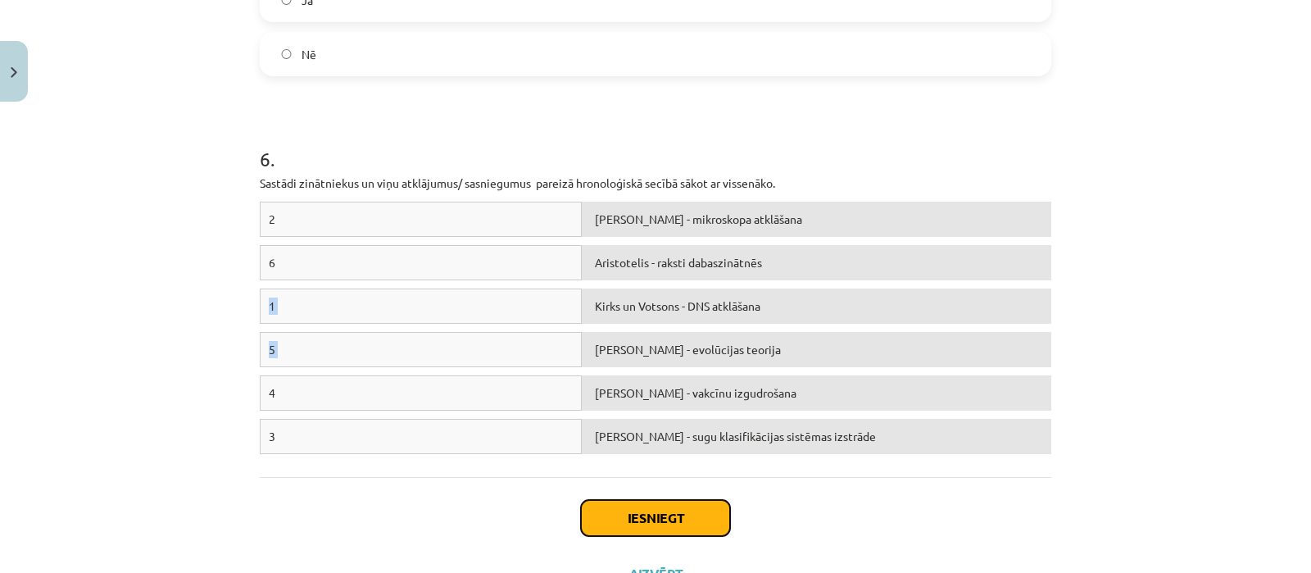
click at [676, 507] on button "Iesniegt" at bounding box center [655, 518] width 149 height 36
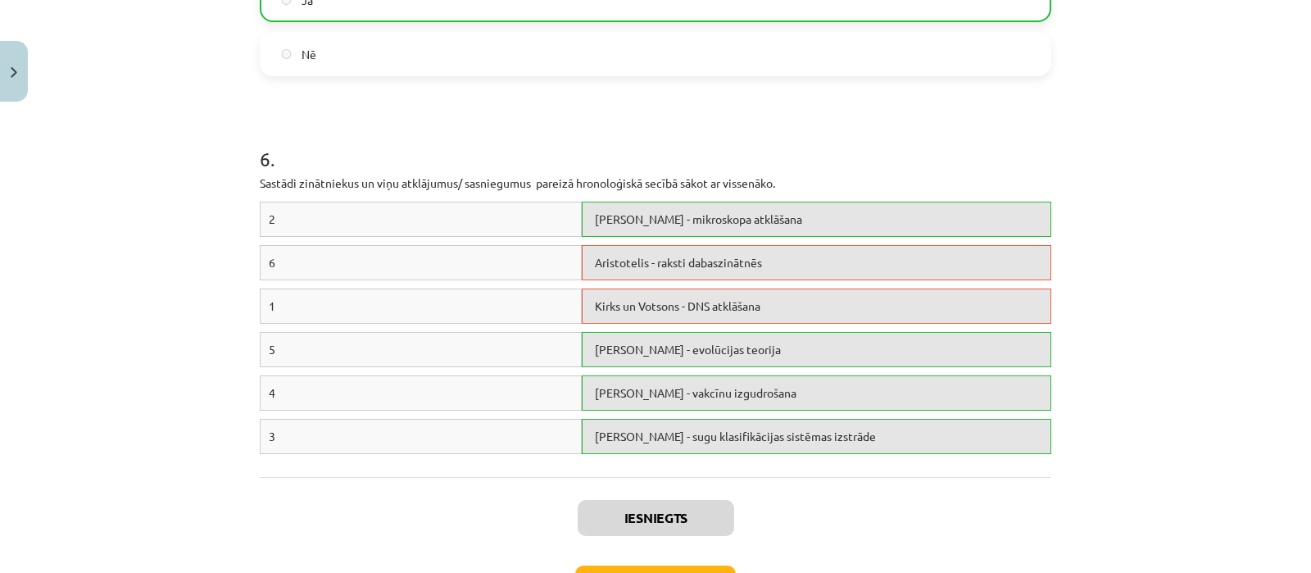
click at [1151, 375] on div "Mācību tēma: Bioloģijas 7. klases 1. ieskaites mācību materiāls #3 2.tēma. Biol…" at bounding box center [655, 286] width 1311 height 573
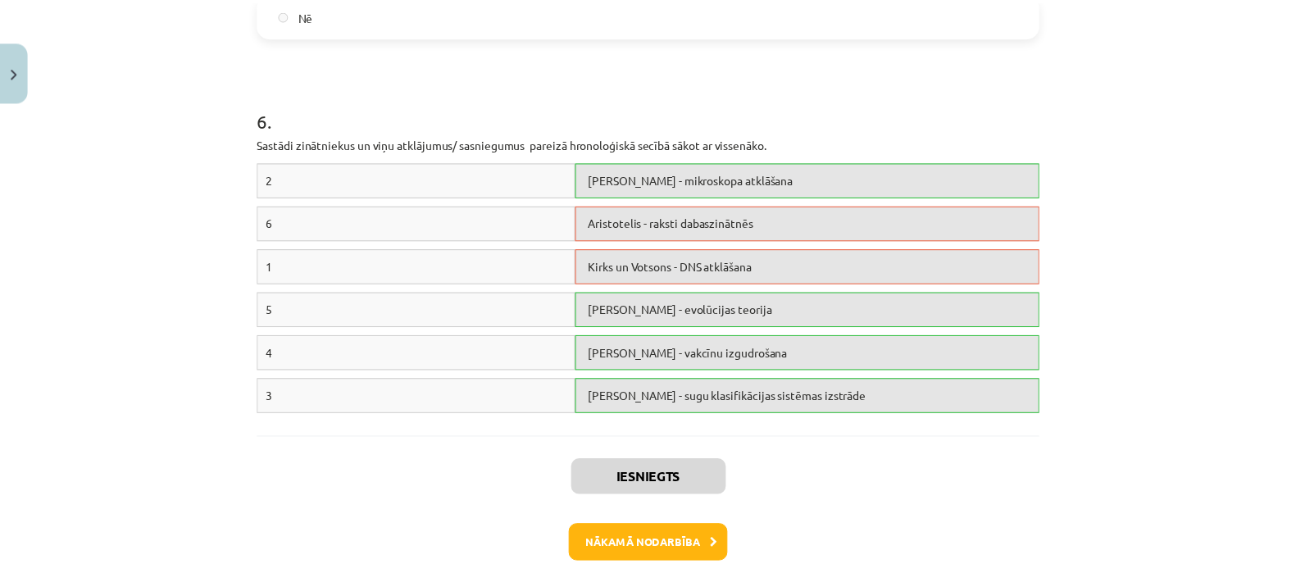
scroll to position [1405, 0]
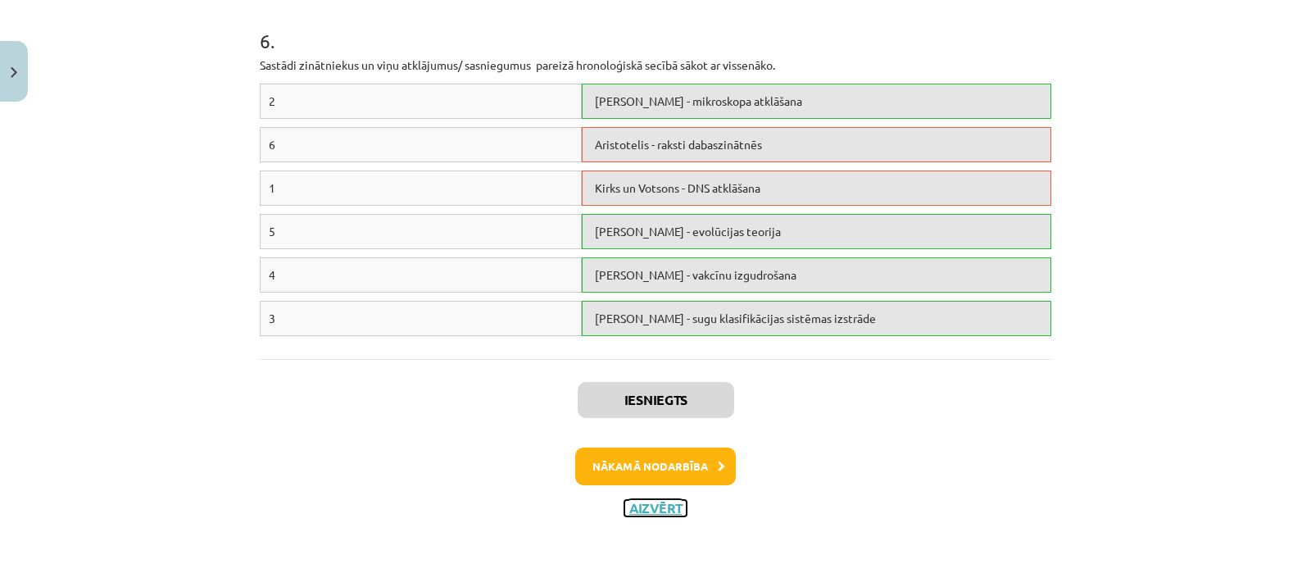
click at [629, 509] on button "Aizvērt" at bounding box center [656, 508] width 62 height 16
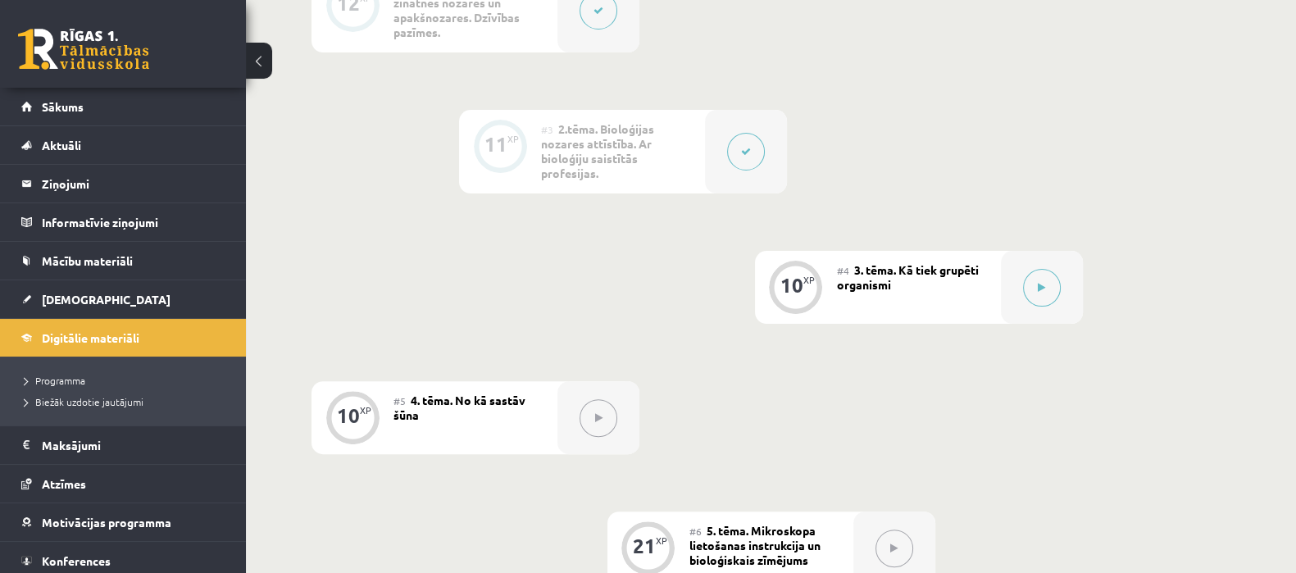
scroll to position [638, 0]
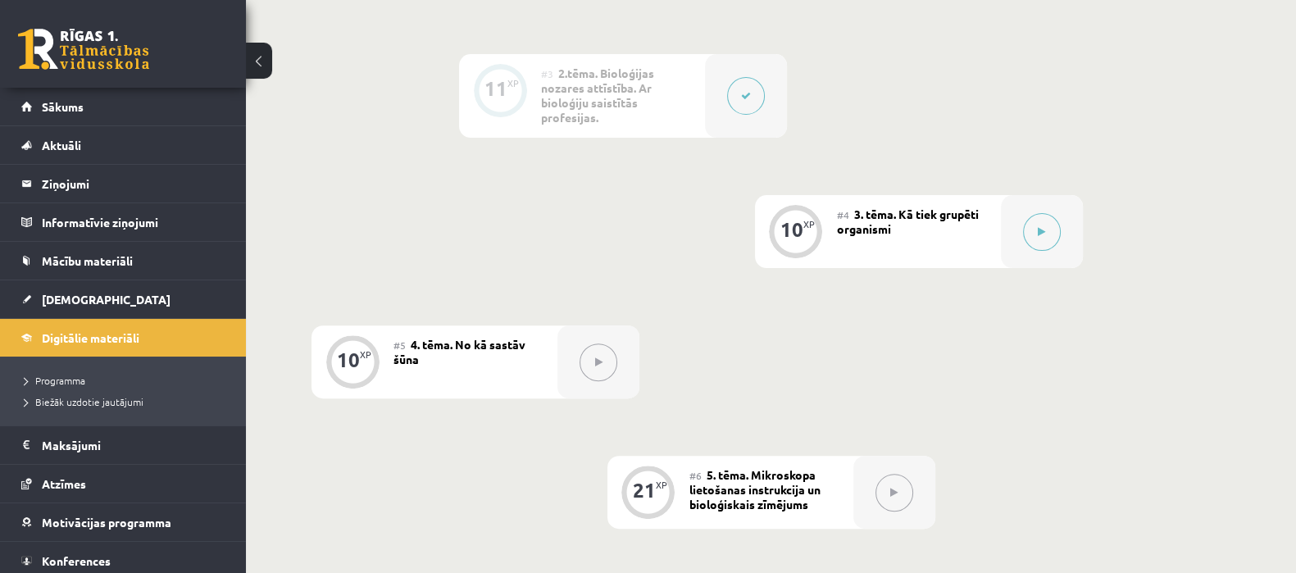
scroll to position [664, 0]
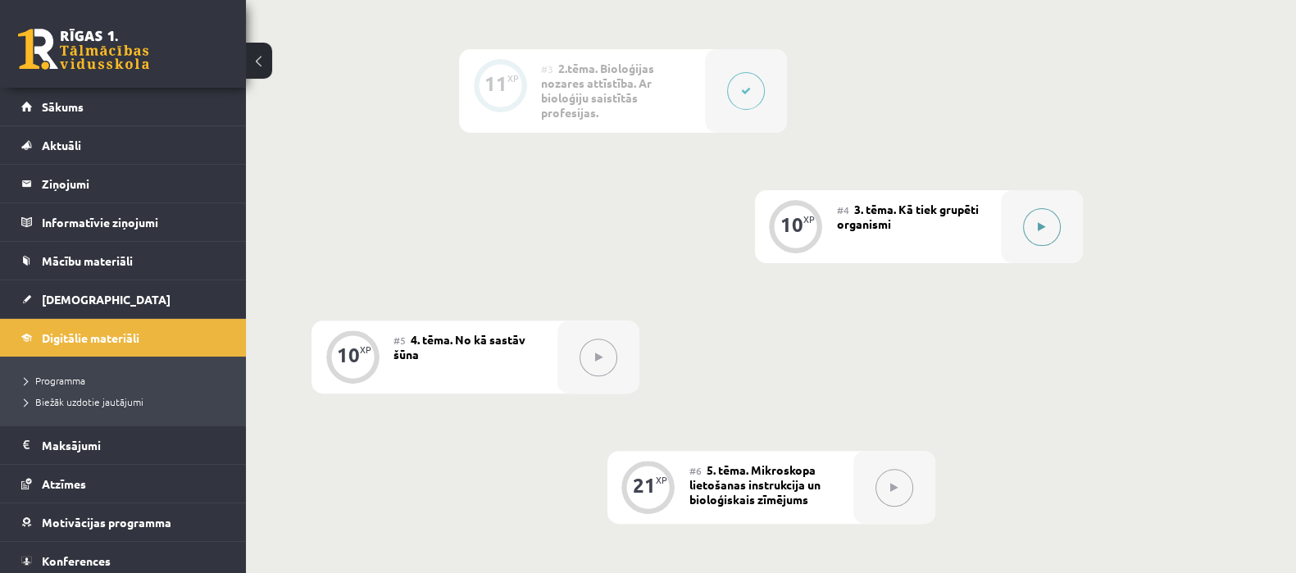
click at [1048, 235] on button at bounding box center [1042, 227] width 38 height 38
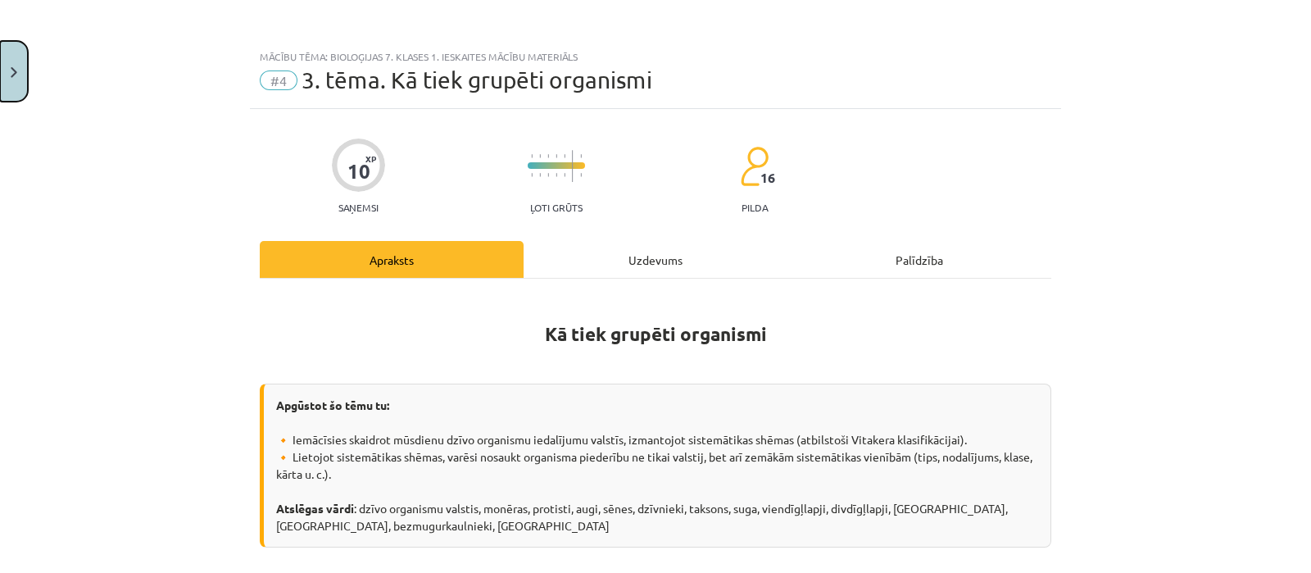
click at [0, 71] on button "Close" at bounding box center [14, 71] width 28 height 61
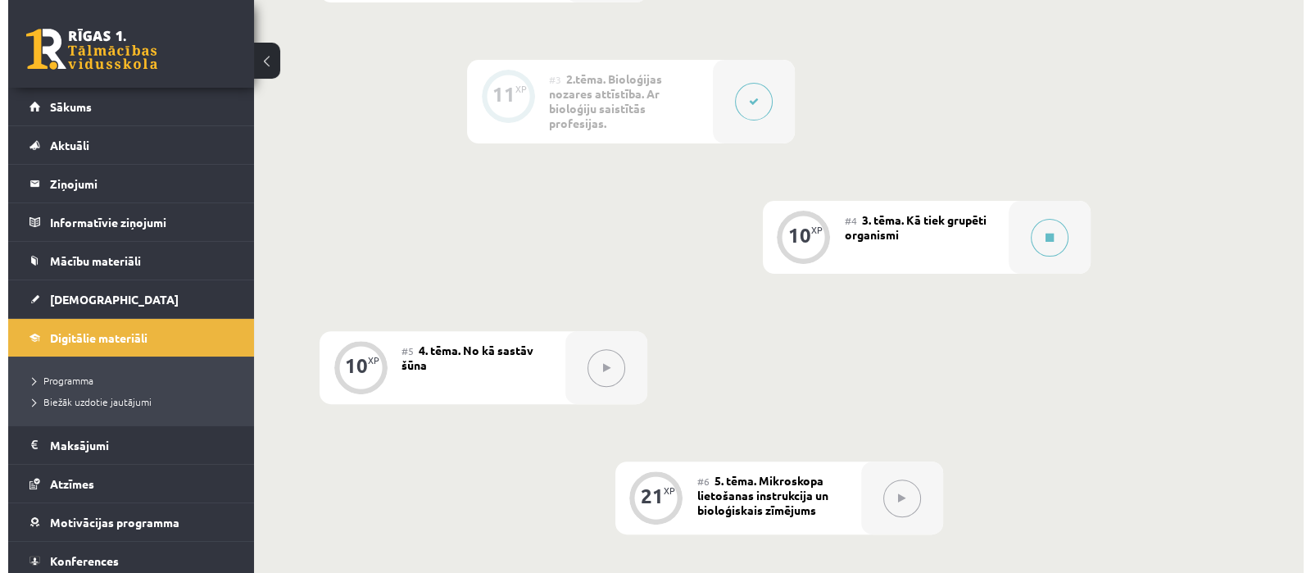
scroll to position [647, 0]
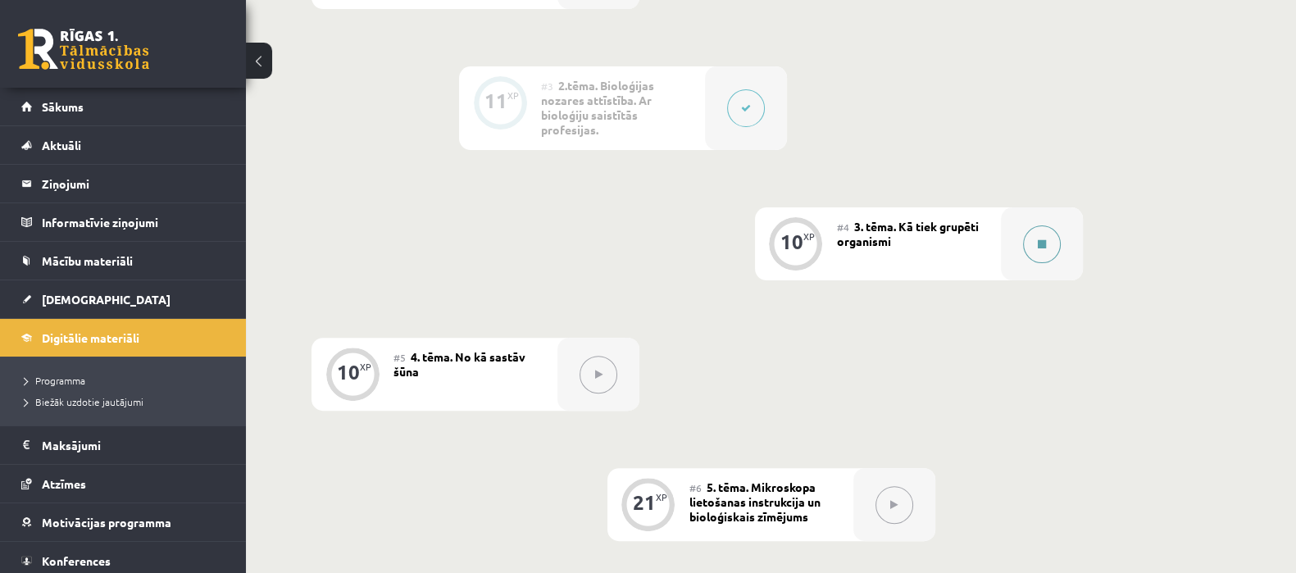
click at [1057, 248] on button at bounding box center [1042, 244] width 38 height 38
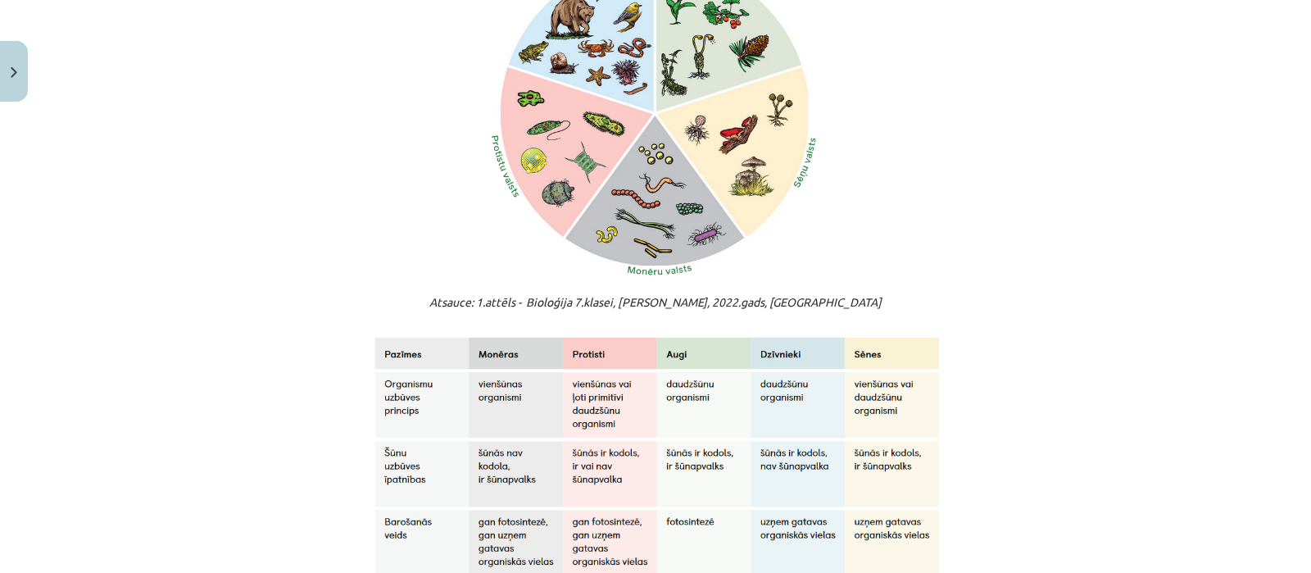
scroll to position [1377, 0]
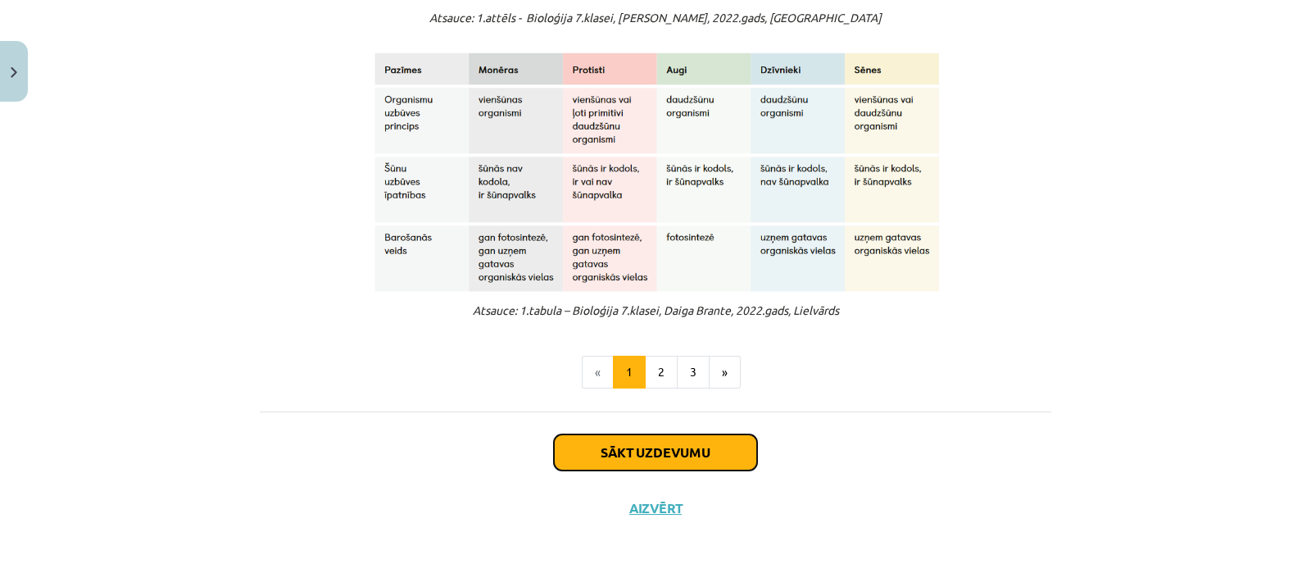
click at [656, 456] on button "Sākt uzdevumu" at bounding box center [655, 452] width 203 height 36
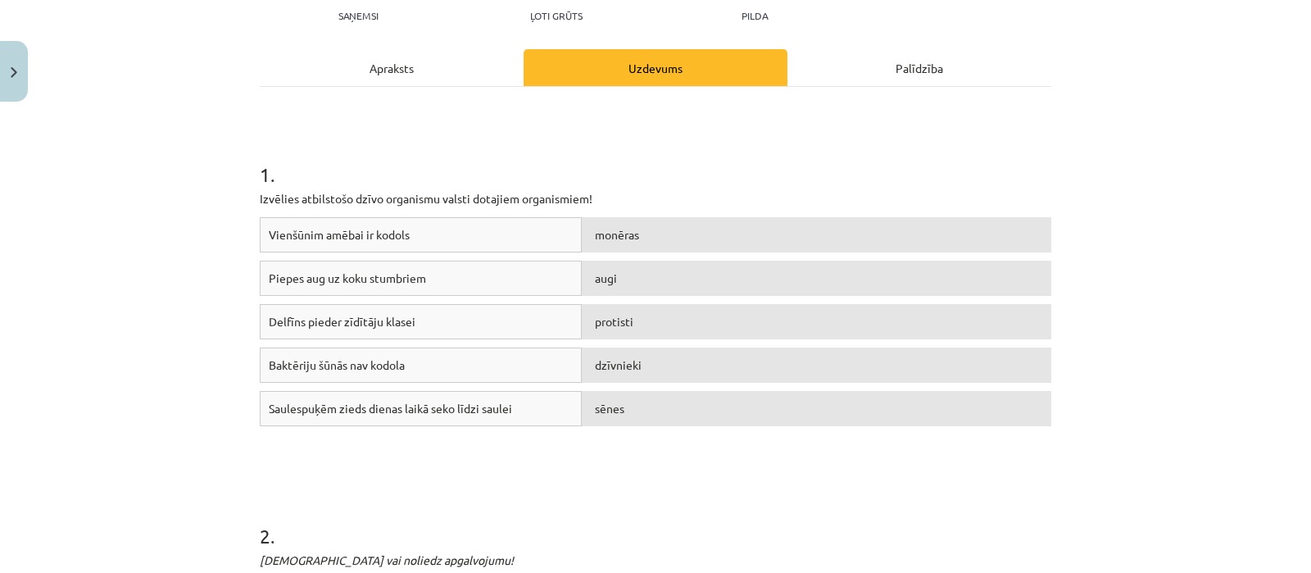
scroll to position [197, 0]
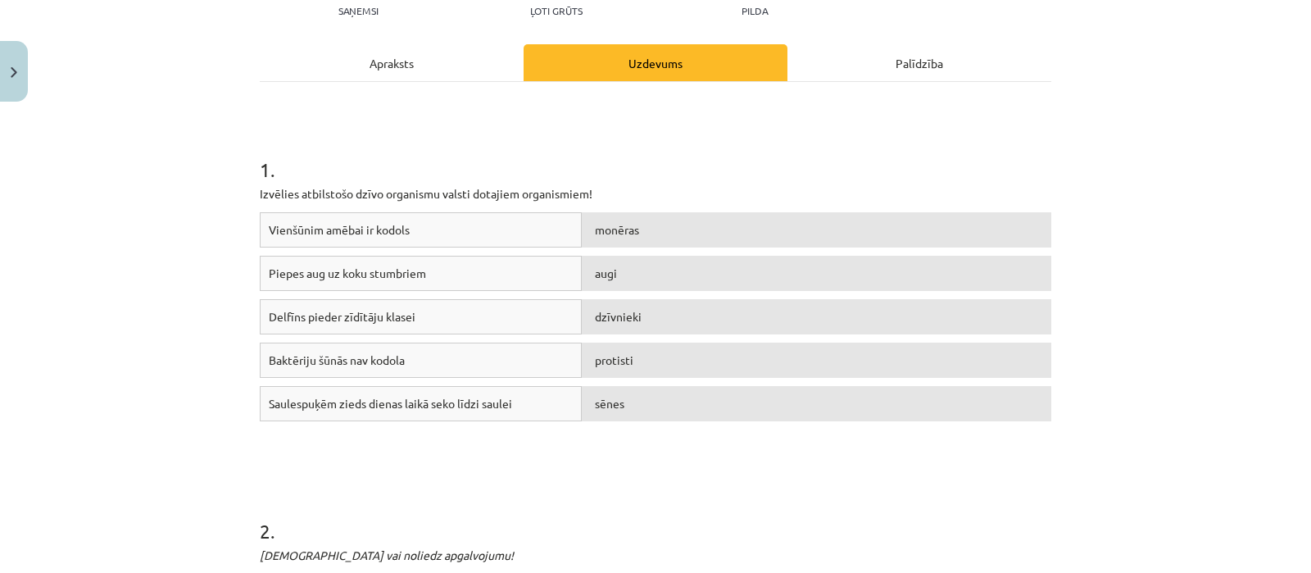
click at [717, 329] on div "dzīvnieki" at bounding box center [817, 316] width 470 height 35
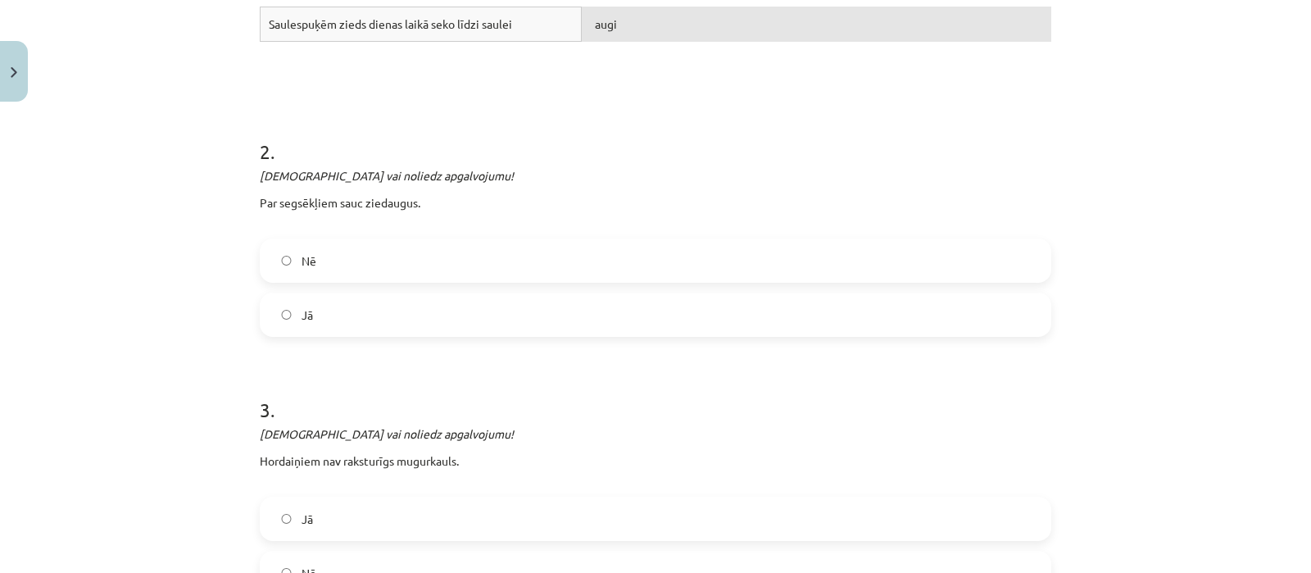
scroll to position [589, 0]
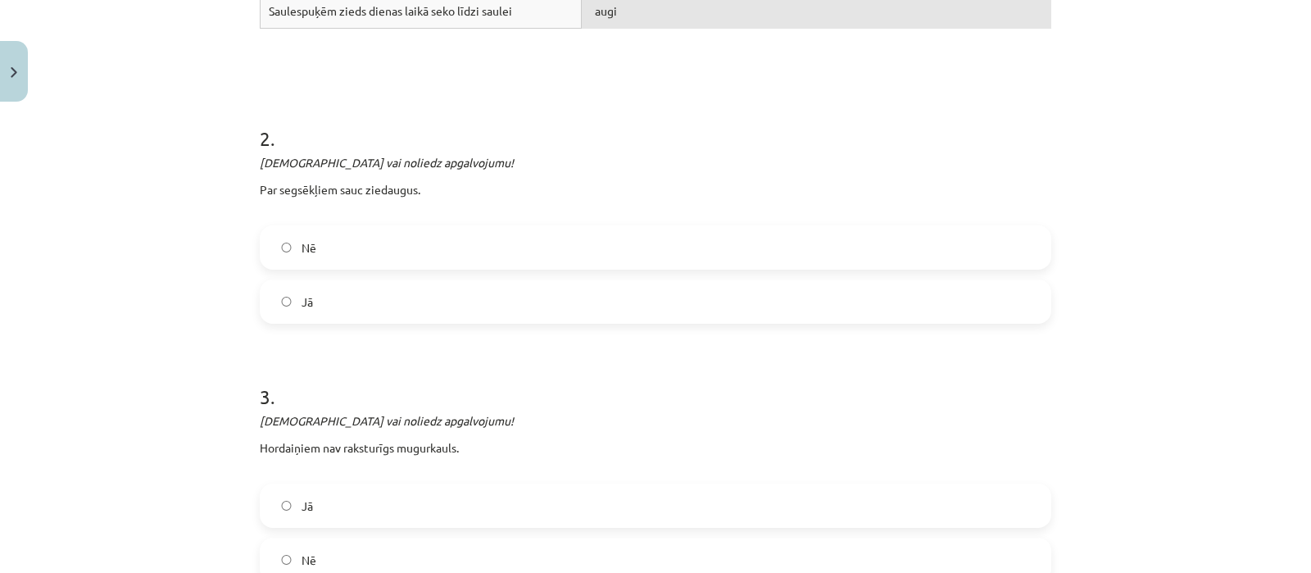
click at [461, 288] on label "Jā" at bounding box center [655, 301] width 788 height 41
click at [1287, 275] on div "Mācību tēma: Bioloģijas 7. klases 1. ieskaites mācību materiāls #4 3. tēma. Kā …" at bounding box center [655, 286] width 1311 height 573
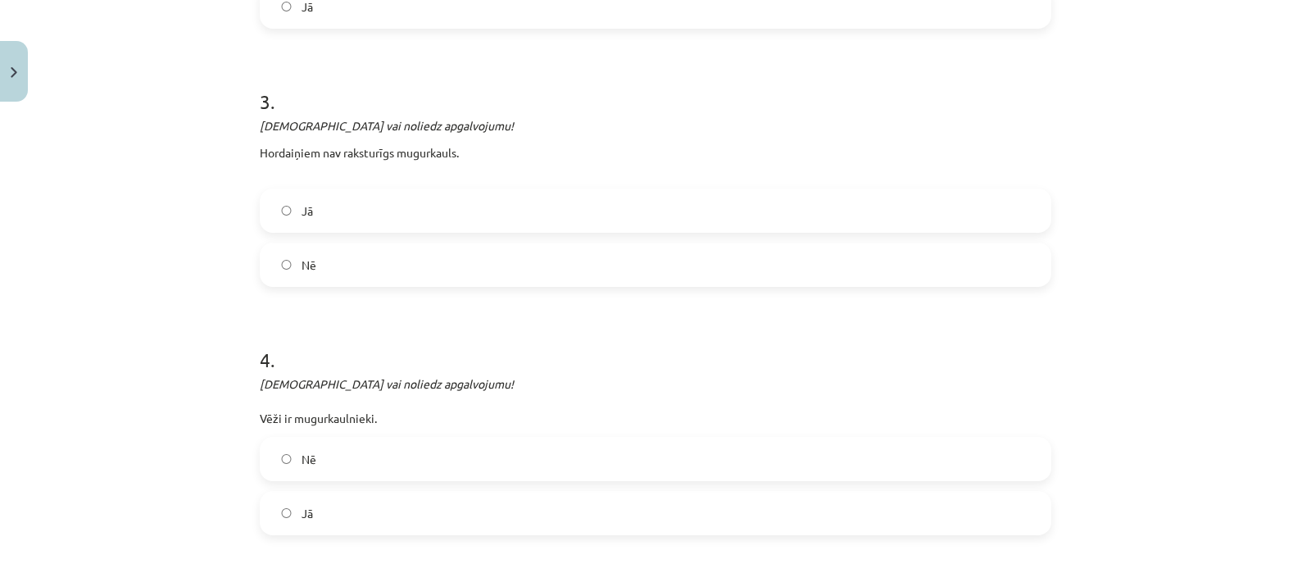
scroll to position [901, 0]
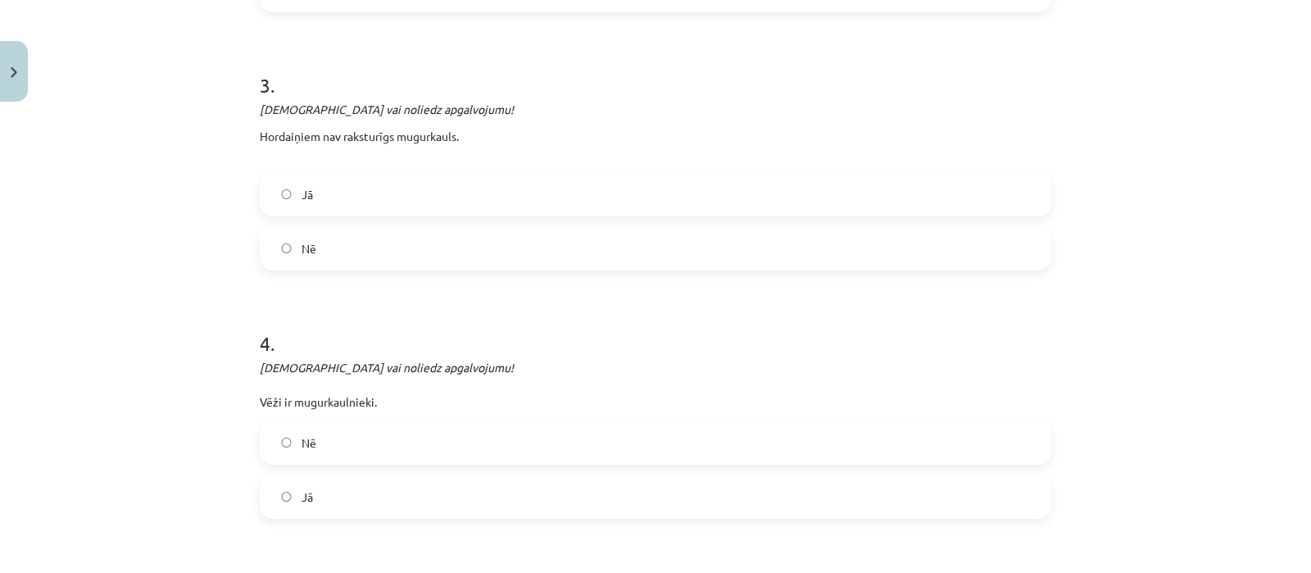
click at [307, 184] on label "Jā" at bounding box center [655, 194] width 788 height 41
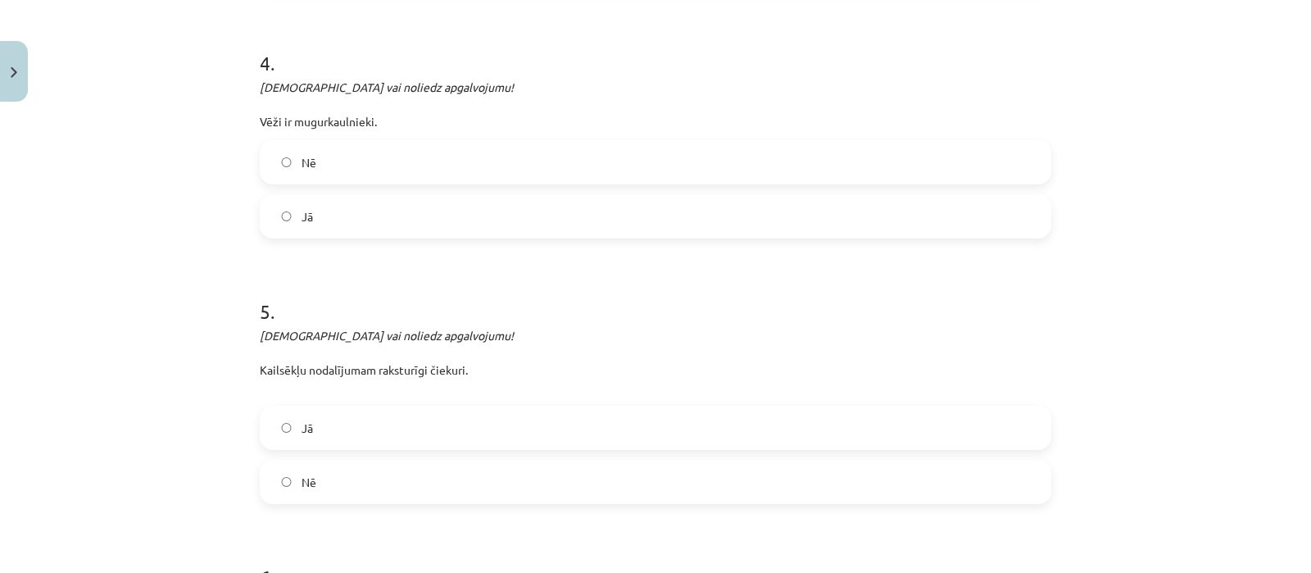
scroll to position [1236, 0]
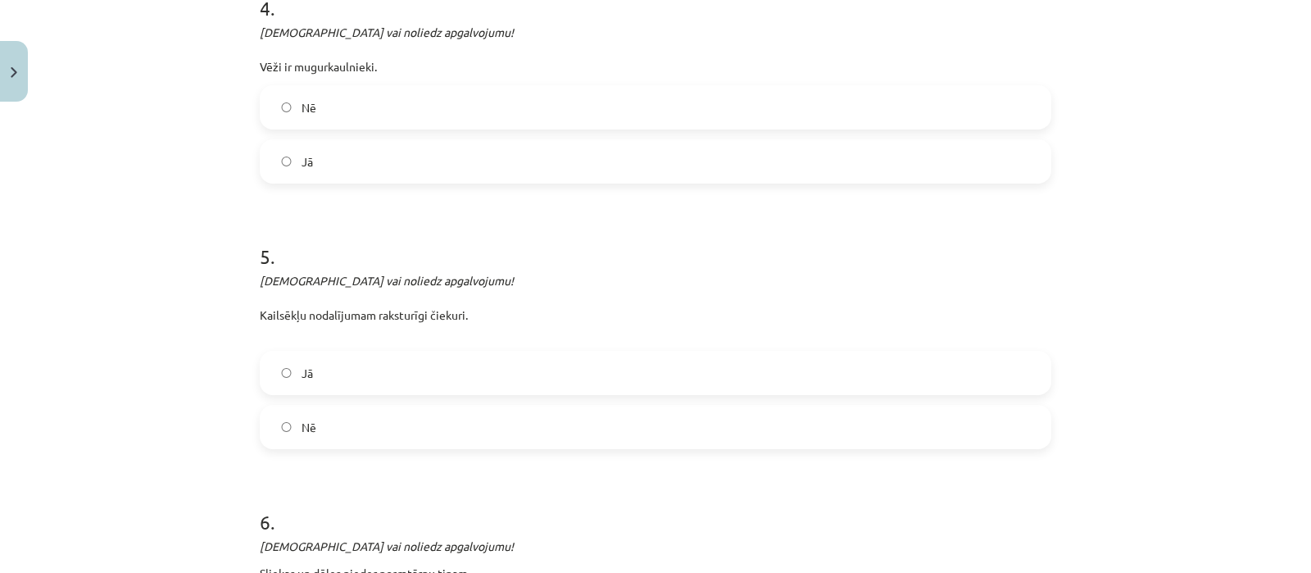
click at [394, 104] on label "Nē" at bounding box center [655, 107] width 788 height 41
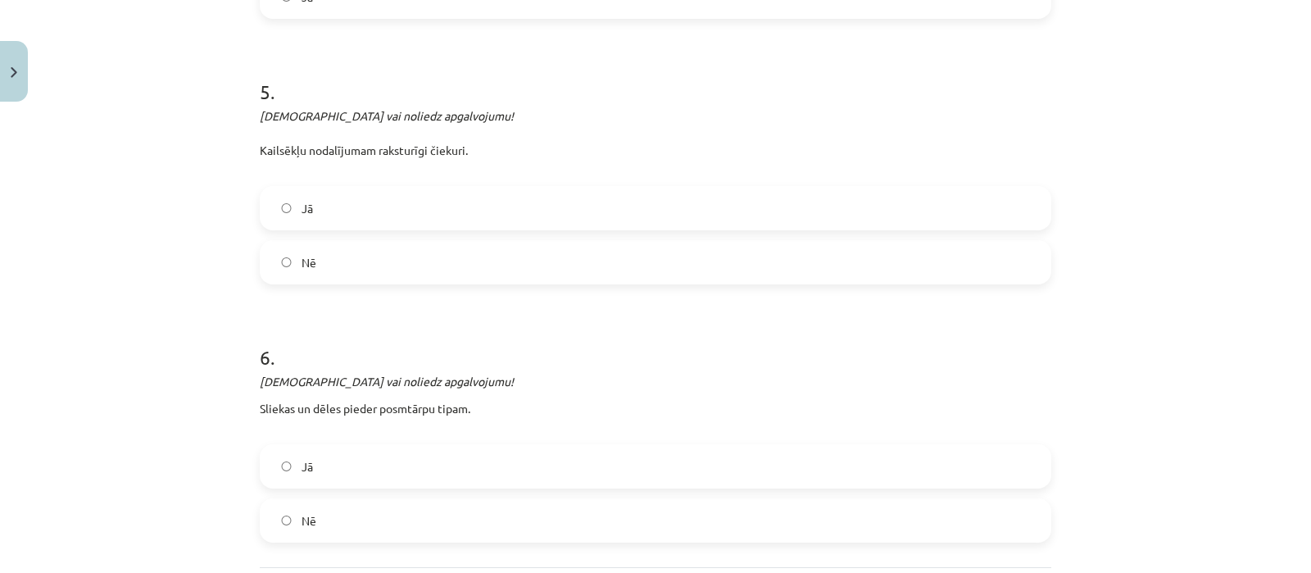
scroll to position [1411, 0]
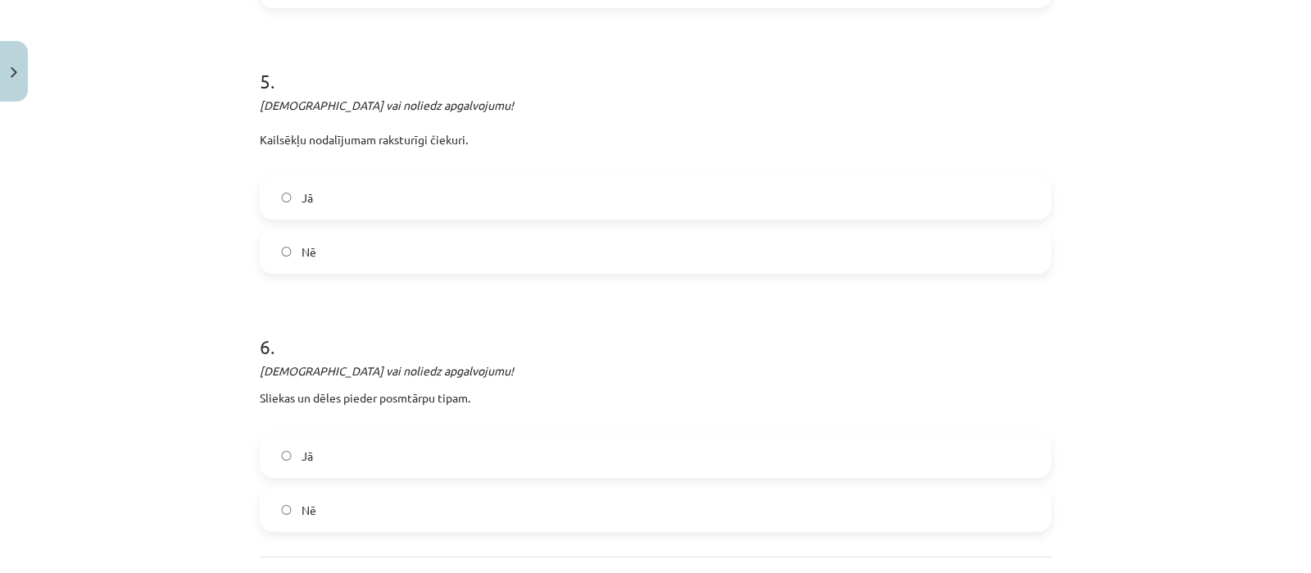
click at [446, 190] on label "Jā" at bounding box center [655, 197] width 788 height 41
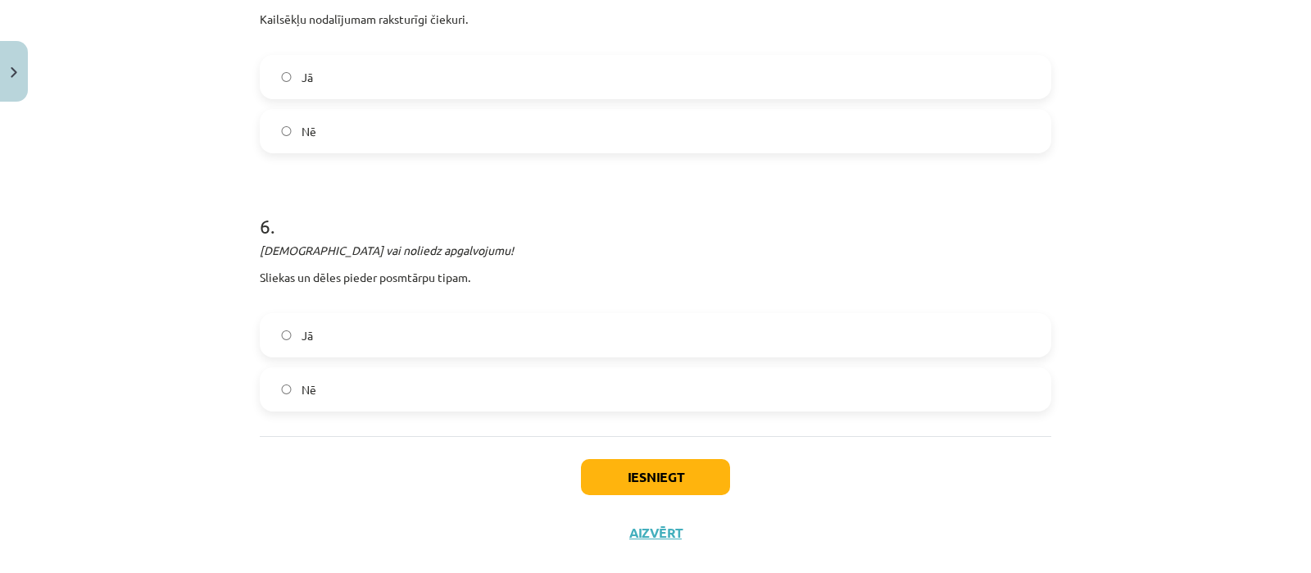
scroll to position [1559, 0]
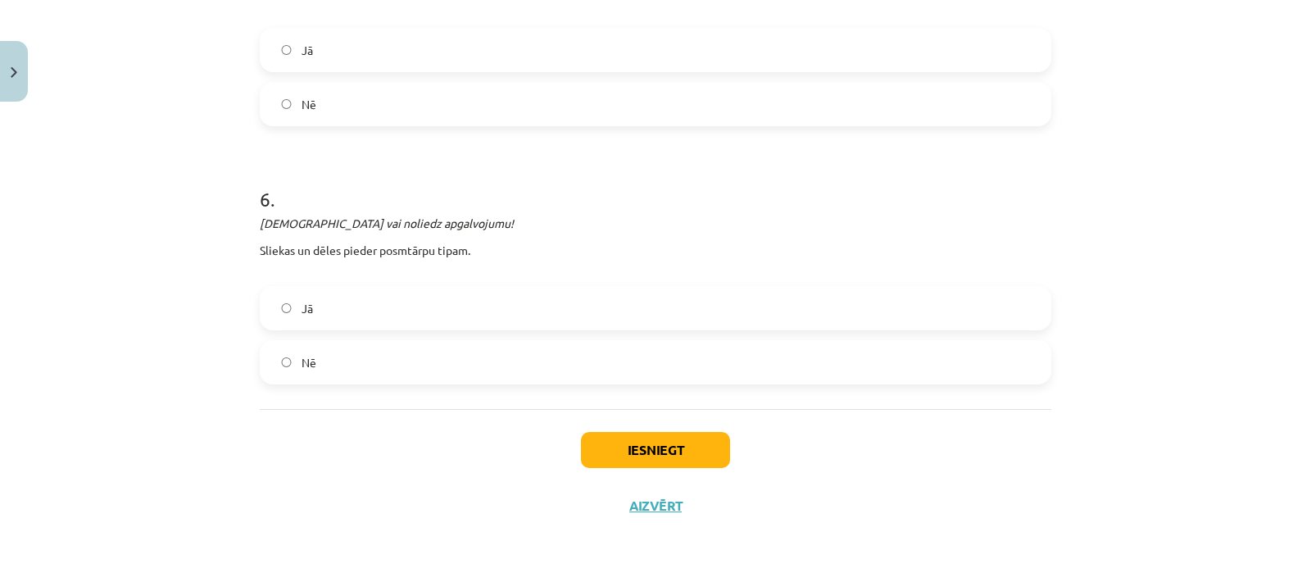
click at [438, 313] on label "Jā" at bounding box center [655, 308] width 788 height 41
click at [615, 442] on button "Iesniegt" at bounding box center [655, 450] width 149 height 36
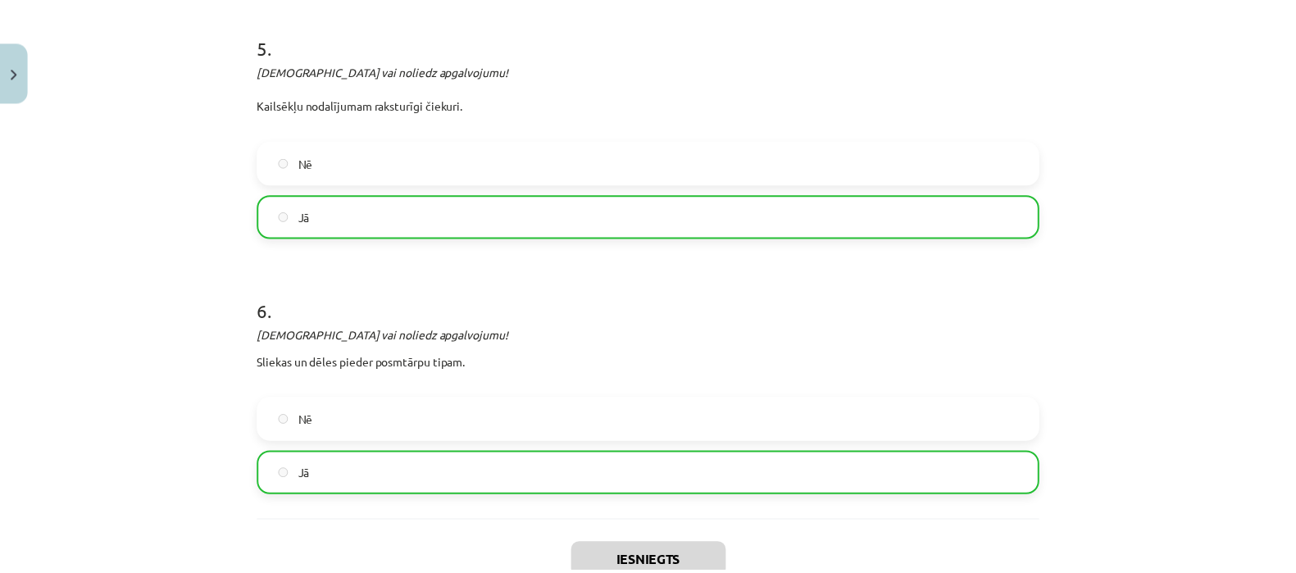
scroll to position [1610, 0]
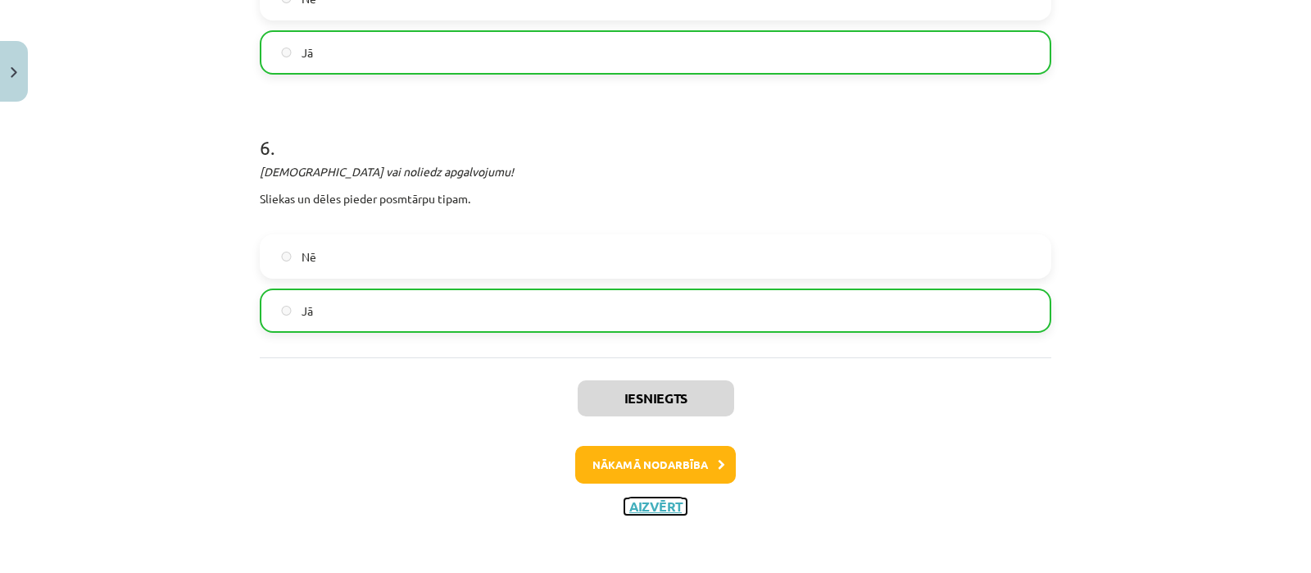
click at [647, 498] on button "Aizvērt" at bounding box center [656, 506] width 62 height 16
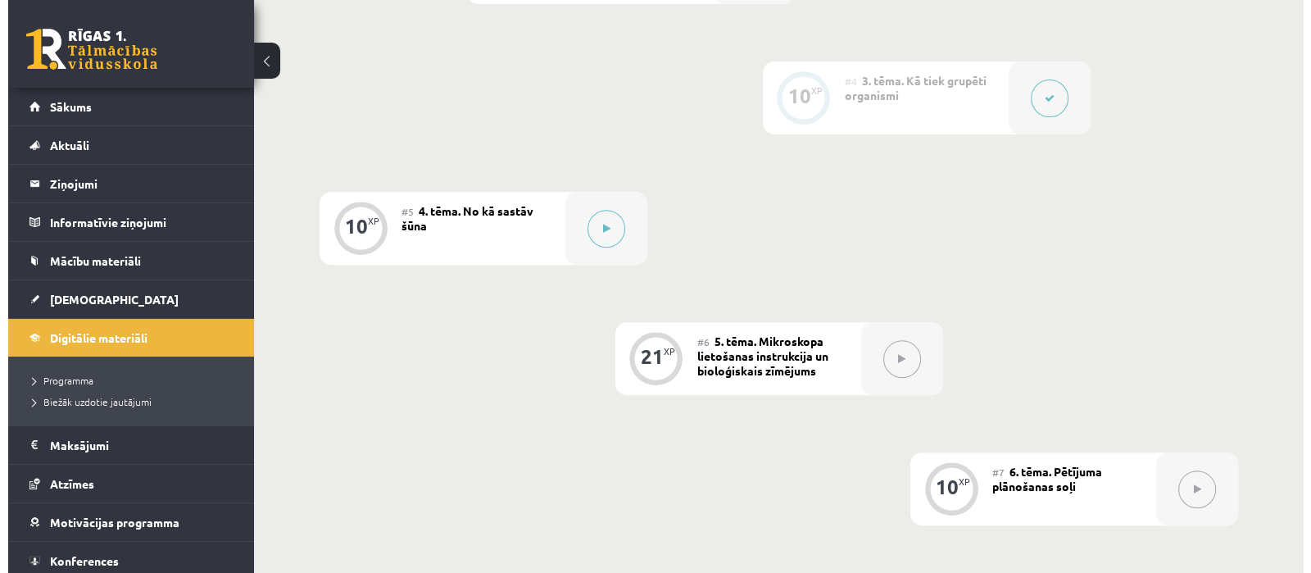
scroll to position [799, 0]
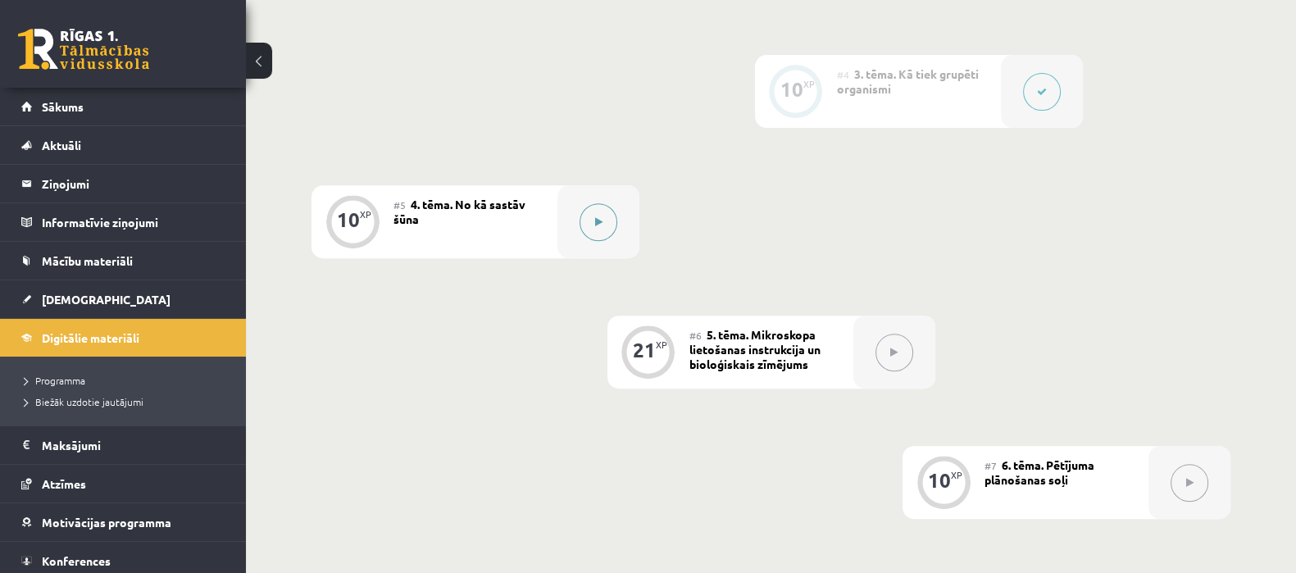
click at [597, 240] on button at bounding box center [598, 222] width 38 height 38
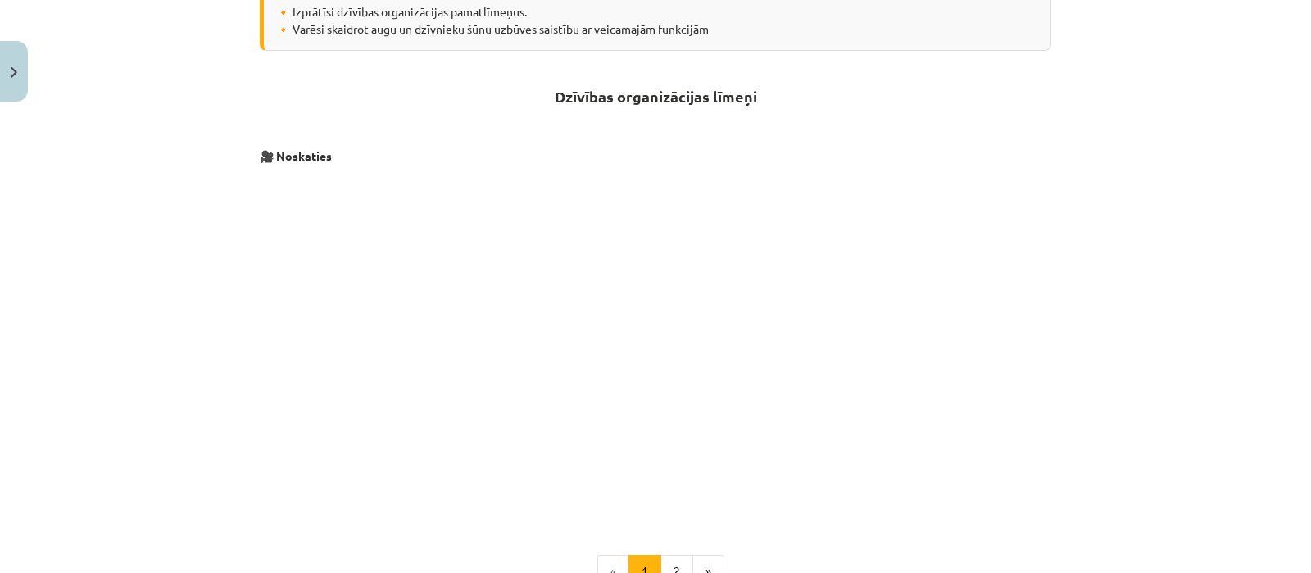
scroll to position [651, 0]
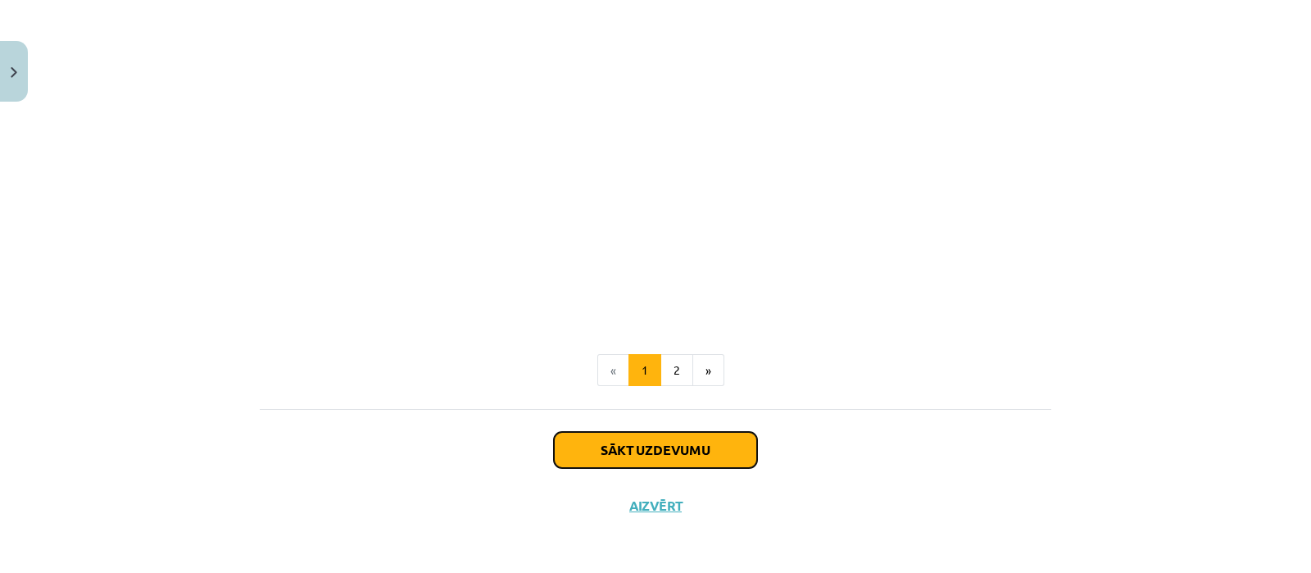
click at [711, 448] on button "Sākt uzdevumu" at bounding box center [655, 450] width 203 height 36
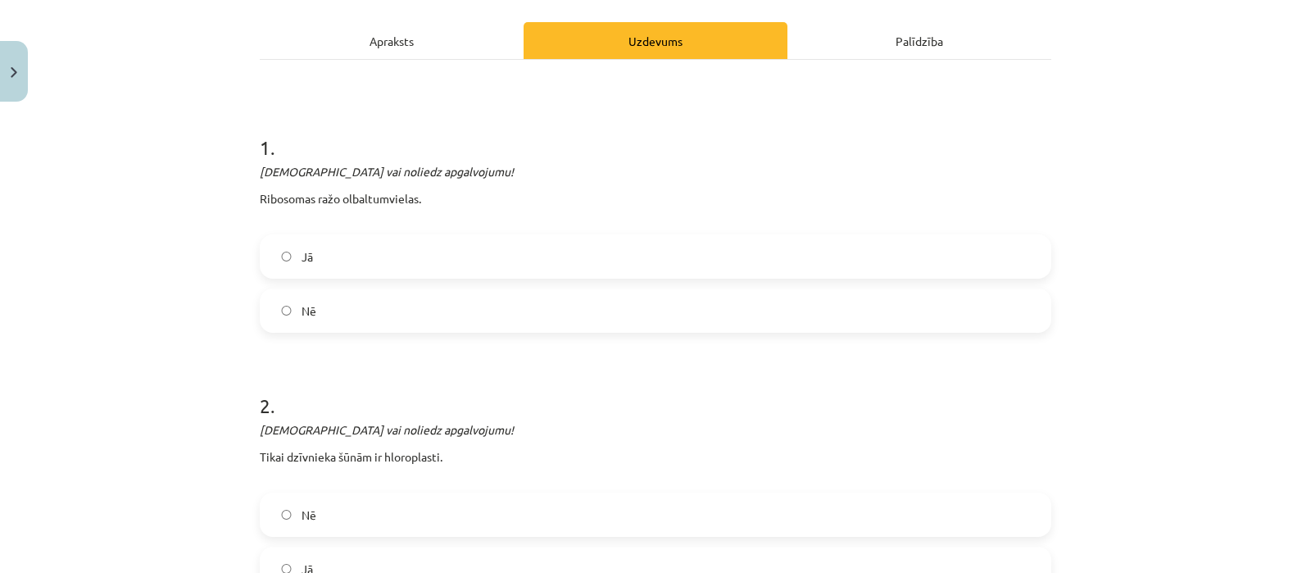
scroll to position [220, 0]
click at [428, 253] on label "Jā" at bounding box center [655, 254] width 788 height 41
click at [552, 525] on label "Nē" at bounding box center [655, 513] width 788 height 41
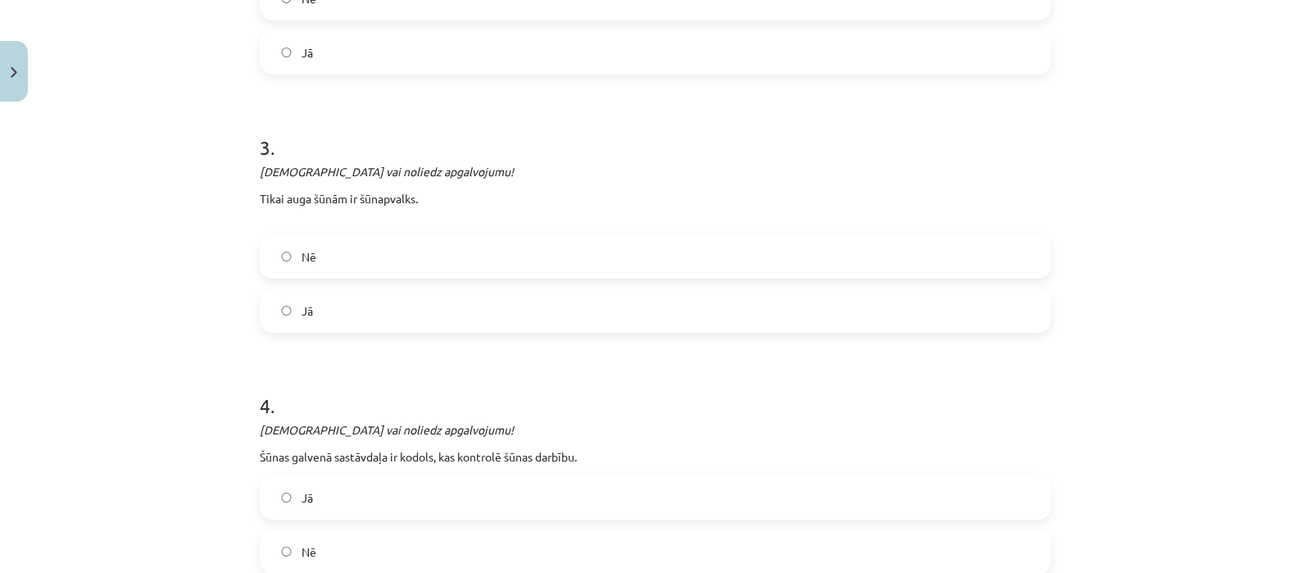
scroll to position [754, 0]
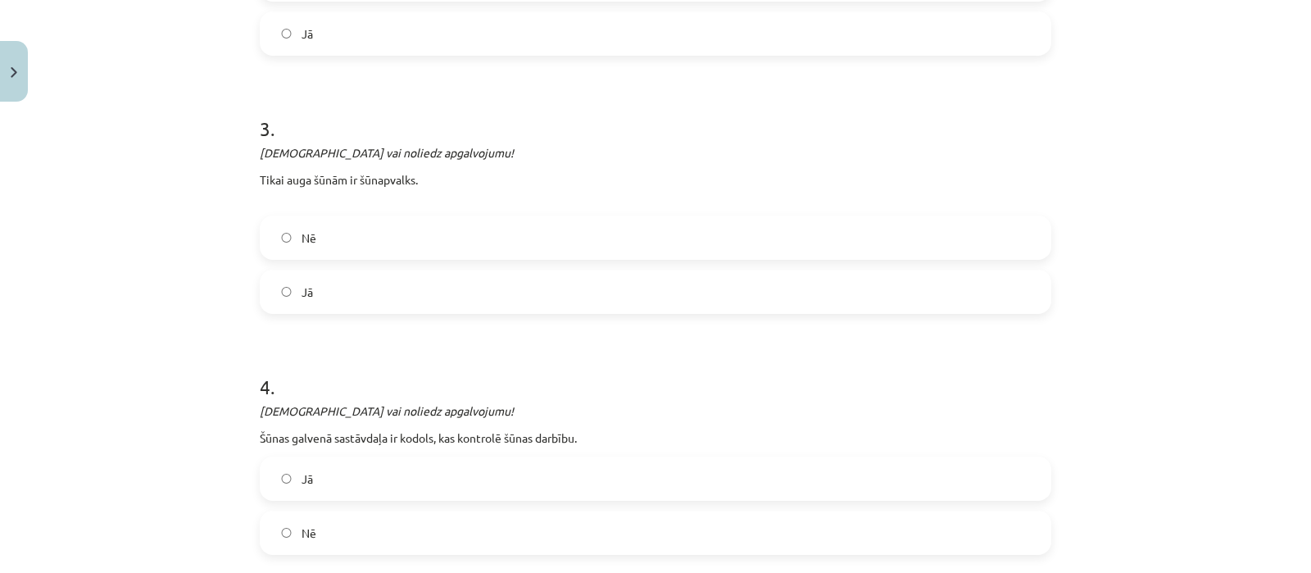
click at [410, 238] on label "Nē" at bounding box center [655, 237] width 788 height 41
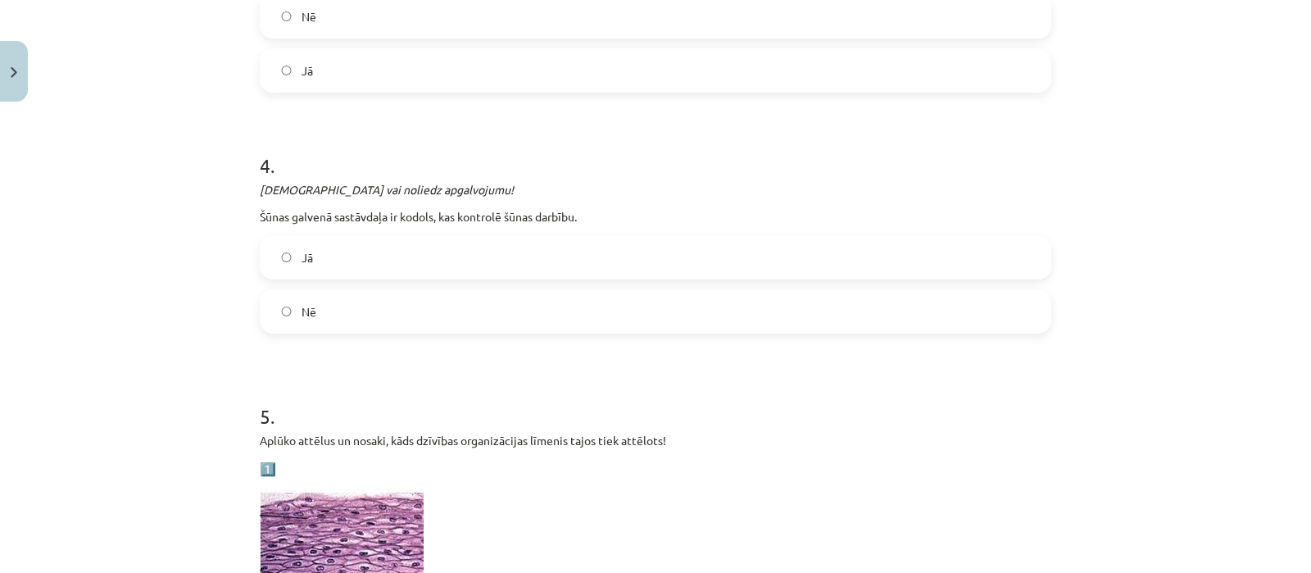
scroll to position [990, 0]
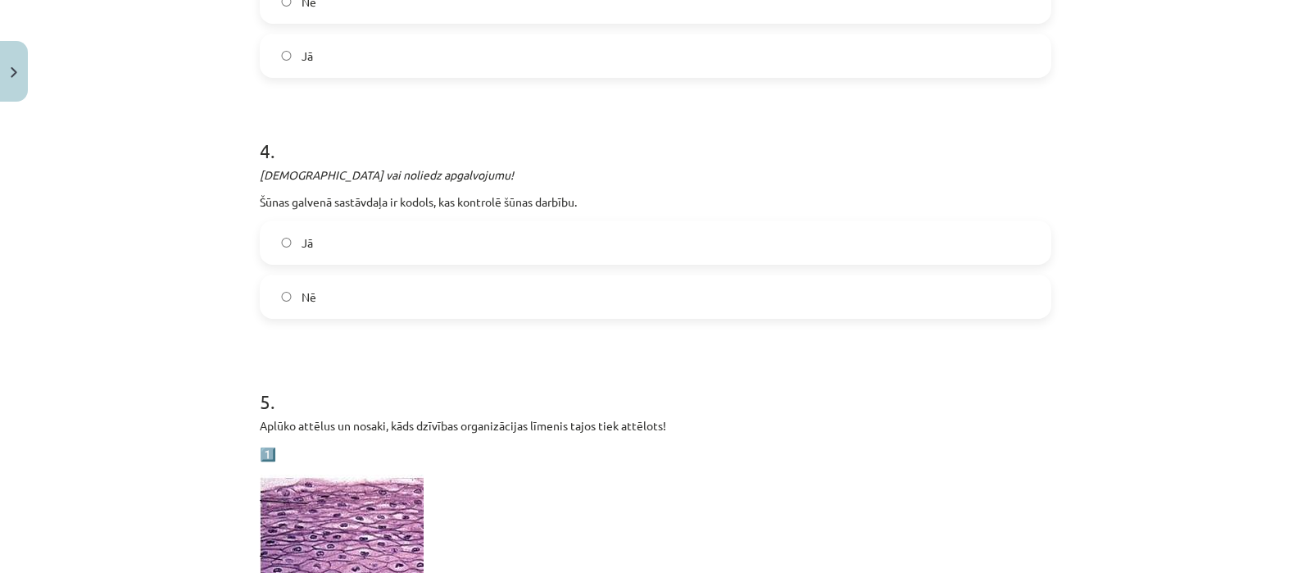
click at [443, 250] on label "Jā" at bounding box center [655, 242] width 788 height 41
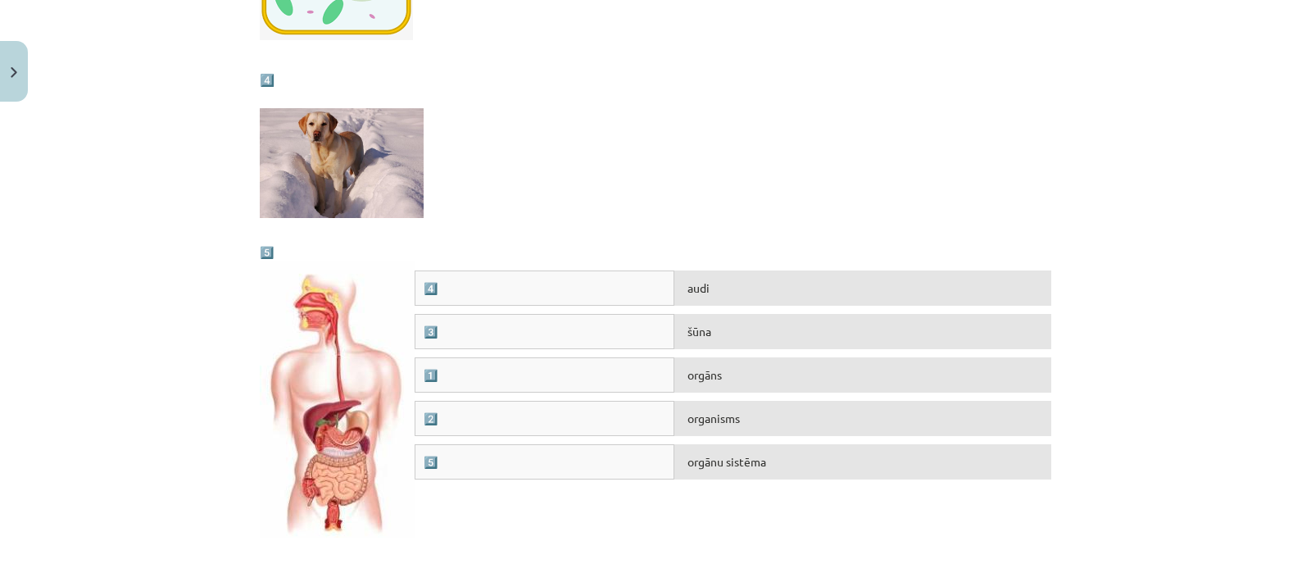
scroll to position [2025, 0]
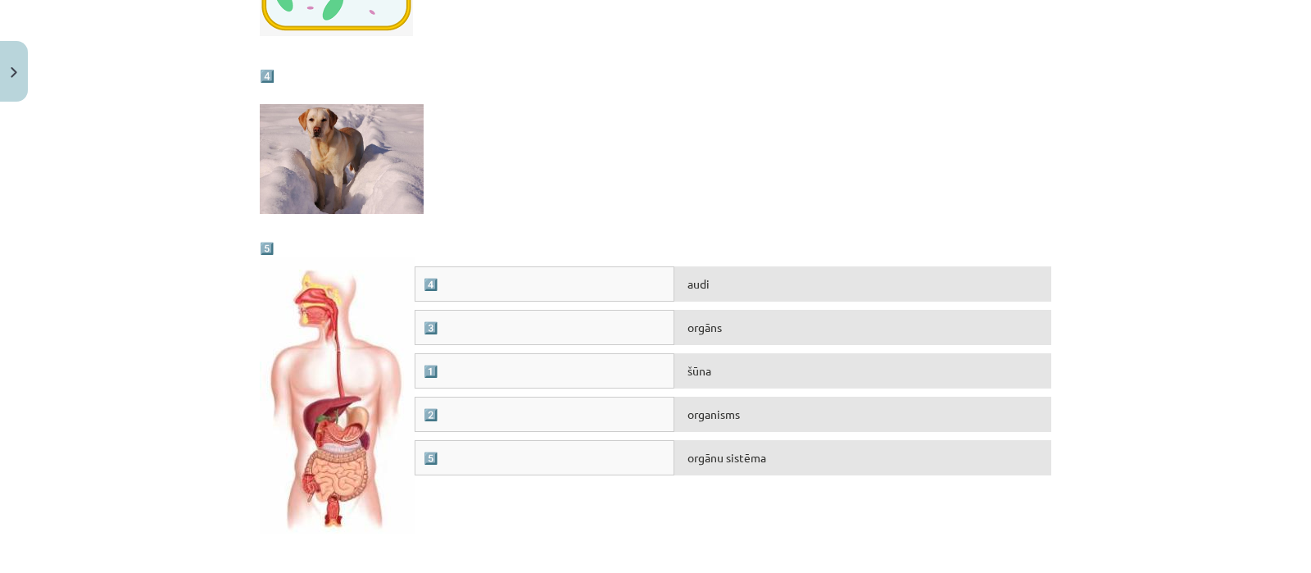
click at [760, 282] on div "audi" at bounding box center [863, 283] width 377 height 35
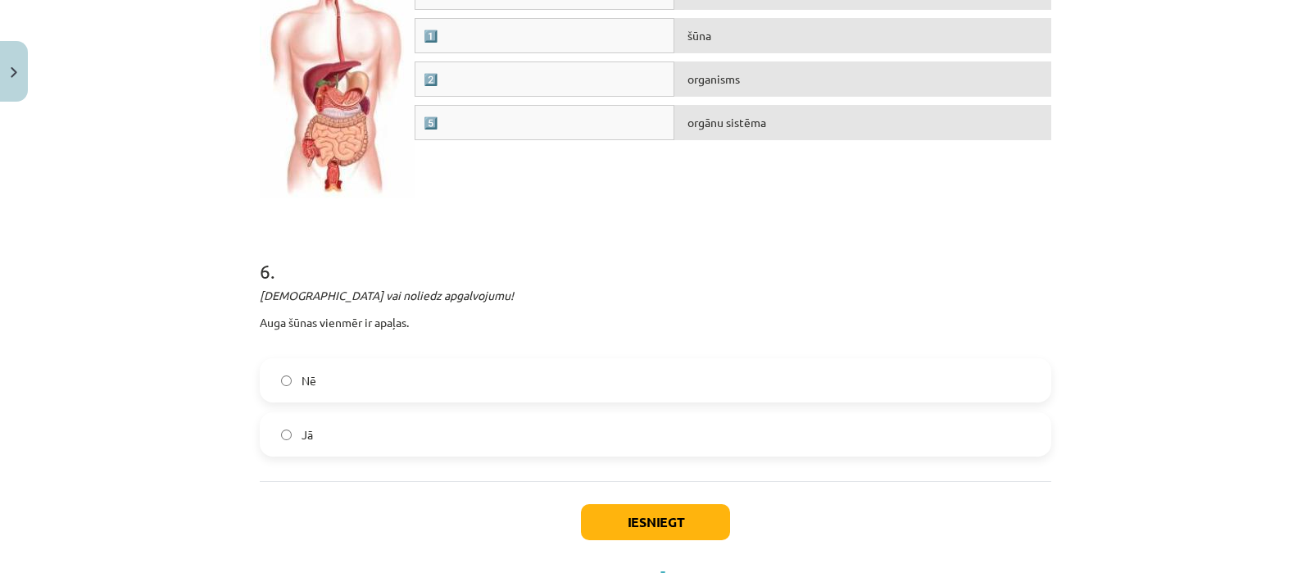
scroll to position [2430, 0]
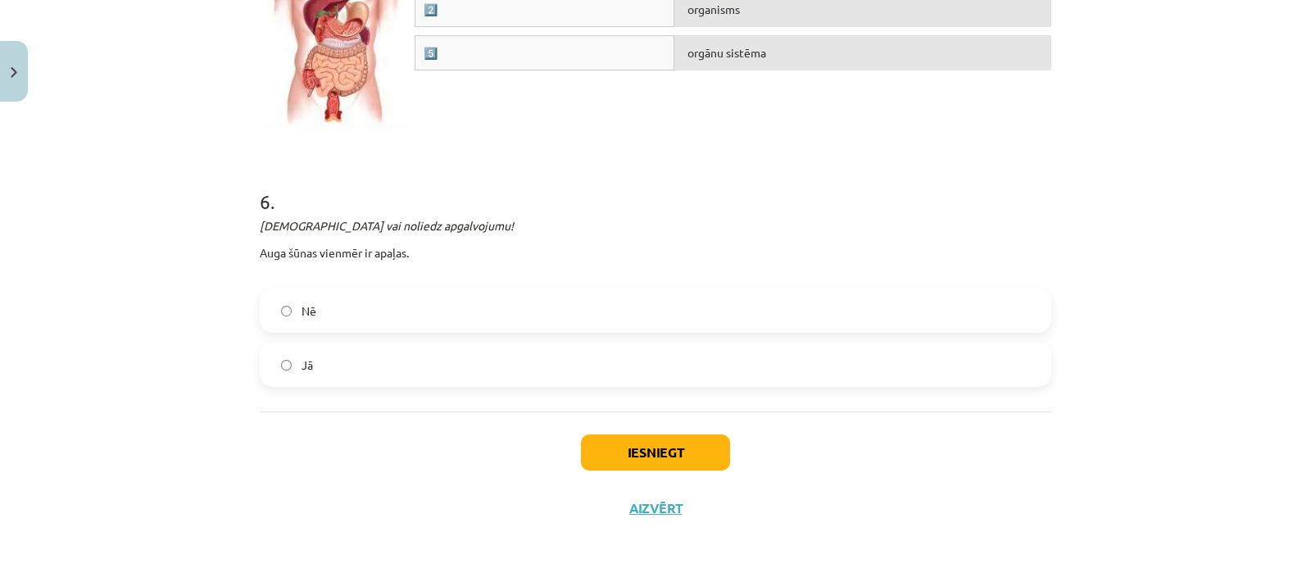
click at [511, 318] on label "Nē" at bounding box center [655, 310] width 788 height 41
click at [641, 461] on button "Iesniegt" at bounding box center [655, 452] width 149 height 36
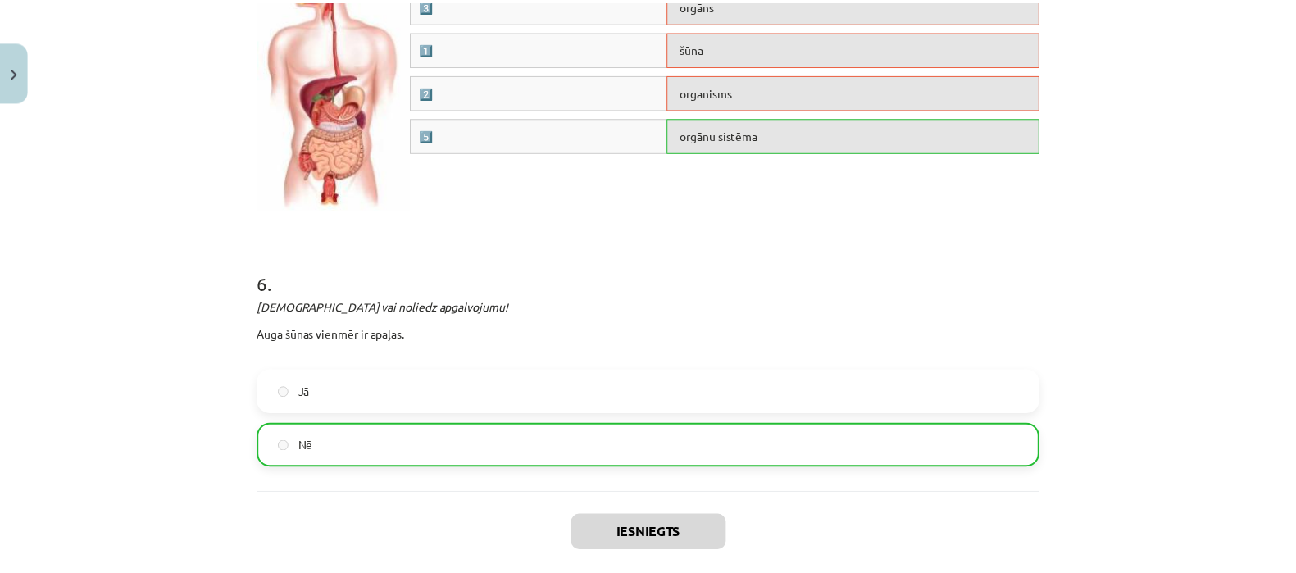
scroll to position [2482, 0]
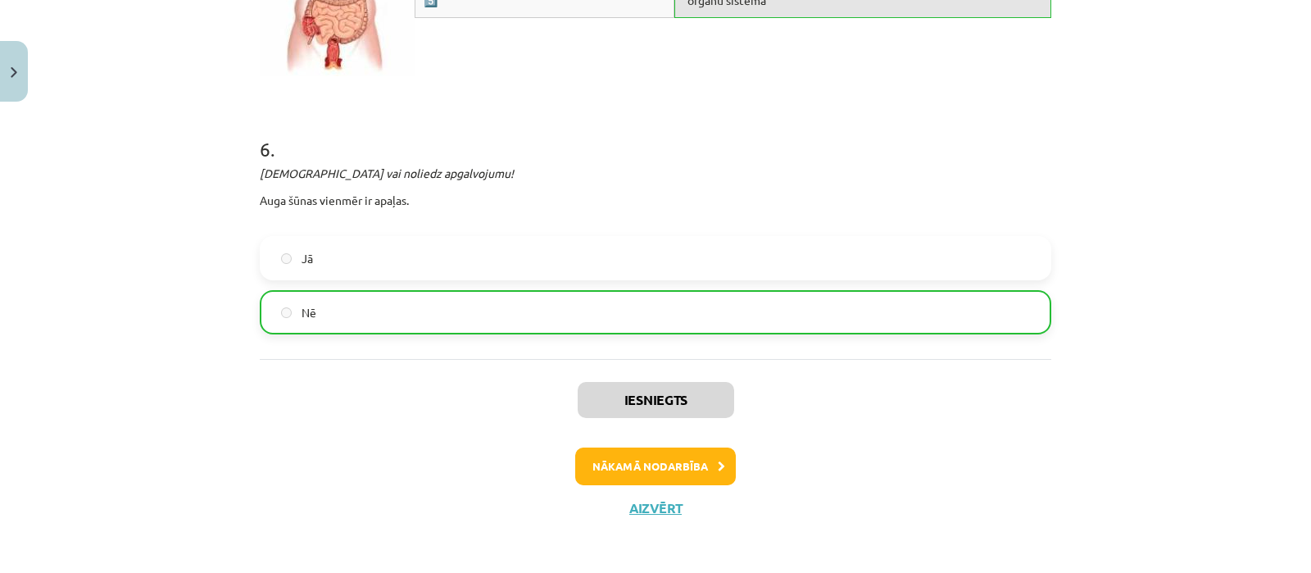
drag, startPoint x: 648, startPoint y: 520, endPoint x: 647, endPoint y: 507, distance: 12.3
click at [647, 507] on div "Iesniegts Nākamā nodarbība Aizvērt" at bounding box center [656, 442] width 792 height 167
click at [647, 507] on button "Aizvērt" at bounding box center [656, 508] width 62 height 16
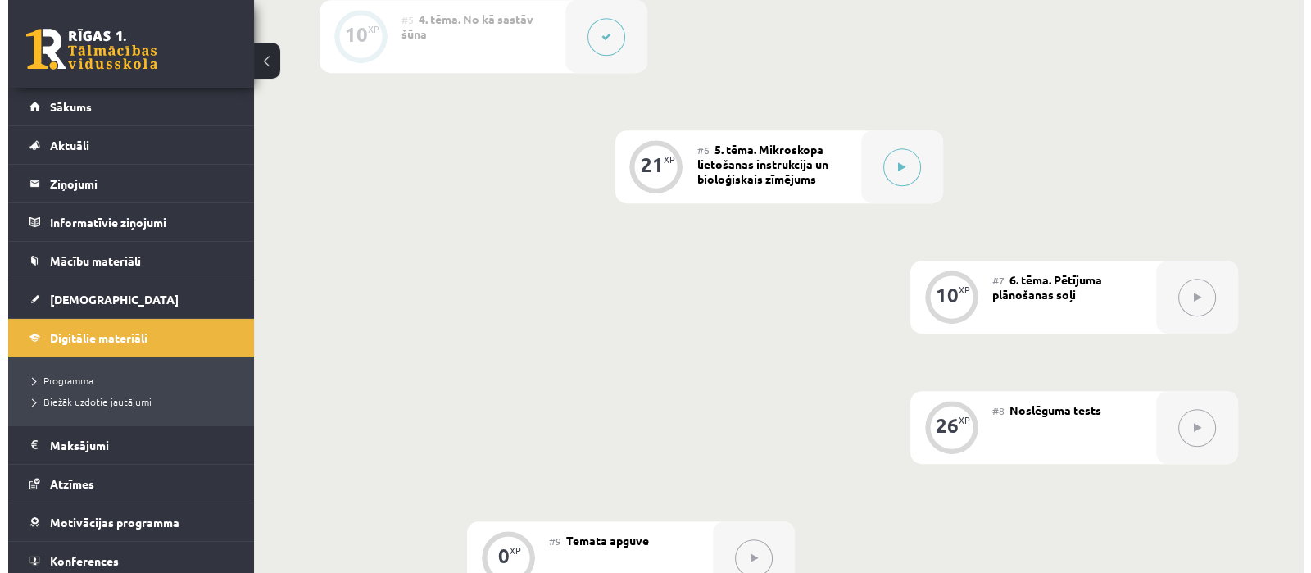
scroll to position [989, 0]
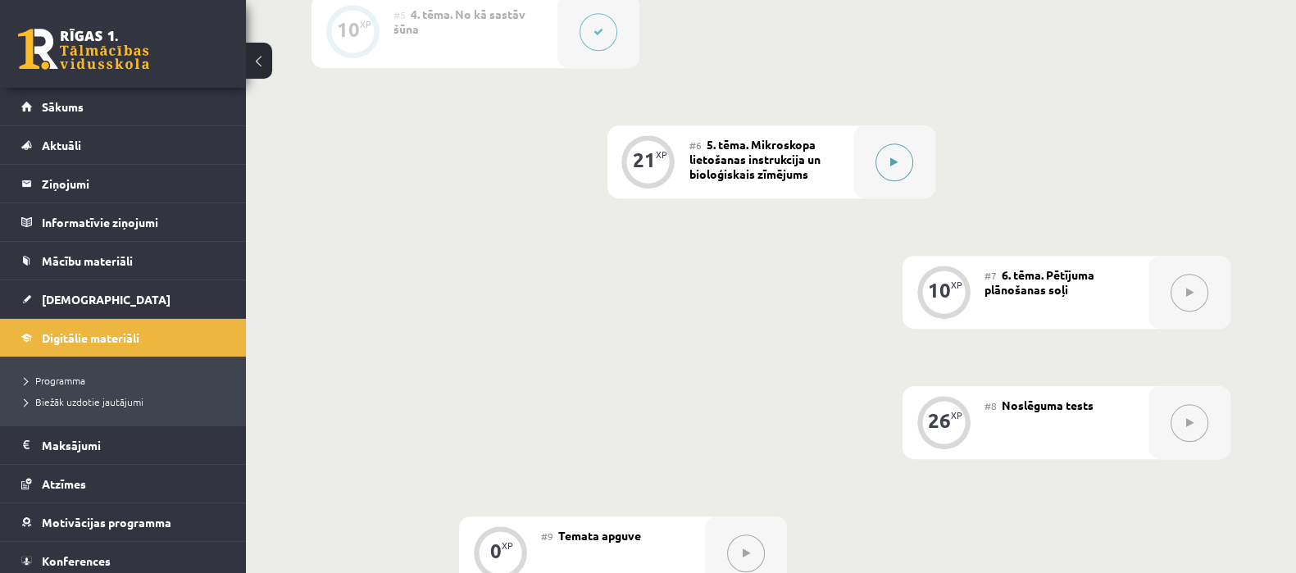
click at [891, 157] on button at bounding box center [894, 162] width 38 height 38
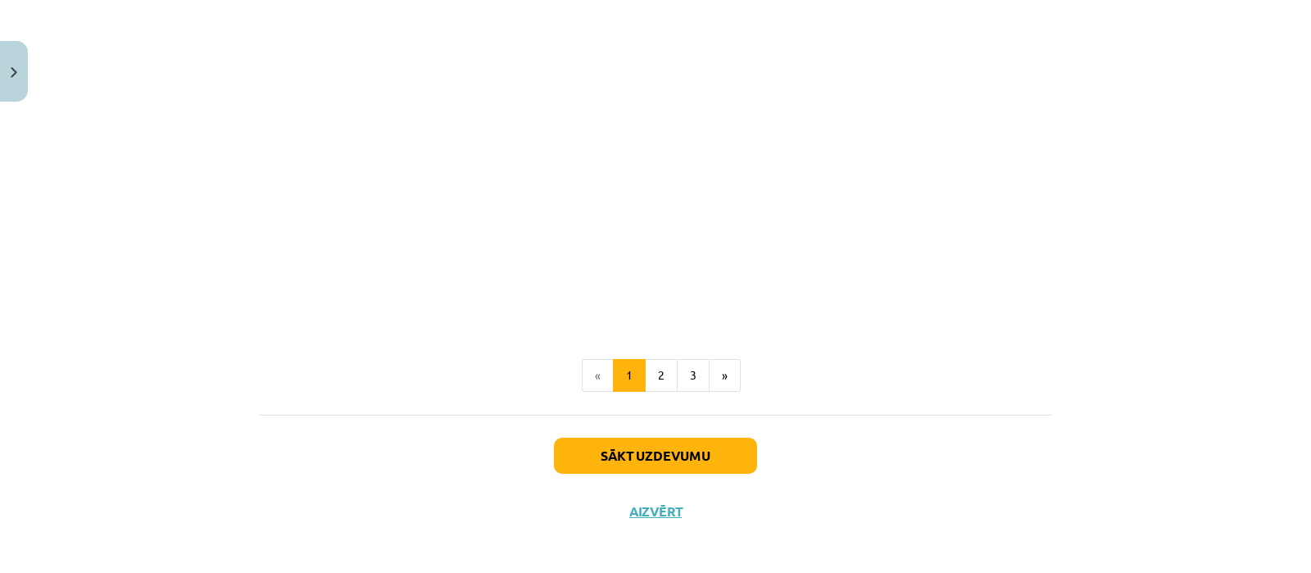
scroll to position [1561, 0]
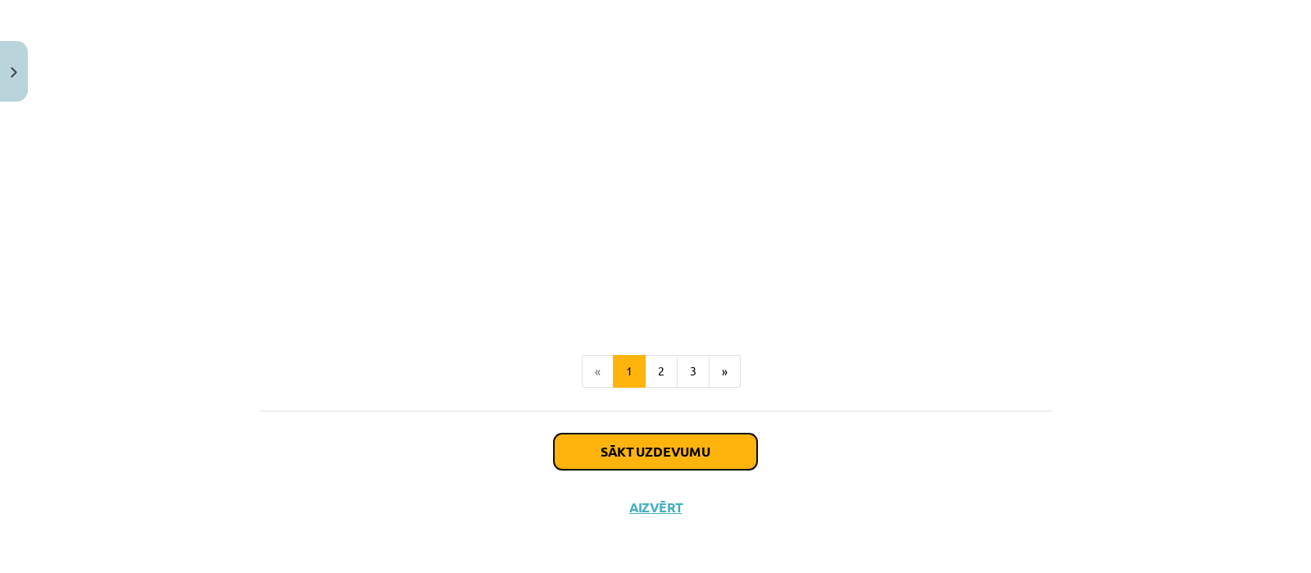
click at [629, 444] on button "Sākt uzdevumu" at bounding box center [655, 452] width 203 height 36
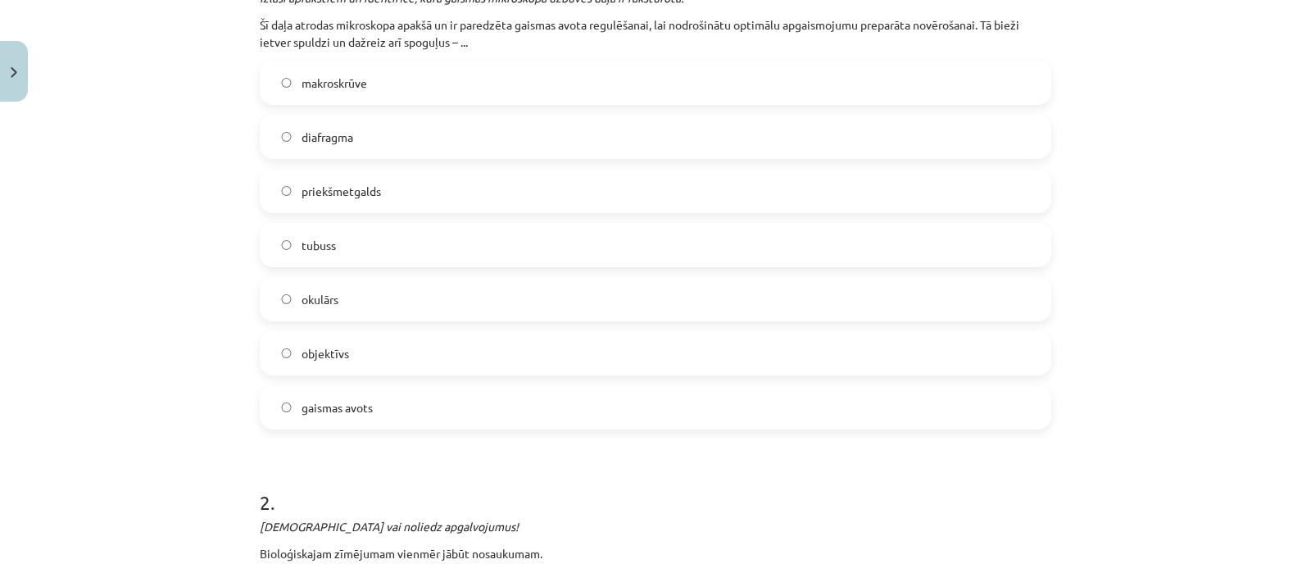
scroll to position [402, 0]
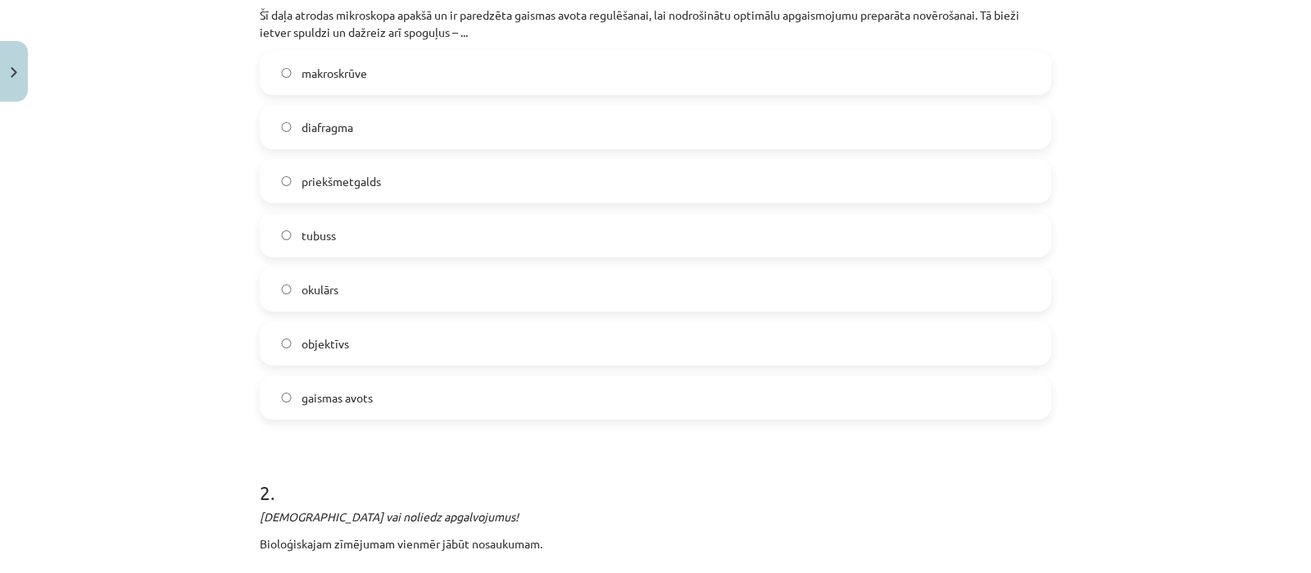
click at [397, 403] on label "gaismas avots" at bounding box center [655, 397] width 788 height 41
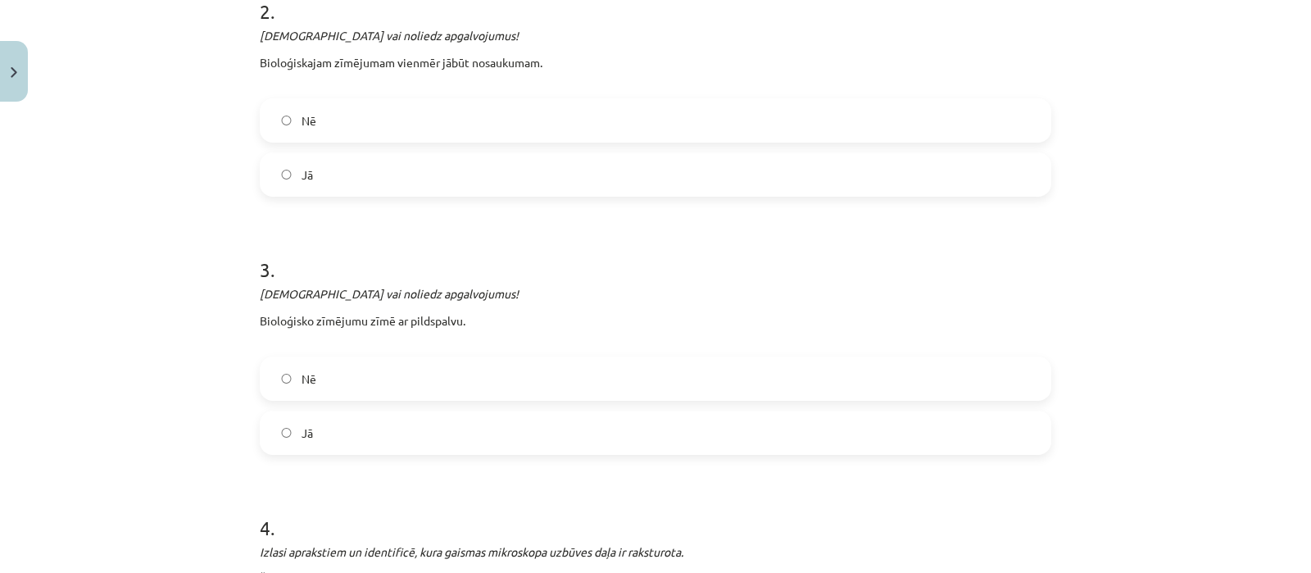
scroll to position [899, 0]
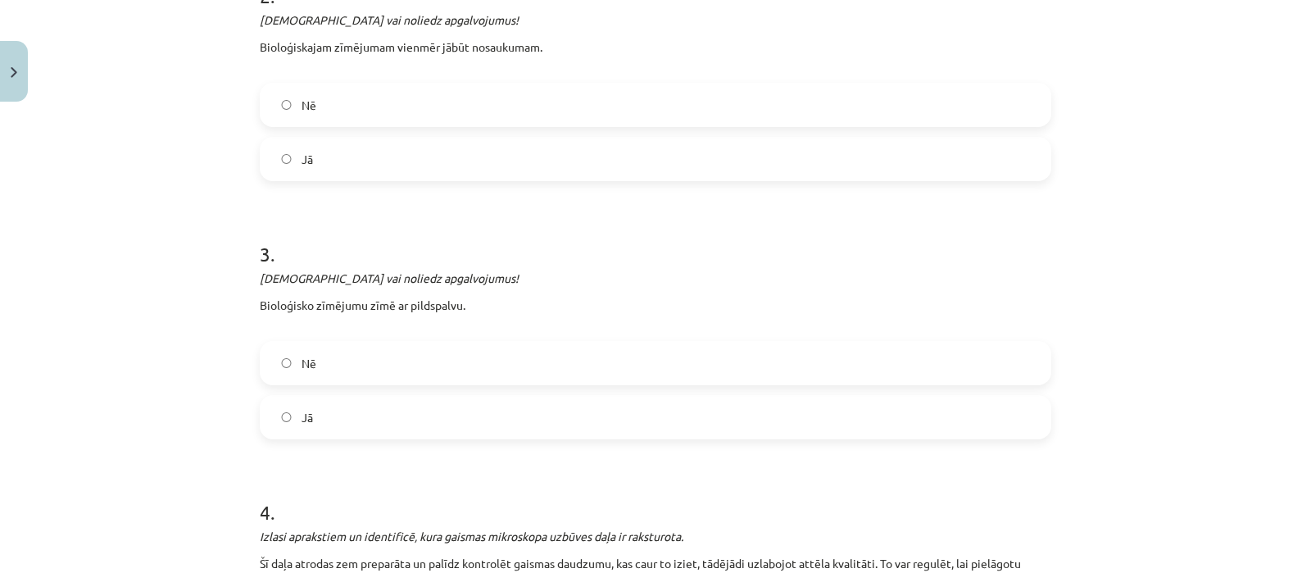
click at [396, 89] on label "Nē" at bounding box center [655, 104] width 788 height 41
click at [411, 365] on label "Nē" at bounding box center [655, 363] width 788 height 41
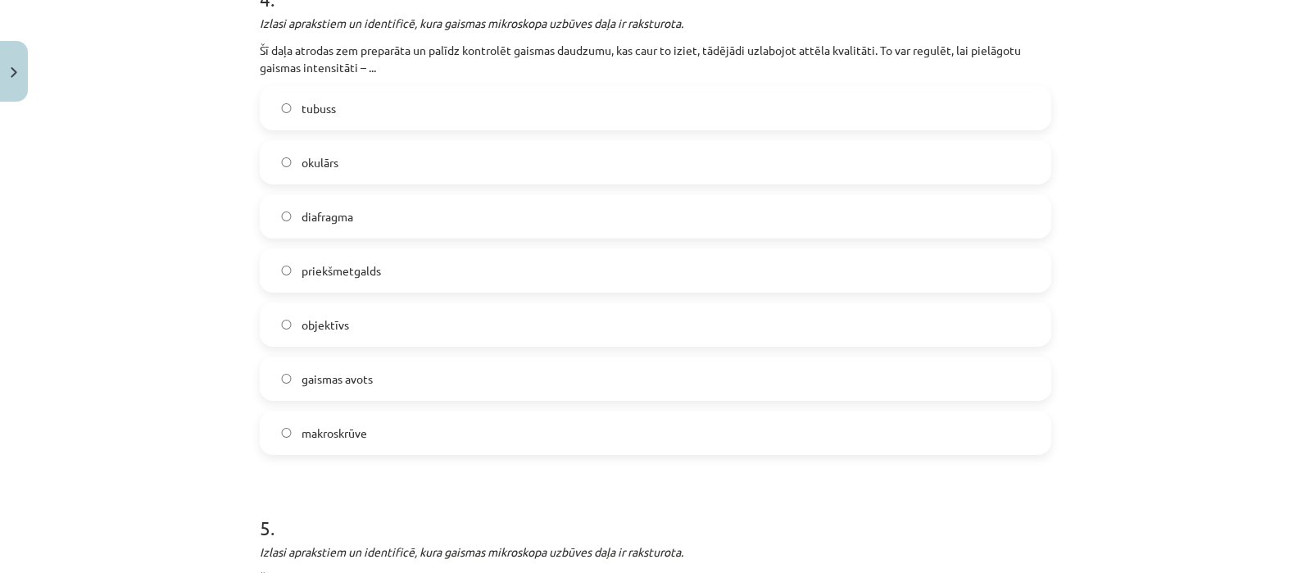
scroll to position [1423, 0]
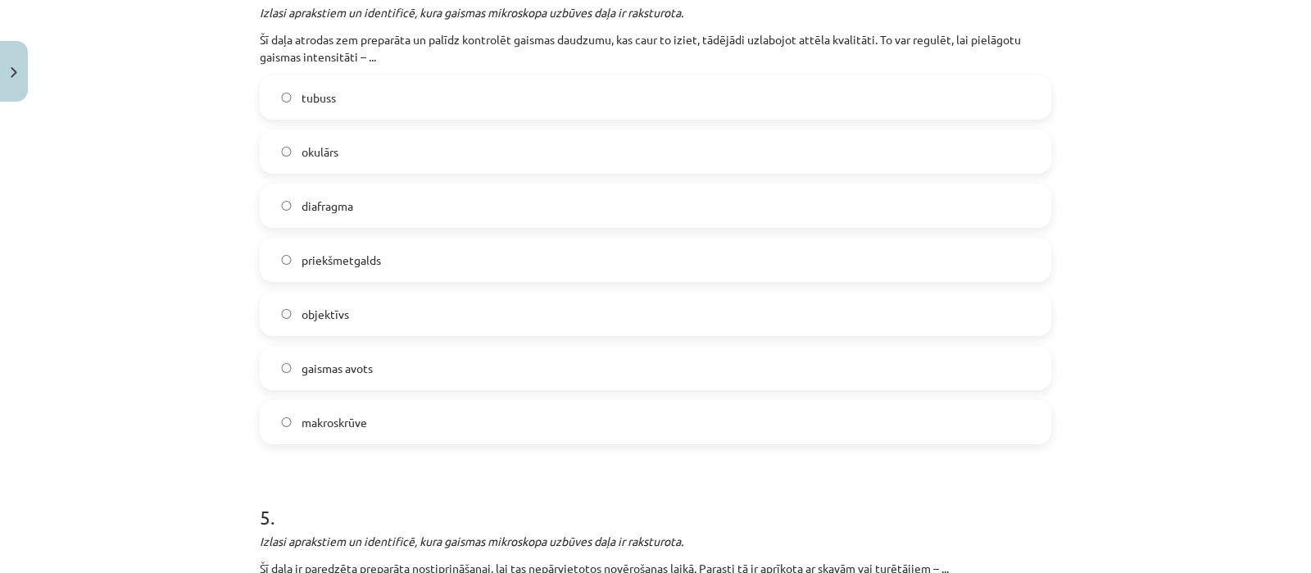
click at [348, 415] on span "makroskrūve" at bounding box center [335, 422] width 66 height 17
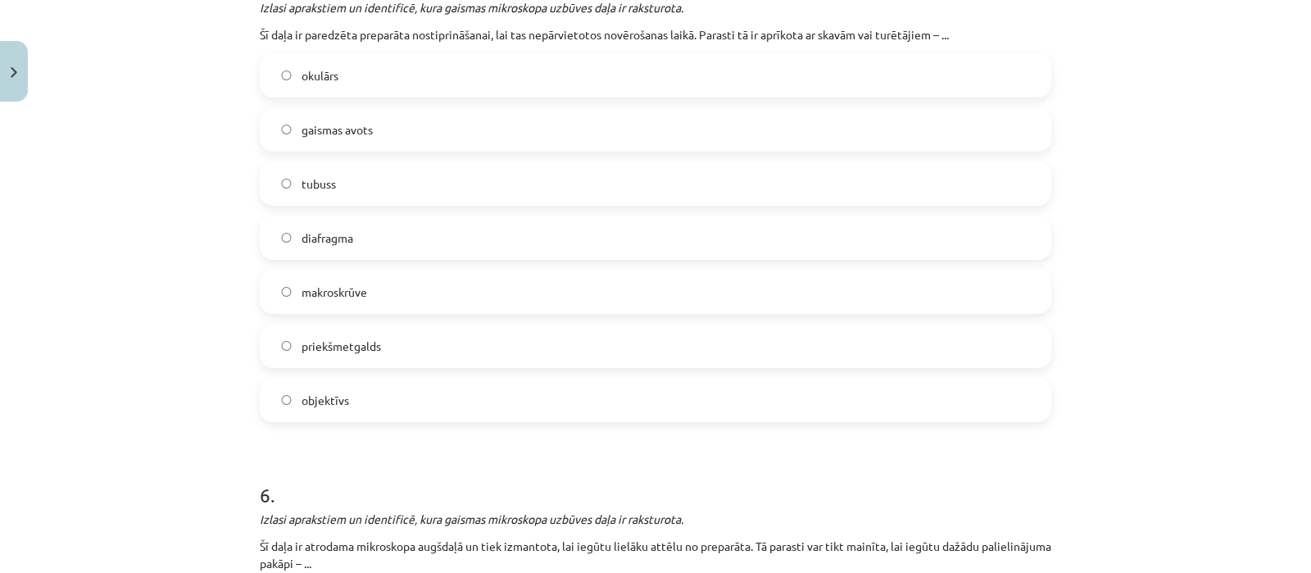
scroll to position [1946, 0]
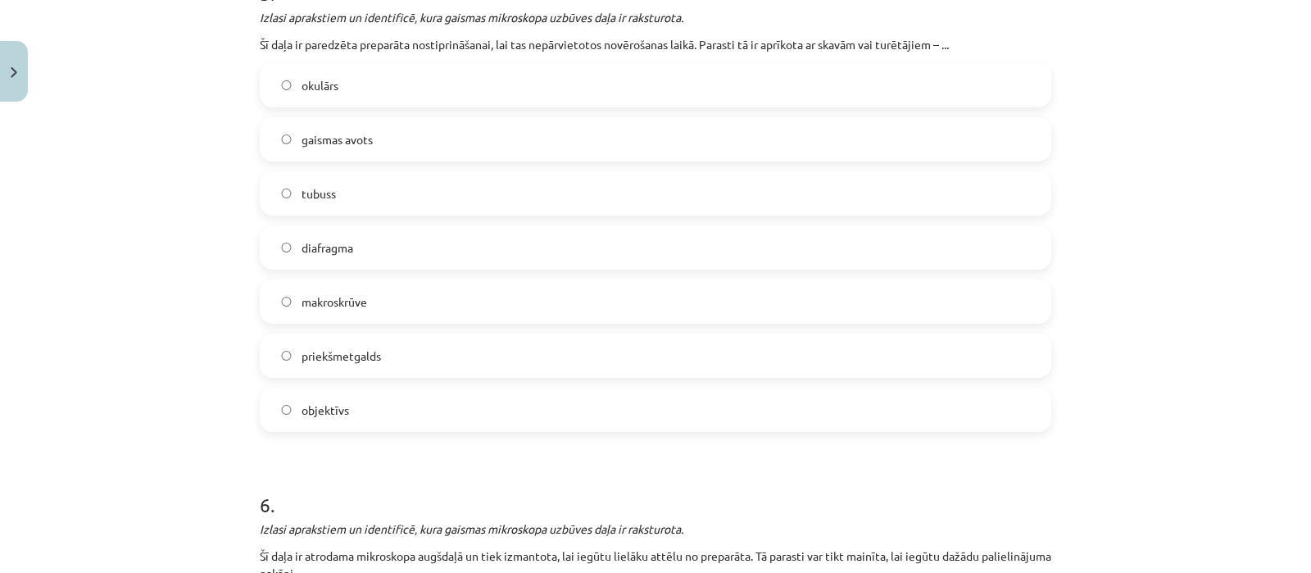
click at [353, 231] on label "diafragma" at bounding box center [655, 247] width 788 height 41
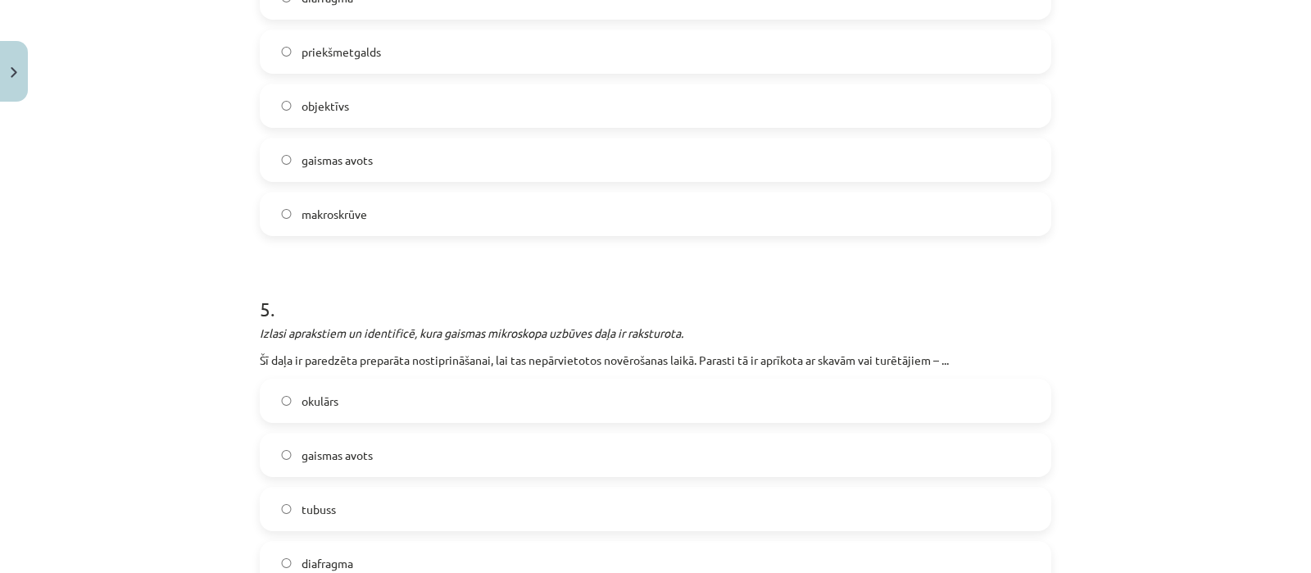
scroll to position [1564, 0]
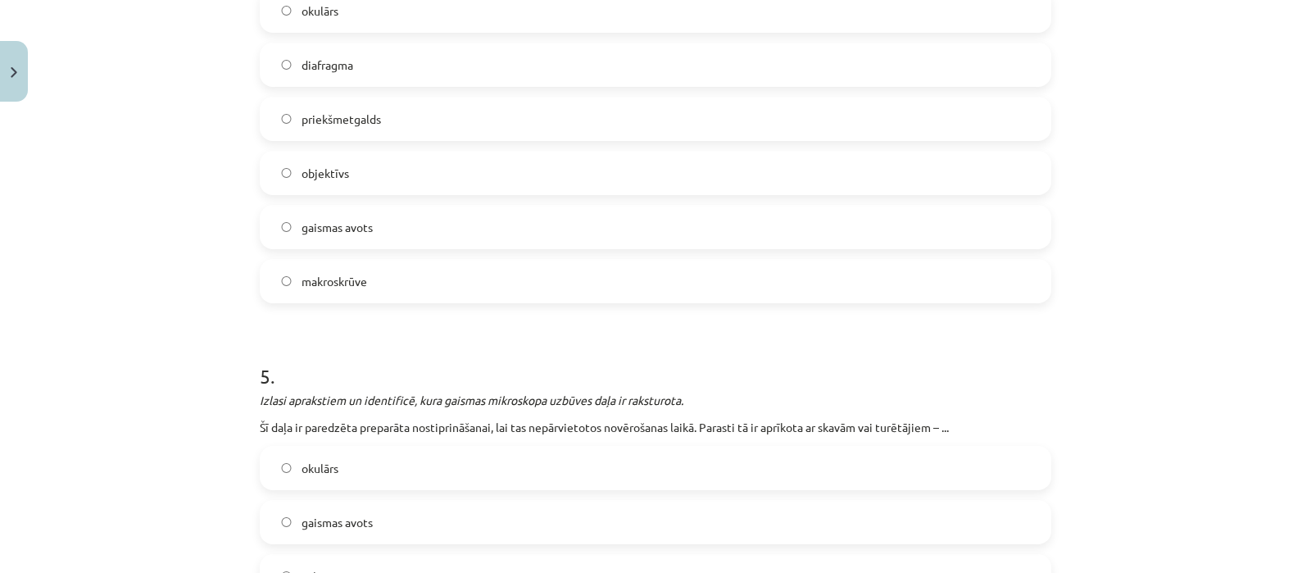
click at [416, 179] on label "objektīvs" at bounding box center [655, 172] width 788 height 41
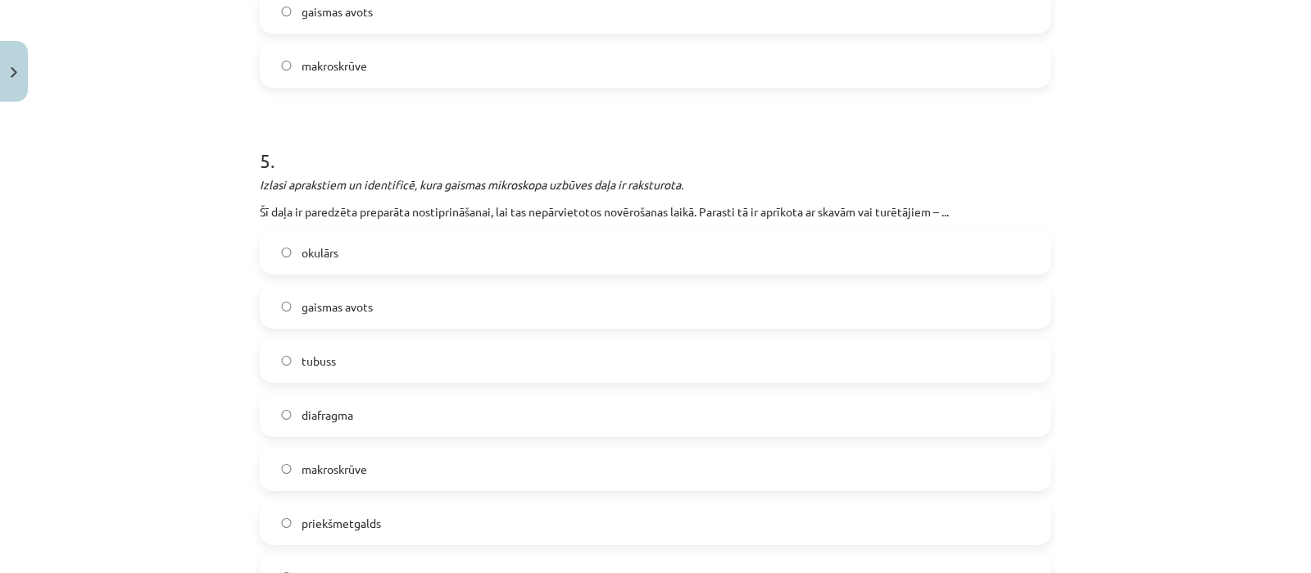
scroll to position [1810, 0]
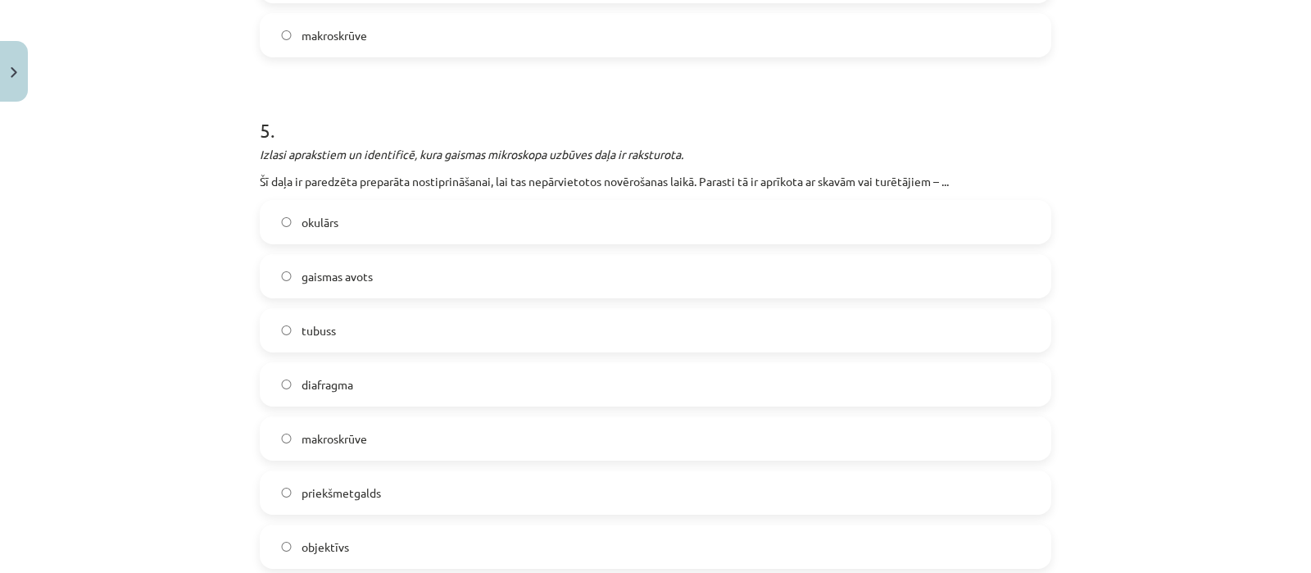
drag, startPoint x: 435, startPoint y: 552, endPoint x: 403, endPoint y: 491, distance: 69.3
click at [406, 529] on label "objektīvs" at bounding box center [655, 546] width 788 height 41
click at [403, 437] on label "makroskrūve" at bounding box center [655, 438] width 788 height 41
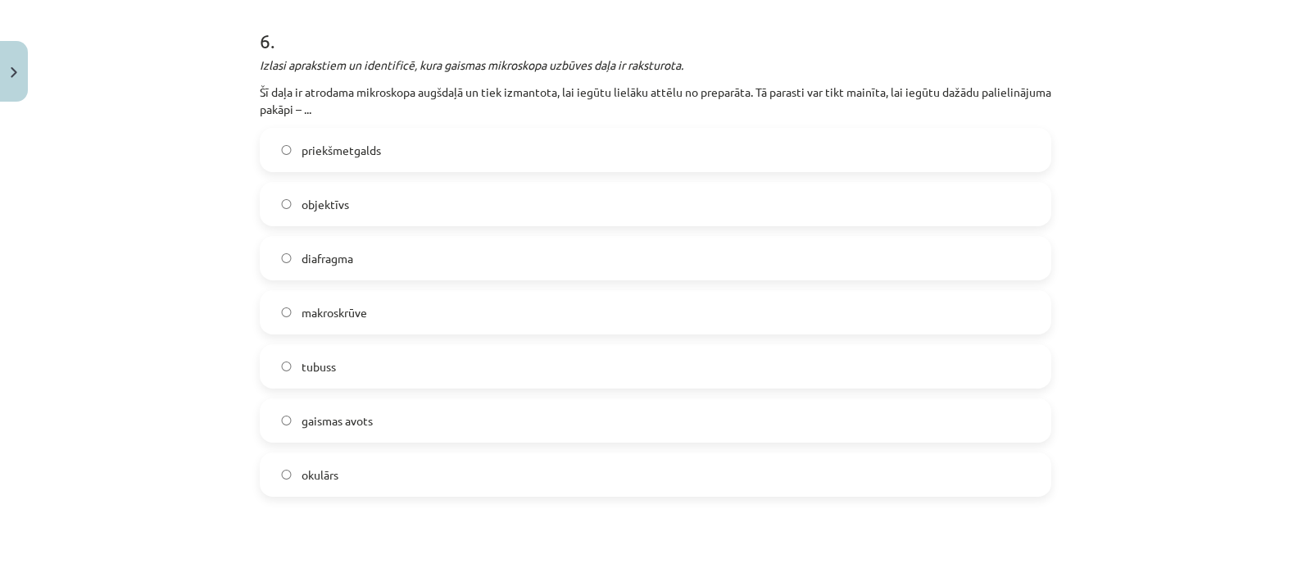
scroll to position [2479, 0]
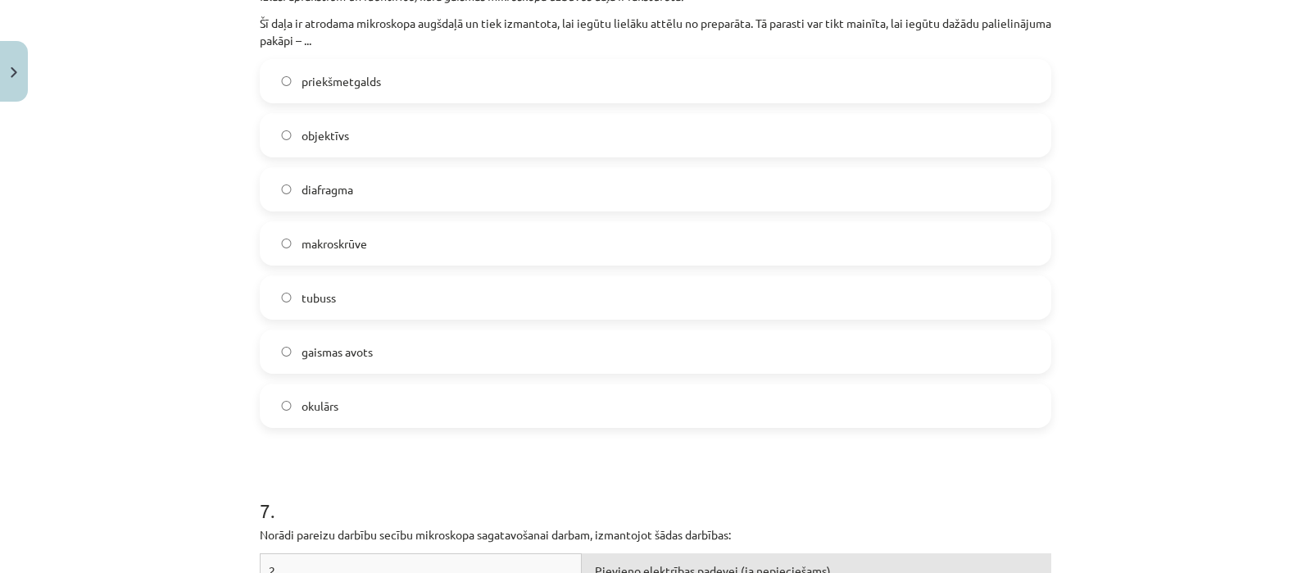
click at [366, 285] on label "tubuss" at bounding box center [655, 297] width 788 height 41
click at [556, 416] on label "okulārs" at bounding box center [655, 405] width 788 height 41
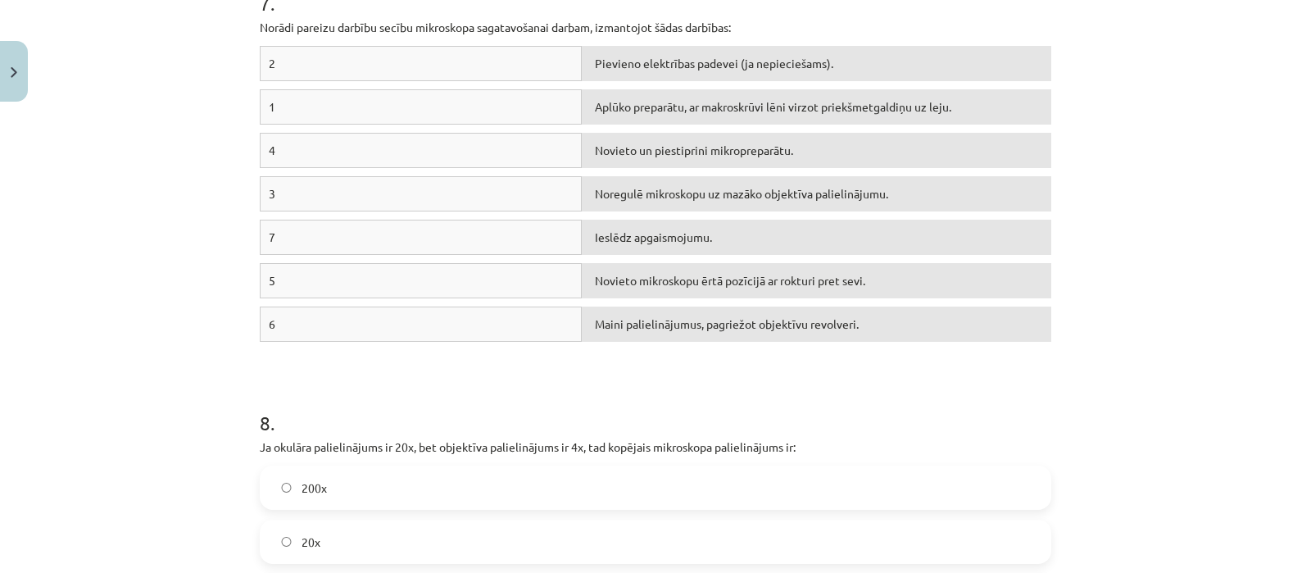
scroll to position [2991, 0]
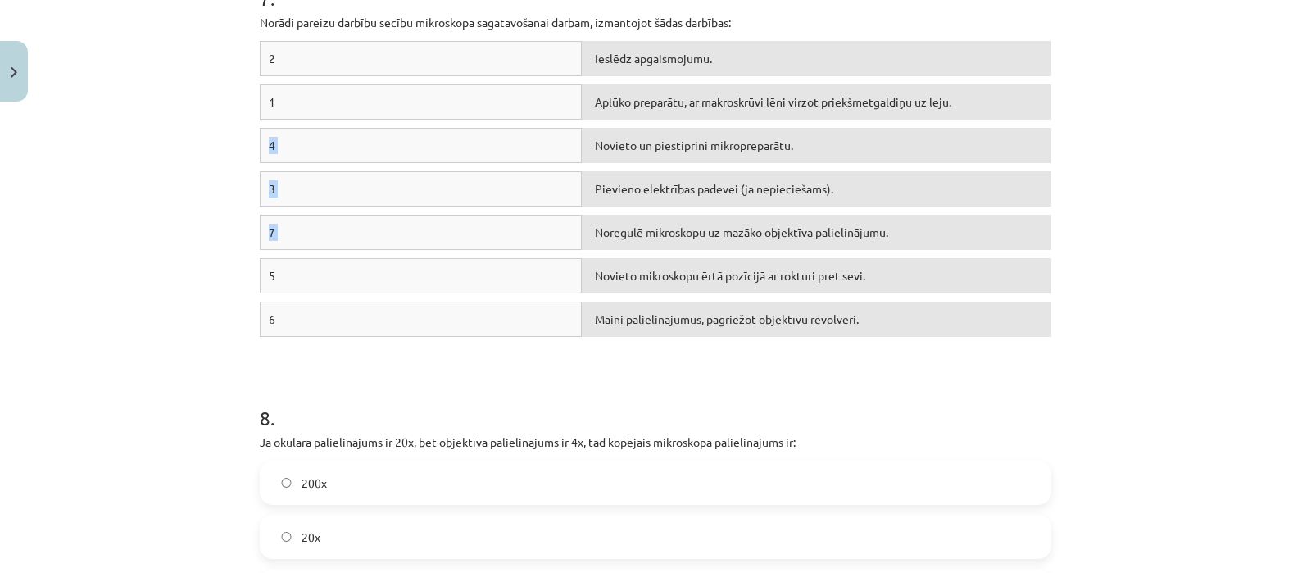
drag, startPoint x: 776, startPoint y: 116, endPoint x: 779, endPoint y: 243, distance: 127.1
click at [779, 242] on div "2 Ieslēdz apgaismojumu. 1 Aplūko preparātu, ar makroskrūvi lēni virzot priekšme…" at bounding box center [656, 193] width 792 height 304
drag, startPoint x: 745, startPoint y: 112, endPoint x: 785, endPoint y: 268, distance: 160.8
click at [778, 235] on div "2 Ieslēdz apgaismojumu. 1 Aplūko preparātu, ar makroskrūvi lēni virzot priekšme…" at bounding box center [656, 193] width 792 height 304
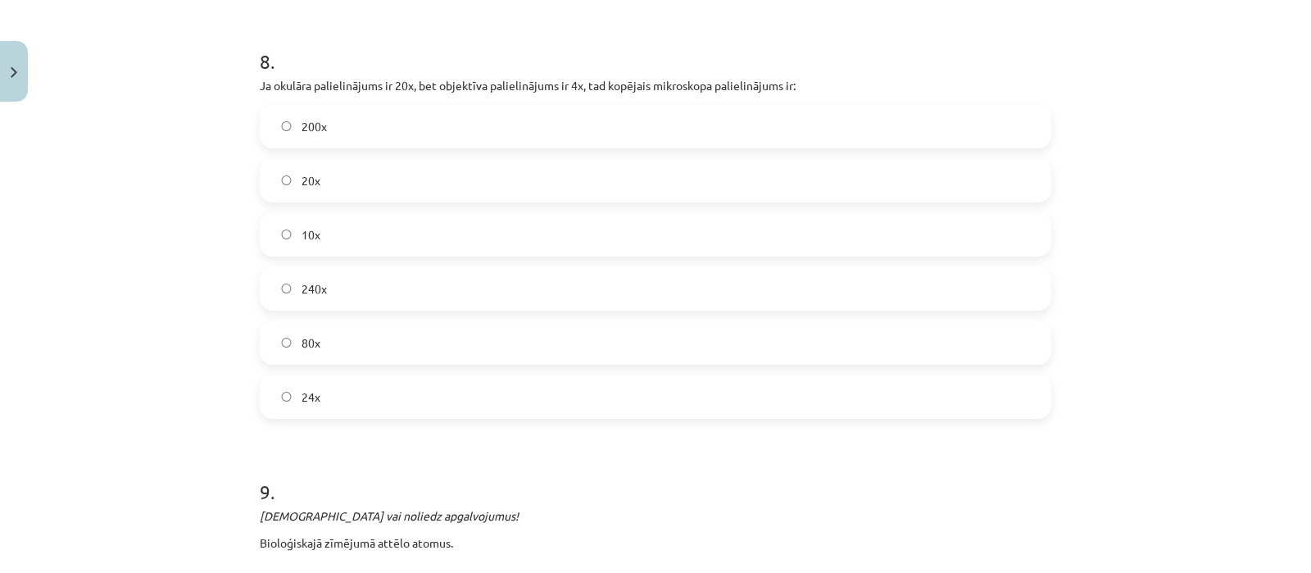
scroll to position [3364, 0]
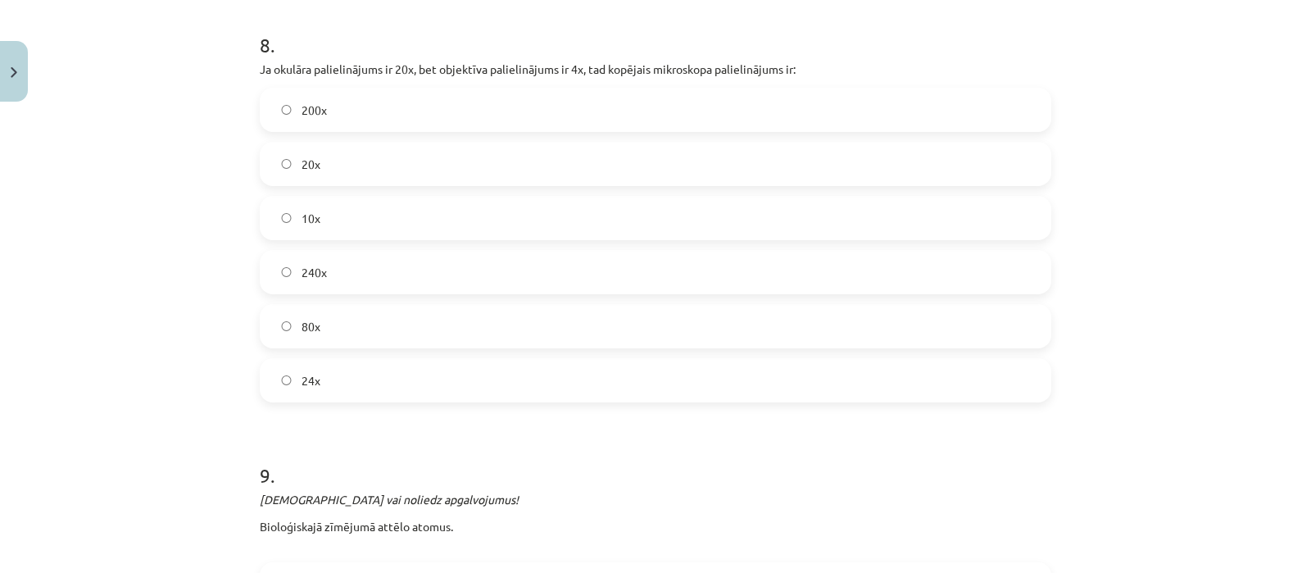
click at [383, 315] on label "80x" at bounding box center [655, 326] width 788 height 41
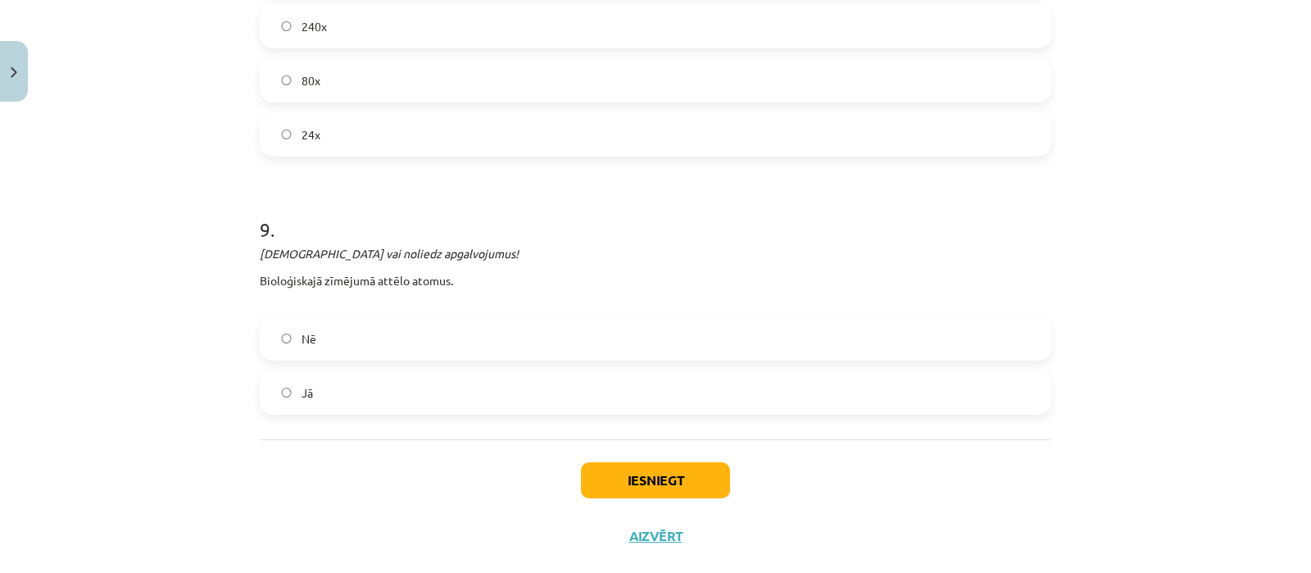
scroll to position [3639, 0]
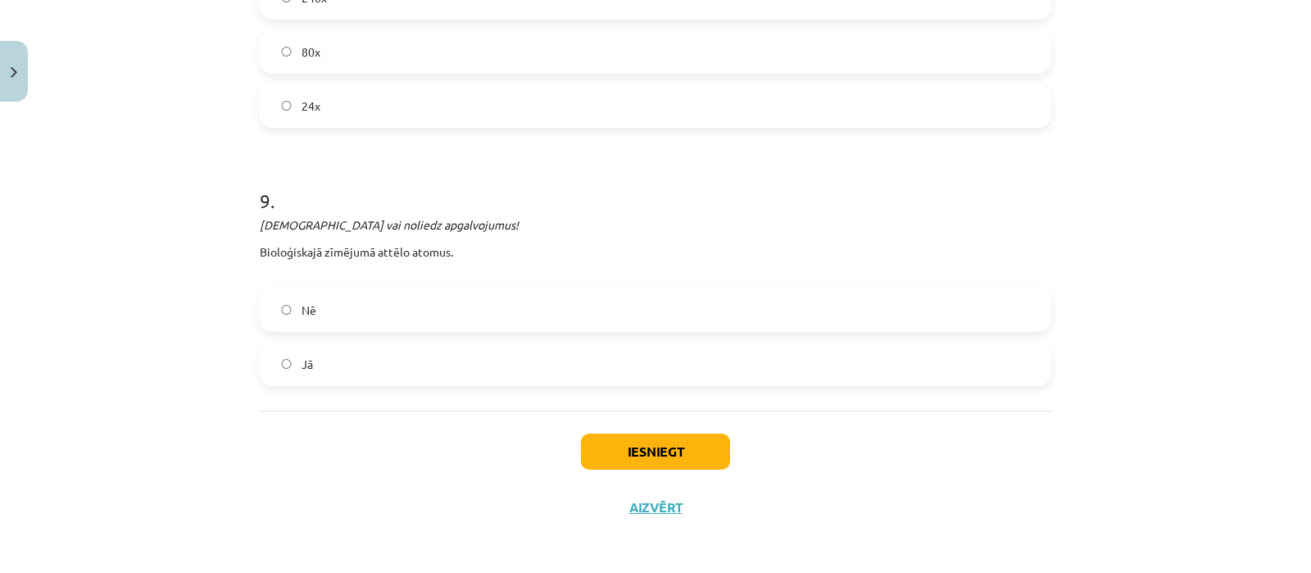
click at [461, 370] on label "Jā" at bounding box center [655, 363] width 788 height 41
click at [654, 438] on button "Iesniegt" at bounding box center [655, 452] width 149 height 36
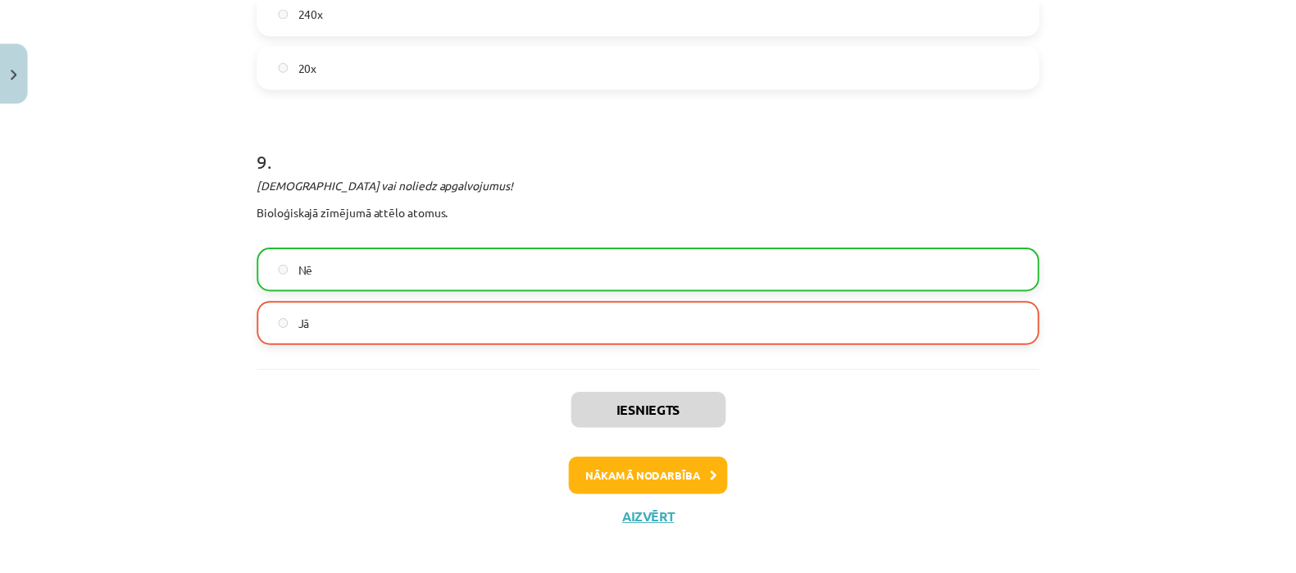
scroll to position [3691, 0]
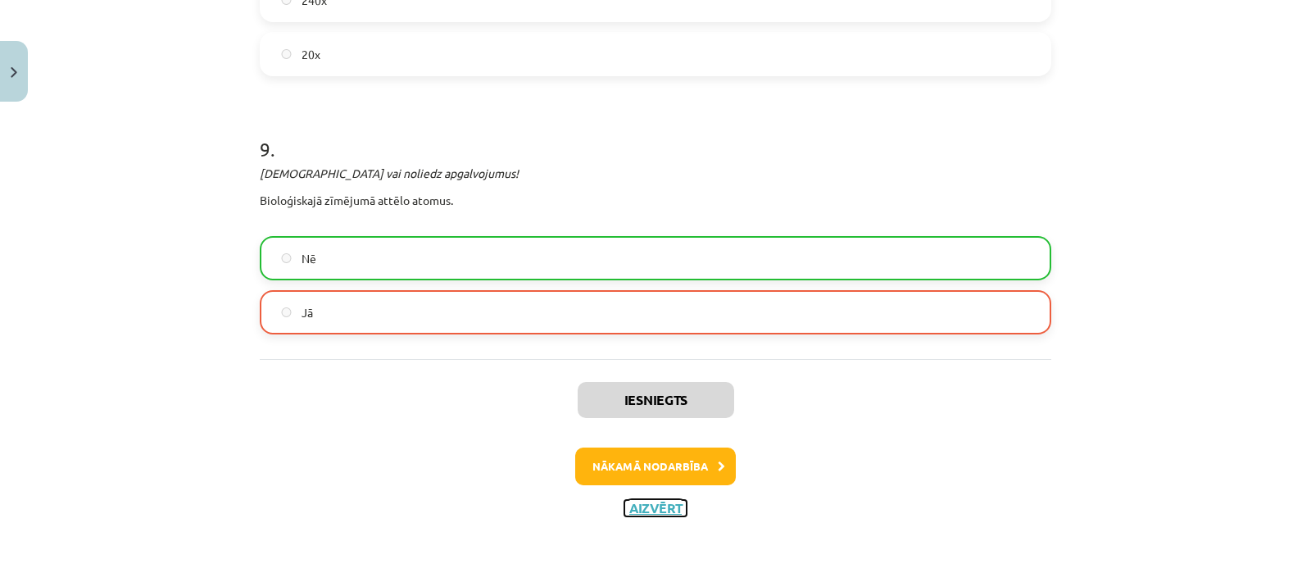
click at [653, 500] on button "Aizvērt" at bounding box center [656, 508] width 62 height 16
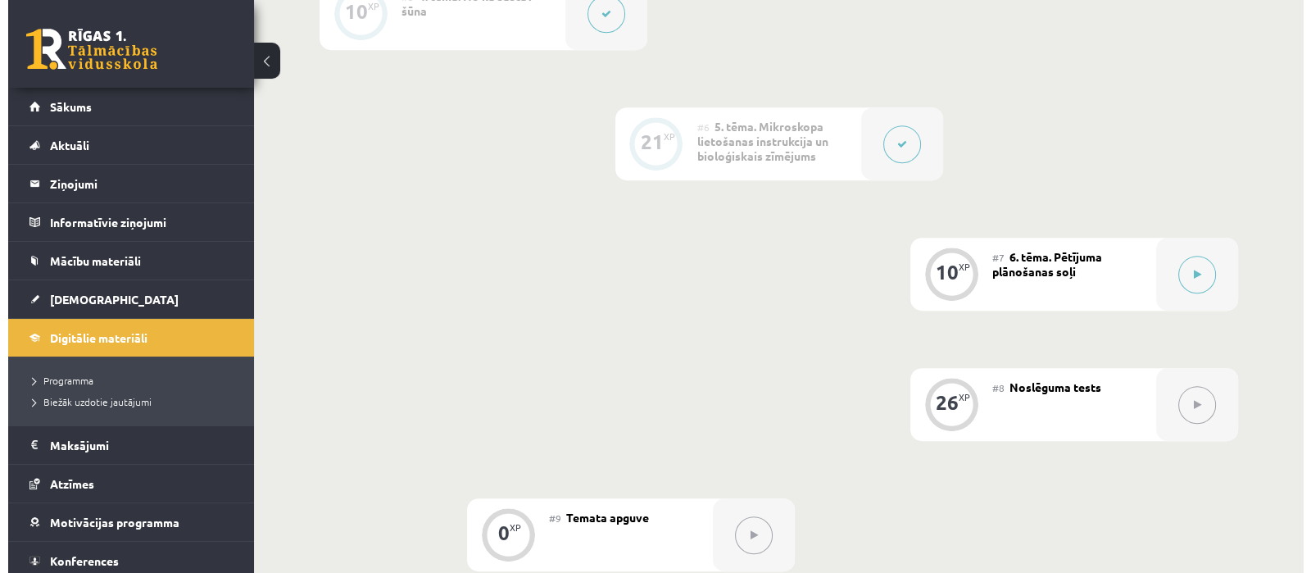
scroll to position [1016, 0]
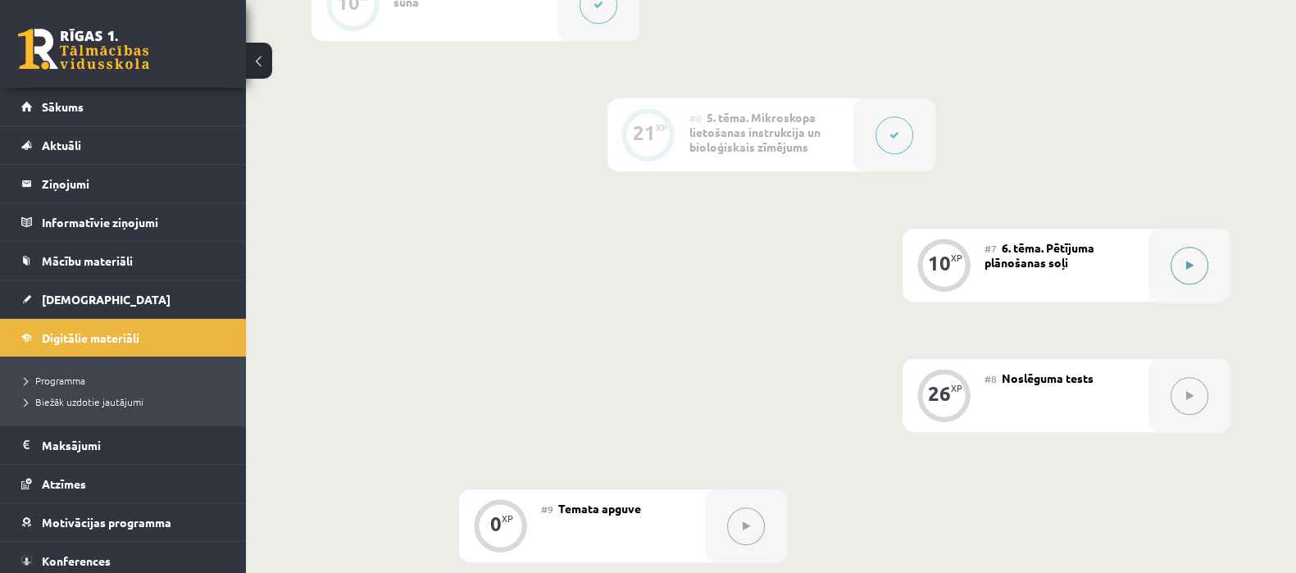
click at [1179, 279] on button at bounding box center [1189, 266] width 38 height 38
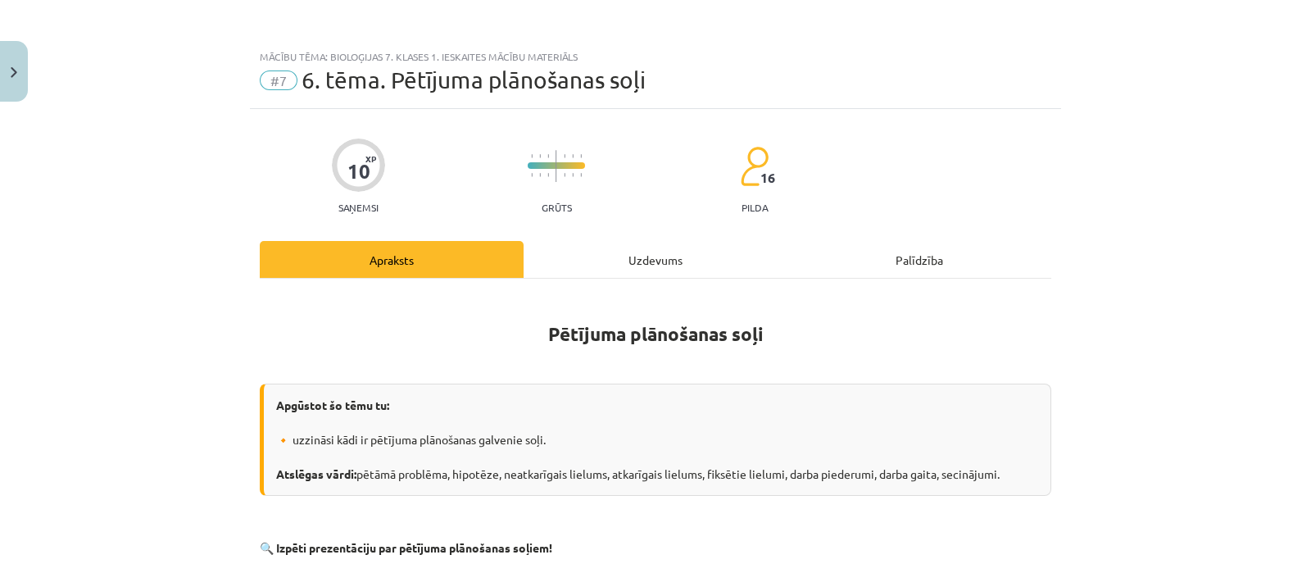
click at [1186, 247] on button at bounding box center [1205, 266] width 38 height 38
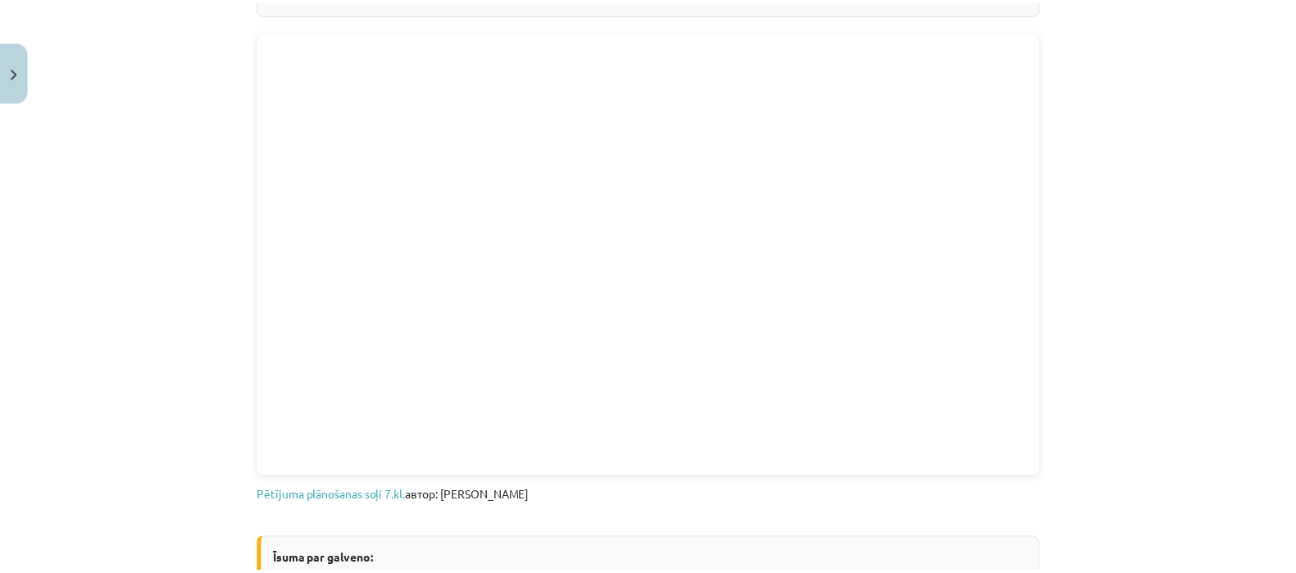
scroll to position [692, 0]
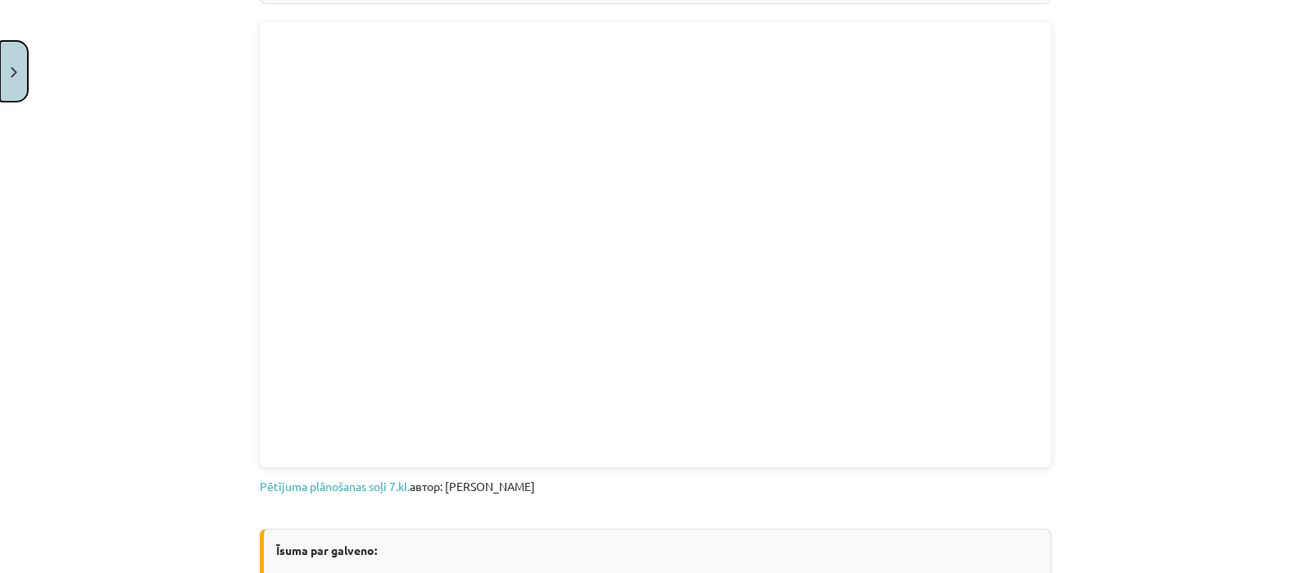
click at [6, 89] on button "Close" at bounding box center [14, 71] width 28 height 61
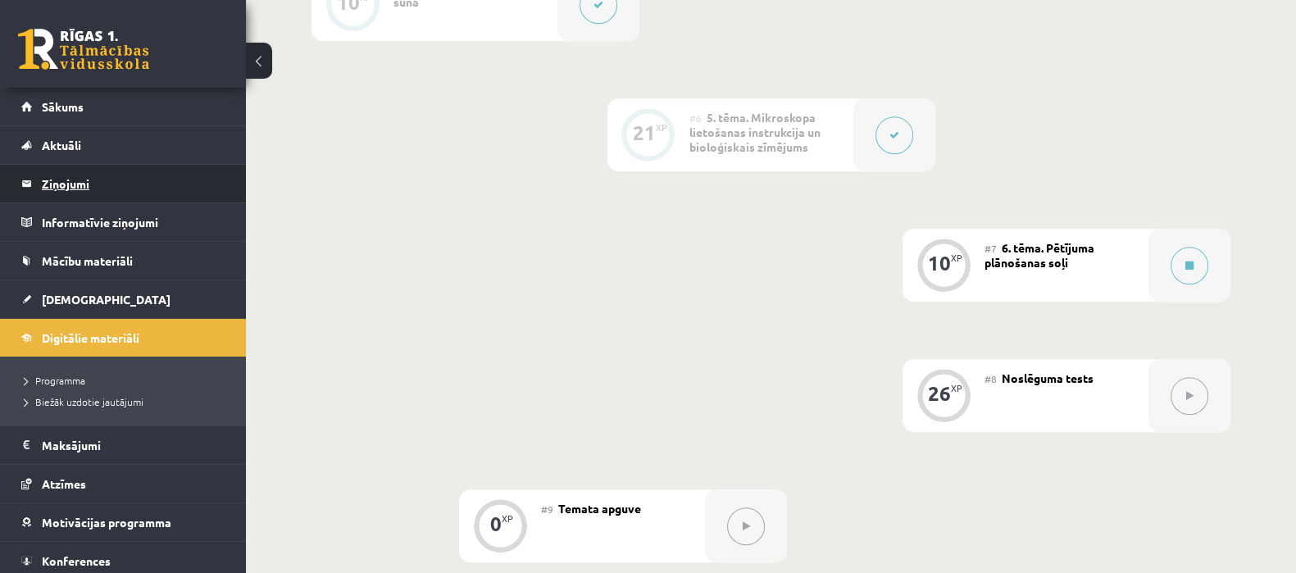
click at [79, 174] on legend "Ziņojumi 0" at bounding box center [134, 184] width 184 height 38
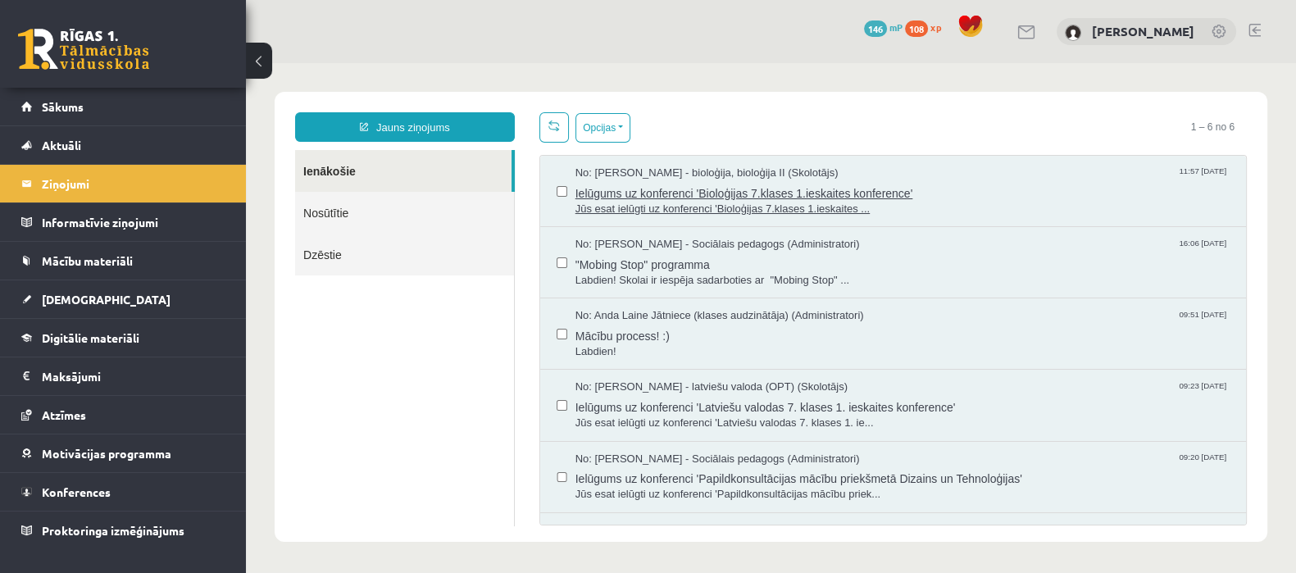
click at [611, 198] on span "Ielūgums uz konferenci 'Bioloģijas 7.klases 1.ieskaites konference'" at bounding box center [902, 191] width 654 height 20
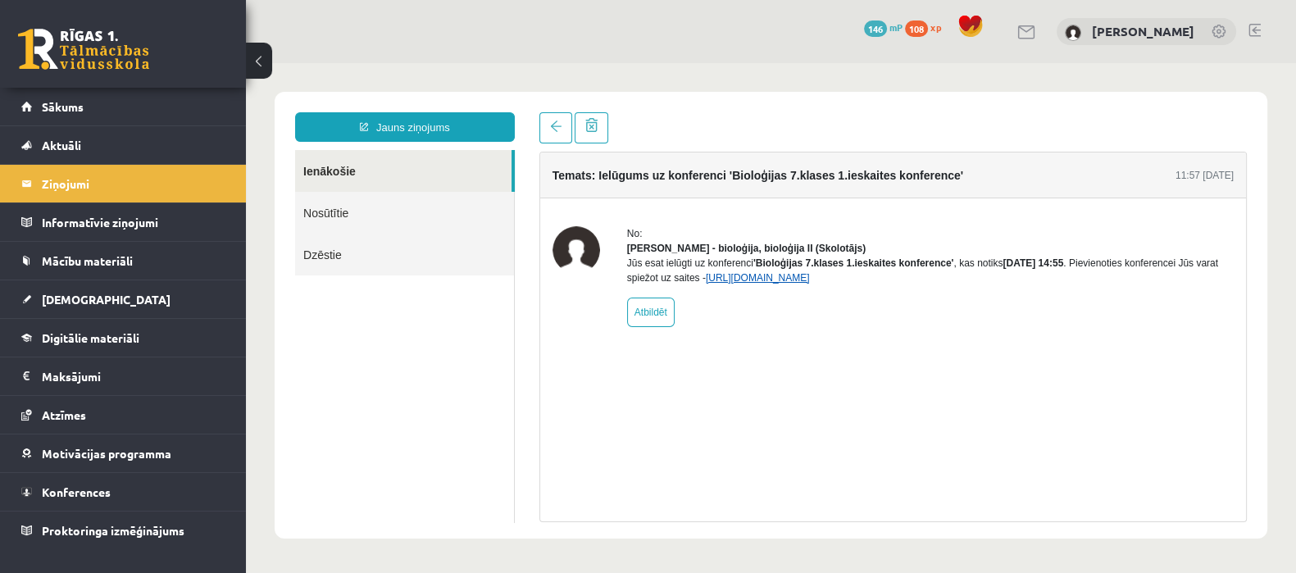
click at [776, 284] on link "https://eskola.r1tv.lv/conferences/4498/join" at bounding box center [758, 277] width 104 height 11
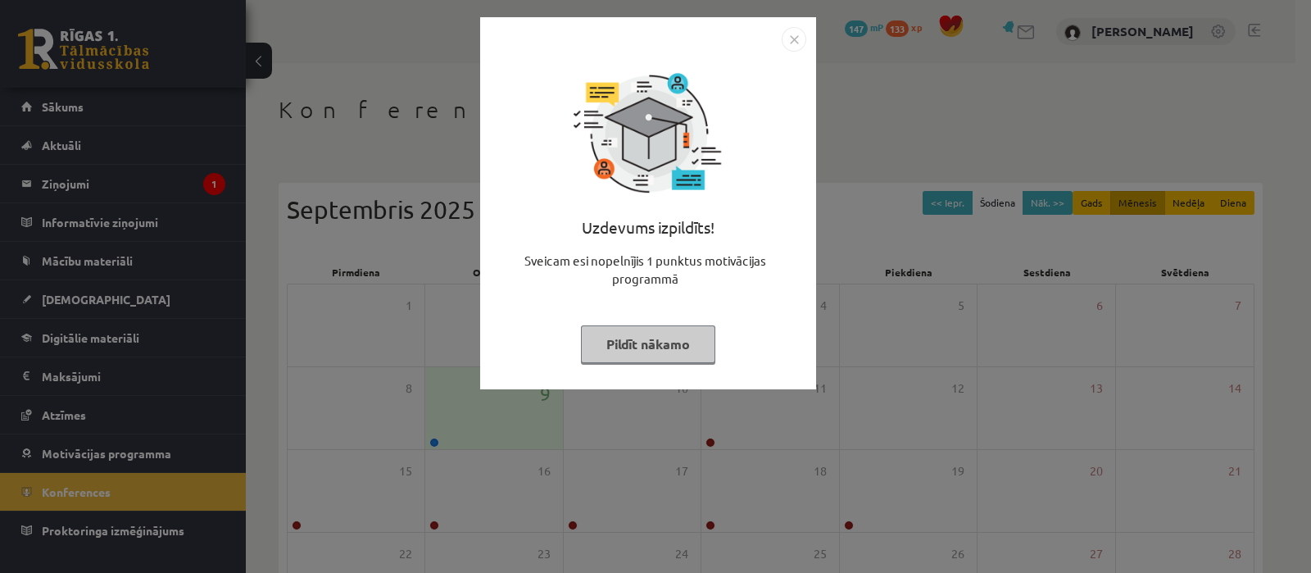
click at [675, 337] on button "Pildīt nākamo" at bounding box center [648, 344] width 134 height 38
